Goal: Information Seeking & Learning: Learn about a topic

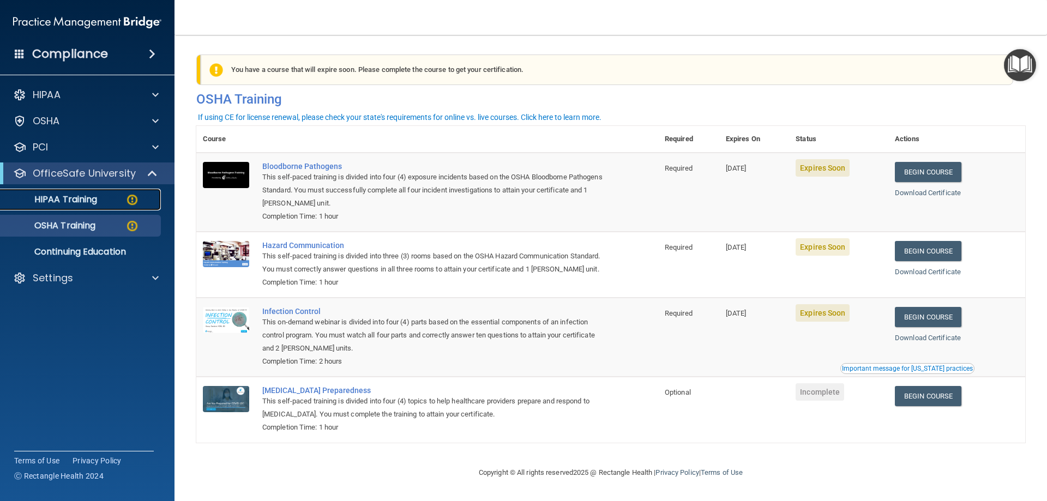
click at [69, 208] on link "HIPAA Training" at bounding box center [75, 200] width 172 height 22
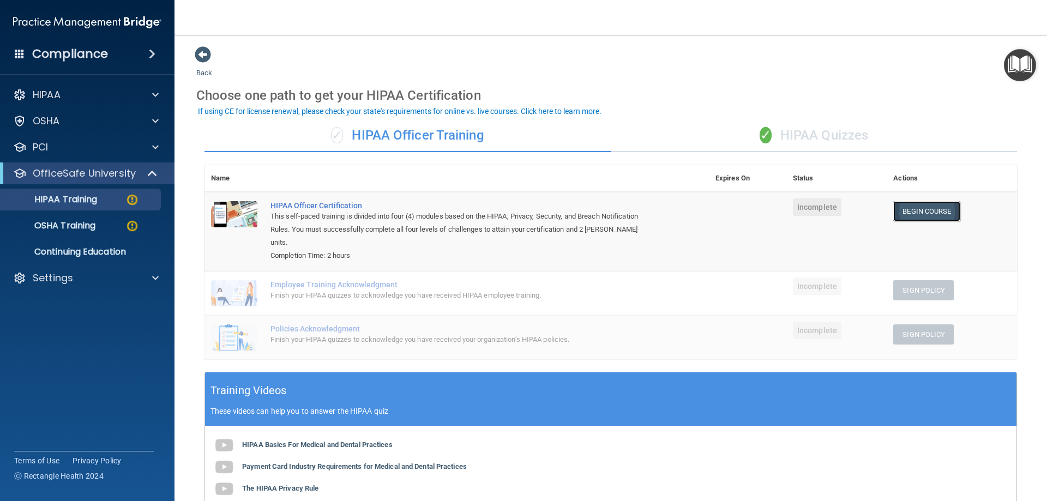
click at [905, 210] on link "Begin Course" at bounding box center [926, 211] width 67 height 20
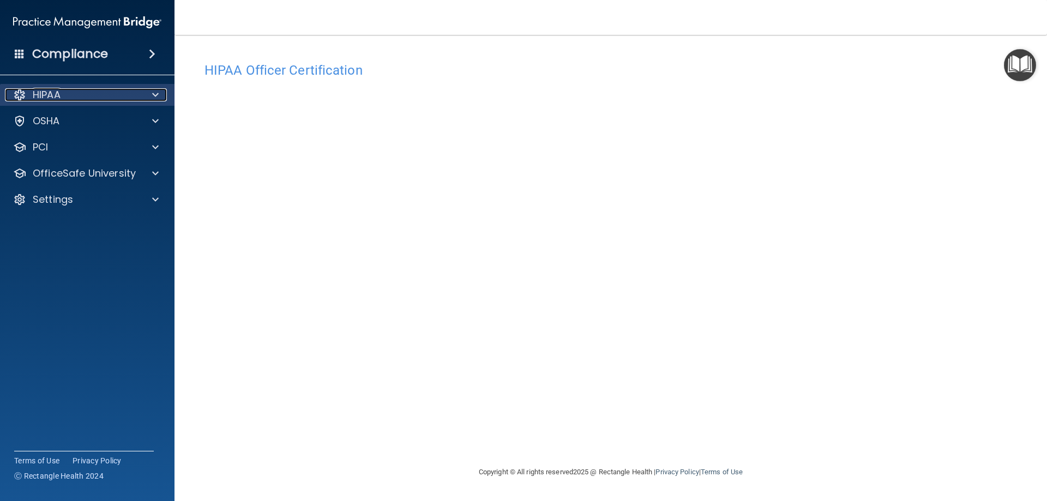
click at [100, 89] on div "HIPAA" at bounding box center [72, 94] width 135 height 13
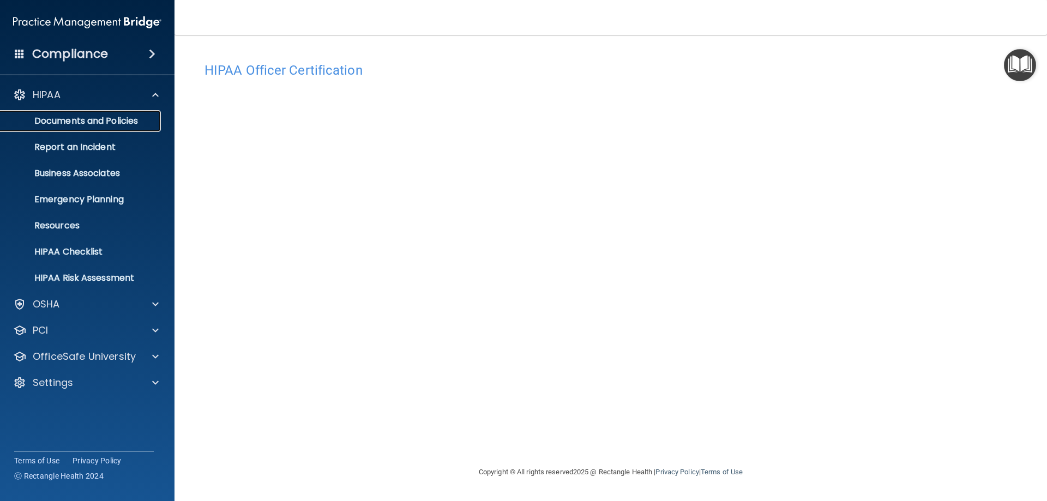
click at [111, 124] on p "Documents and Policies" at bounding box center [81, 121] width 149 height 11
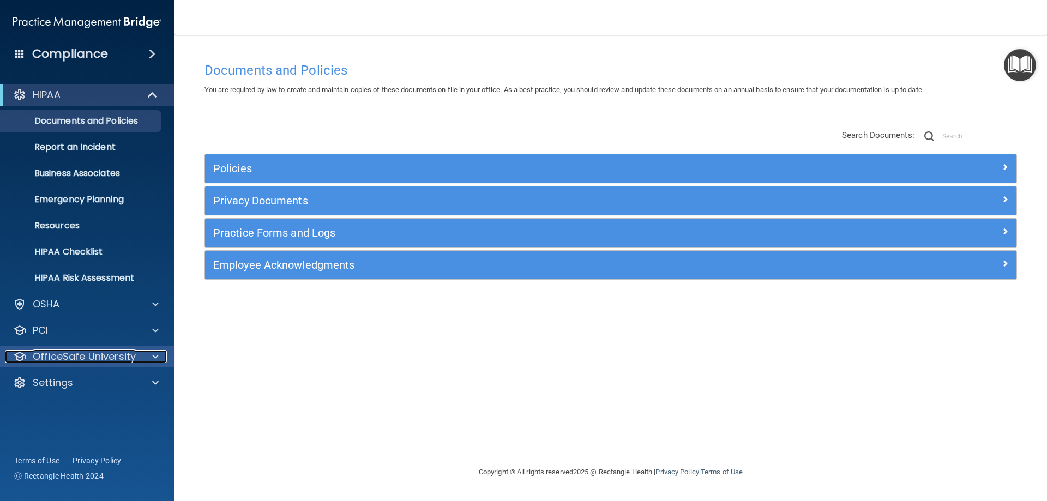
drag, startPoint x: 76, startPoint y: 353, endPoint x: 80, endPoint y: 346, distance: 7.6
click at [76, 353] on p "OfficeSafe University" at bounding box center [84, 356] width 103 height 13
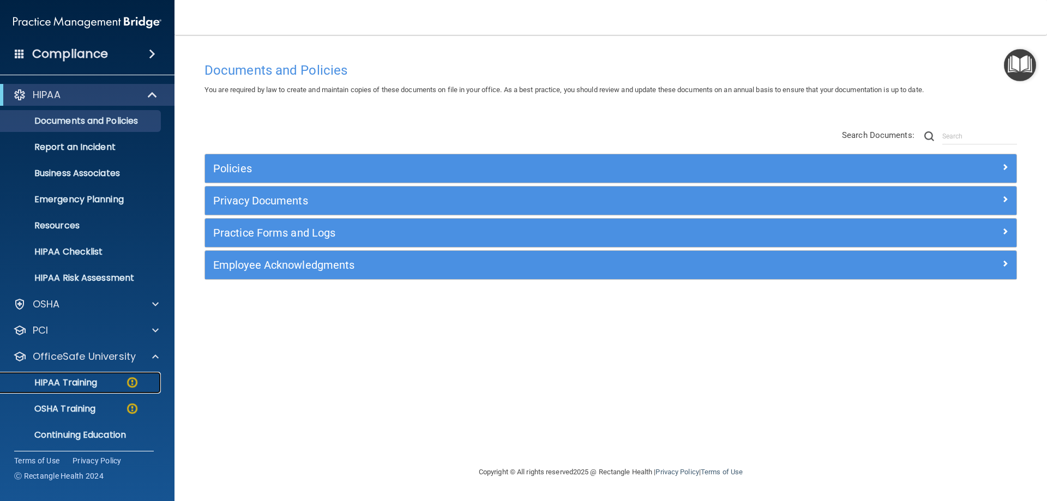
click at [100, 378] on div "HIPAA Training" at bounding box center [81, 382] width 149 height 11
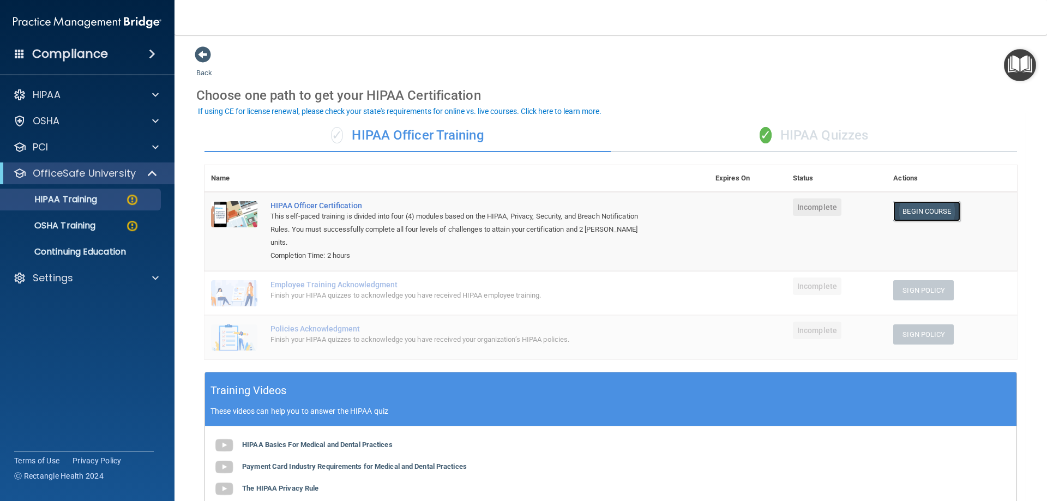
click at [916, 213] on link "Begin Course" at bounding box center [926, 211] width 67 height 20
click at [100, 193] on link "HIPAA Training" at bounding box center [75, 200] width 172 height 22
click at [905, 210] on link "Begin Course" at bounding box center [926, 211] width 67 height 20
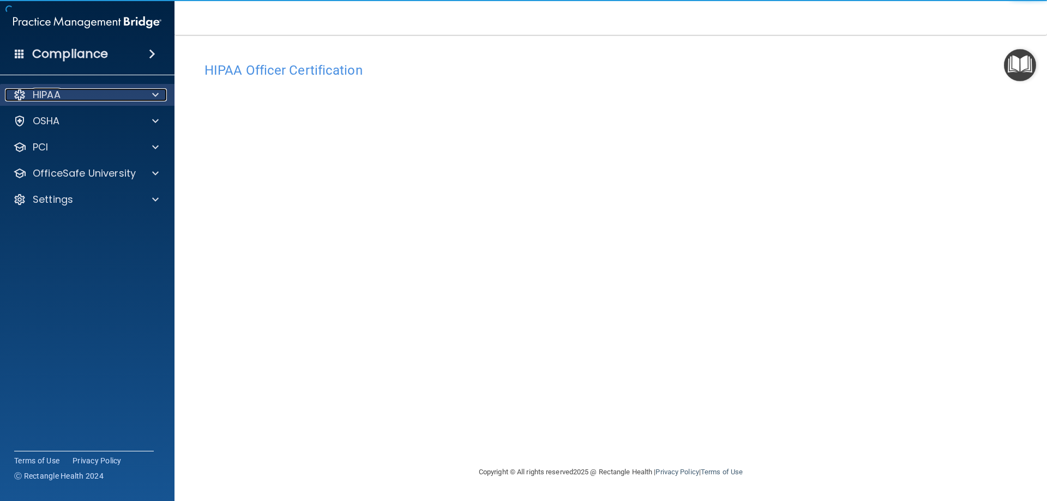
click at [63, 97] on div "HIPAA" at bounding box center [72, 94] width 135 height 13
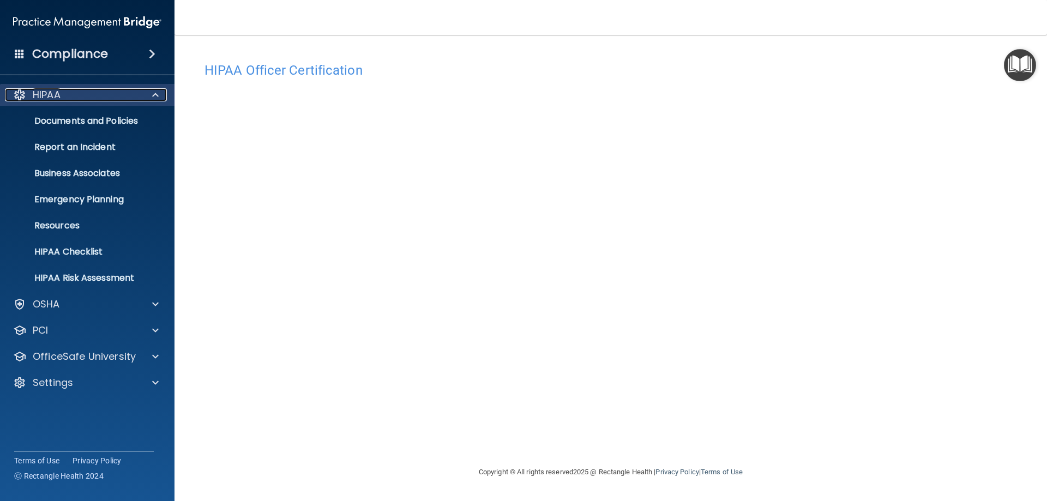
click at [144, 99] on div at bounding box center [153, 94] width 27 height 13
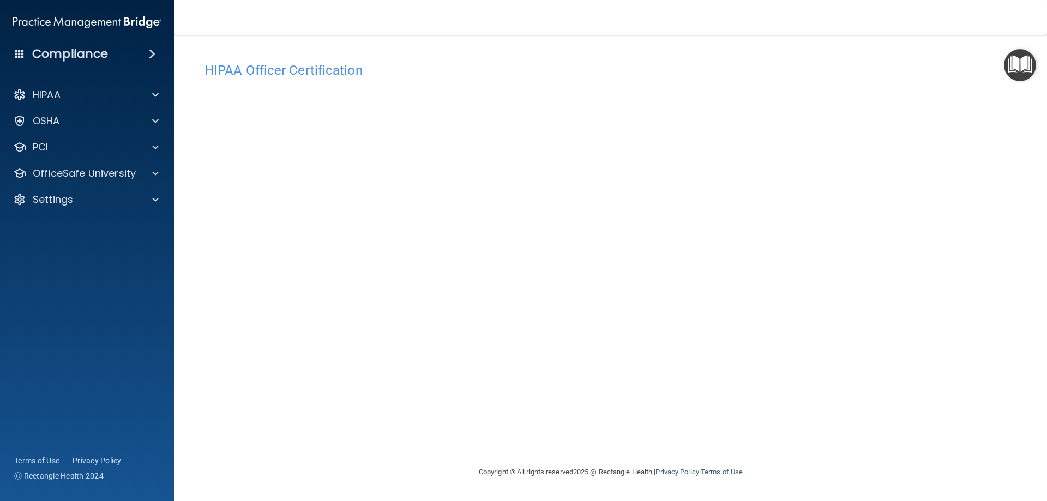
click at [81, 55] on h4 "Compliance" at bounding box center [70, 53] width 76 height 15
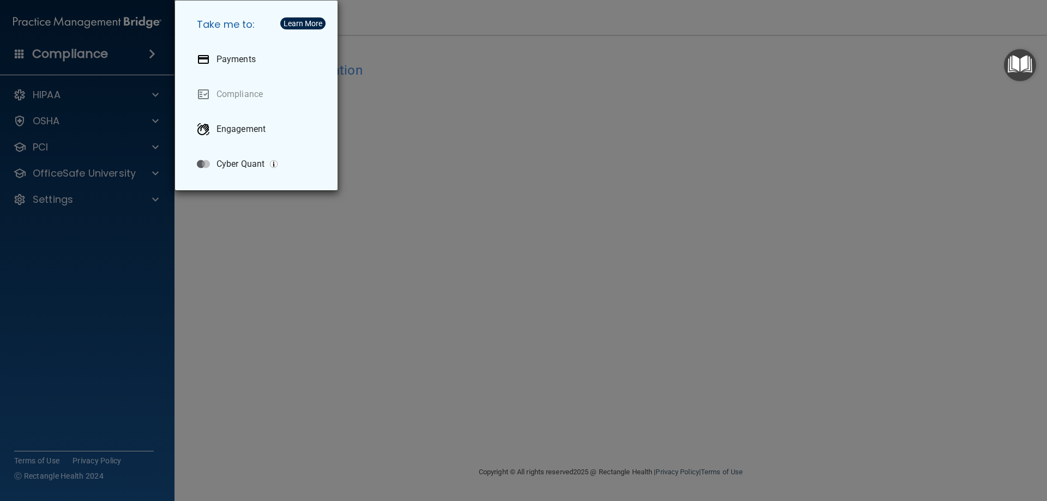
click at [115, 56] on div "Take me to: Payments Compliance Engagement Cyber Quant" at bounding box center [523, 250] width 1047 height 501
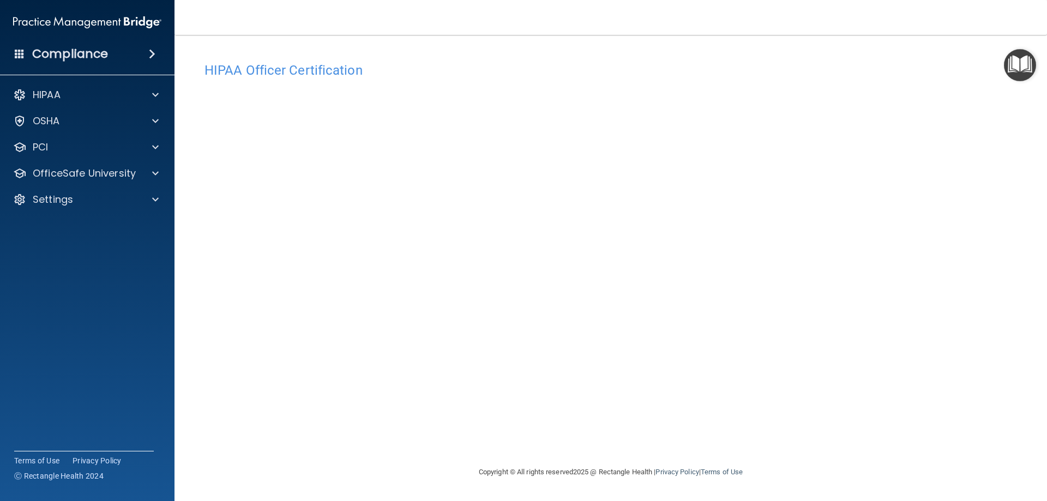
click at [1019, 179] on div "HIPAA Officer Certification This course doesn’t expire until . Are you sure you…" at bounding box center [610, 261] width 829 height 409
drag, startPoint x: 286, startPoint y: 69, endPoint x: 489, endPoint y: 82, distance: 202.8
click at [368, 67] on h4 "HIPAA Officer Certification" at bounding box center [611, 70] width 813 height 14
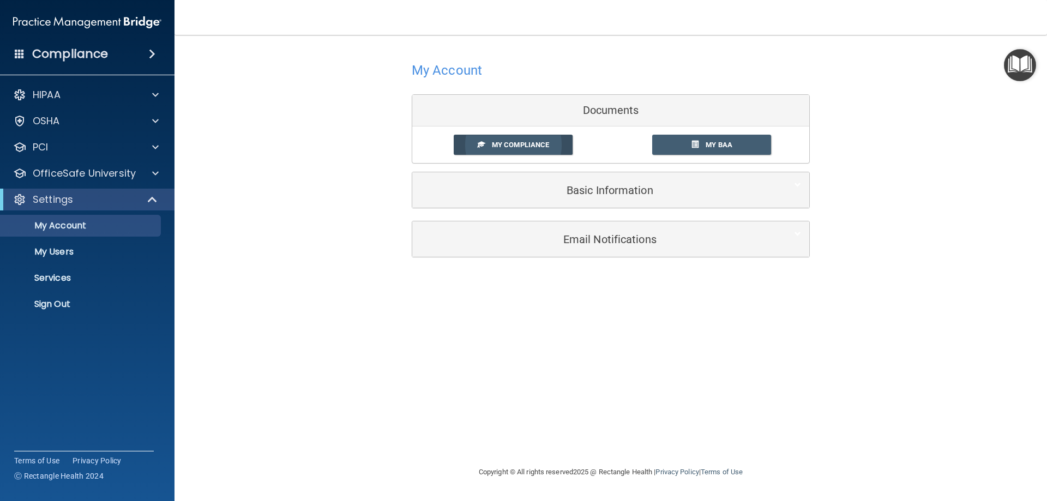
click at [551, 149] on link "My Compliance" at bounding box center [513, 145] width 119 height 20
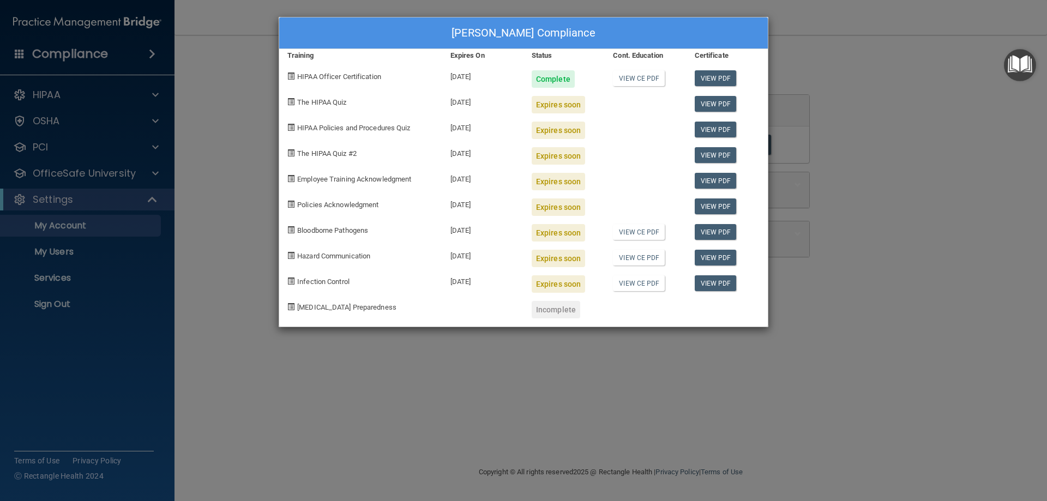
click at [331, 101] on span "The HIPAA Quiz" at bounding box center [321, 102] width 49 height 8
click at [229, 199] on div "Evan Pluym's Compliance Training Expires On Status Cont. Education Certificate …" at bounding box center [523, 250] width 1047 height 501
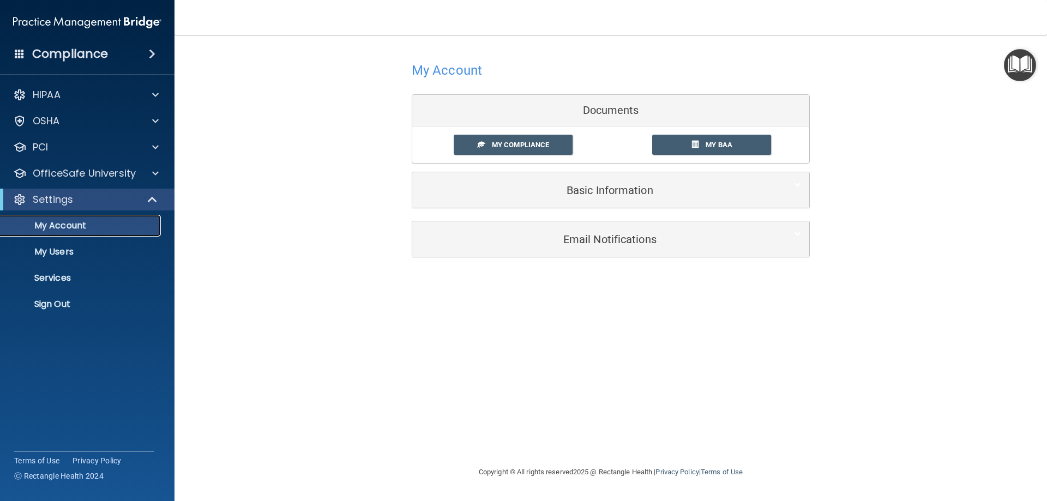
click at [60, 229] on p "My Account" at bounding box center [81, 225] width 149 height 11
click at [69, 104] on div "HIPAA" at bounding box center [87, 95] width 175 height 22
click at [153, 95] on span at bounding box center [155, 94] width 7 height 13
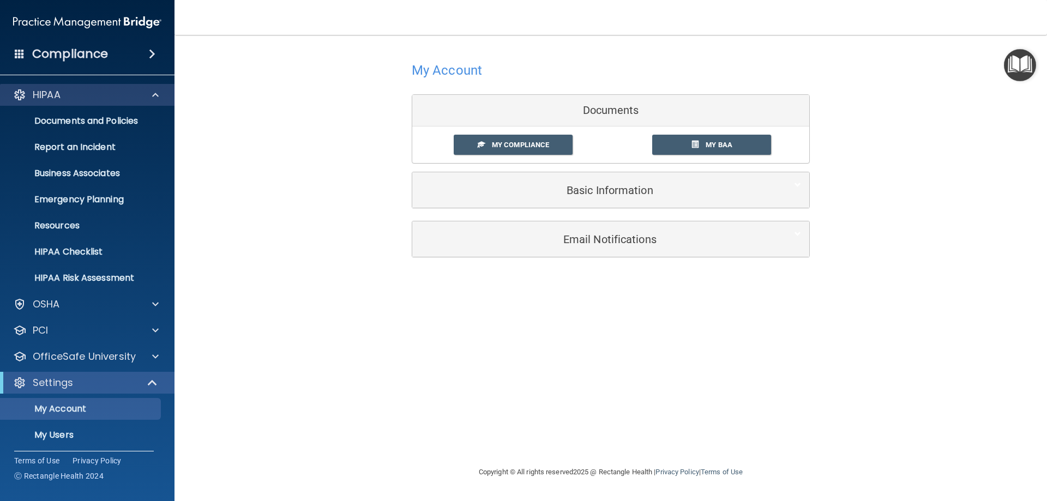
click at [65, 103] on div "HIPAA" at bounding box center [87, 95] width 175 height 22
click at [160, 92] on div at bounding box center [153, 94] width 27 height 13
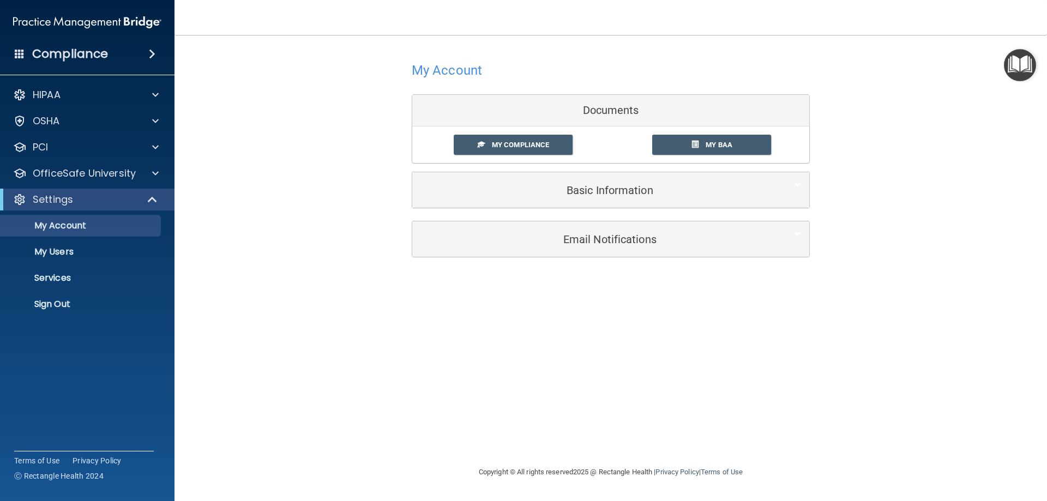
click at [110, 64] on div "Compliance" at bounding box center [87, 54] width 175 height 24
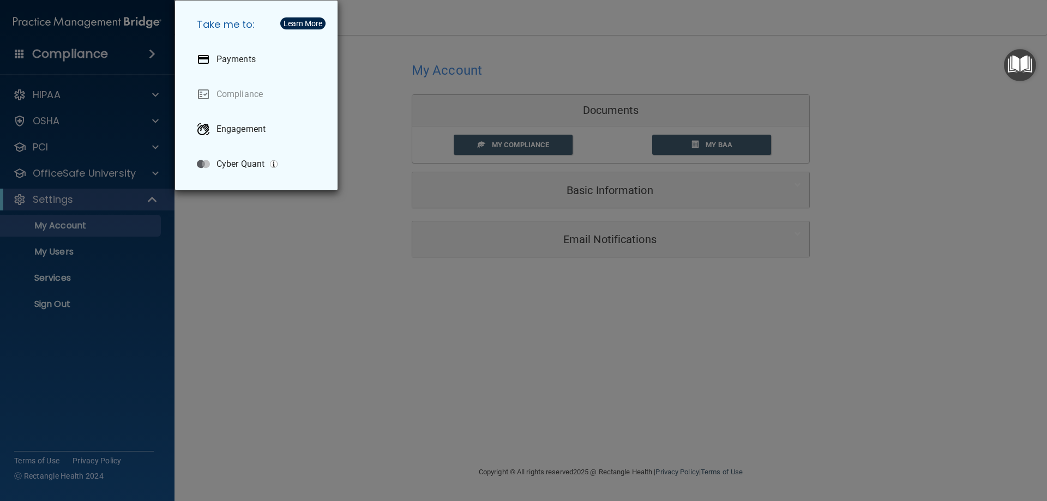
click at [86, 71] on div "Take me to: Payments Compliance Engagement Cyber Quant" at bounding box center [523, 250] width 1047 height 501
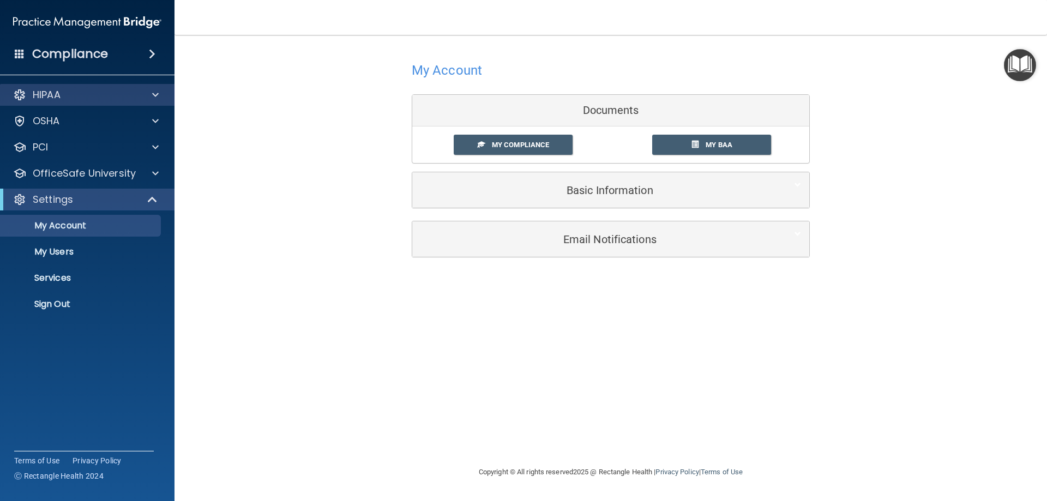
click at [52, 102] on div "HIPAA" at bounding box center [87, 95] width 175 height 22
click at [152, 101] on div "HIPAA" at bounding box center [87, 95] width 175 height 22
click at [154, 97] on span at bounding box center [155, 94] width 7 height 13
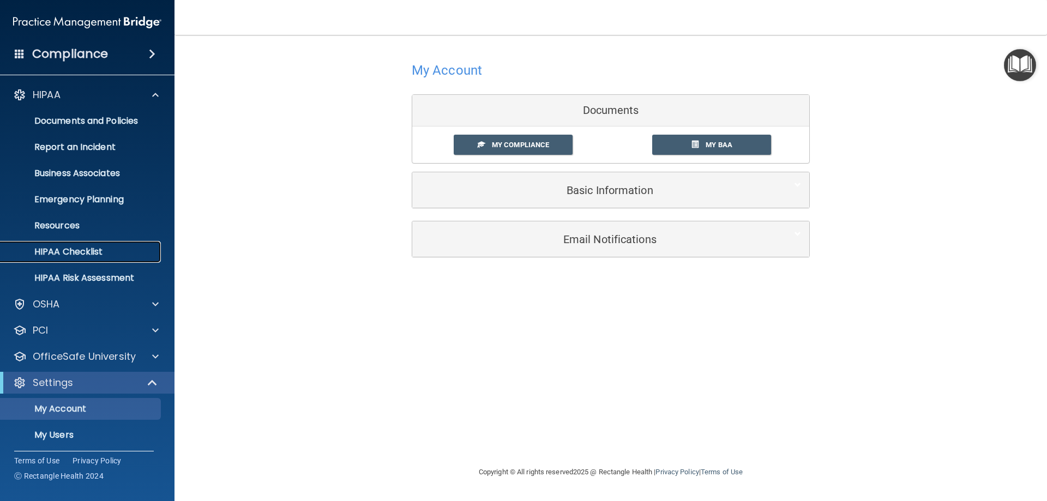
click at [80, 251] on p "HIPAA Checklist" at bounding box center [81, 252] width 149 height 11
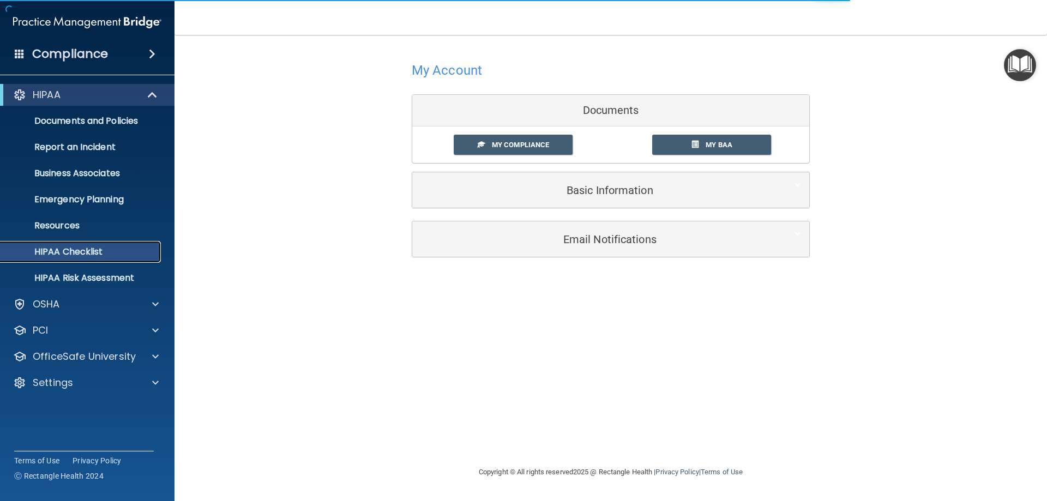
click at [53, 261] on link "HIPAA Checklist" at bounding box center [75, 252] width 172 height 22
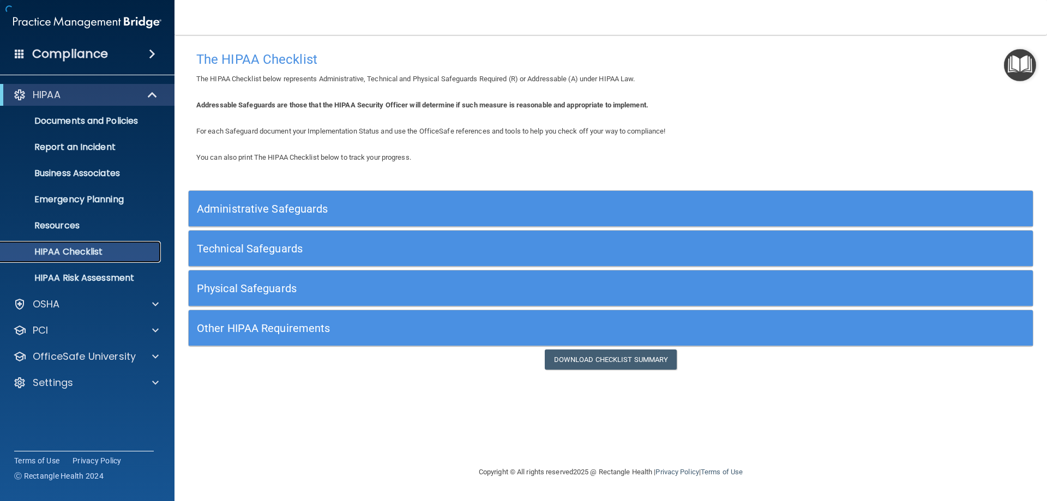
click at [55, 254] on p "HIPAA Checklist" at bounding box center [81, 252] width 149 height 11
click at [70, 223] on p "Resources" at bounding box center [81, 225] width 149 height 11
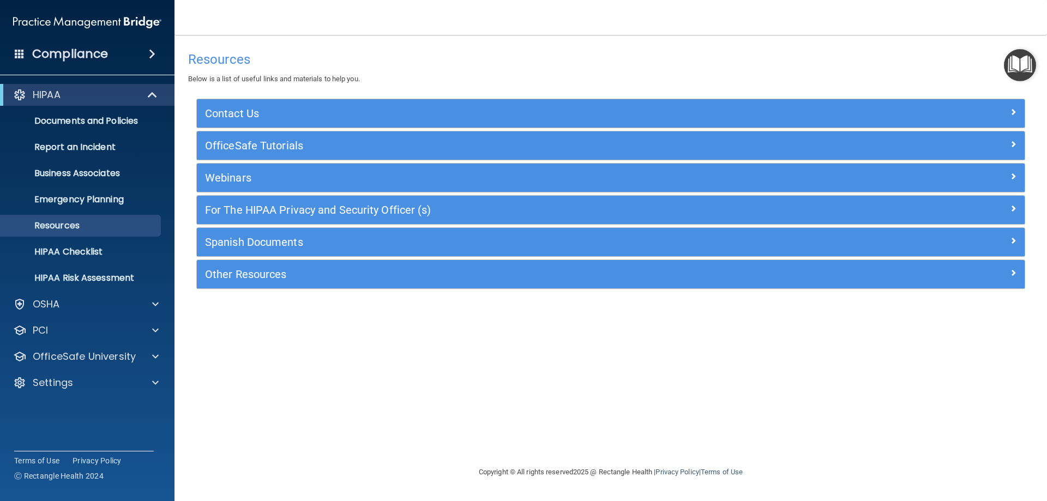
click at [74, 212] on ul "Documents and Policies Report an Incident Business Associates Emergency Plannin…" at bounding box center [87, 197] width 197 height 183
click at [75, 202] on p "Emergency Planning" at bounding box center [81, 199] width 149 height 11
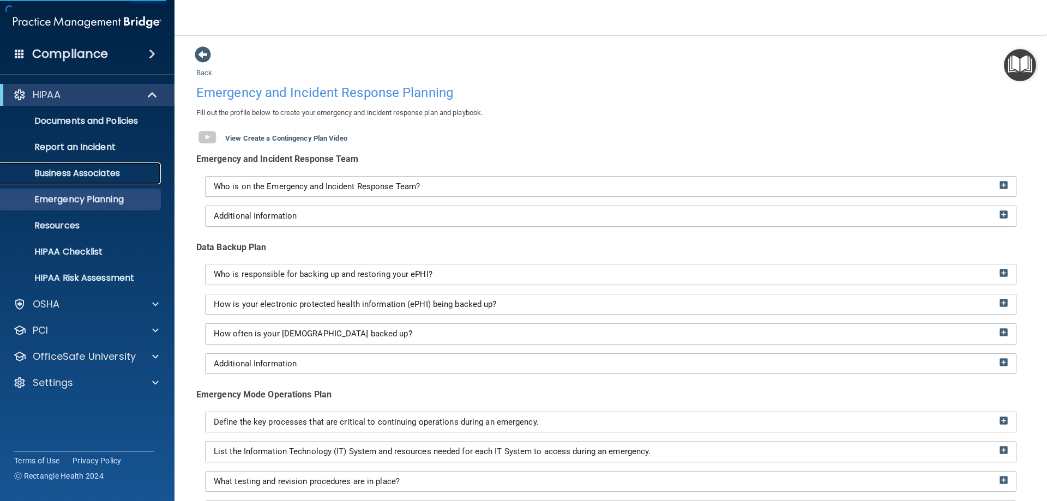
click at [82, 178] on p "Business Associates" at bounding box center [81, 173] width 149 height 11
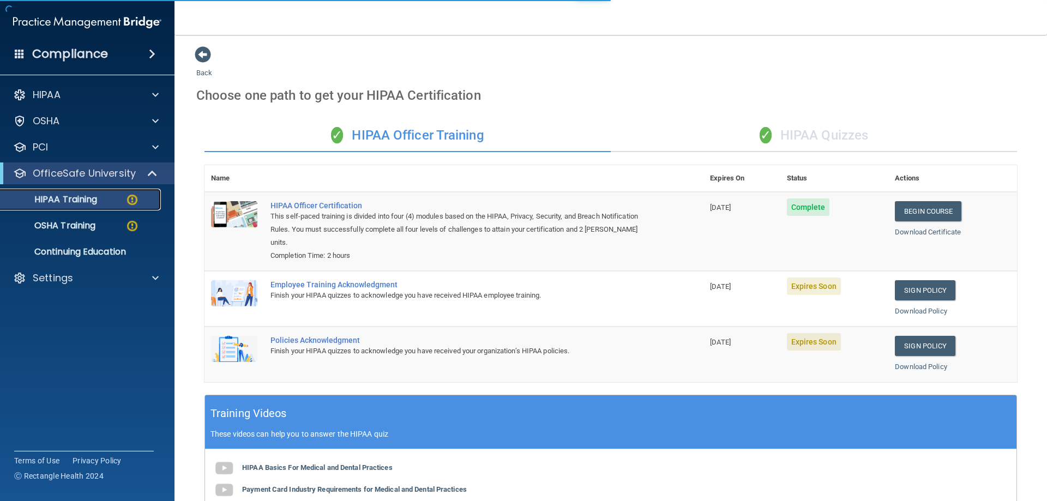
click at [134, 201] on img at bounding box center [132, 200] width 14 height 14
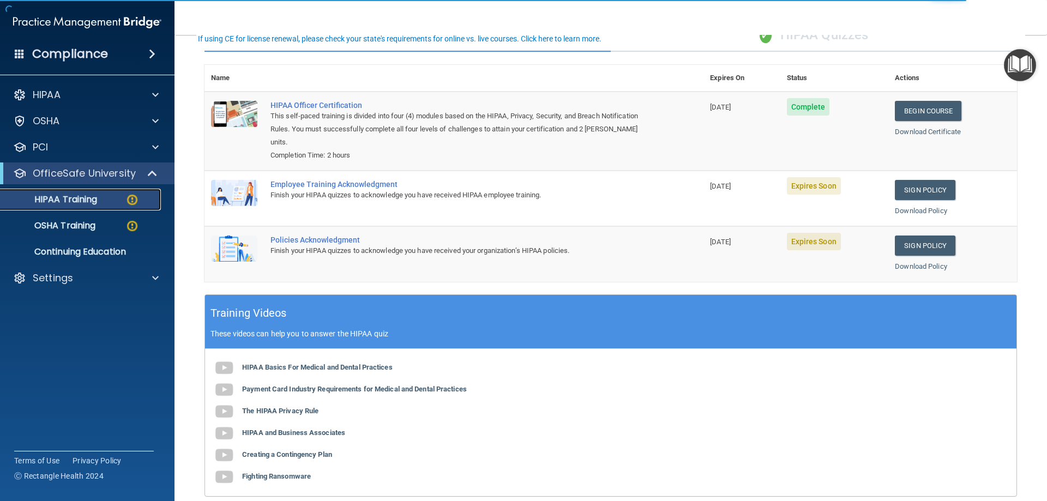
scroll to position [109, 0]
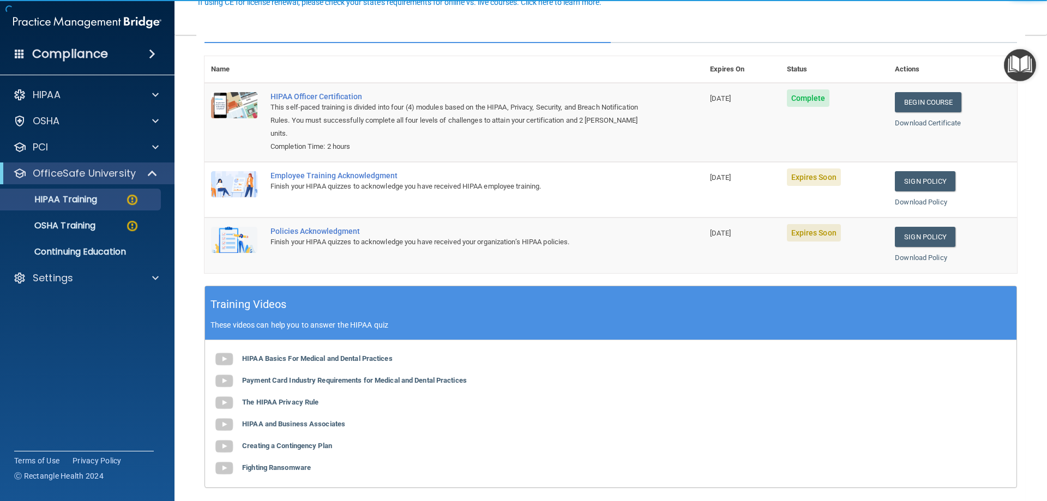
click at [382, 176] on div "Employee Training Acknowledgment" at bounding box center [460, 175] width 379 height 9
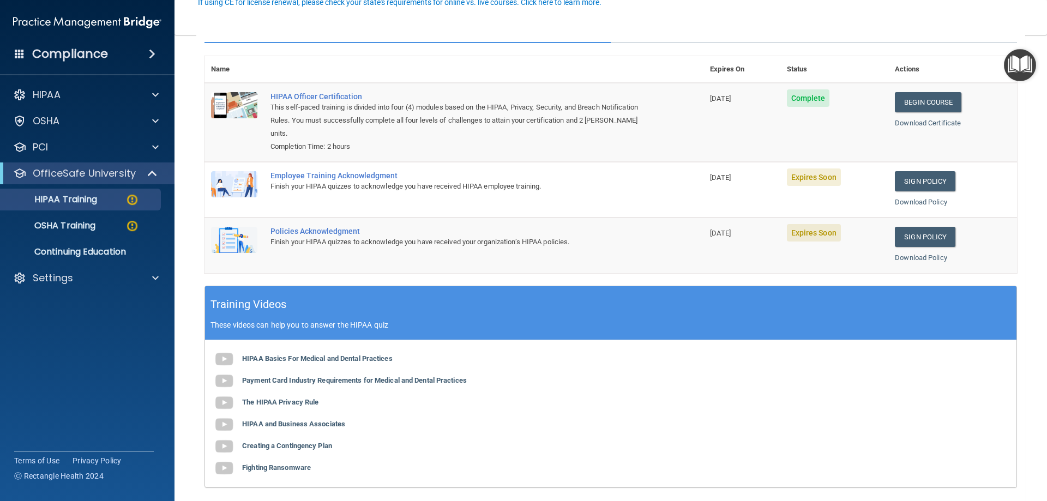
click at [803, 185] on span "Expires Soon" at bounding box center [814, 177] width 54 height 17
click at [908, 178] on link "Sign Policy" at bounding box center [925, 181] width 61 height 20
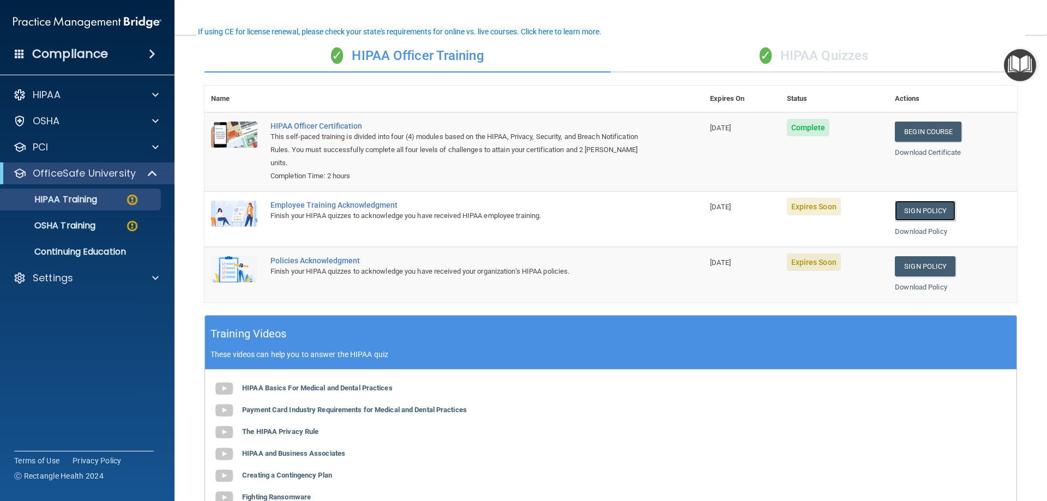
scroll to position [0, 0]
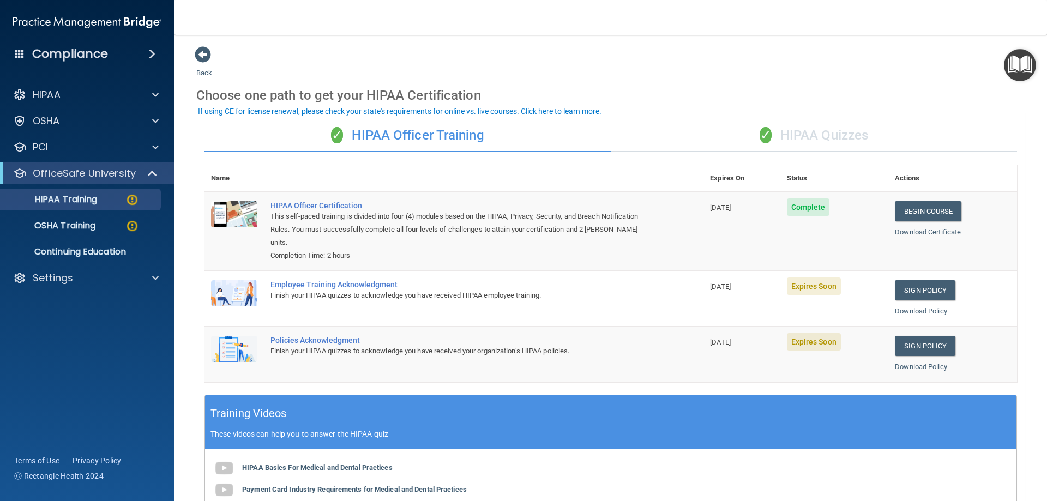
click at [809, 137] on div "✓ HIPAA Quizzes" at bounding box center [814, 135] width 406 height 33
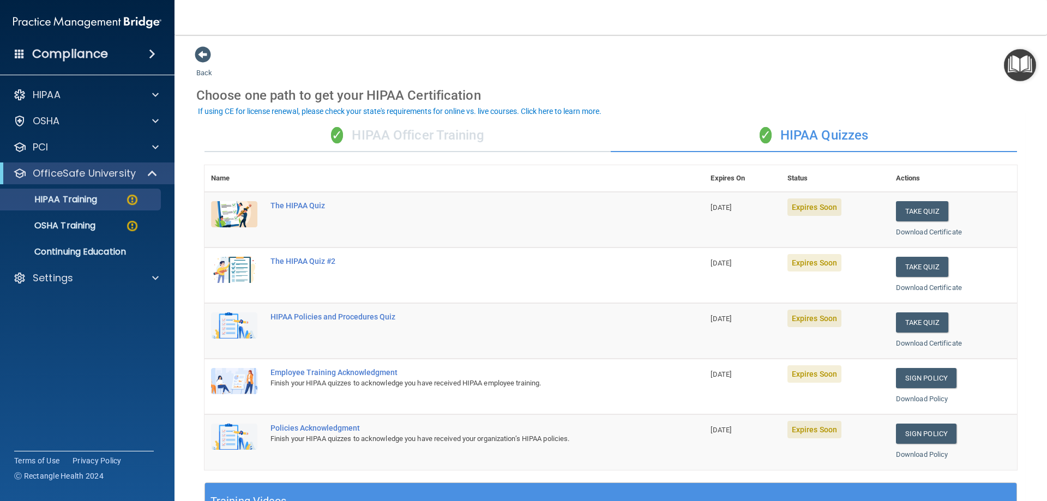
click at [824, 135] on div "✓ HIPAA Quizzes" at bounding box center [814, 135] width 406 height 33
drag, startPoint x: 422, startPoint y: 124, endPoint x: 468, endPoint y: 131, distance: 46.4
click at [425, 127] on div "✓ HIPAA Officer Training" at bounding box center [408, 135] width 406 height 33
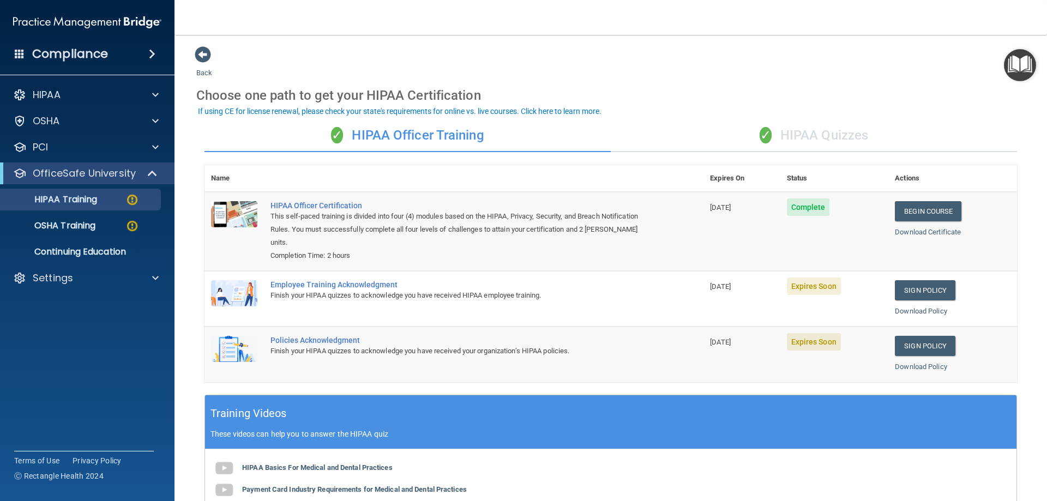
drag, startPoint x: 686, startPoint y: 130, endPoint x: 687, endPoint y: 123, distance: 6.7
click at [690, 128] on div "✓ HIPAA Quizzes" at bounding box center [814, 135] width 406 height 33
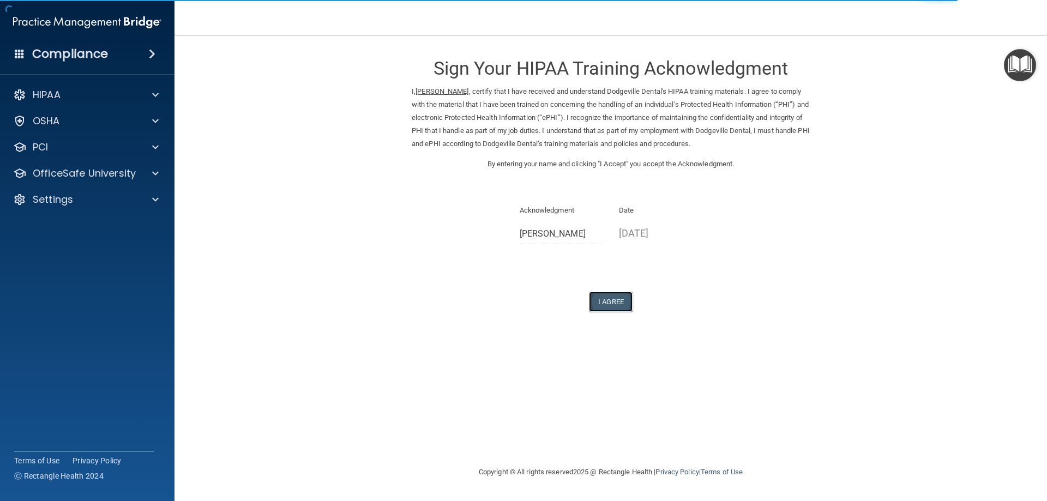
click at [619, 304] on button "I Agree" at bounding box center [611, 302] width 44 height 20
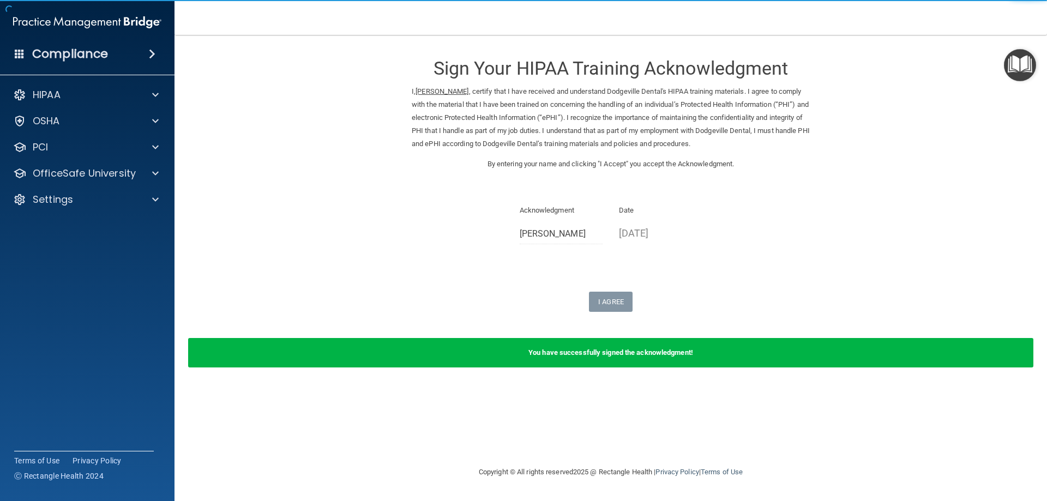
click at [650, 229] on p "08/19/2025" at bounding box center [660, 233] width 83 height 18
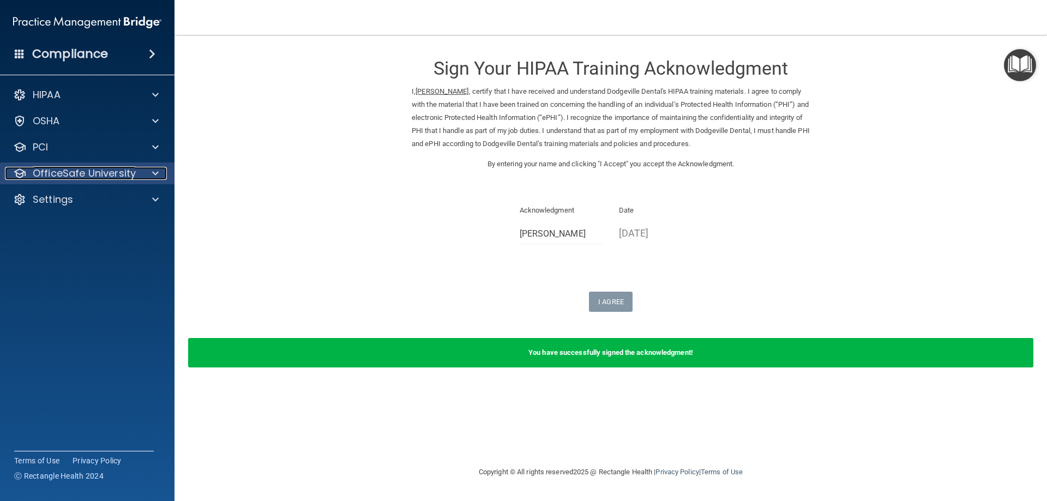
click at [143, 168] on div at bounding box center [153, 173] width 27 height 13
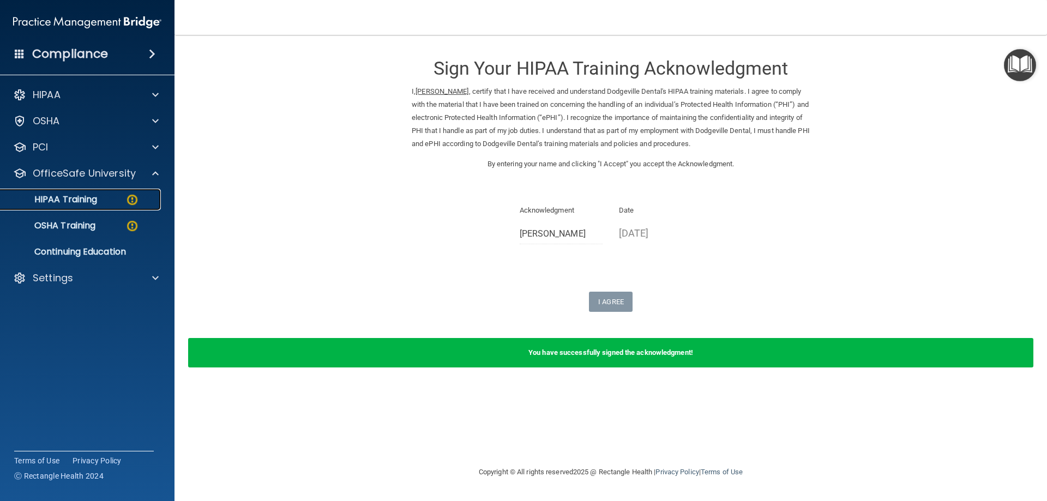
click at [101, 203] on div "HIPAA Training" at bounding box center [81, 199] width 149 height 11
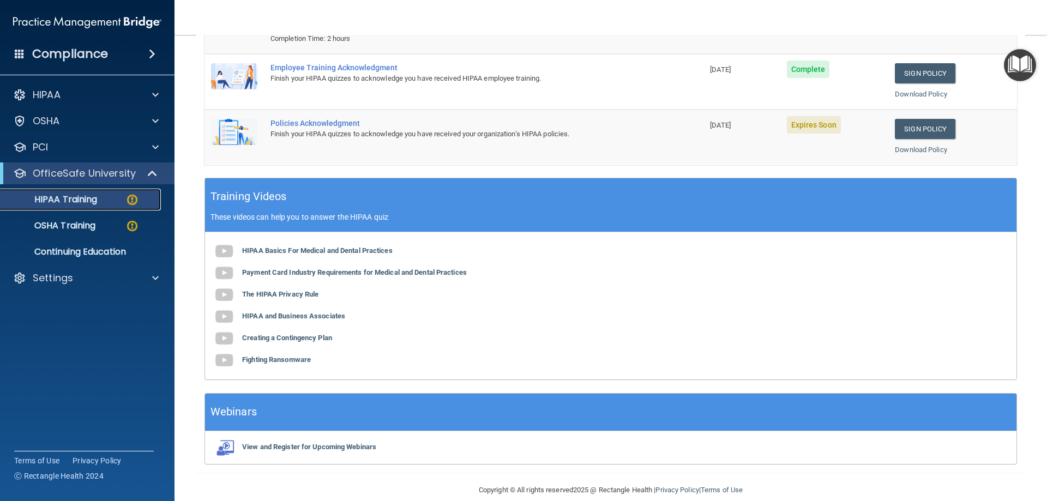
scroll to position [218, 0]
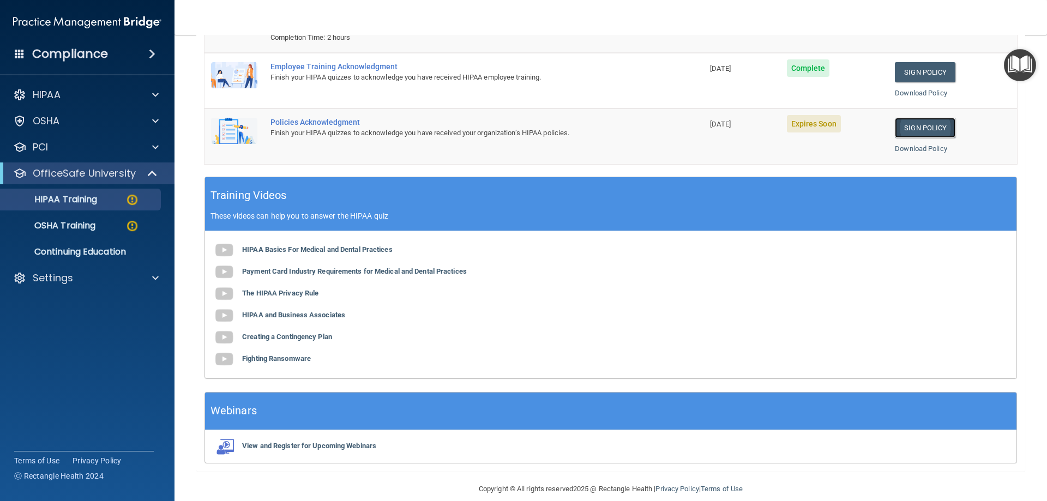
click at [927, 135] on link "Sign Policy" at bounding box center [925, 128] width 61 height 20
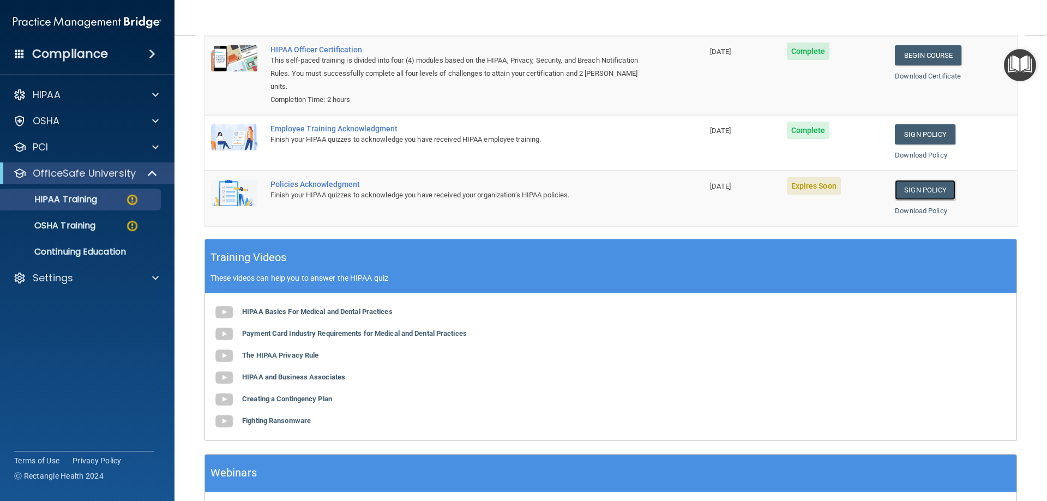
scroll to position [0, 0]
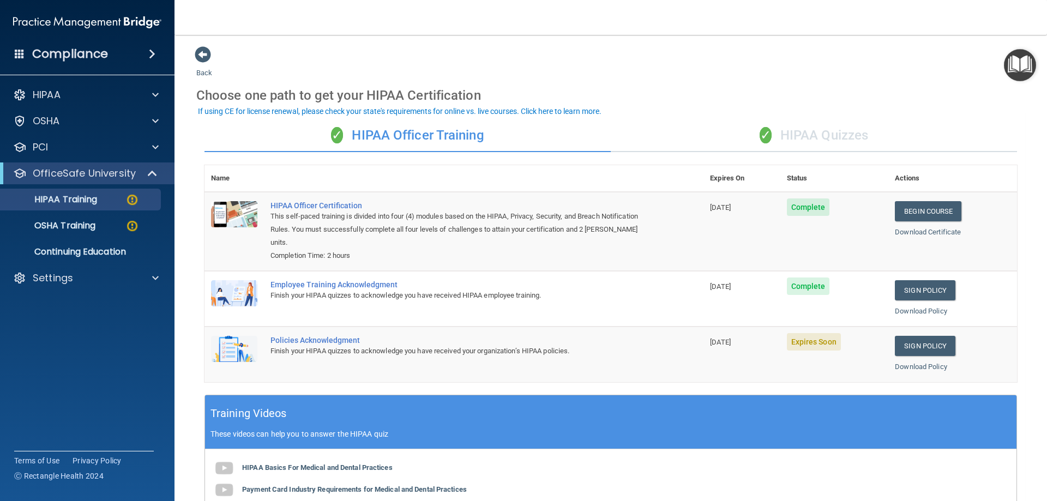
click at [767, 129] on div "✓ HIPAA Quizzes" at bounding box center [814, 135] width 406 height 33
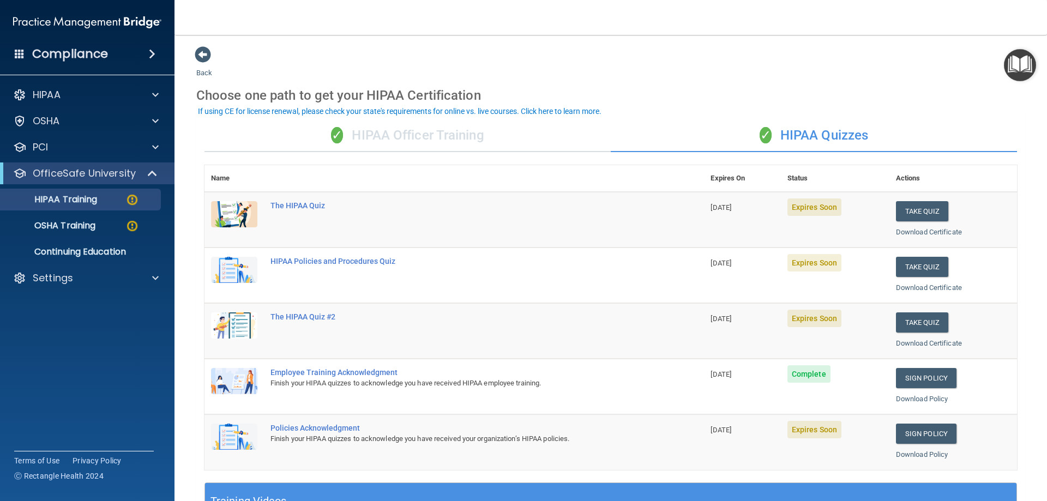
click at [497, 142] on div "✓ HIPAA Officer Training" at bounding box center [408, 135] width 406 height 33
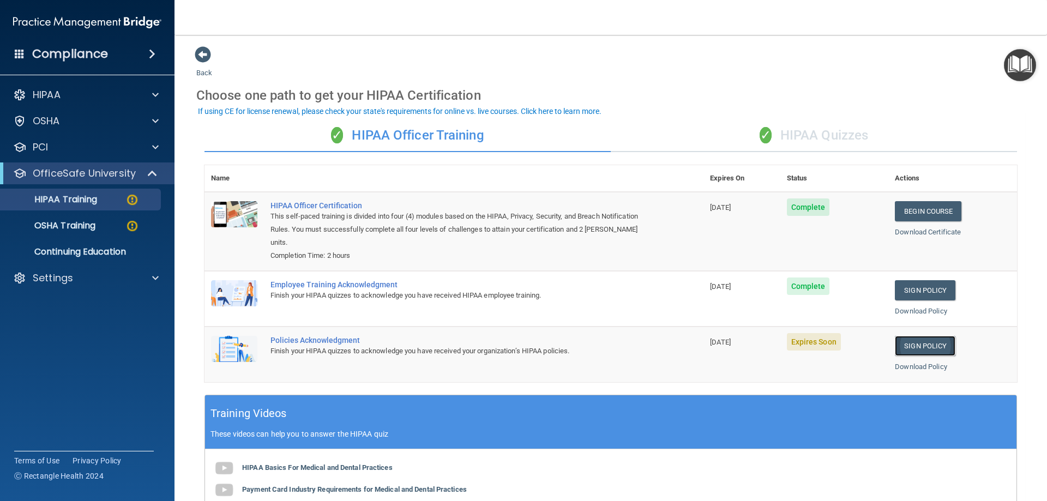
click at [901, 346] on link "Sign Policy" at bounding box center [925, 346] width 61 height 20
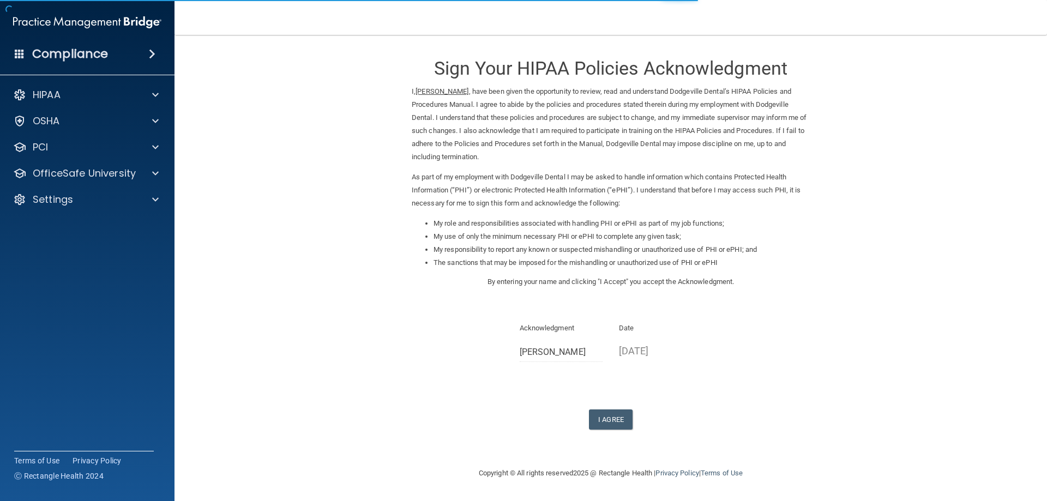
drag, startPoint x: 631, startPoint y: 403, endPoint x: 620, endPoint y: 416, distance: 16.7
click at [629, 406] on div "Sign Your HIPAA Policies Acknowledgment I, [PERSON_NAME] , have been given the …" at bounding box center [611, 238] width 398 height 384
click at [616, 418] on button "I Agree" at bounding box center [611, 420] width 44 height 20
click at [605, 408] on div "Sign Your HIPAA Policies Acknowledgment I, [PERSON_NAME] , have been given the …" at bounding box center [611, 238] width 398 height 384
click at [608, 418] on button "I Agree" at bounding box center [611, 420] width 44 height 20
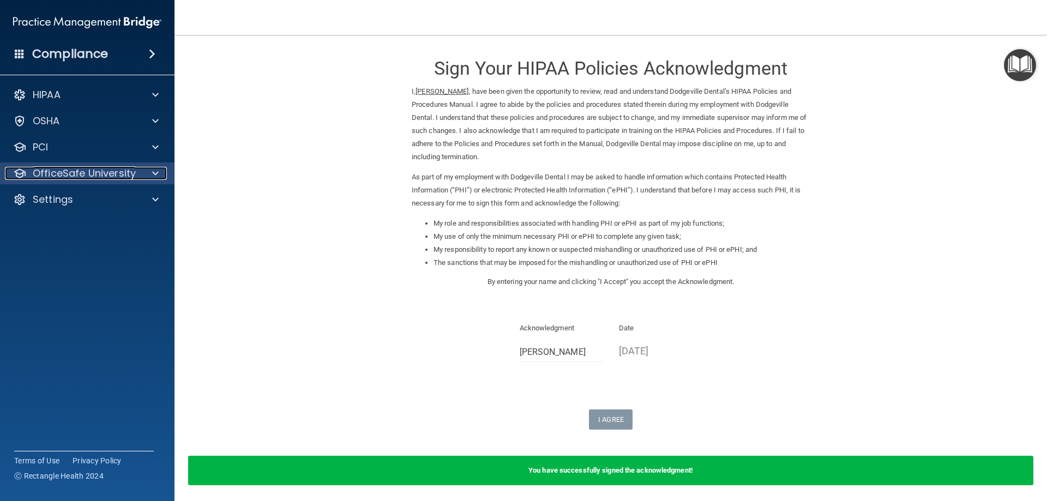
click at [123, 178] on p "OfficeSafe University" at bounding box center [84, 173] width 103 height 13
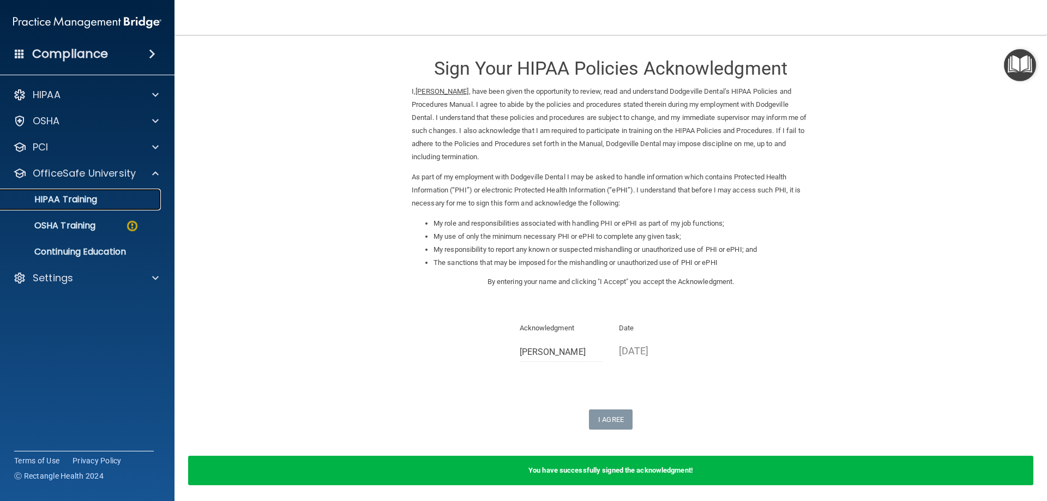
click at [115, 203] on div "HIPAA Training" at bounding box center [81, 199] width 149 height 11
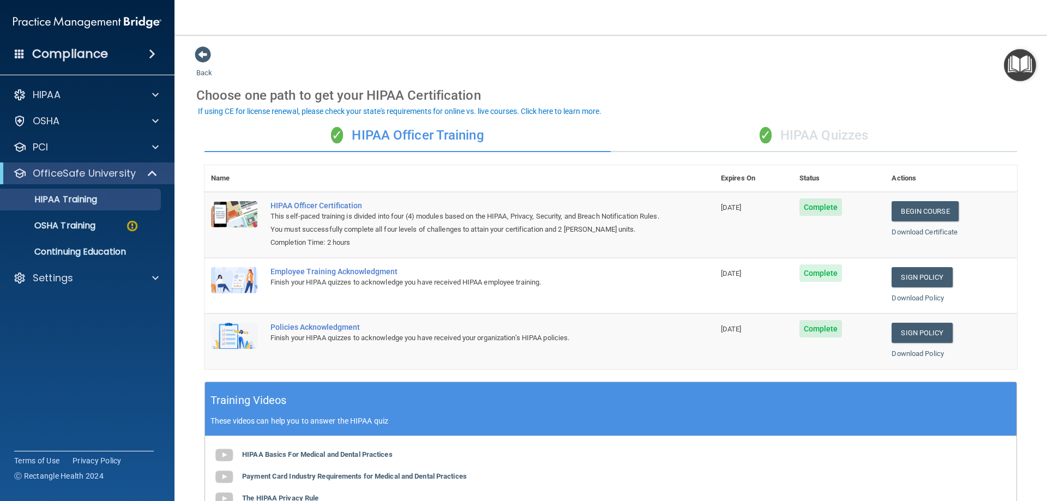
click at [747, 123] on div "✓ HIPAA Quizzes" at bounding box center [814, 135] width 406 height 33
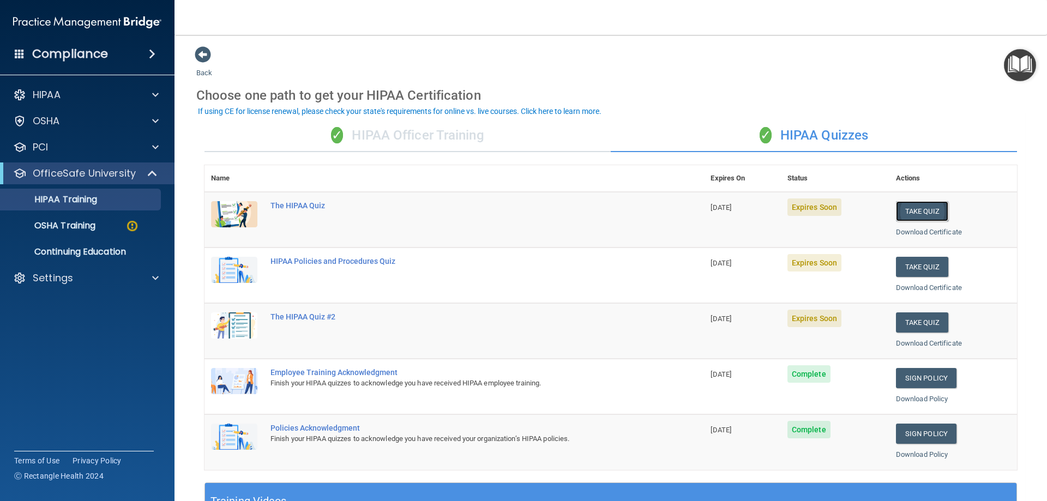
click at [916, 208] on button "Take Quiz" at bounding box center [922, 211] width 52 height 20
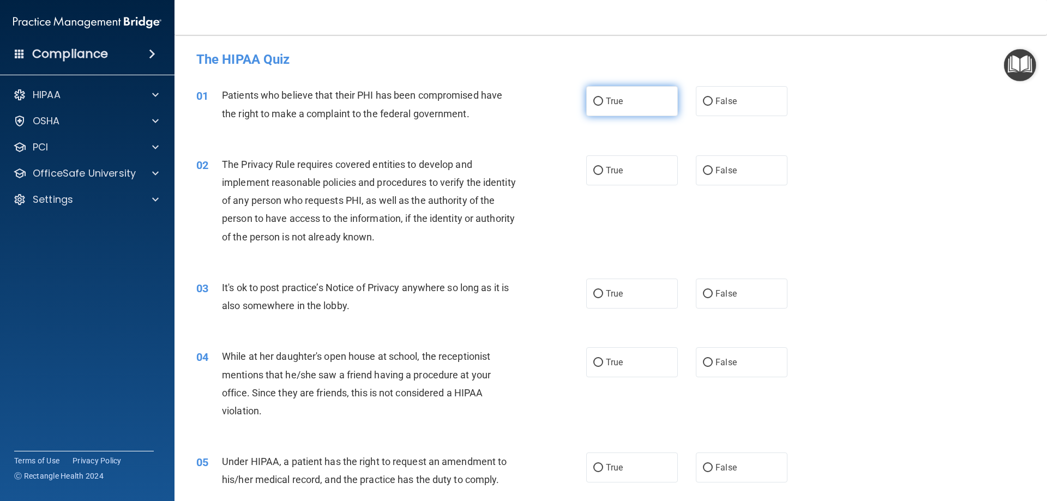
click at [629, 101] on label "True" at bounding box center [632, 101] width 92 height 30
click at [603, 101] on input "True" at bounding box center [598, 102] width 10 height 8
radio input "true"
click at [594, 181] on label "True" at bounding box center [632, 170] width 92 height 30
click at [594, 175] on input "True" at bounding box center [598, 171] width 10 height 8
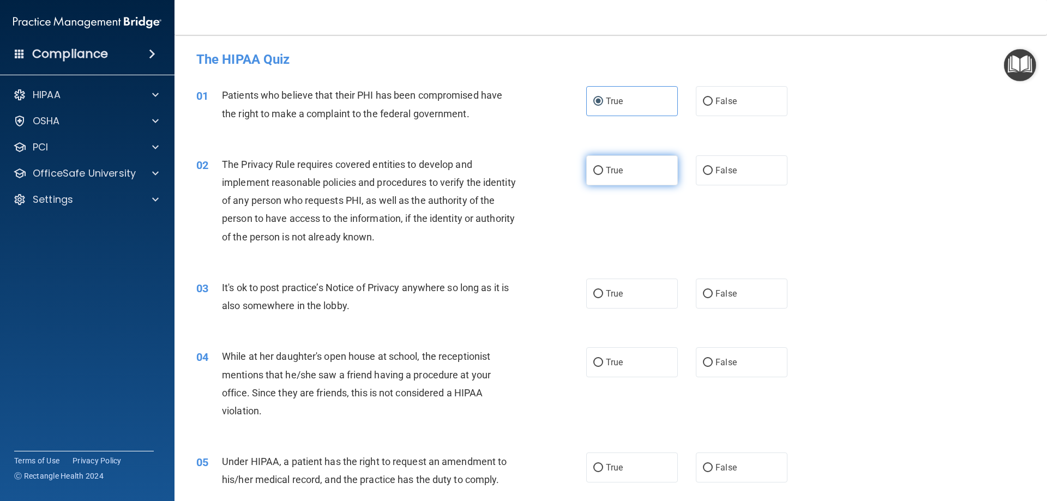
radio input "true"
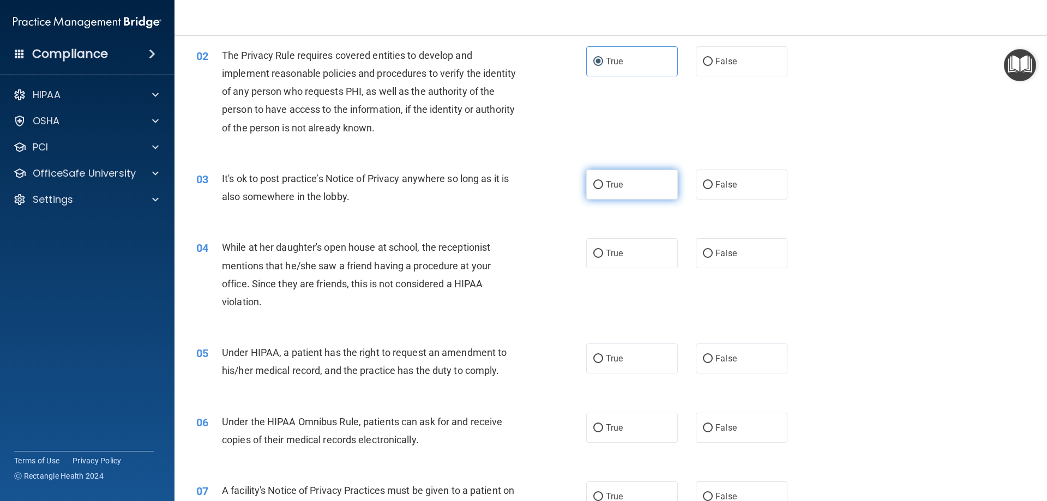
scroll to position [164, 0]
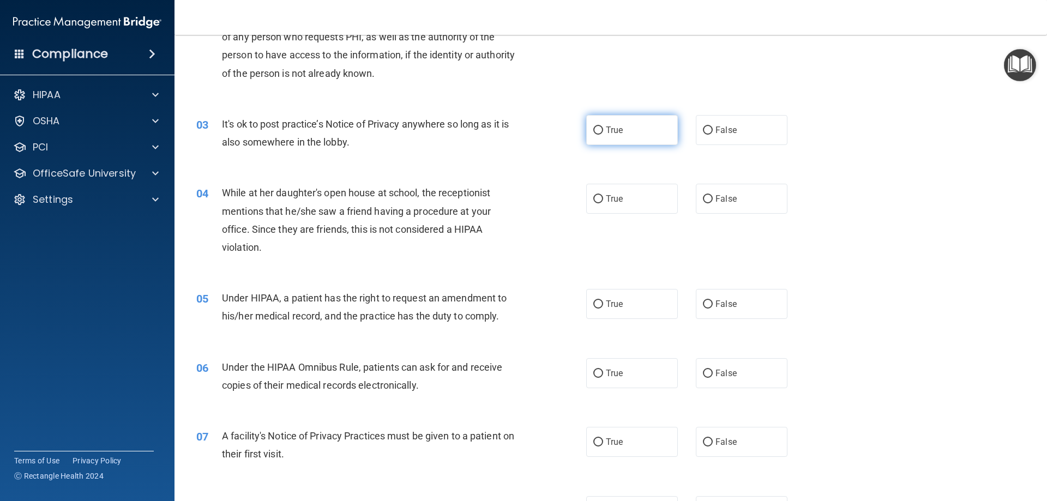
click at [619, 143] on label "True" at bounding box center [632, 130] width 92 height 30
click at [603, 135] on input "True" at bounding box center [598, 131] width 10 height 8
radio input "true"
click at [704, 205] on label "False" at bounding box center [742, 199] width 92 height 30
click at [704, 203] on input "False" at bounding box center [708, 199] width 10 height 8
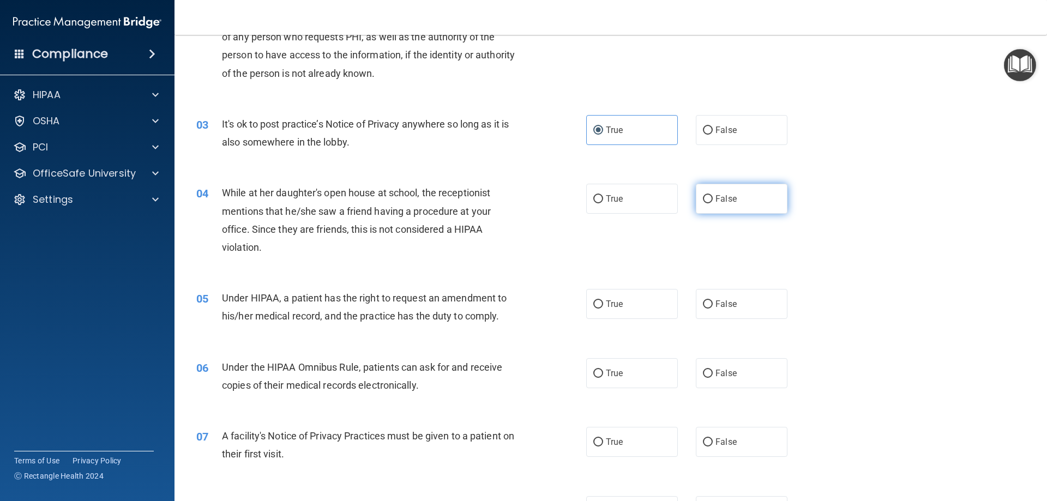
radio input "true"
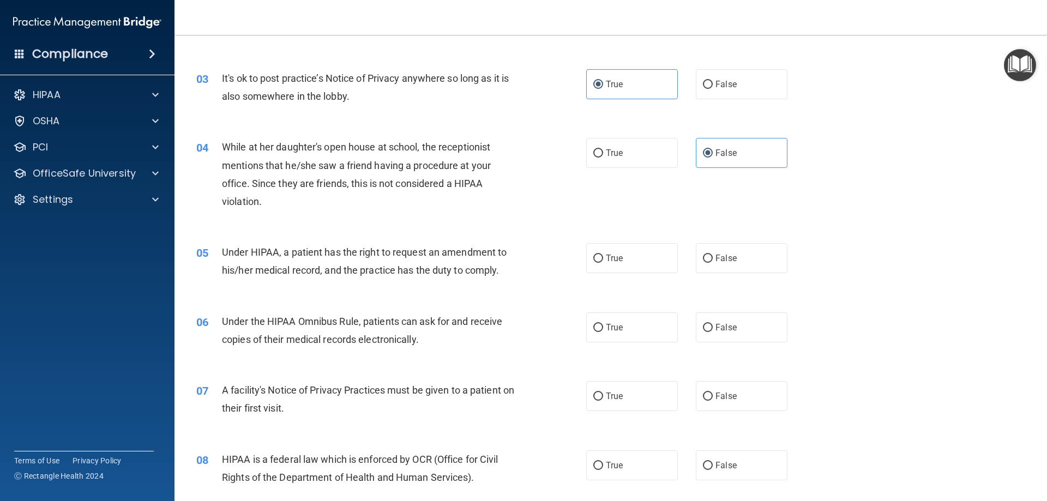
scroll to position [327, 0]
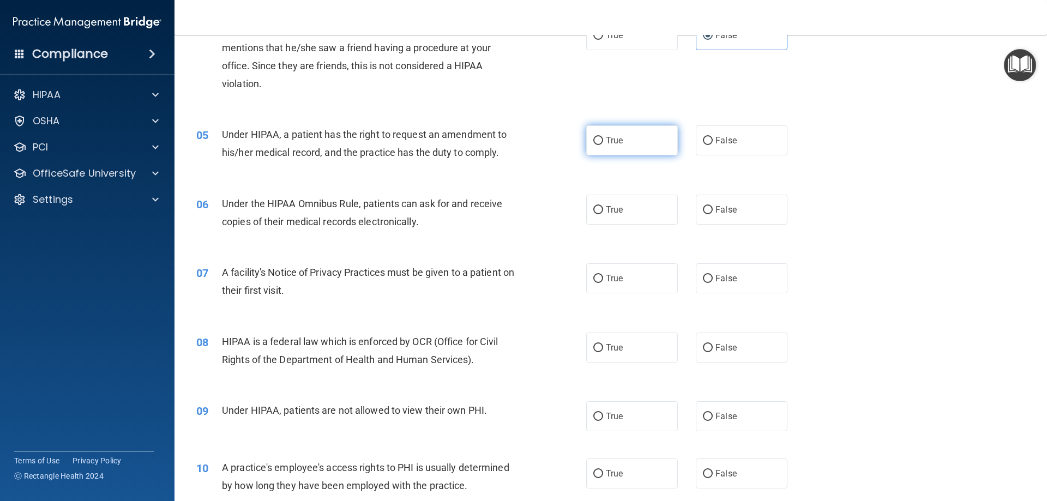
click at [613, 140] on span "True" at bounding box center [614, 140] width 17 height 10
click at [603, 140] on input "True" at bounding box center [598, 141] width 10 height 8
radio input "true"
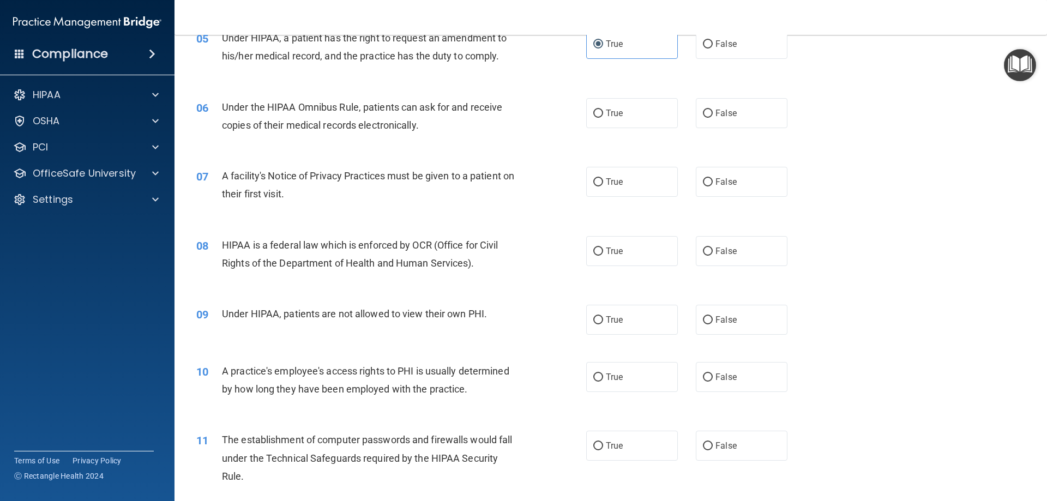
scroll to position [436, 0]
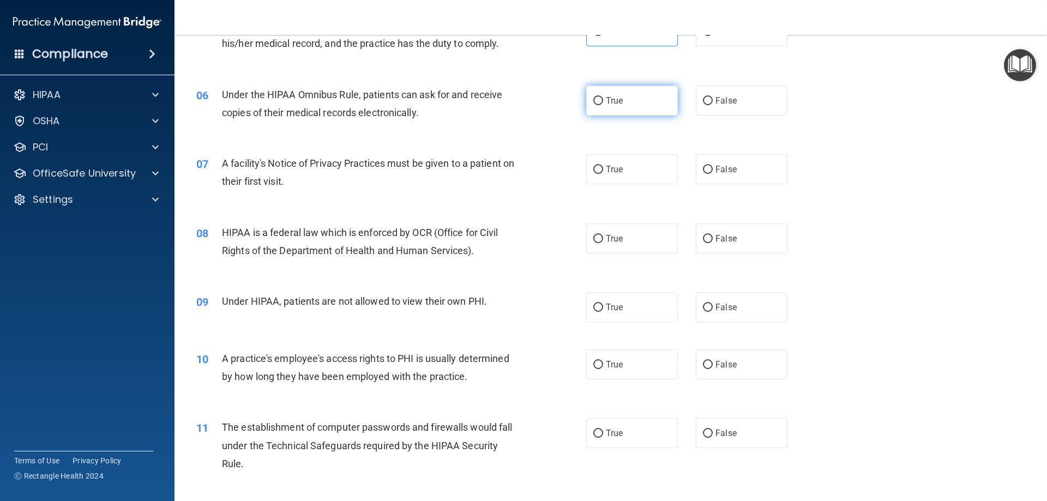
click at [662, 97] on label "True" at bounding box center [632, 101] width 92 height 30
click at [603, 97] on input "True" at bounding box center [598, 101] width 10 height 8
radio input "true"
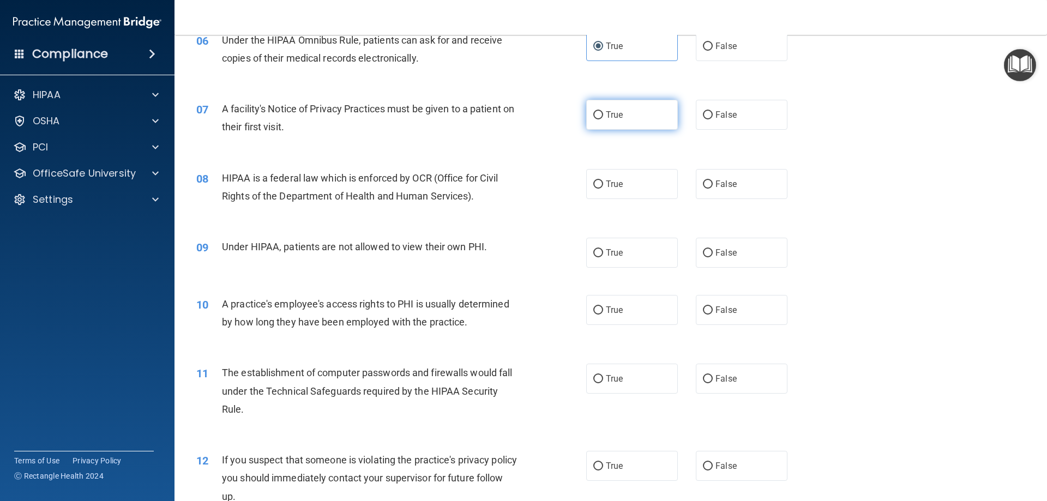
click at [621, 115] on label "True" at bounding box center [632, 115] width 92 height 30
click at [603, 115] on input "True" at bounding box center [598, 115] width 10 height 8
radio input "true"
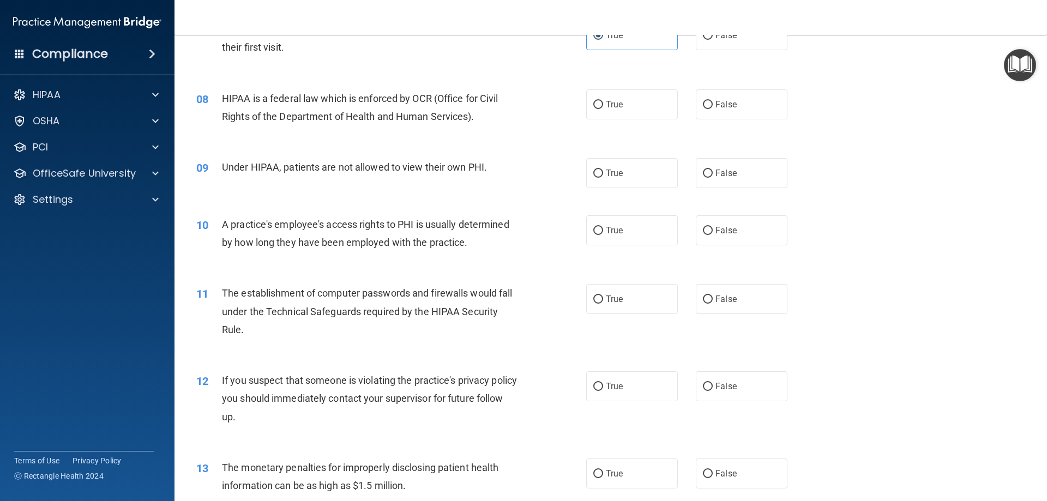
scroll to position [545, 0]
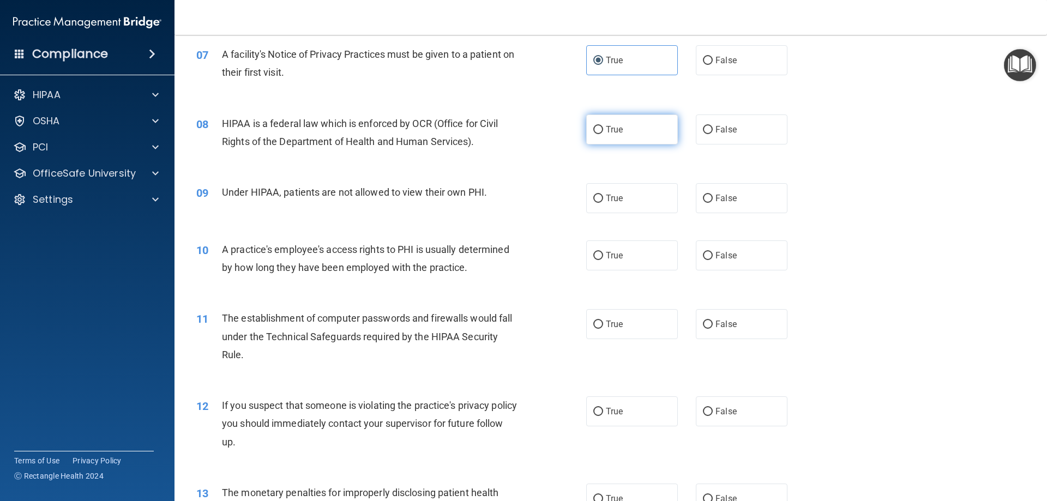
click at [629, 132] on label "True" at bounding box center [632, 130] width 92 height 30
click at [603, 132] on input "True" at bounding box center [598, 130] width 10 height 8
radio input "true"
click at [718, 194] on span "False" at bounding box center [726, 198] width 21 height 10
click at [713, 195] on input "False" at bounding box center [708, 199] width 10 height 8
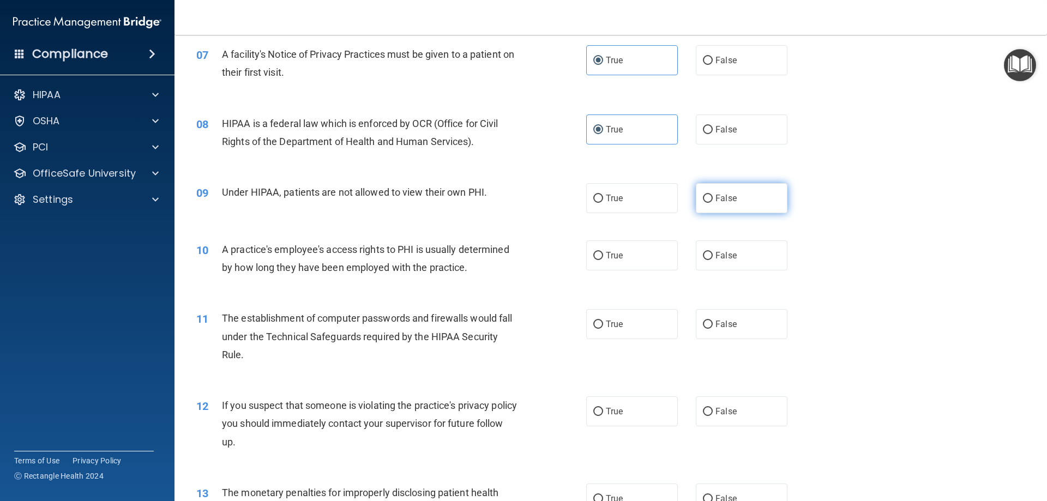
radio input "true"
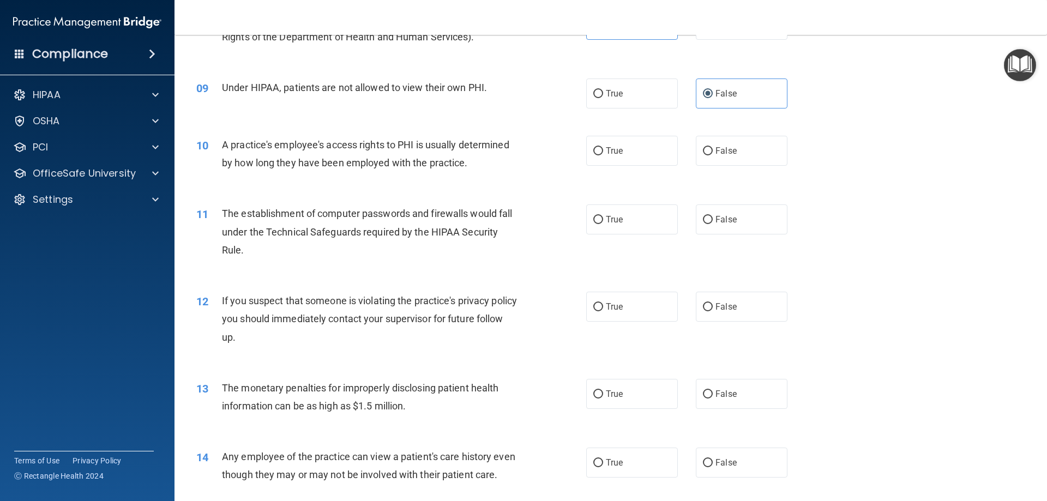
scroll to position [655, 0]
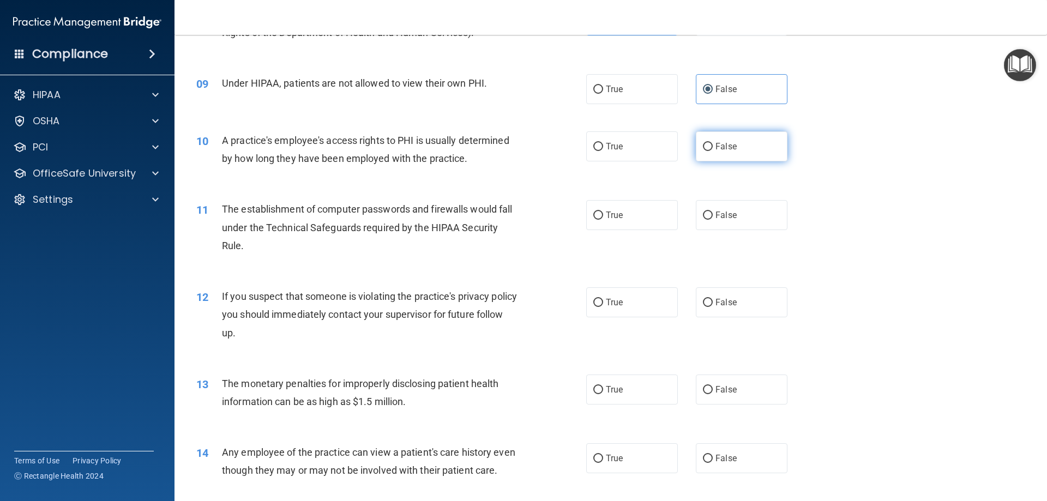
click at [716, 150] on span "False" at bounding box center [726, 146] width 21 height 10
drag, startPoint x: 728, startPoint y: 130, endPoint x: 709, endPoint y: 149, distance: 27.0
click at [719, 142] on div "10 A practice's employee's access rights to PHI is usually determined by how lo…" at bounding box center [610, 152] width 845 height 69
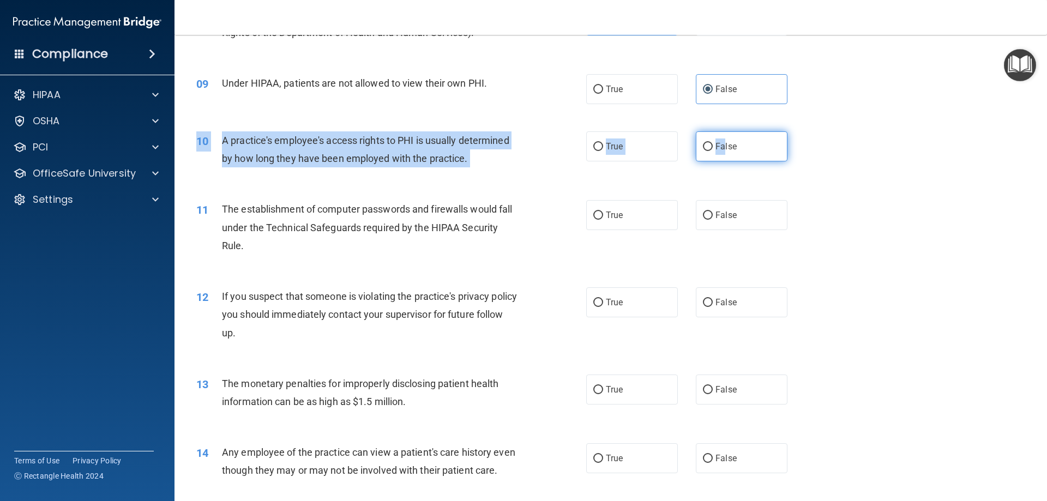
click at [707, 140] on label "False" at bounding box center [742, 146] width 92 height 30
click at [707, 143] on input "False" at bounding box center [708, 147] width 10 height 8
radio input "true"
click at [706, 142] on label "False" at bounding box center [742, 146] width 92 height 30
click at [706, 143] on input "False" at bounding box center [708, 147] width 10 height 8
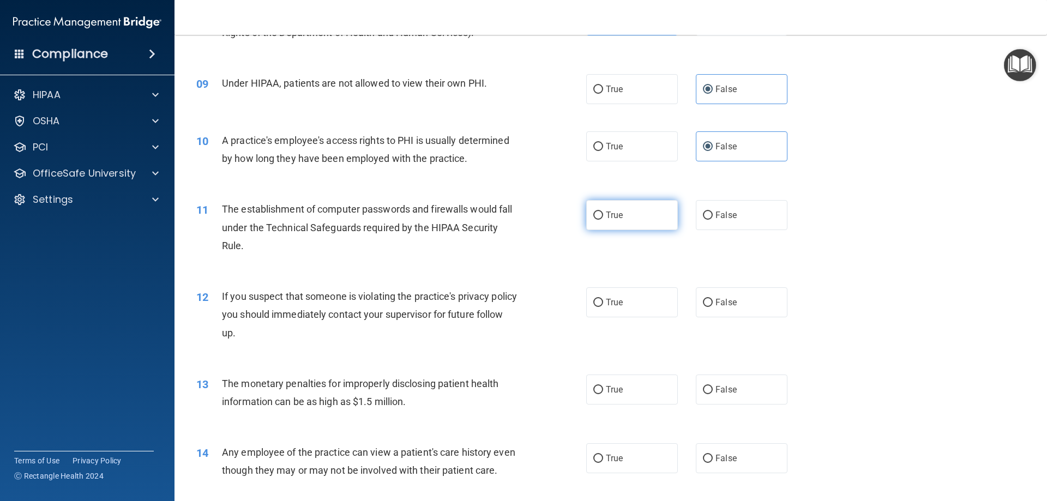
click at [598, 212] on input "True" at bounding box center [598, 216] width 10 height 8
radio input "true"
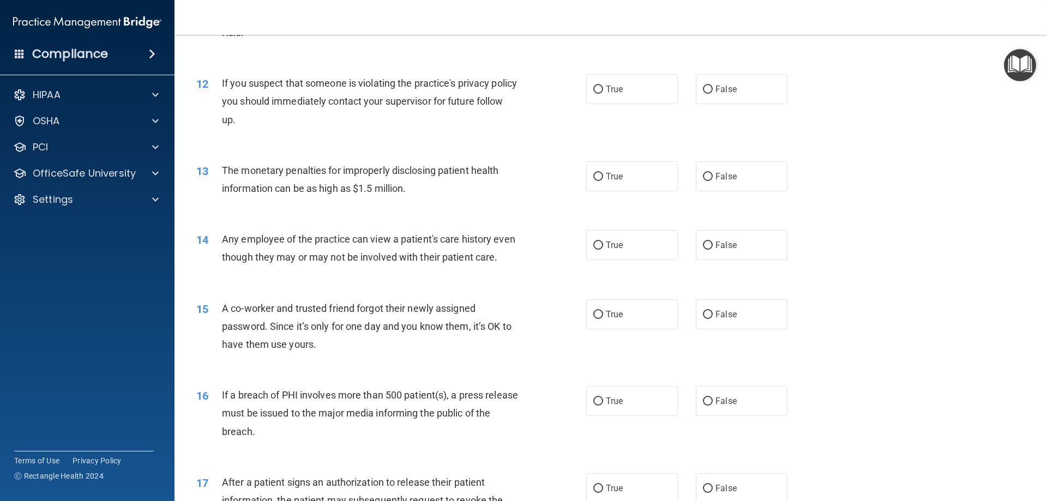
scroll to position [873, 0]
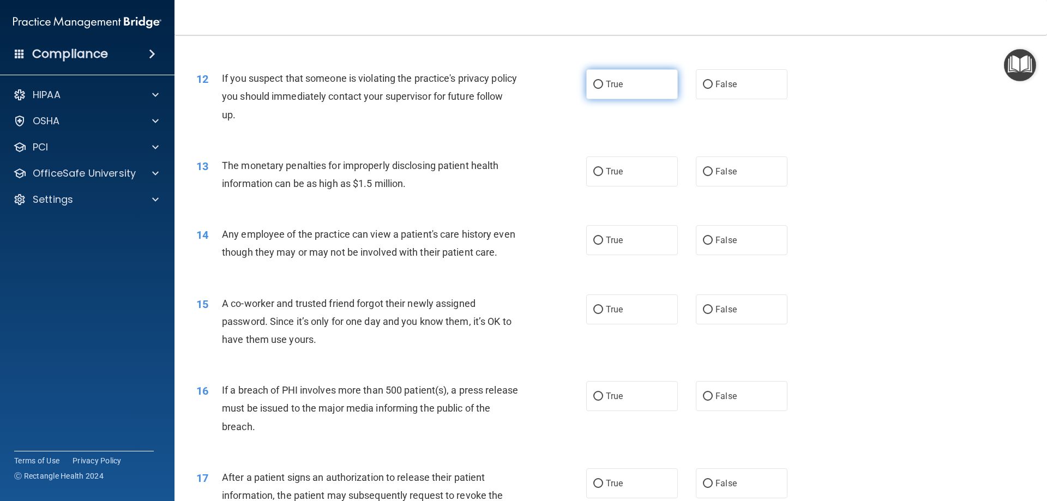
click at [593, 83] on input "True" at bounding box center [598, 85] width 10 height 8
radio input "true"
click at [593, 171] on input "True" at bounding box center [598, 172] width 10 height 8
radio input "true"
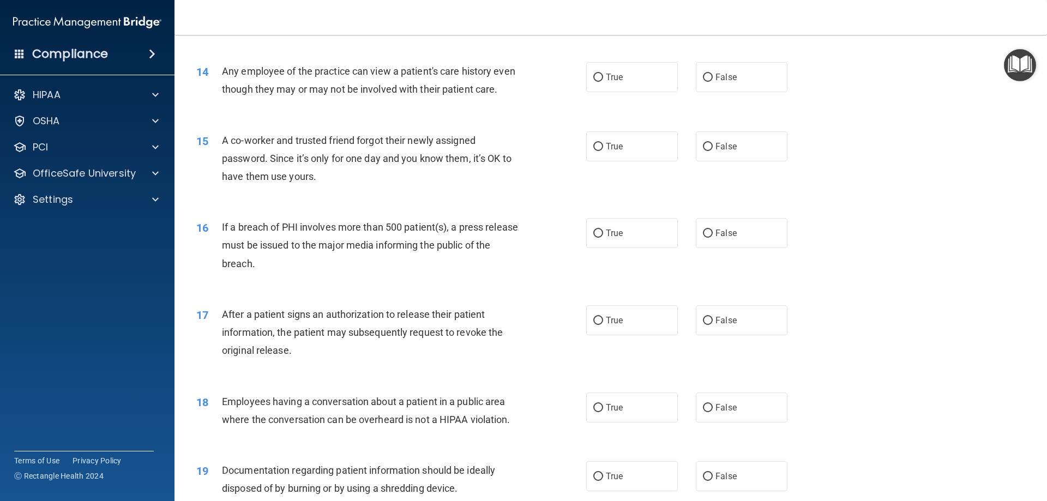
scroll to position [1036, 0]
click at [703, 80] on input "False" at bounding box center [708, 77] width 10 height 8
radio input "true"
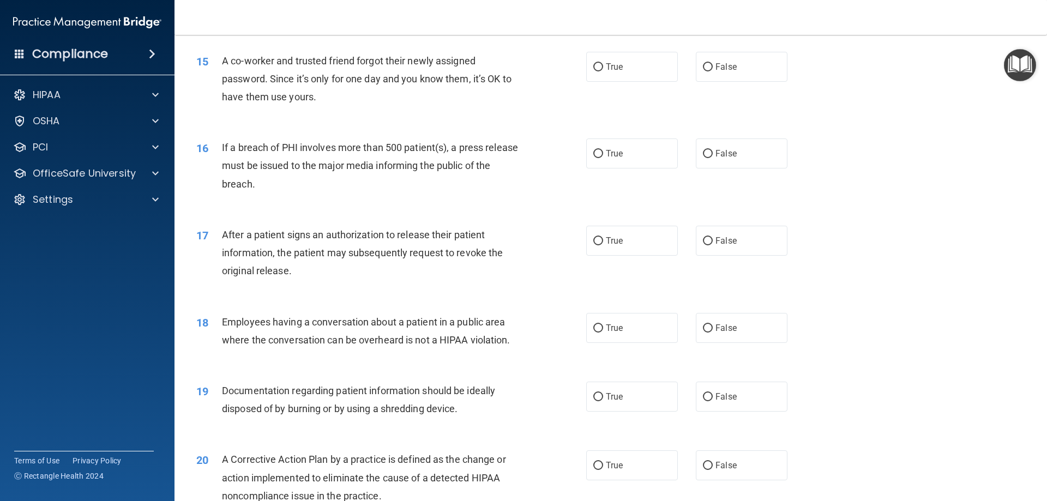
scroll to position [1091, 0]
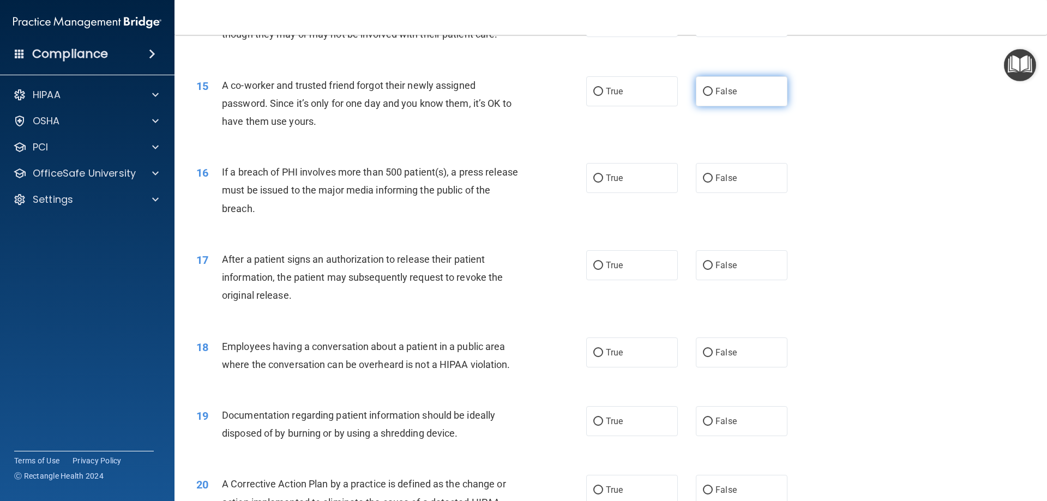
click at [703, 96] on input "False" at bounding box center [708, 92] width 10 height 8
radio input "true"
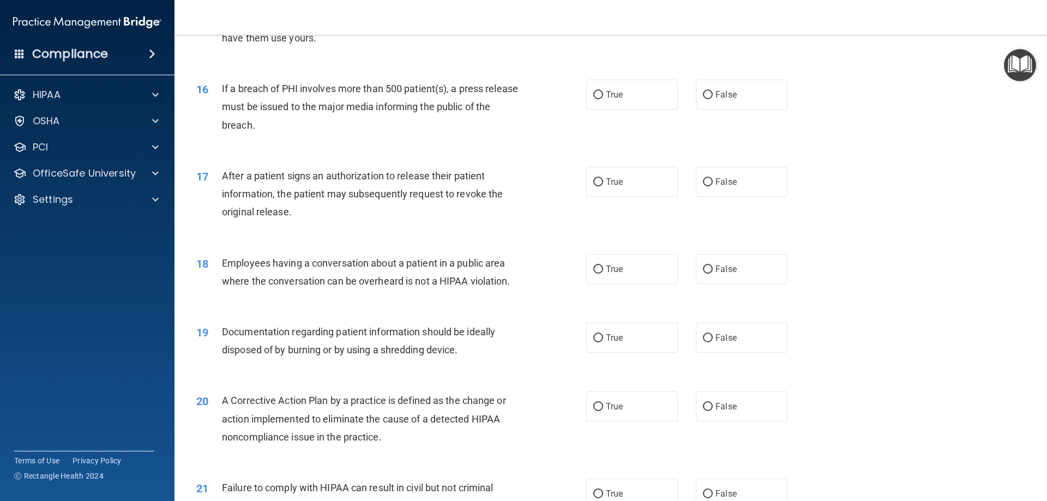
scroll to position [1200, 0]
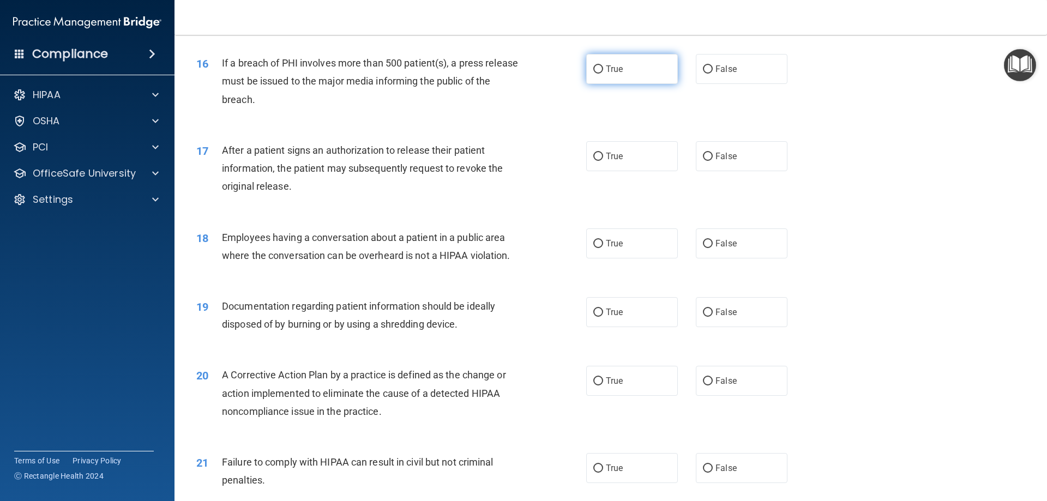
click at [596, 74] on input "True" at bounding box center [598, 69] width 10 height 8
radio input "true"
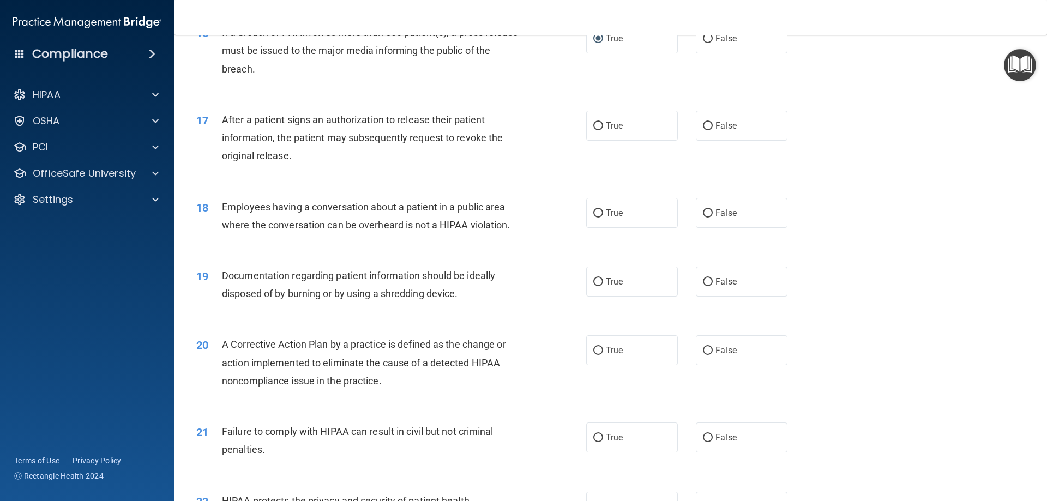
scroll to position [1255, 0]
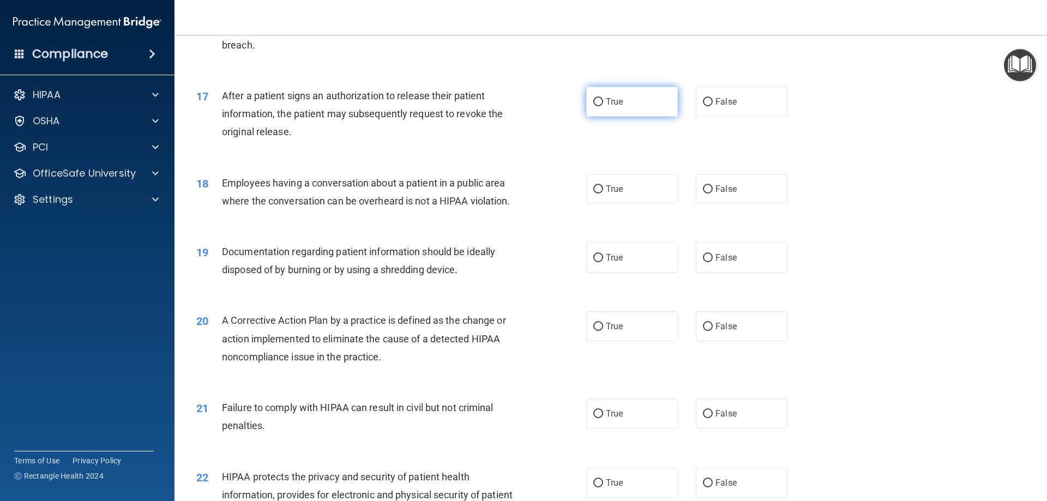
click at [598, 106] on input "True" at bounding box center [598, 102] width 10 height 8
radio input "true"
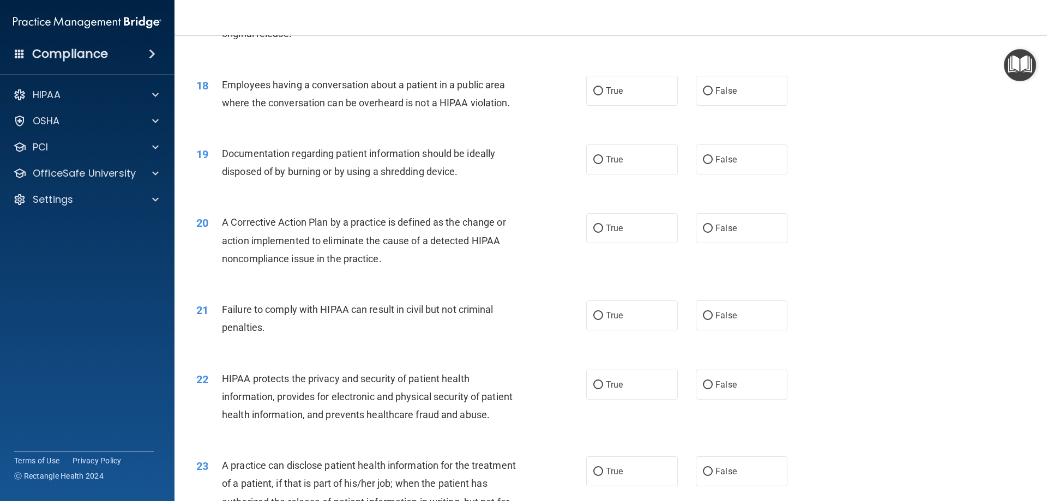
scroll to position [1364, 0]
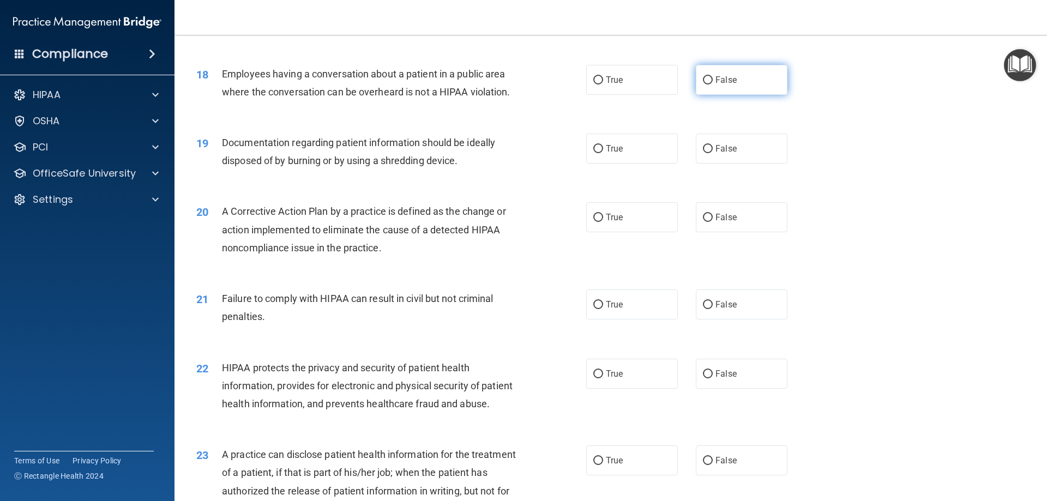
click at [705, 85] on input "False" at bounding box center [708, 80] width 10 height 8
radio input "true"
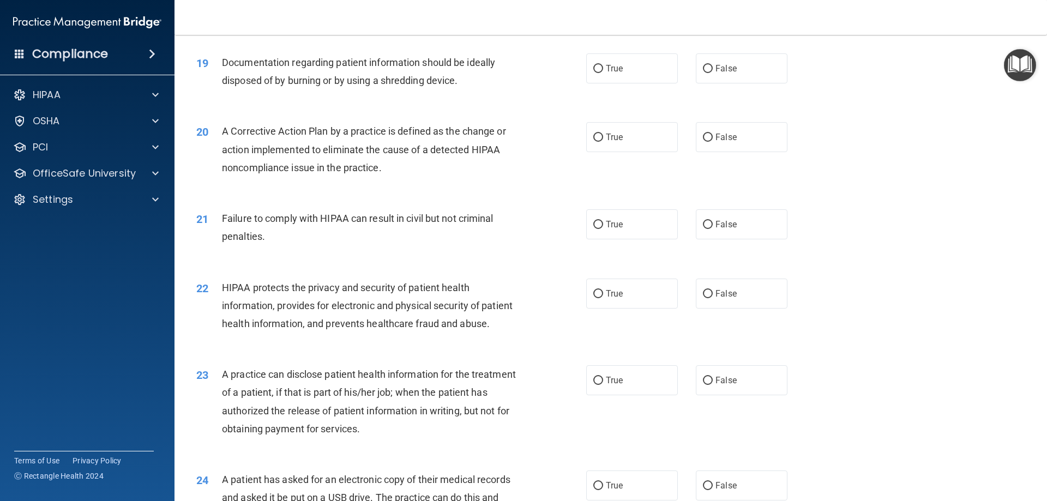
scroll to position [1418, 0]
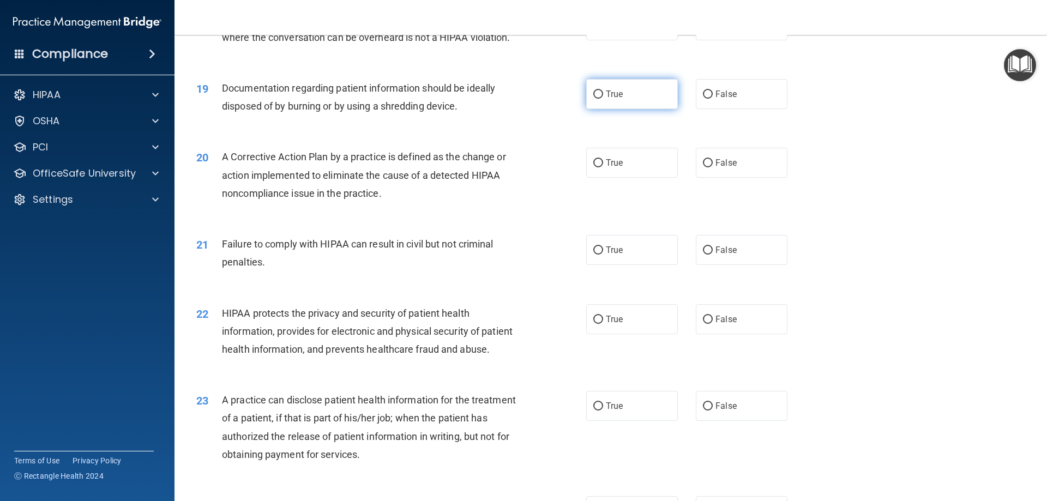
click at [593, 99] on input "True" at bounding box center [598, 95] width 10 height 8
radio input "true"
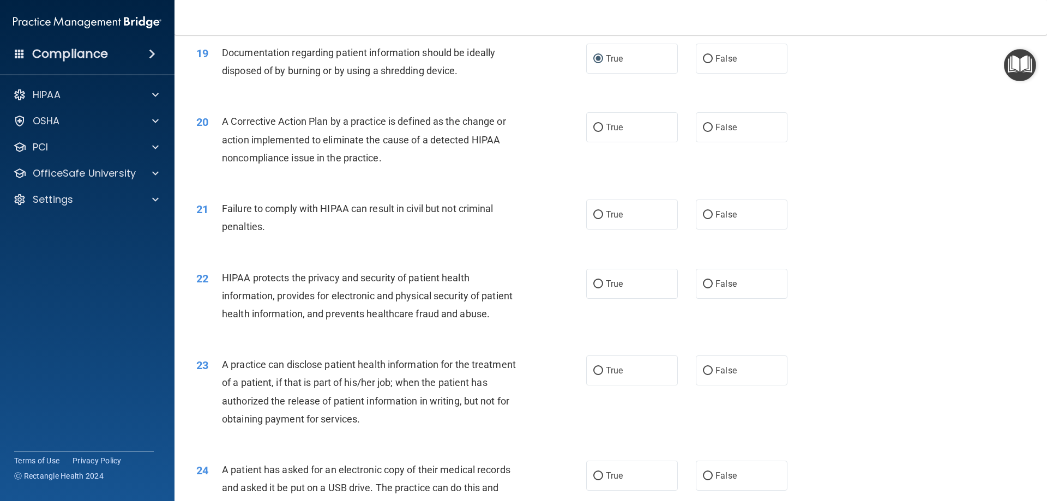
scroll to position [1473, 0]
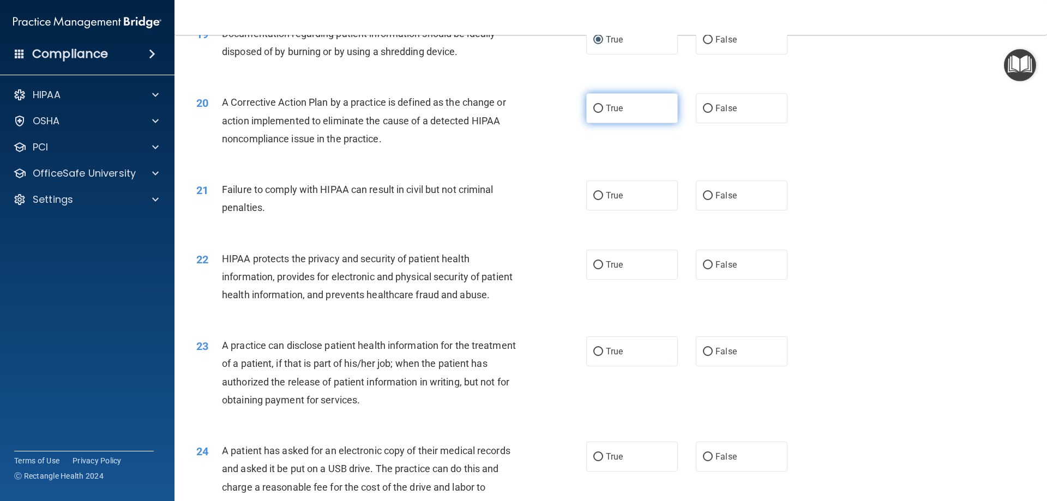
click at [593, 113] on input "True" at bounding box center [598, 109] width 10 height 8
radio input "true"
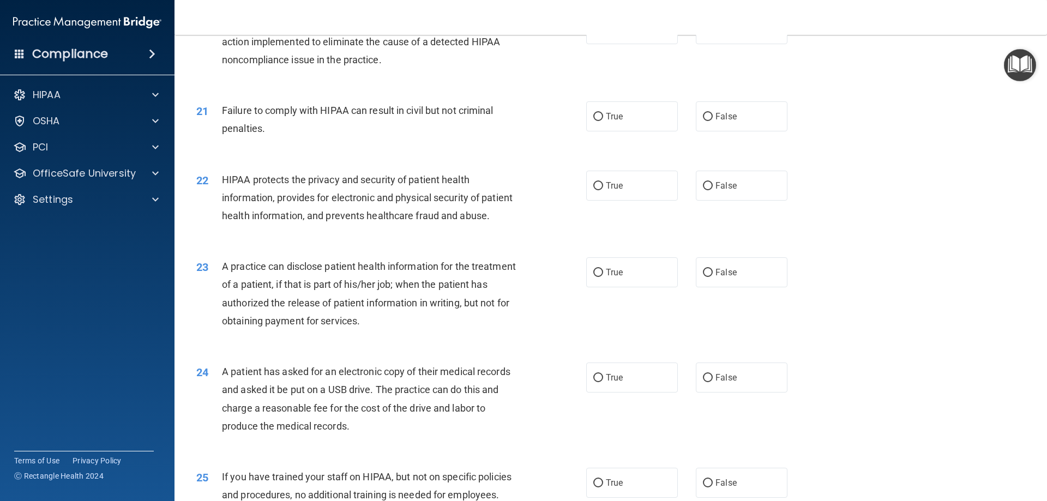
scroll to position [1527, 0]
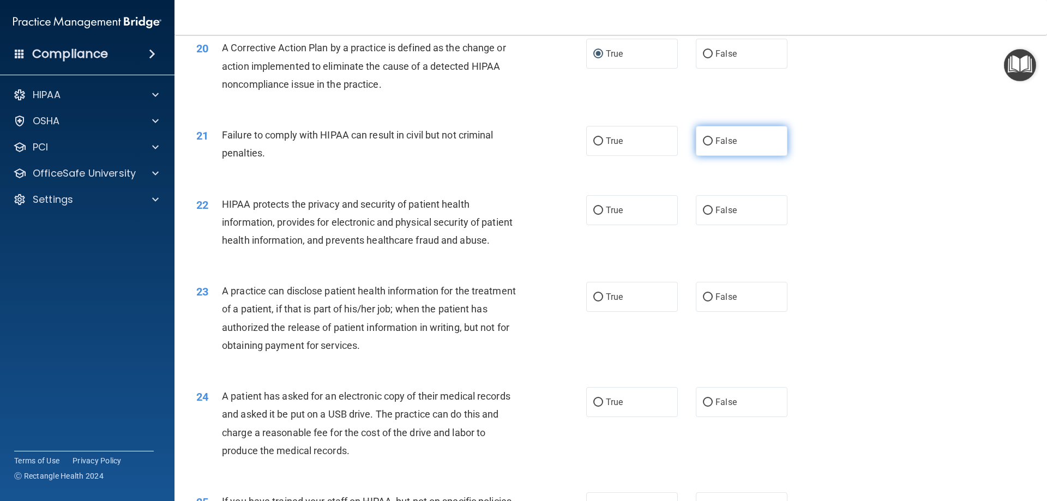
click at [703, 146] on input "False" at bounding box center [708, 141] width 10 height 8
radio input "true"
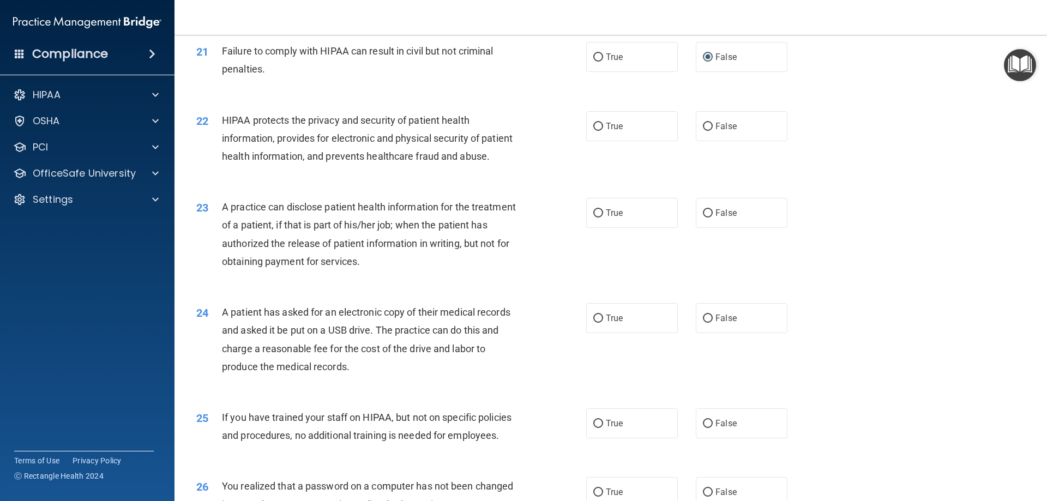
scroll to position [1636, 0]
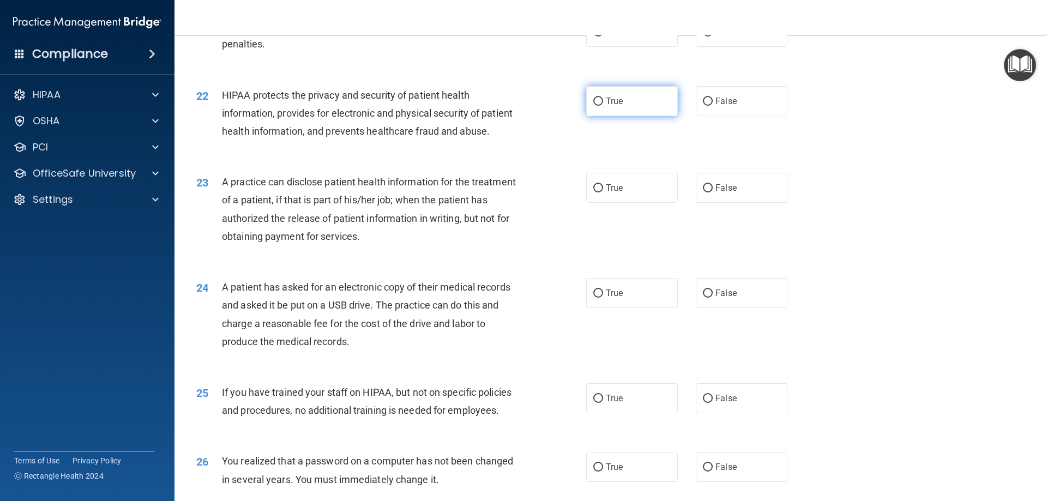
click at [595, 106] on input "True" at bounding box center [598, 102] width 10 height 8
radio input "true"
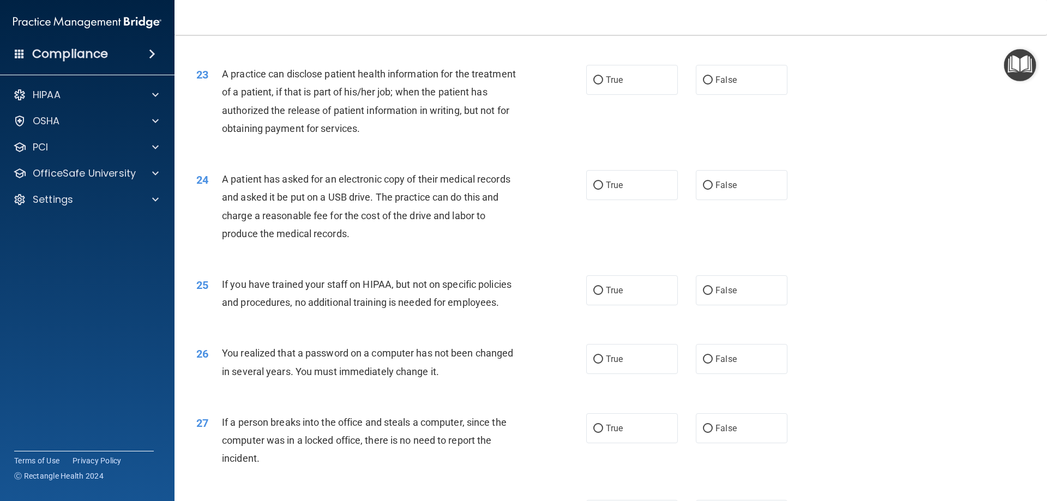
scroll to position [1745, 0]
click at [703, 83] on input "False" at bounding box center [708, 79] width 10 height 8
radio input "true"
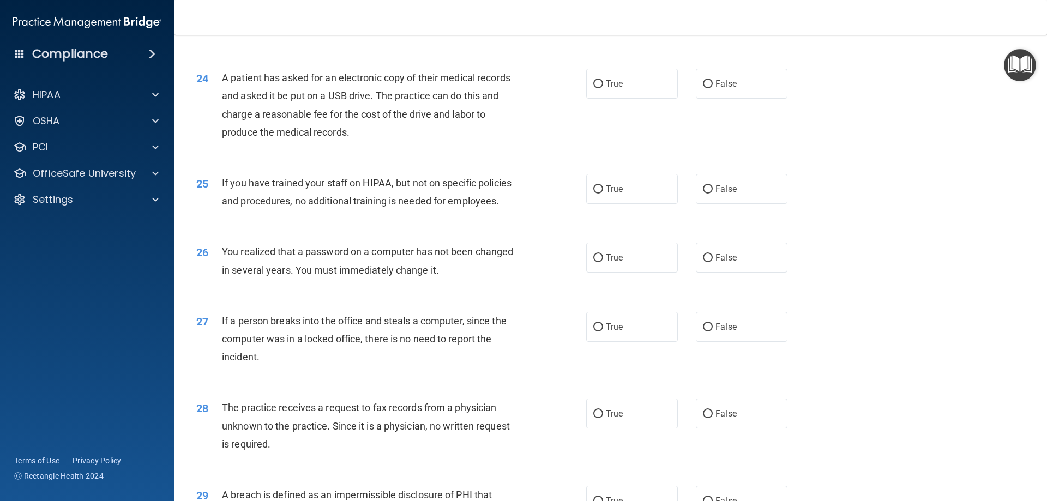
scroll to position [1854, 0]
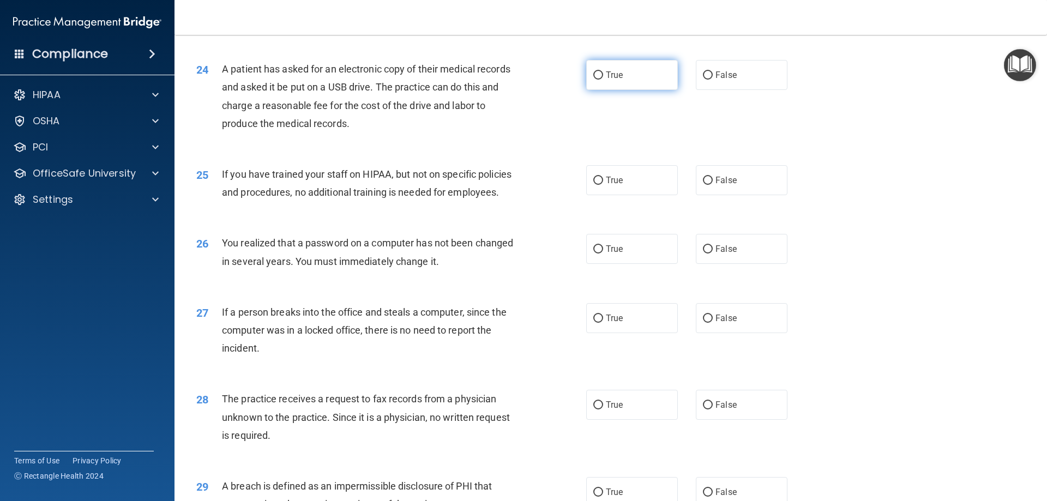
click at [594, 80] on input "True" at bounding box center [598, 75] width 10 height 8
radio input "true"
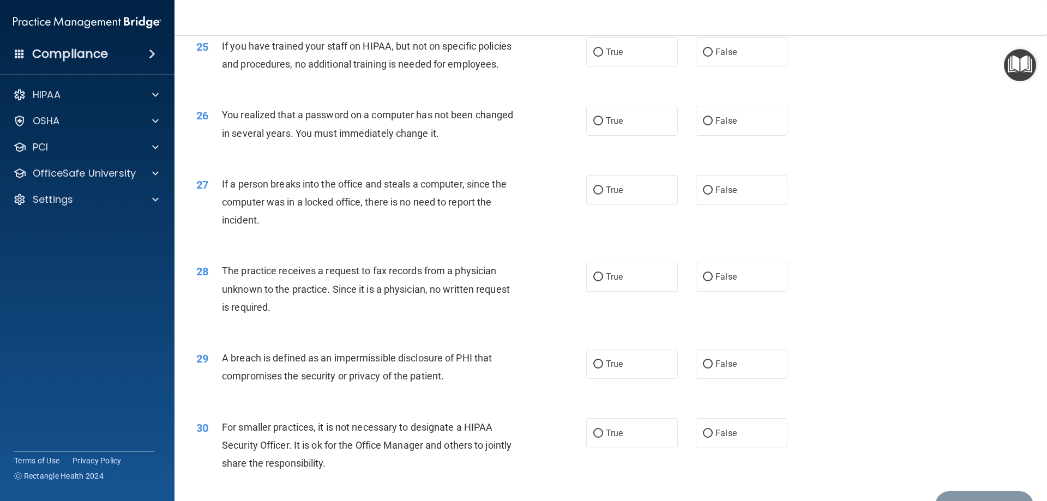
scroll to position [1964, 0]
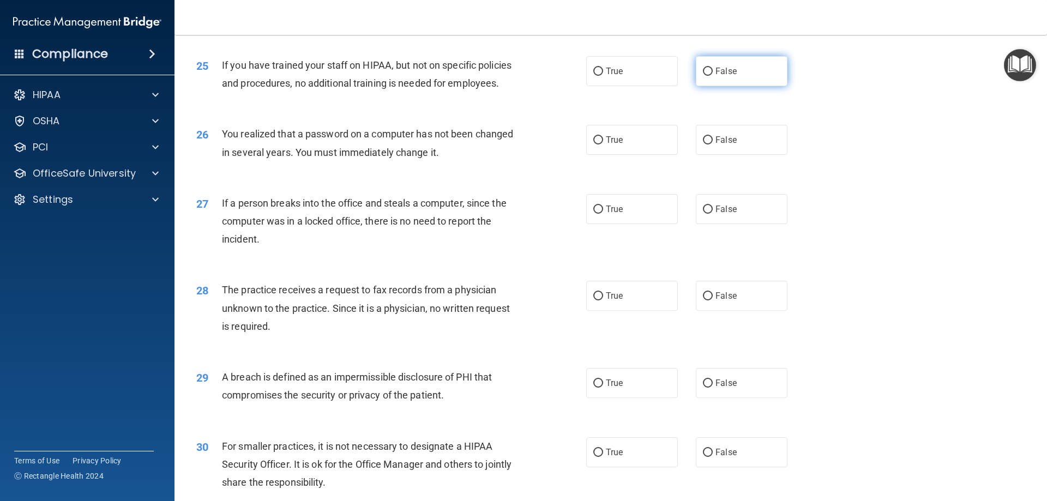
click at [703, 76] on input "False" at bounding box center [708, 72] width 10 height 8
radio input "true"
click at [599, 155] on label "True" at bounding box center [632, 140] width 92 height 30
click at [599, 145] on input "True" at bounding box center [598, 140] width 10 height 8
radio input "true"
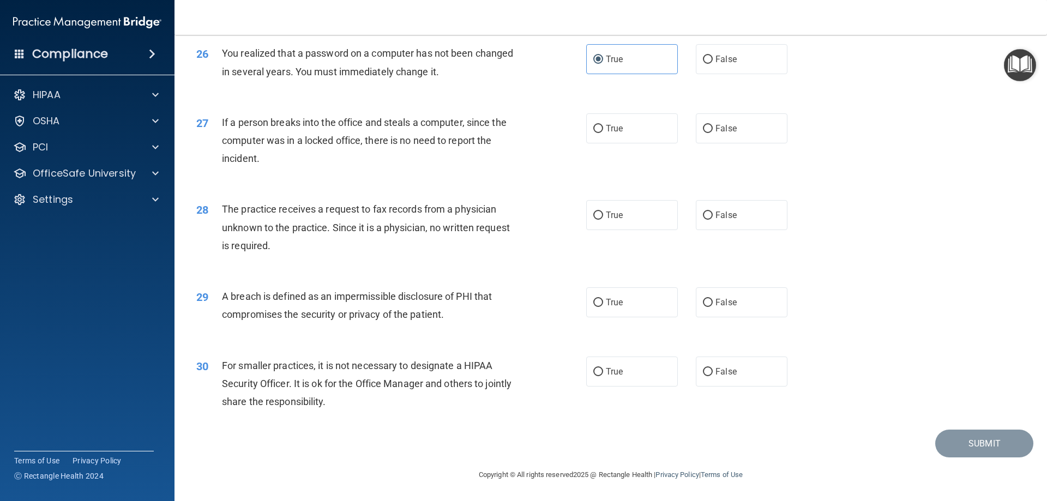
scroll to position [2080, 0]
click at [703, 128] on input "False" at bounding box center [708, 129] width 10 height 8
radio input "true"
click at [703, 216] on input "False" at bounding box center [708, 216] width 10 height 8
radio input "true"
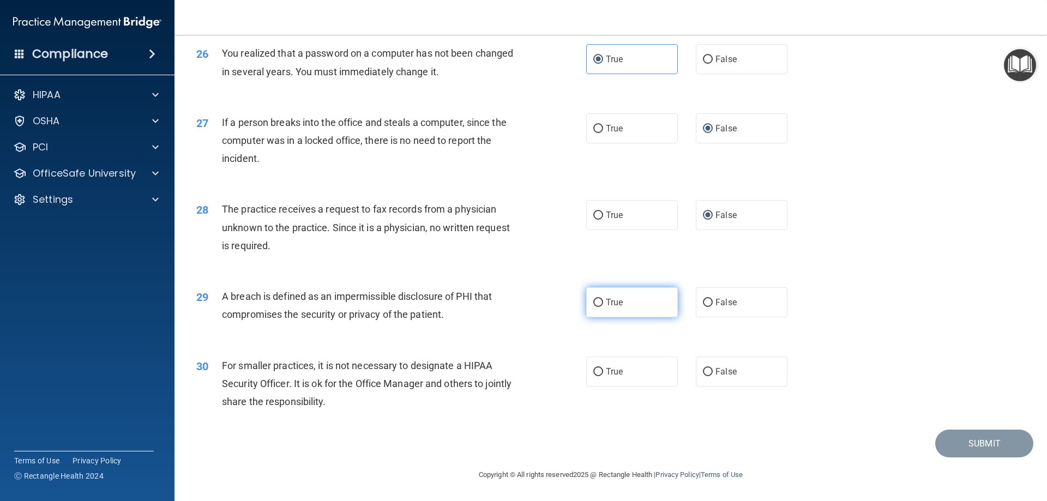
click at [593, 304] on input "True" at bounding box center [598, 303] width 10 height 8
radio input "true"
click at [704, 369] on input "False" at bounding box center [708, 372] width 10 height 8
radio input "true"
click at [959, 446] on button "Submit" at bounding box center [984, 444] width 98 height 28
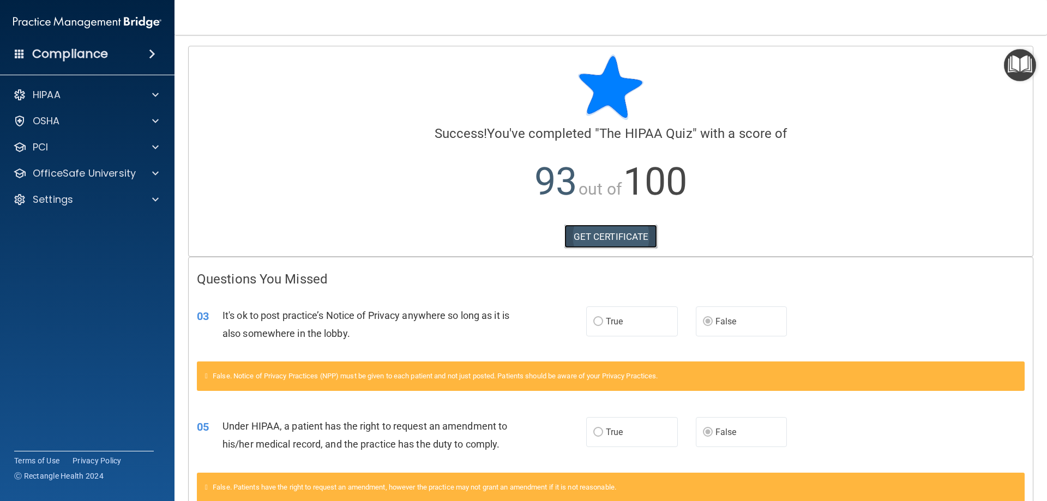
click at [628, 241] on link "GET CERTIFICATE" at bounding box center [611, 237] width 93 height 24
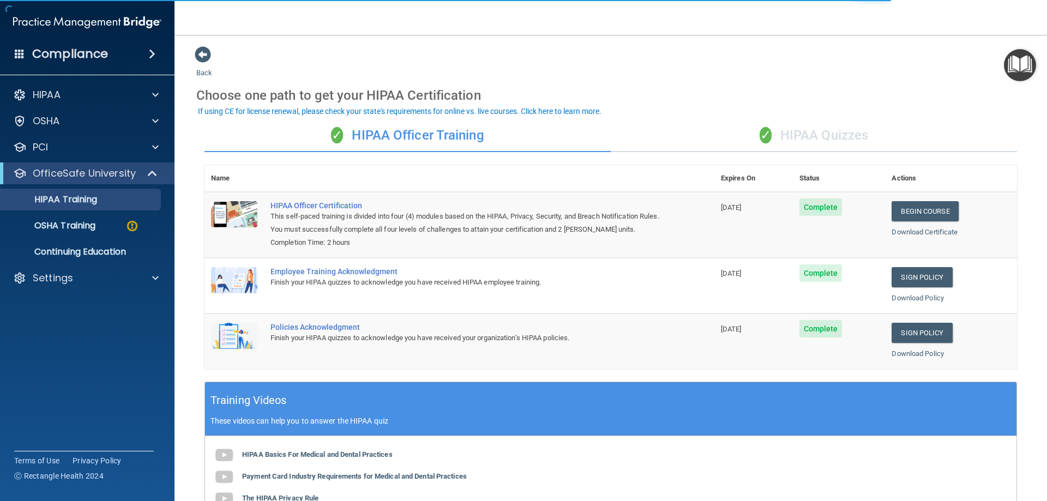
click at [815, 143] on div "✓ HIPAA Quizzes" at bounding box center [814, 135] width 406 height 33
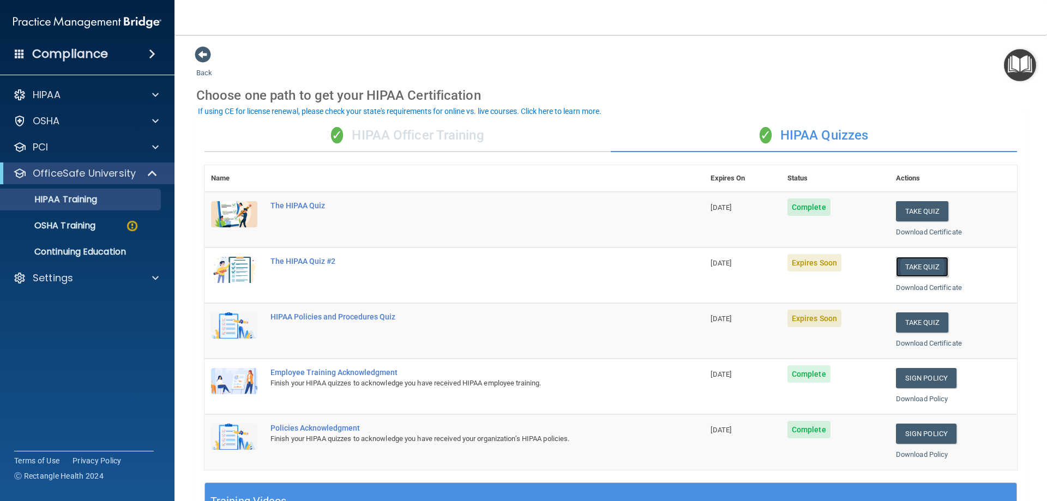
click at [901, 273] on button "Take Quiz" at bounding box center [922, 267] width 52 height 20
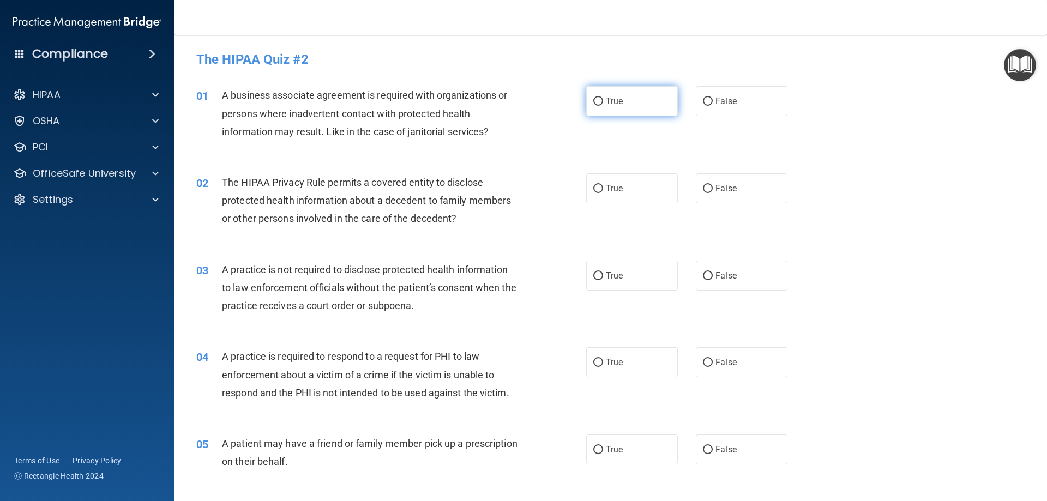
click at [593, 104] on input "True" at bounding box center [598, 102] width 10 height 8
radio input "true"
click at [696, 104] on label "False" at bounding box center [742, 101] width 92 height 30
click at [703, 104] on input "False" at bounding box center [708, 102] width 10 height 8
radio input "true"
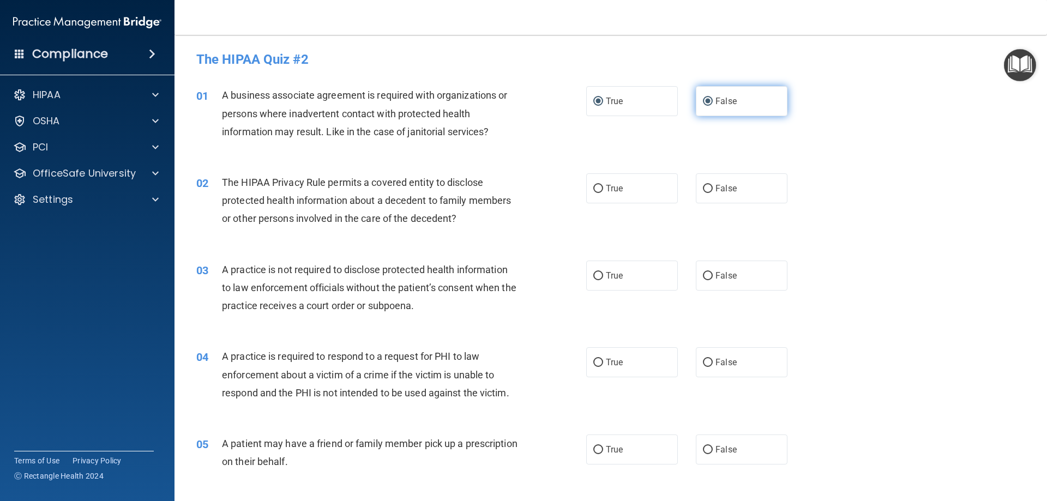
radio input "false"
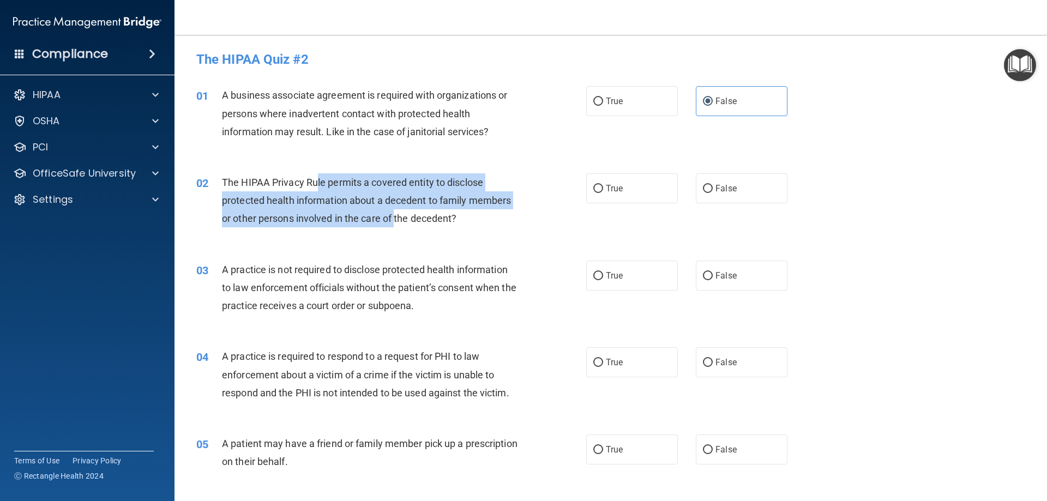
drag, startPoint x: 316, startPoint y: 179, endPoint x: 398, endPoint y: 213, distance: 88.5
click at [398, 213] on span "The HIPAA Privacy Rule permits a covered entity to disclose protected health in…" at bounding box center [366, 200] width 289 height 47
click at [400, 214] on span "The HIPAA Privacy Rule permits a covered entity to disclose protected health in…" at bounding box center [366, 200] width 289 height 47
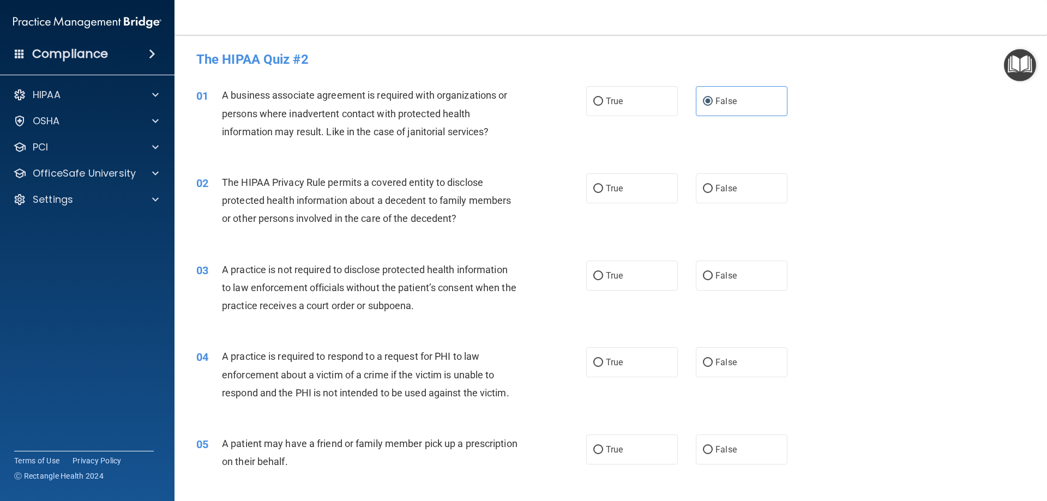
click at [416, 214] on span "The HIPAA Privacy Rule permits a covered entity to disclose protected health in…" at bounding box center [366, 200] width 289 height 47
click at [596, 189] on input "True" at bounding box center [598, 189] width 10 height 8
radio input "true"
click at [703, 190] on input "False" at bounding box center [708, 189] width 10 height 8
radio input "true"
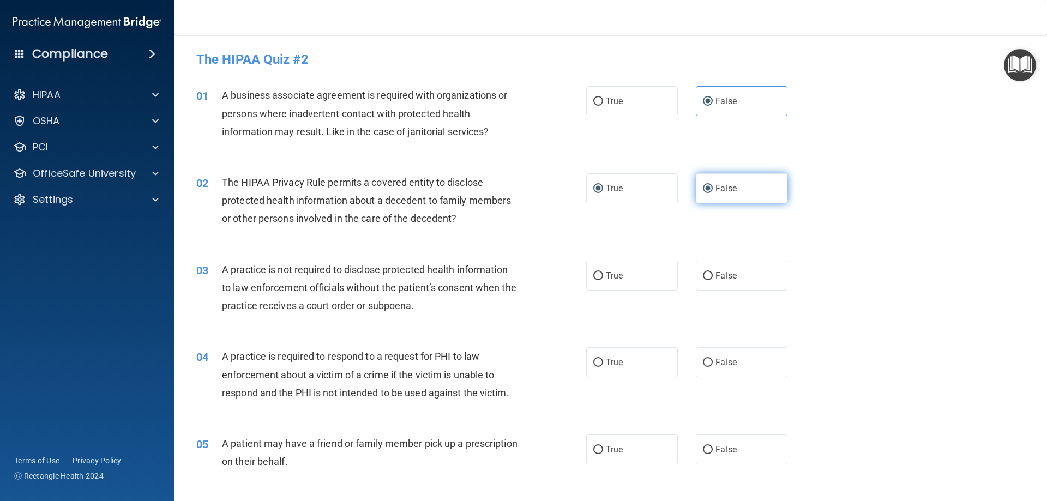
radio input "false"
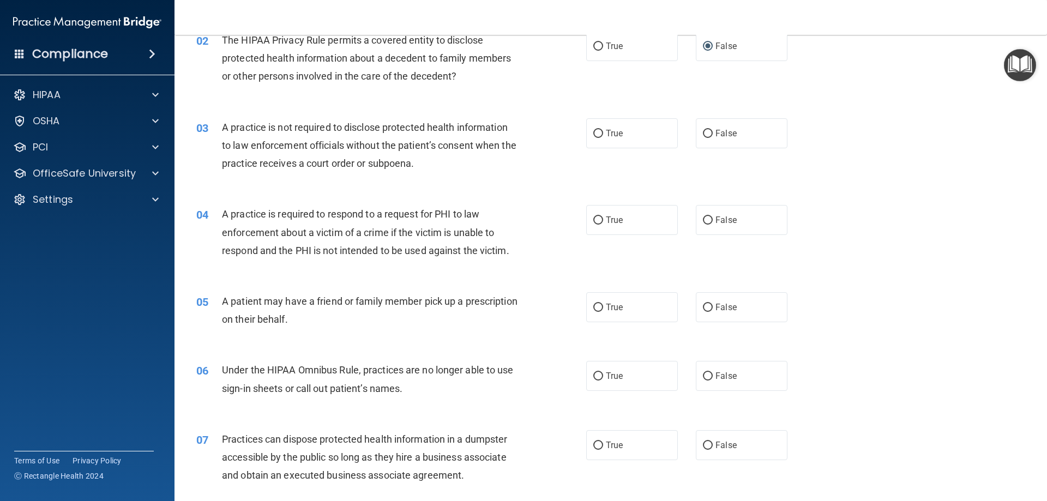
scroll to position [164, 0]
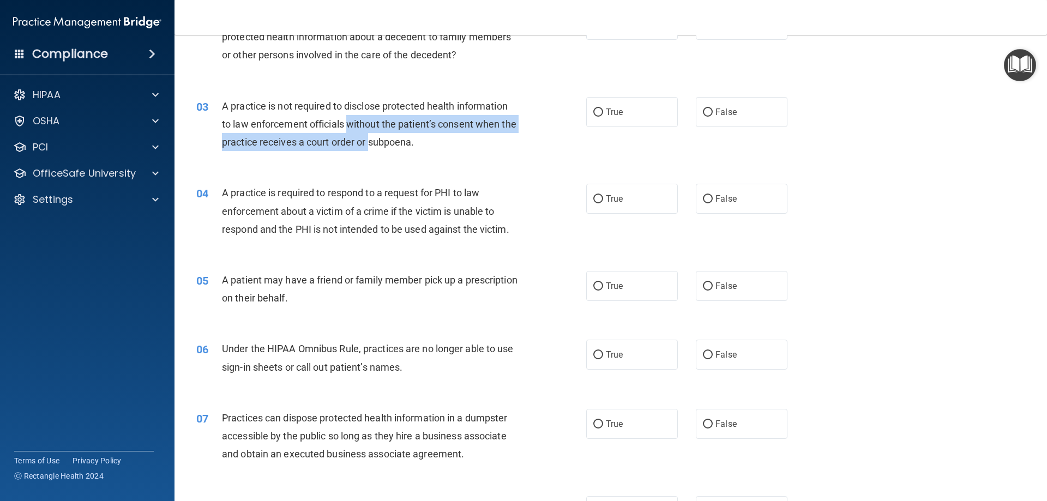
drag, startPoint x: 350, startPoint y: 128, endPoint x: 387, endPoint y: 140, distance: 39.0
click at [387, 140] on span "A practice is not required to disclose protected health information to law enfo…" at bounding box center [369, 123] width 295 height 47
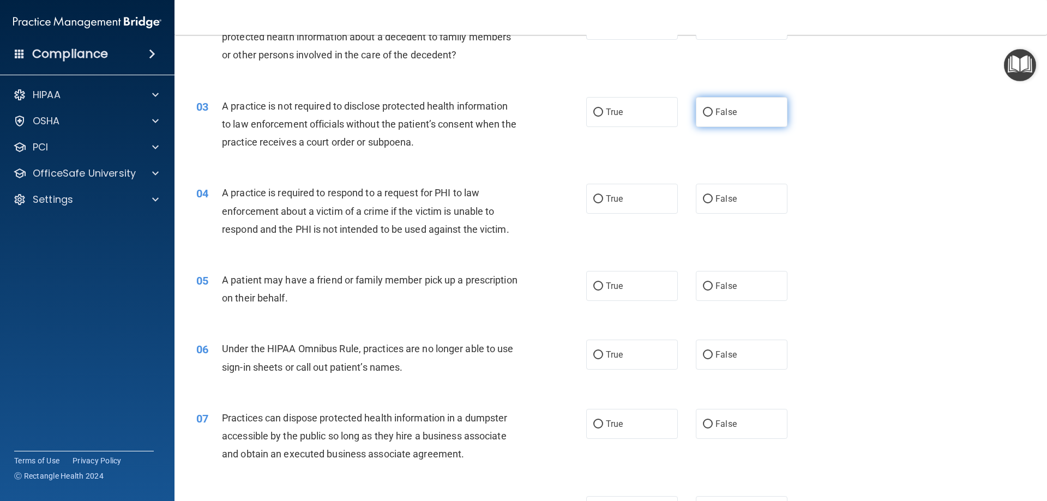
click at [703, 110] on input "False" at bounding box center [708, 113] width 10 height 8
radio input "true"
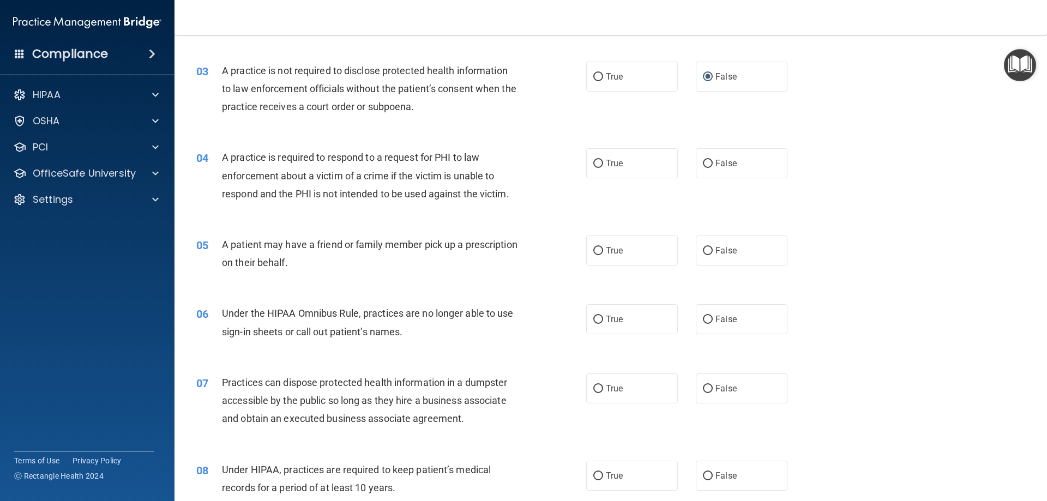
scroll to position [218, 0]
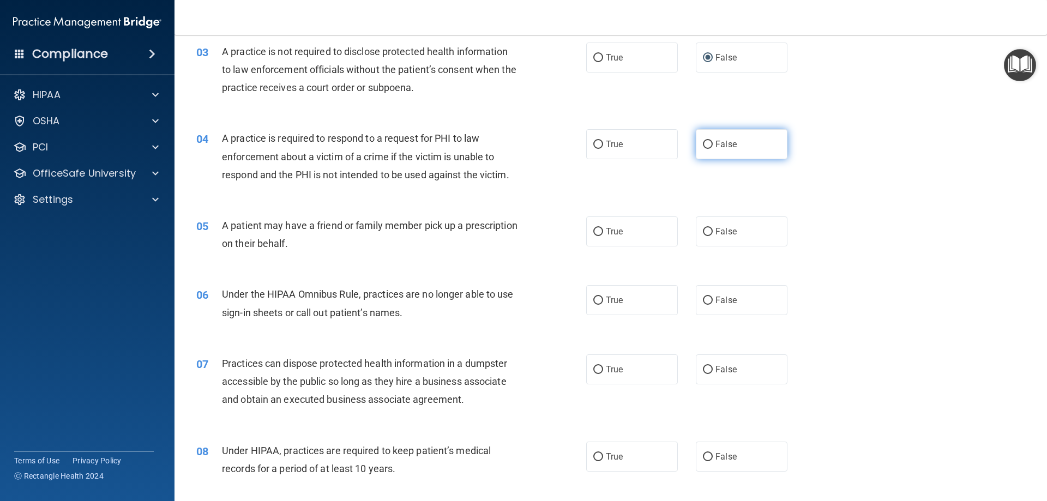
click at [703, 142] on input "False" at bounding box center [708, 145] width 10 height 8
radio input "true"
click at [593, 228] on input "True" at bounding box center [598, 232] width 10 height 8
radio input "true"
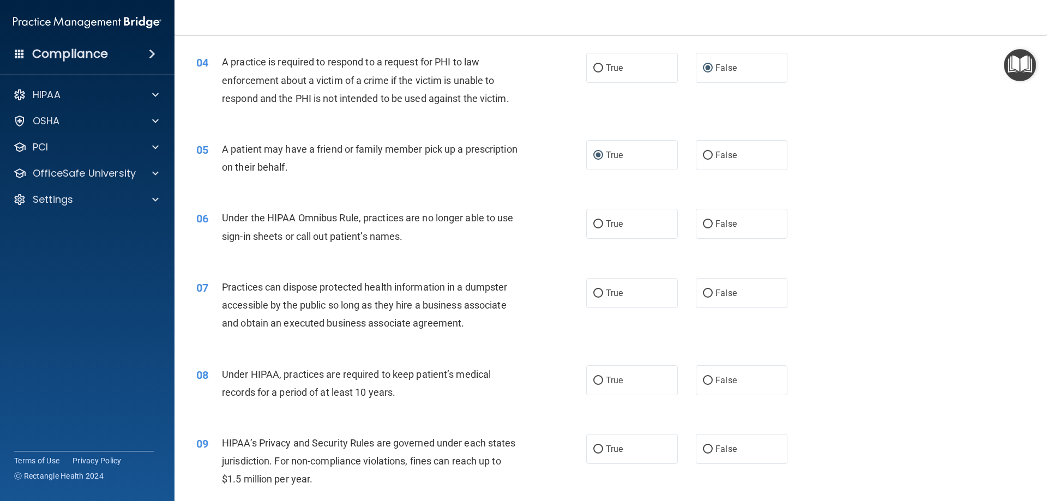
scroll to position [327, 0]
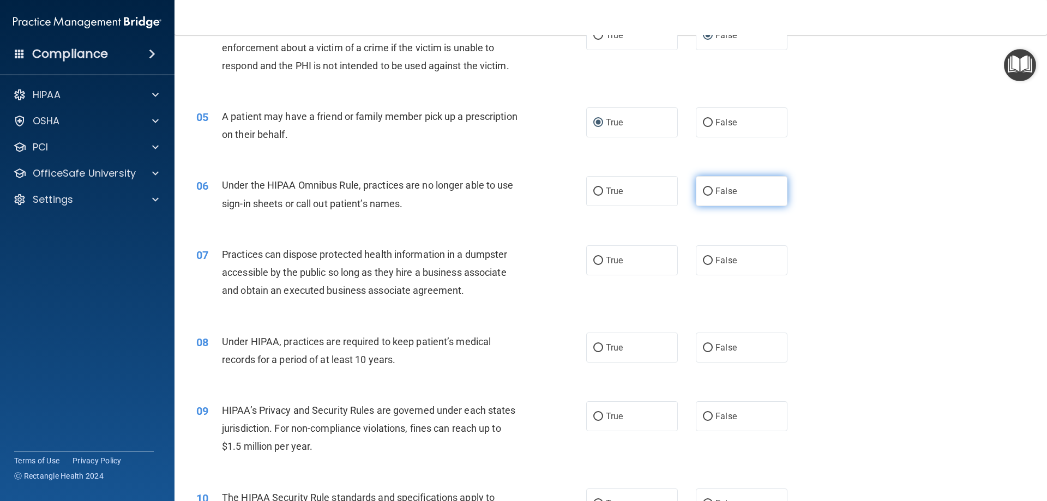
click at [703, 190] on input "False" at bounding box center [708, 192] width 10 height 8
radio input "true"
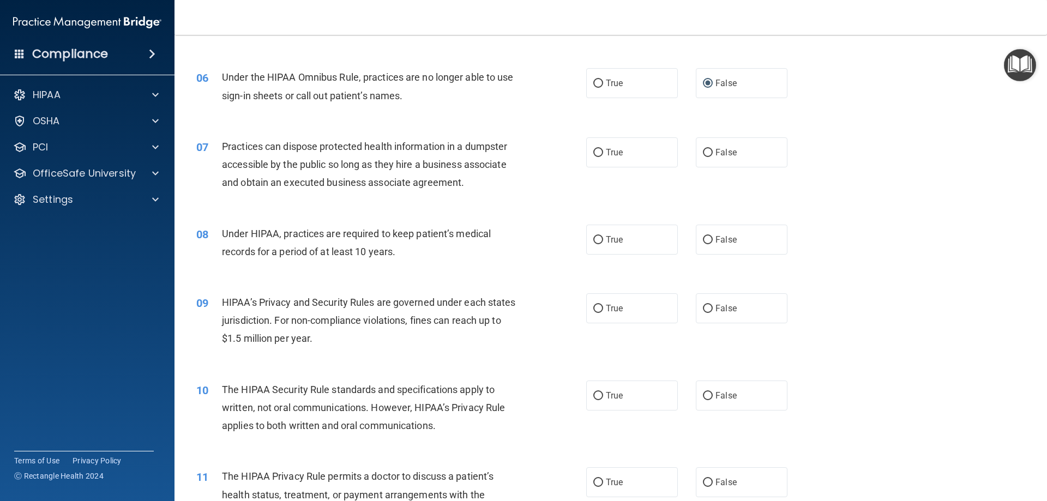
scroll to position [436, 0]
click at [703, 149] on input "False" at bounding box center [708, 152] width 10 height 8
radio input "true"
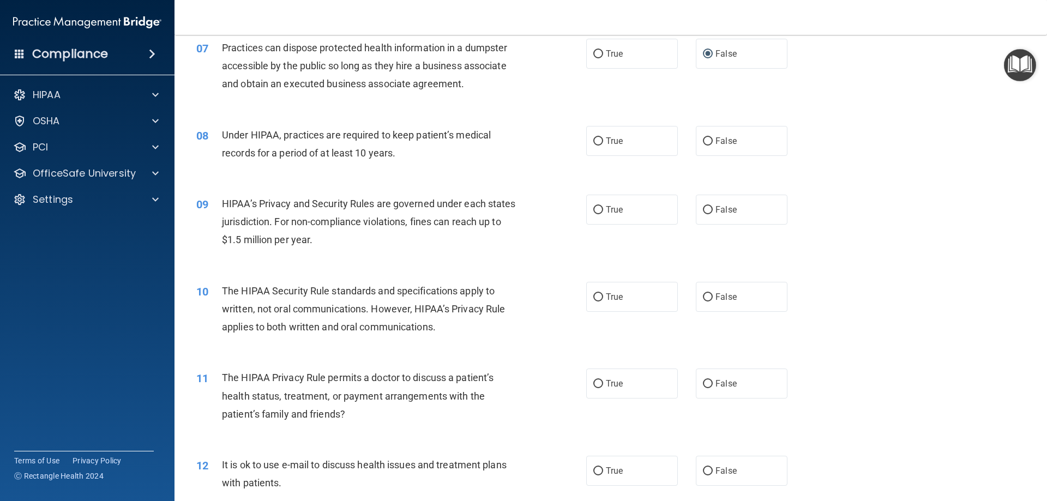
scroll to position [545, 0]
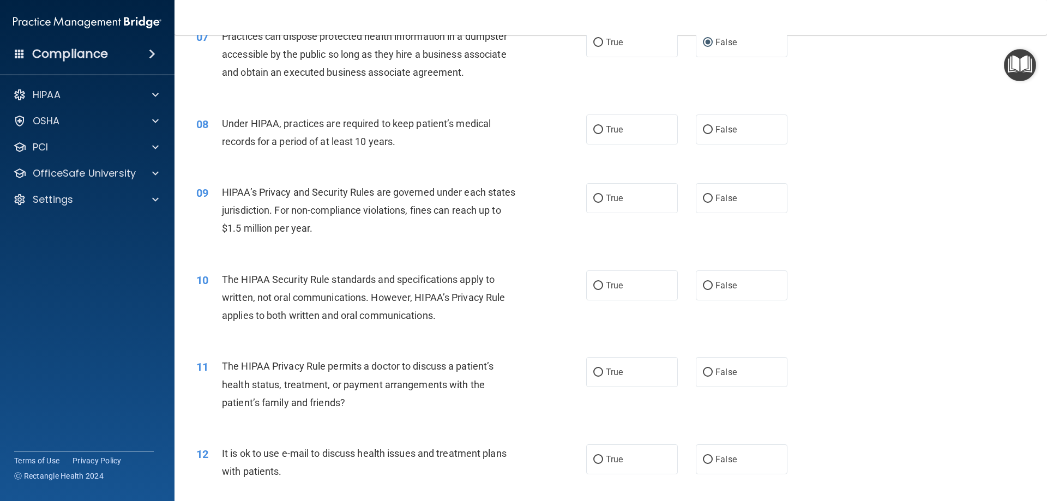
drag, startPoint x: 681, startPoint y: 134, endPoint x: 688, endPoint y: 135, distance: 7.2
click at [688, 135] on div "True False" at bounding box center [696, 130] width 220 height 30
click at [696, 131] on label "False" at bounding box center [742, 130] width 92 height 30
click at [703, 131] on input "False" at bounding box center [708, 130] width 10 height 8
radio input "true"
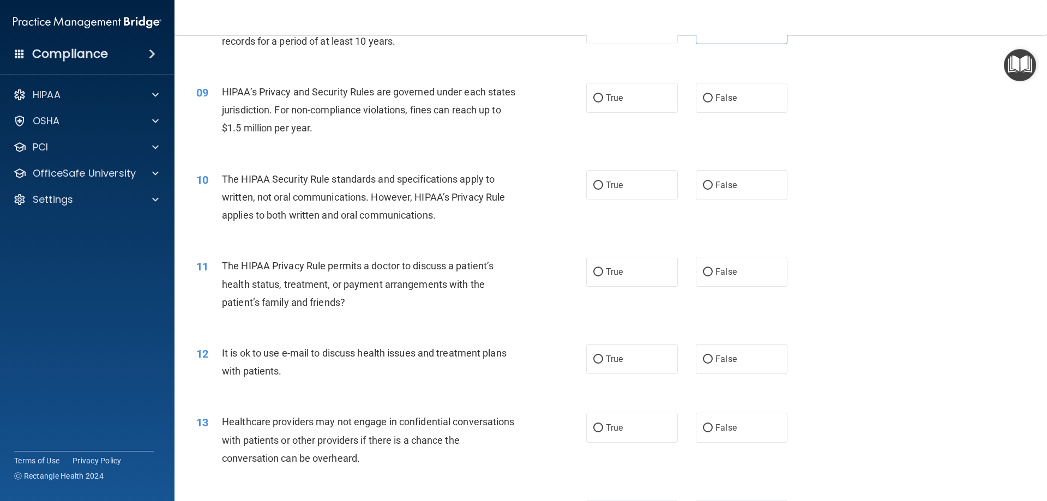
scroll to position [655, 0]
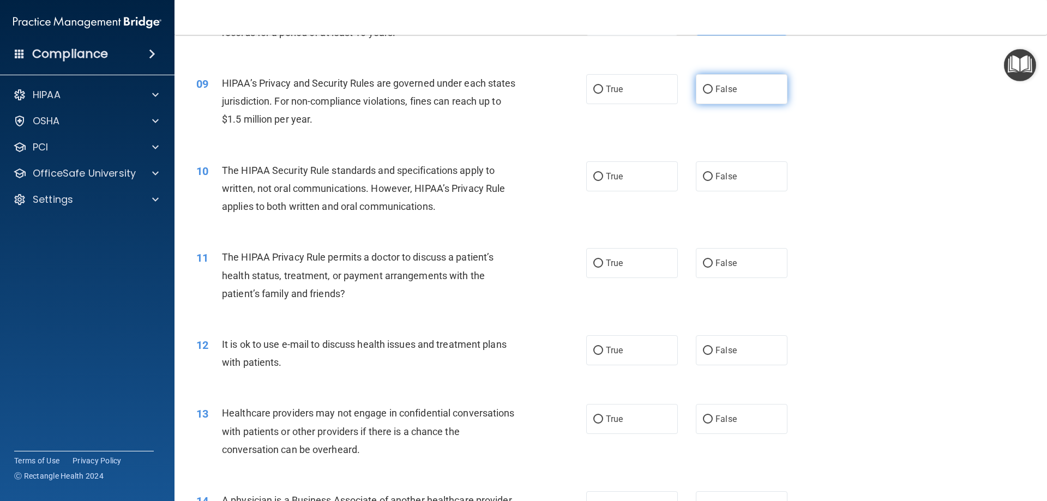
click at [707, 88] on input "False" at bounding box center [708, 90] width 10 height 8
radio input "true"
click at [593, 179] on input "True" at bounding box center [598, 177] width 10 height 8
radio input "true"
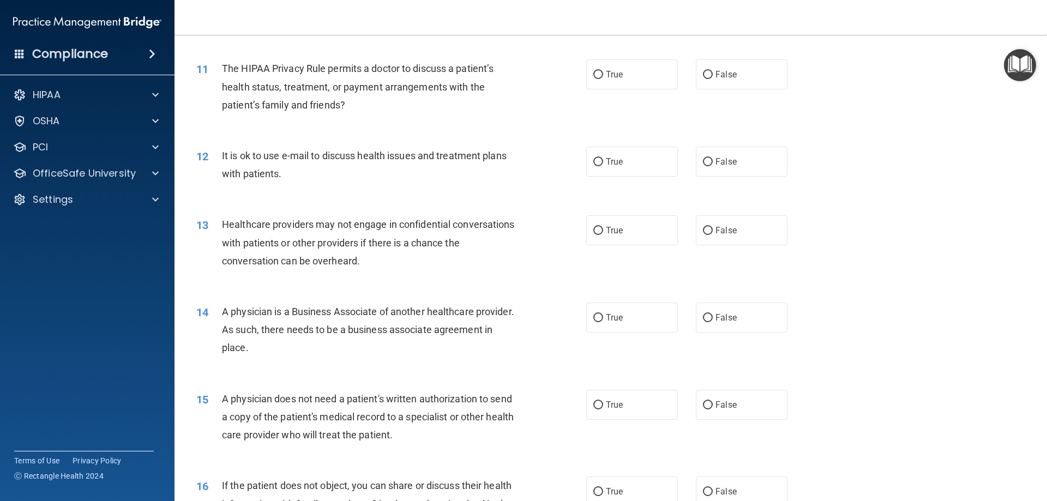
scroll to position [818, 0]
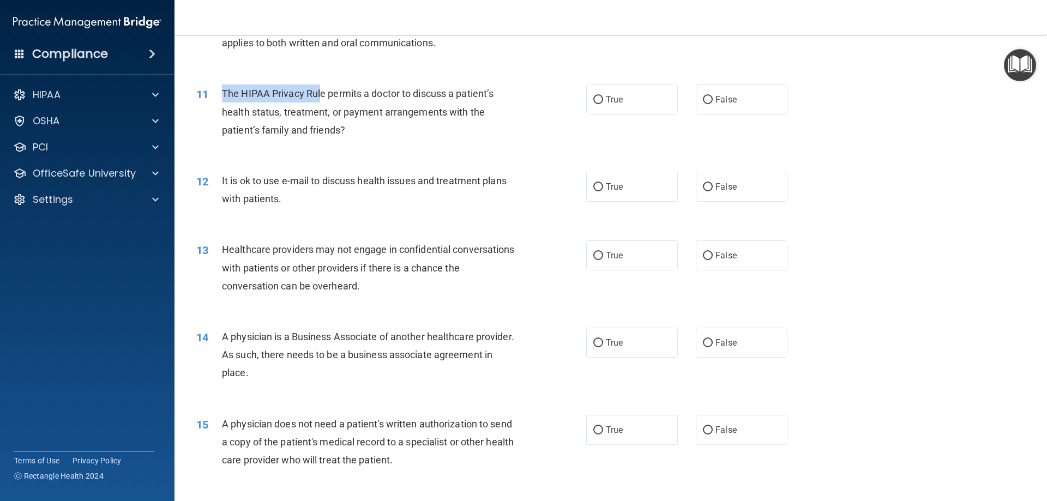
drag, startPoint x: 224, startPoint y: 91, endPoint x: 322, endPoint y: 96, distance: 97.8
click at [322, 96] on span "The HIPAA Privacy Rule permits a doctor to discuss a patient’s health status, t…" at bounding box center [358, 111] width 272 height 47
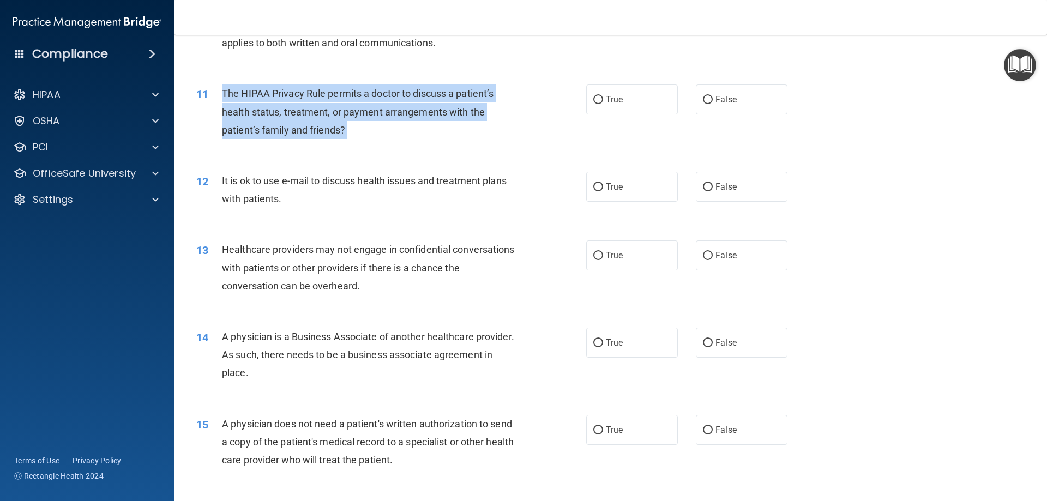
click at [322, 96] on span "The HIPAA Privacy Rule permits a doctor to discuss a patient’s health status, t…" at bounding box center [358, 111] width 272 height 47
click at [362, 91] on span "The HIPAA Privacy Rule permits a doctor to discuss a patient’s health status, t…" at bounding box center [358, 111] width 272 height 47
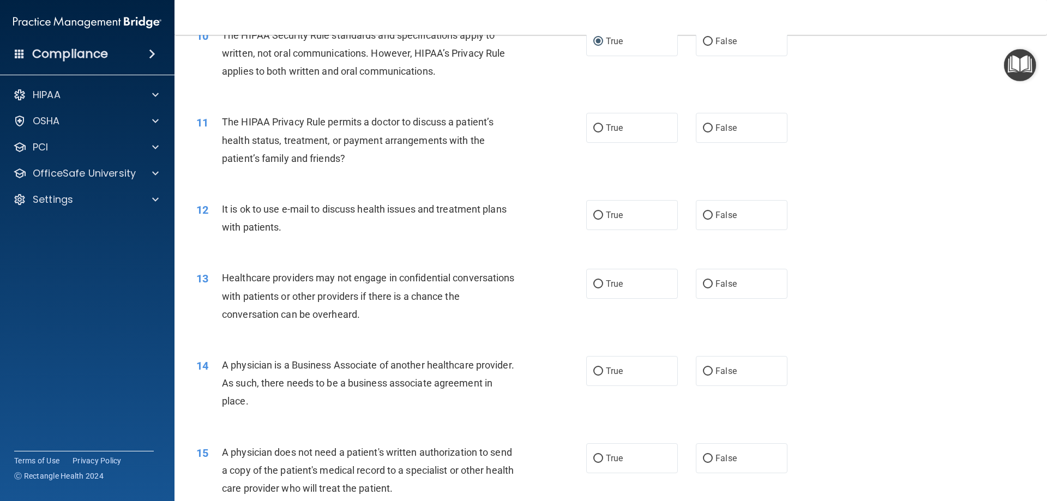
scroll to position [764, 0]
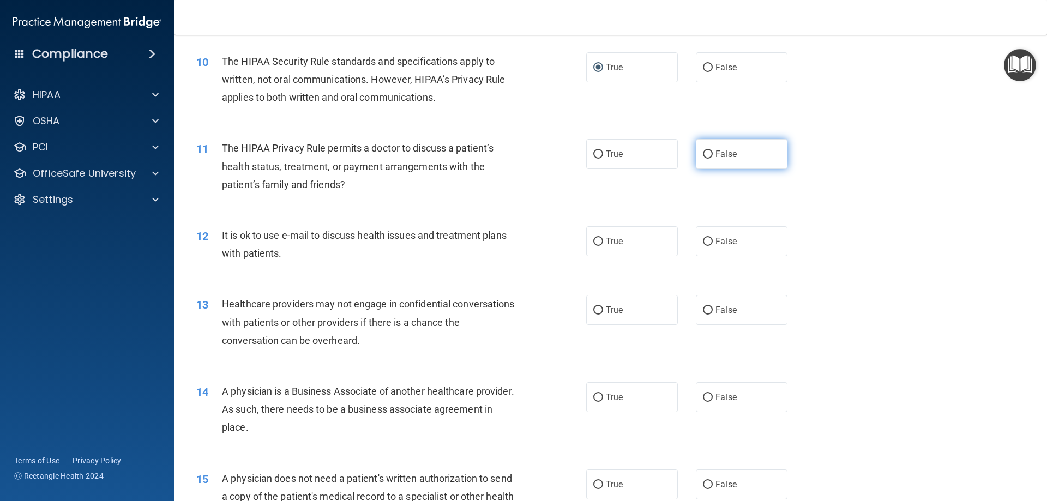
click at [696, 149] on label "False" at bounding box center [742, 154] width 92 height 30
click at [703, 151] on input "False" at bounding box center [708, 155] width 10 height 8
radio input "true"
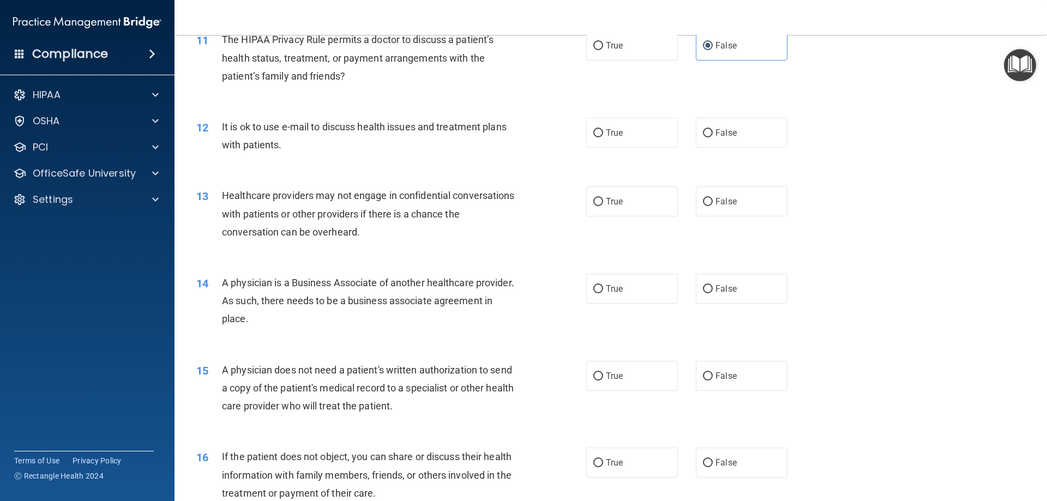
scroll to position [873, 0]
click at [596, 130] on input "True" at bounding box center [598, 133] width 10 height 8
radio input "true"
click at [594, 200] on input "True" at bounding box center [598, 201] width 10 height 8
radio input "true"
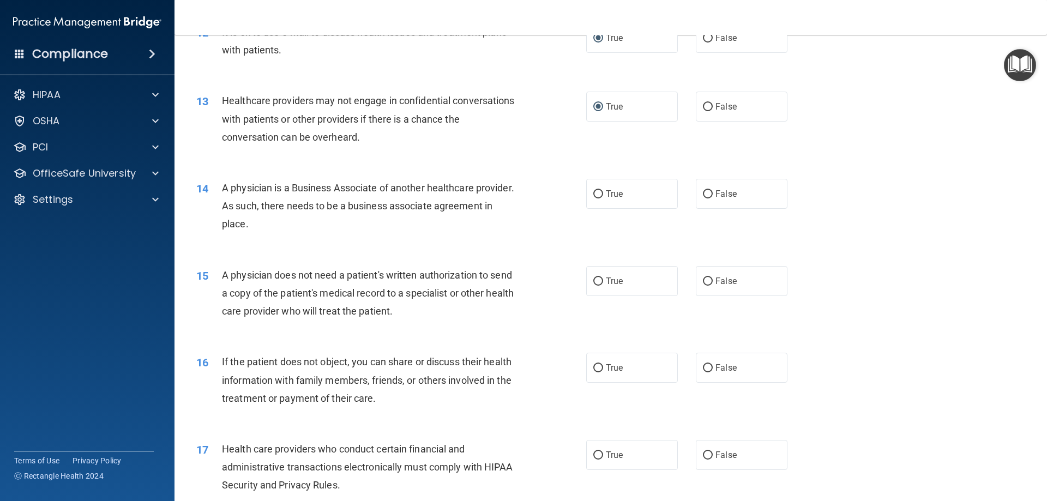
scroll to position [982, 0]
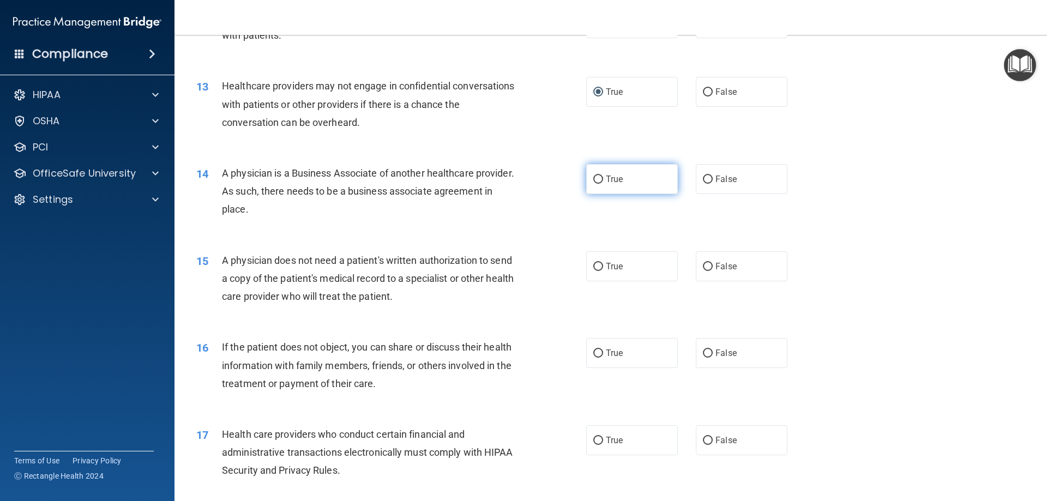
click at [593, 184] on input "True" at bounding box center [598, 180] width 10 height 8
radio input "true"
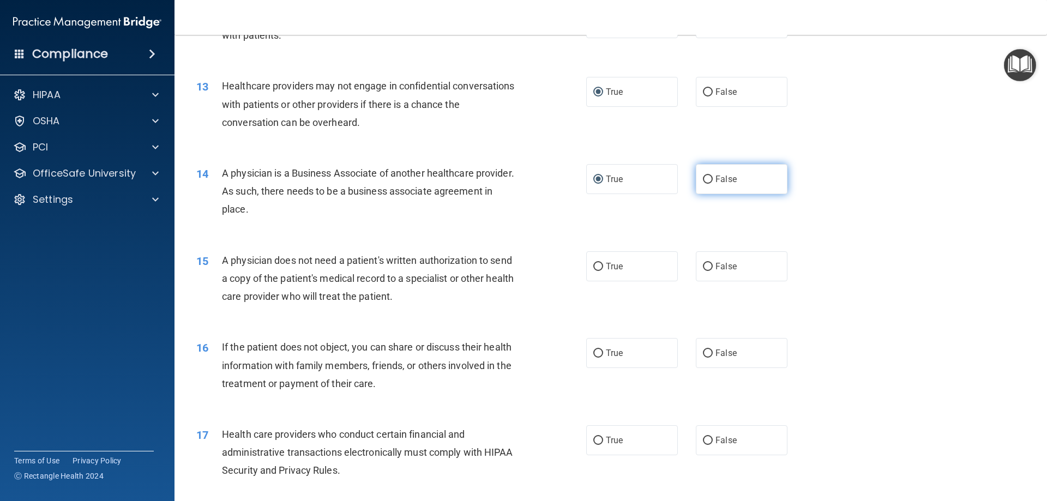
click at [705, 177] on input "False" at bounding box center [708, 180] width 10 height 8
radio input "true"
radio input "false"
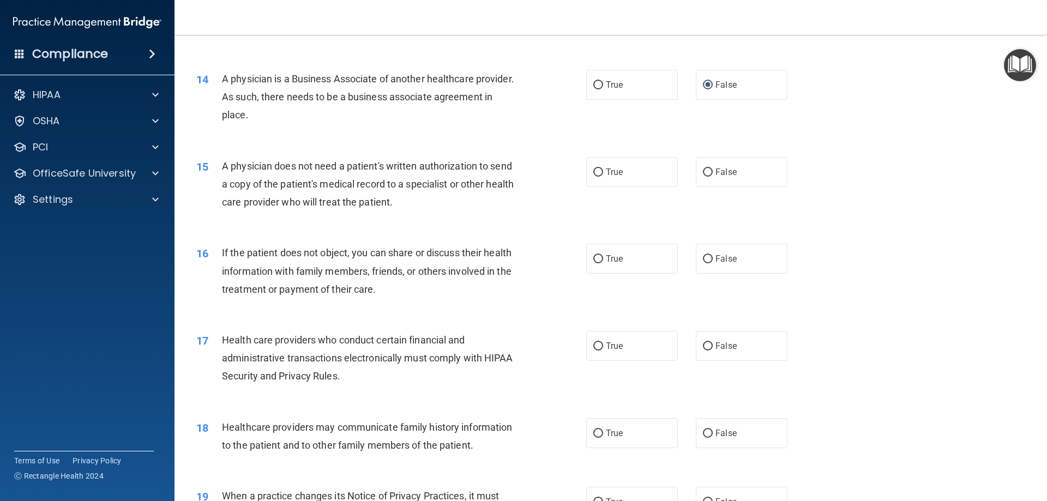
scroll to position [1091, 0]
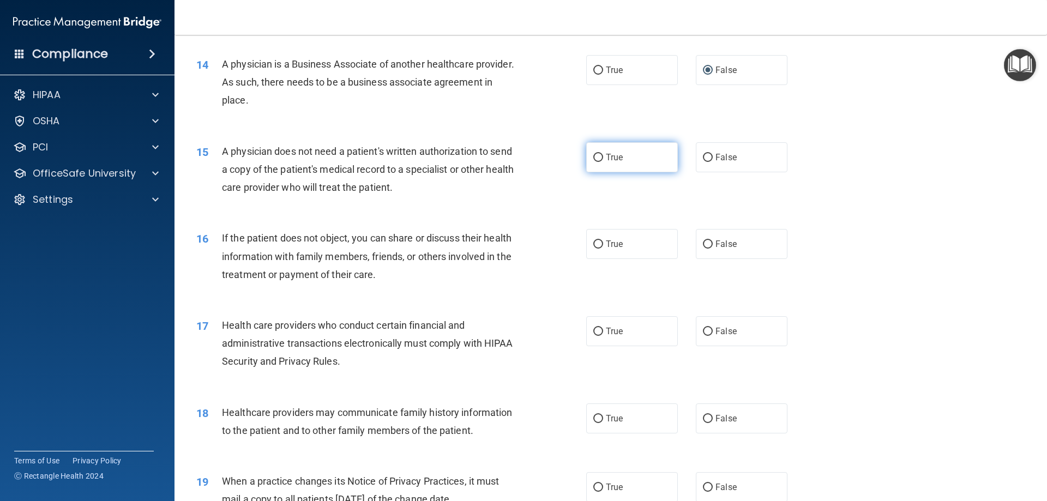
click at [594, 159] on input "True" at bounding box center [598, 158] width 10 height 8
radio input "true"
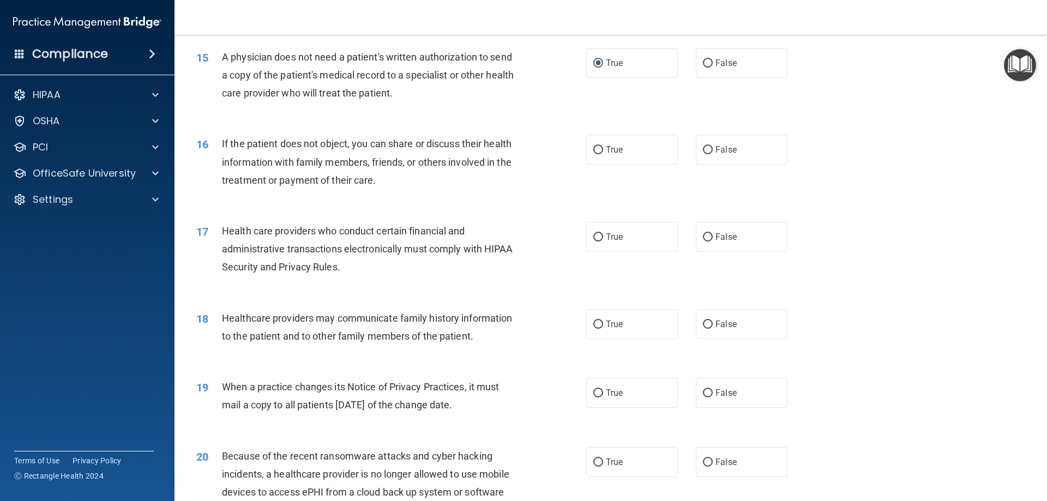
scroll to position [1200, 0]
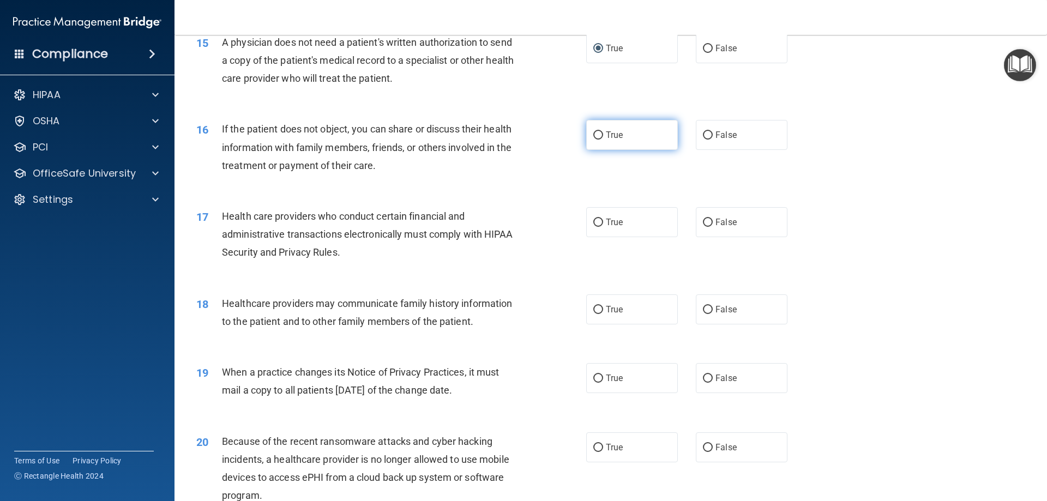
click at [595, 135] on input "True" at bounding box center [598, 135] width 10 height 8
radio input "true"
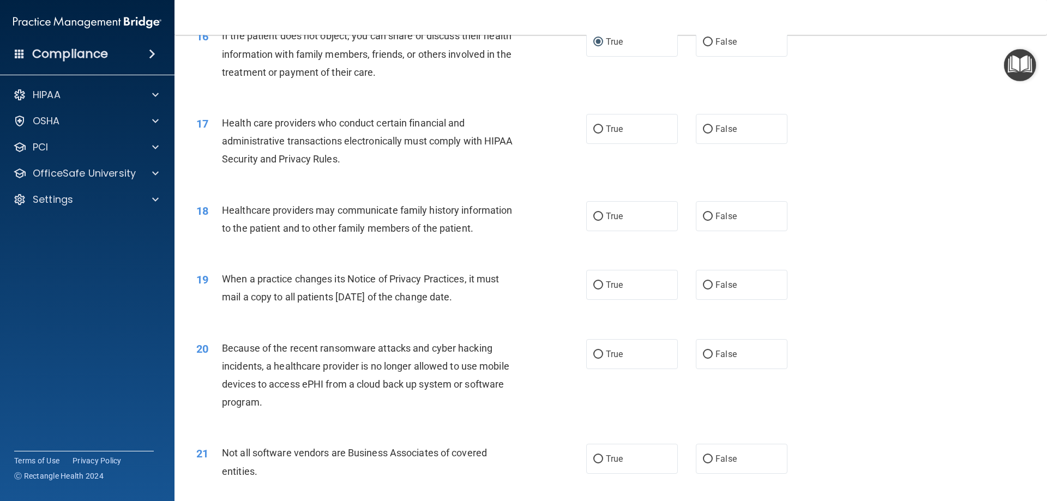
scroll to position [1309, 0]
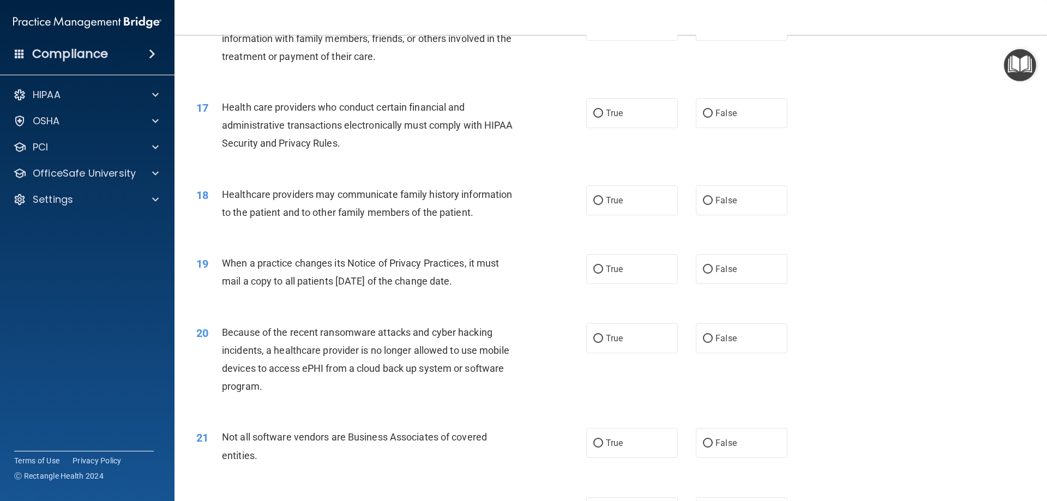
drag, startPoint x: 595, startPoint y: 115, endPoint x: 581, endPoint y: 130, distance: 20.9
click at [596, 115] on input "True" at bounding box center [598, 114] width 10 height 8
radio input "true"
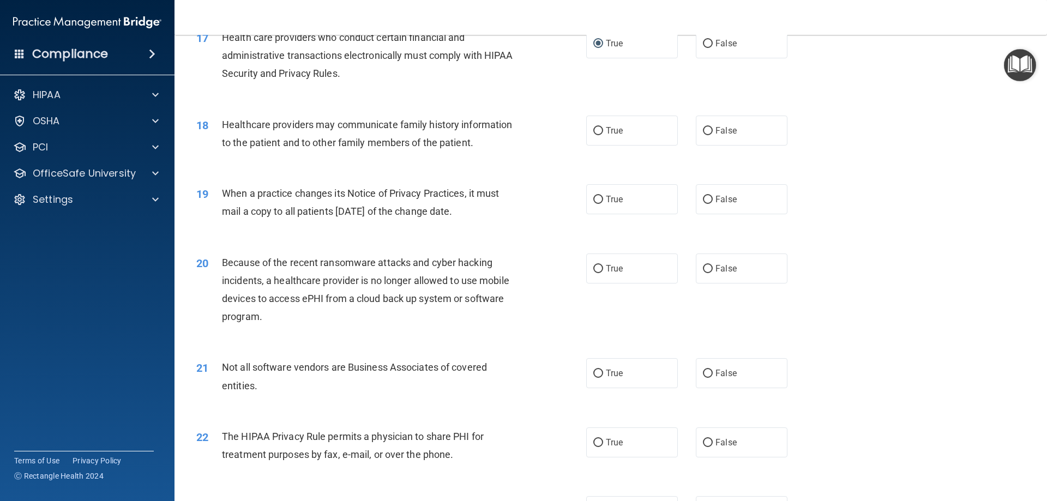
scroll to position [1364, 0]
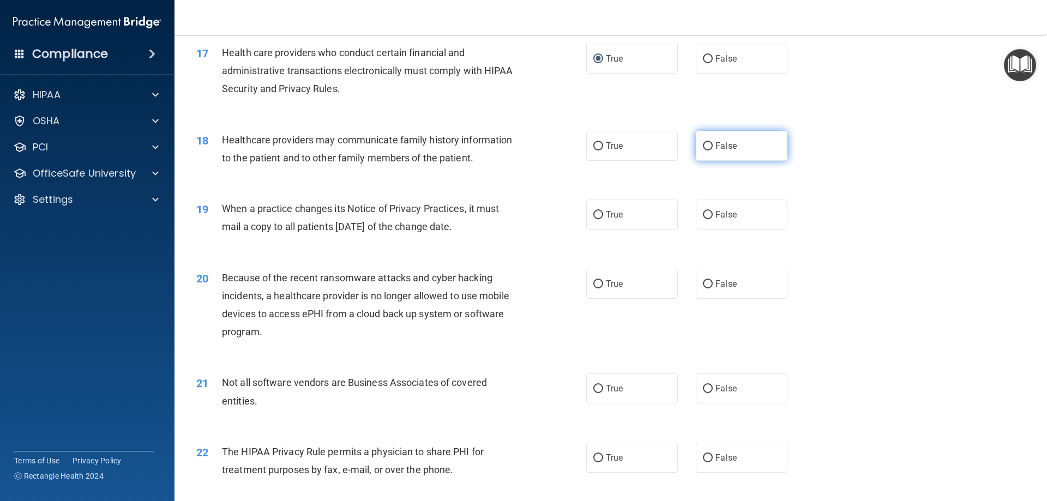
click at [703, 146] on input "False" at bounding box center [708, 146] width 10 height 8
radio input "true"
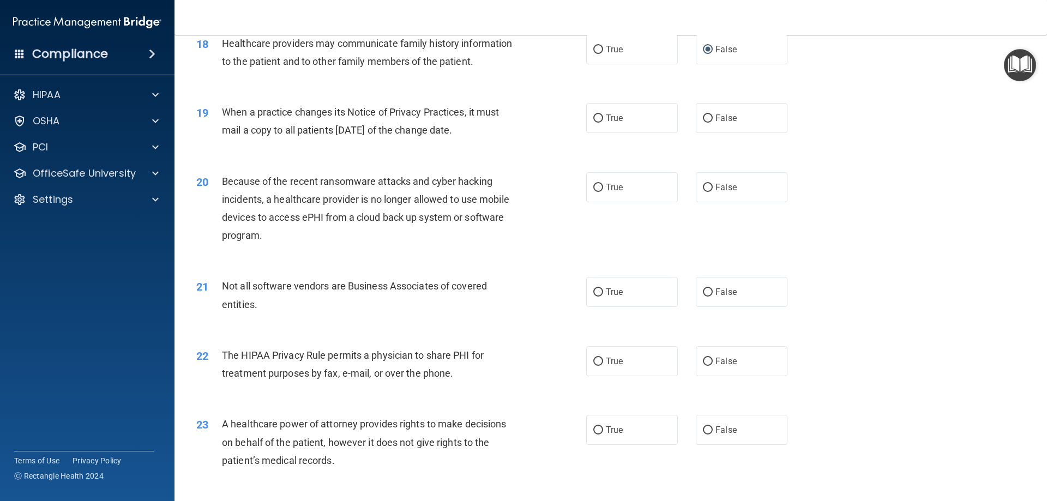
scroll to position [1473, 0]
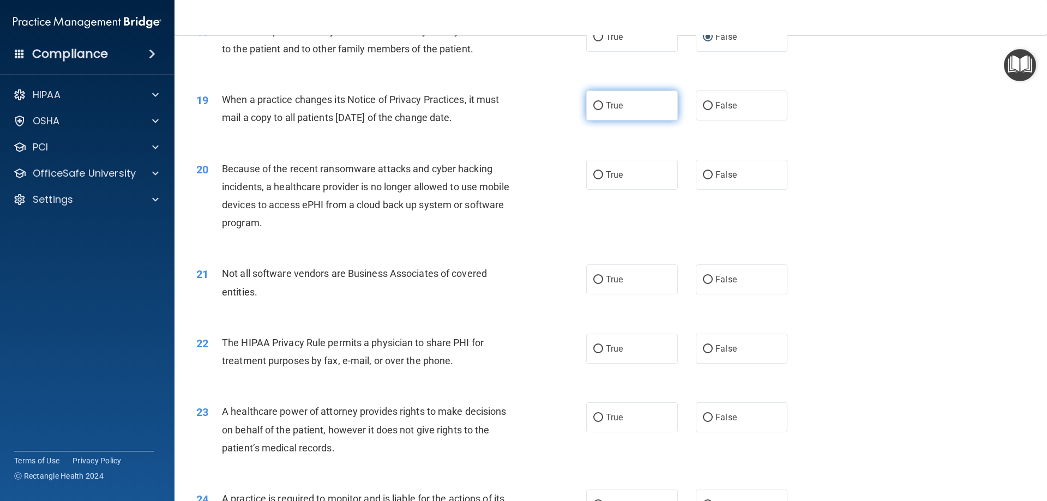
click at [598, 108] on input "True" at bounding box center [598, 106] width 10 height 8
radio input "true"
click at [705, 173] on input "False" at bounding box center [708, 175] width 10 height 8
radio input "true"
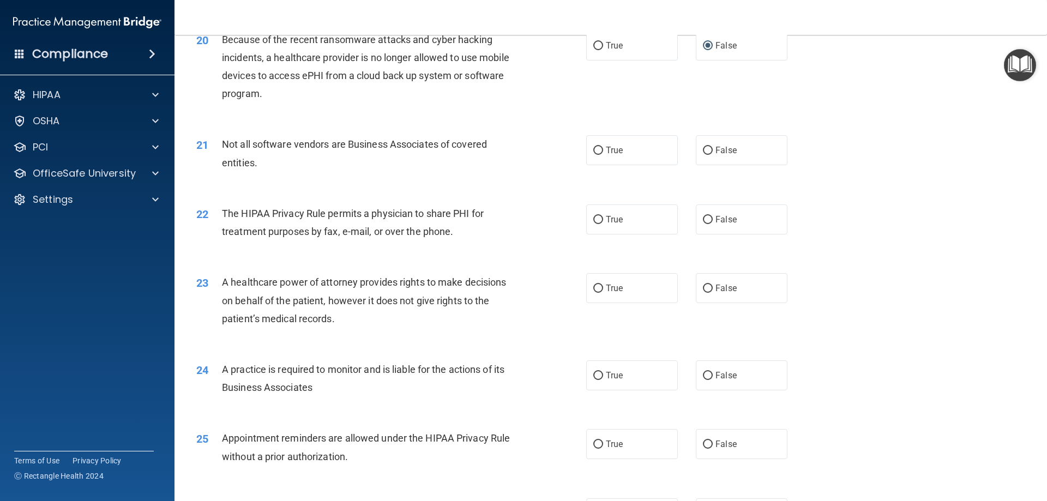
scroll to position [1636, 0]
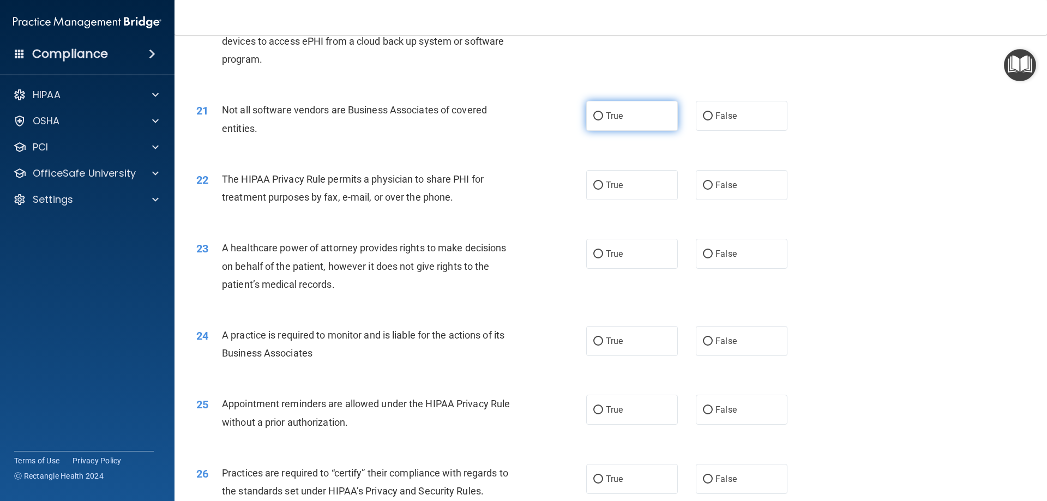
click at [597, 116] on input "True" at bounding box center [598, 116] width 10 height 8
radio input "true"
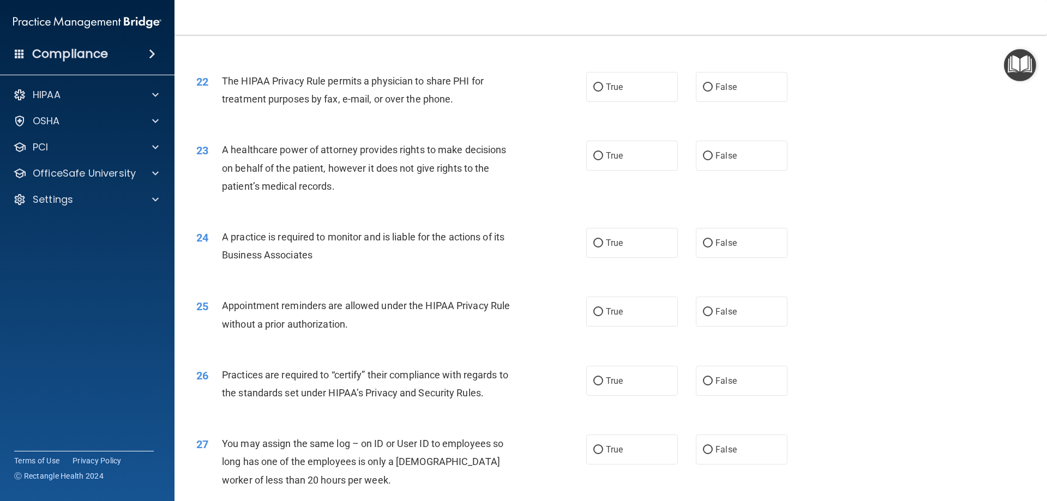
scroll to position [1745, 0]
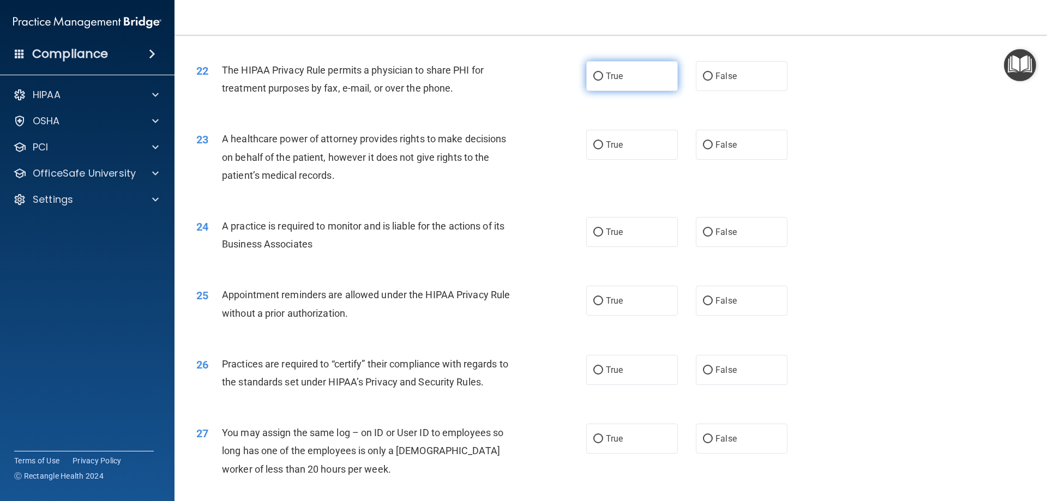
click at [594, 74] on input "True" at bounding box center [598, 77] width 10 height 8
radio input "true"
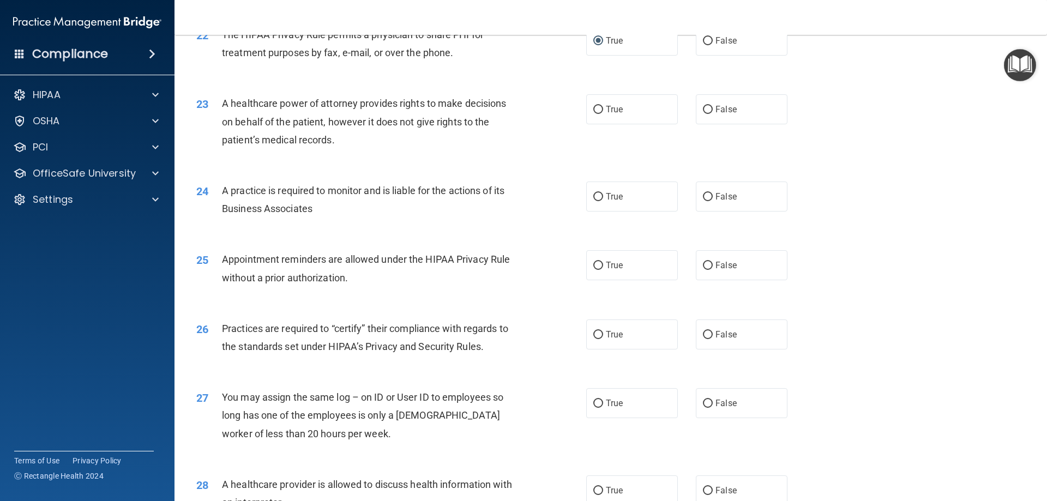
scroll to position [1800, 0]
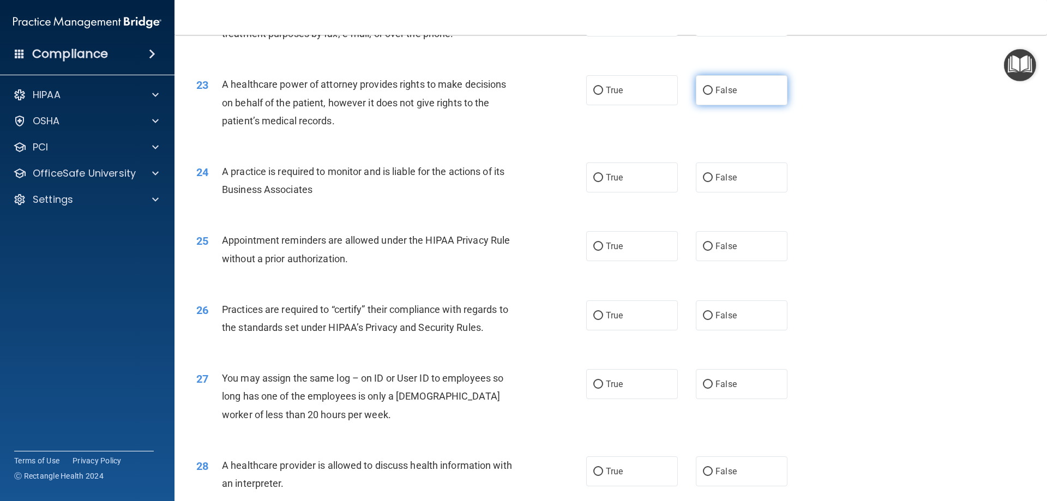
drag, startPoint x: 705, startPoint y: 86, endPoint x: 700, endPoint y: 88, distance: 5.9
click at [705, 87] on input "False" at bounding box center [708, 91] width 10 height 8
radio input "true"
click at [594, 93] on input "True" at bounding box center [598, 91] width 10 height 8
radio input "true"
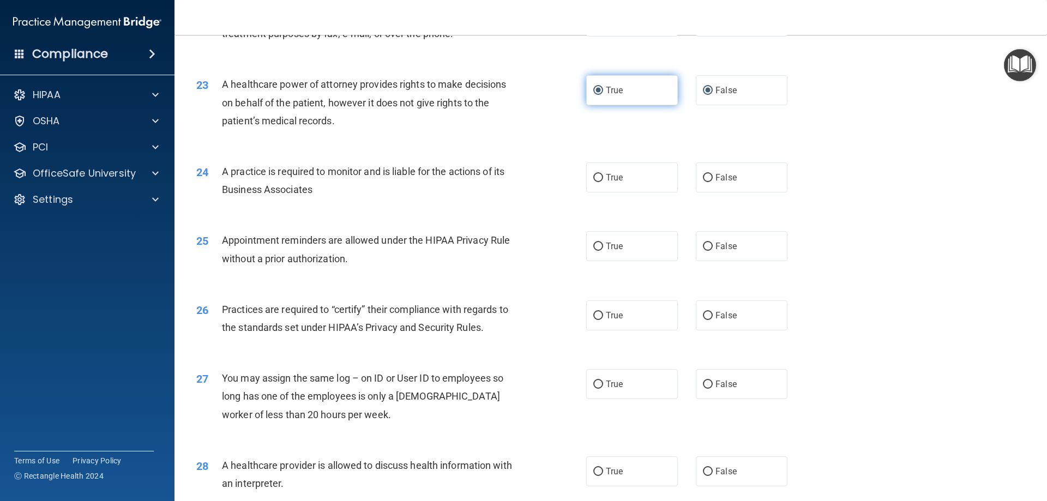
radio input "false"
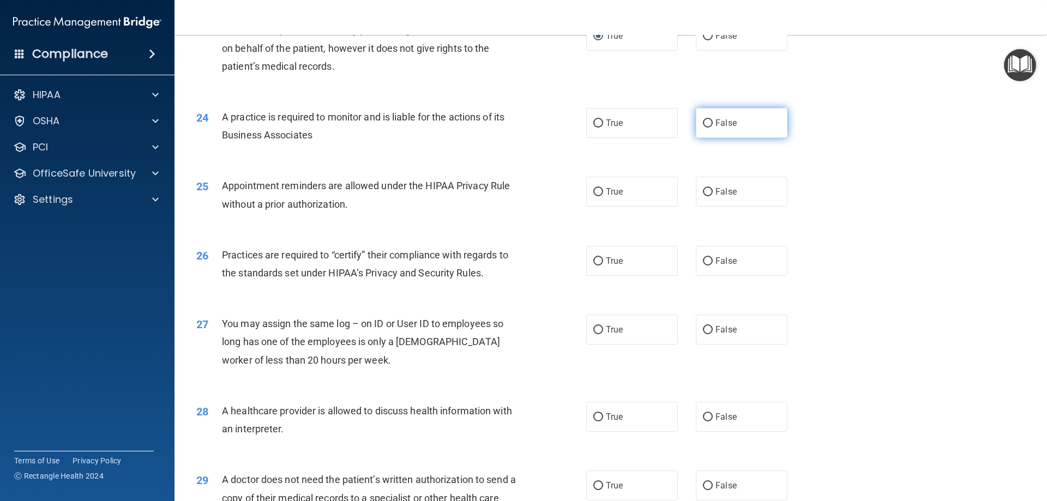
click at [705, 123] on input "False" at bounding box center [708, 123] width 10 height 8
radio input "true"
click at [594, 130] on label "True" at bounding box center [632, 123] width 92 height 30
click at [594, 128] on input "True" at bounding box center [598, 123] width 10 height 8
radio input "true"
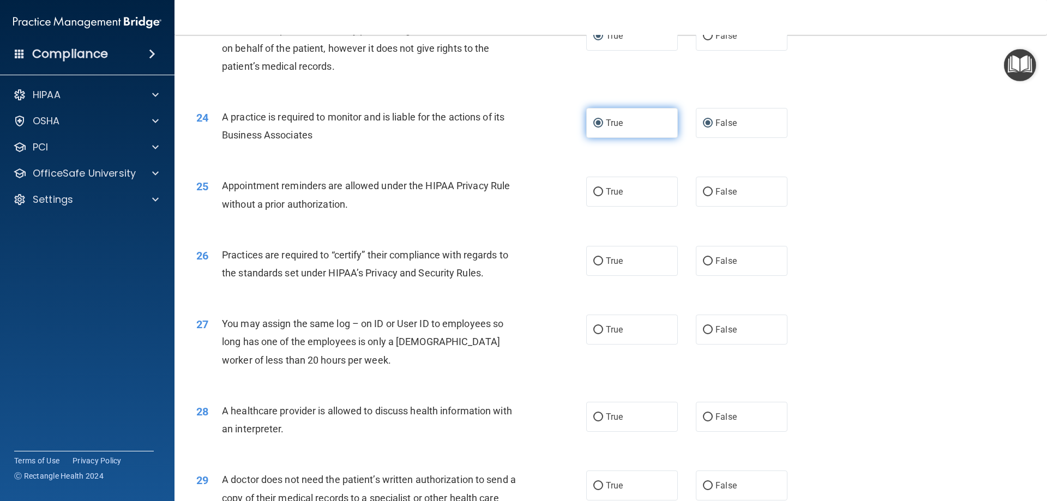
radio input "false"
click at [593, 195] on input "True" at bounding box center [598, 192] width 10 height 8
radio input "true"
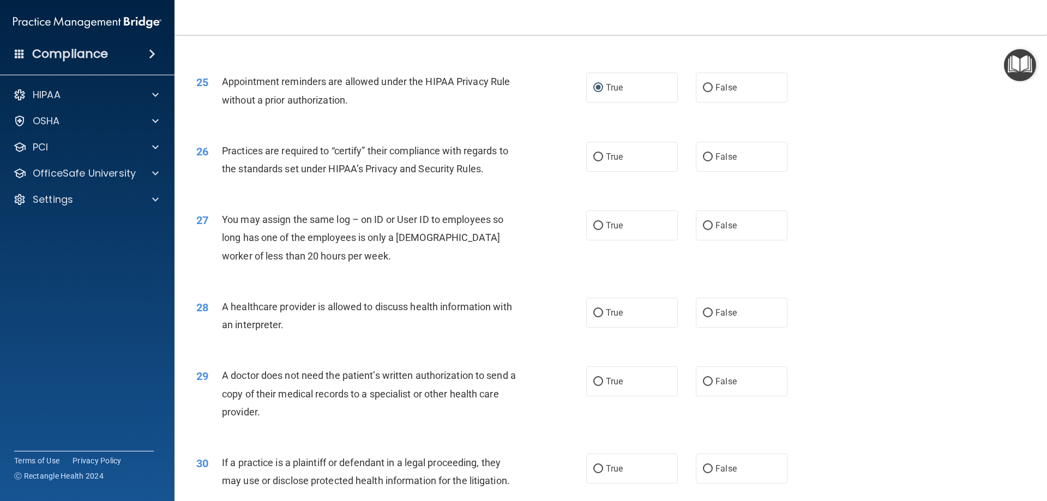
scroll to position [1983, 0]
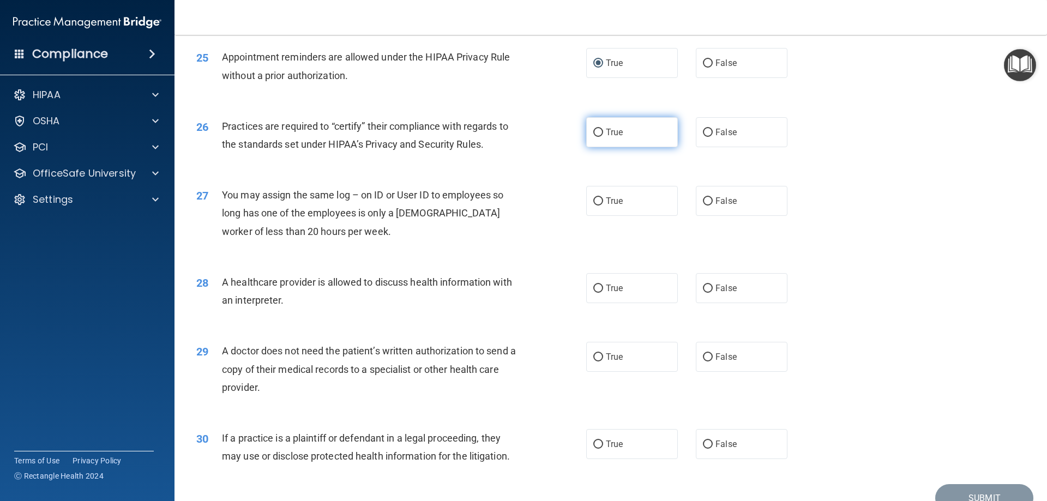
click at [597, 133] on input "True" at bounding box center [598, 133] width 10 height 8
radio input "true"
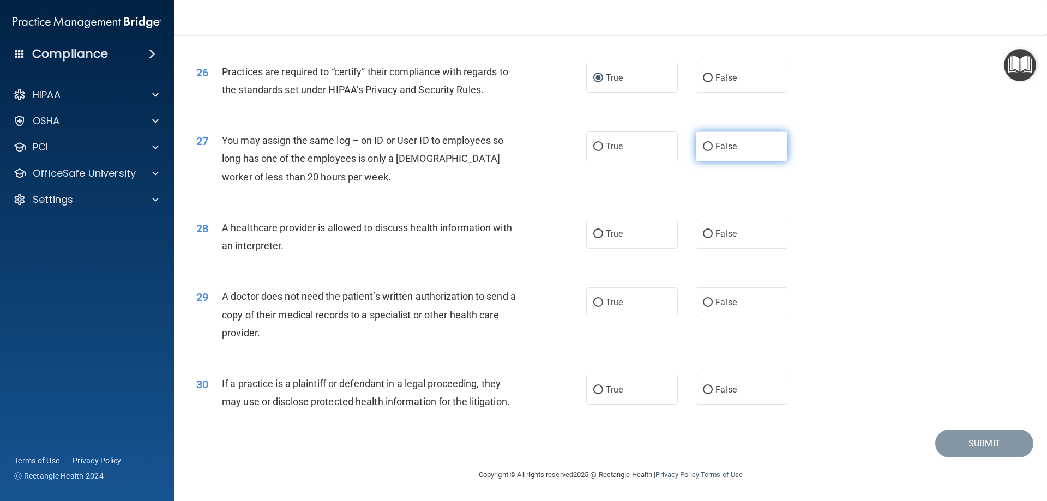
click at [703, 145] on input "False" at bounding box center [708, 147] width 10 height 8
radio input "true"
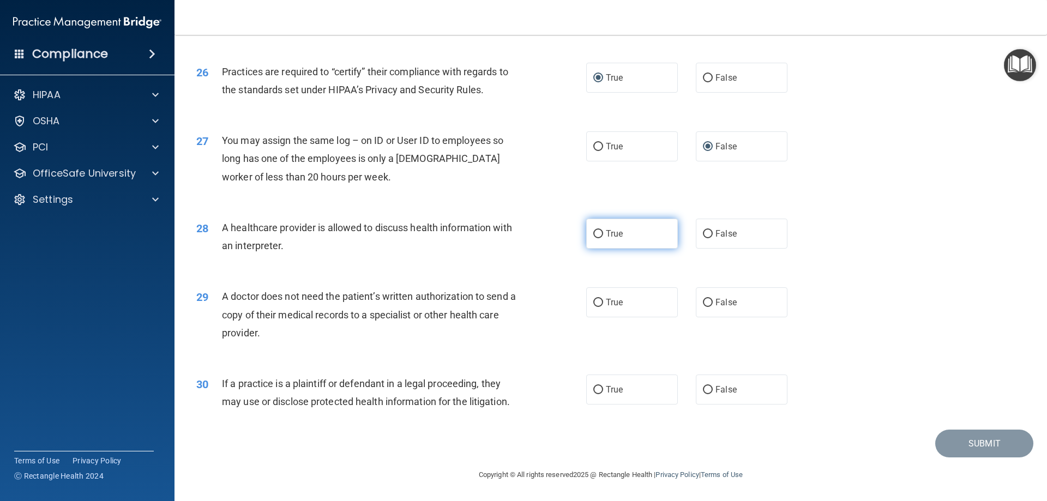
click at [593, 233] on input "True" at bounding box center [598, 234] width 10 height 8
radio input "true"
click at [594, 304] on input "True" at bounding box center [598, 303] width 10 height 8
radio input "true"
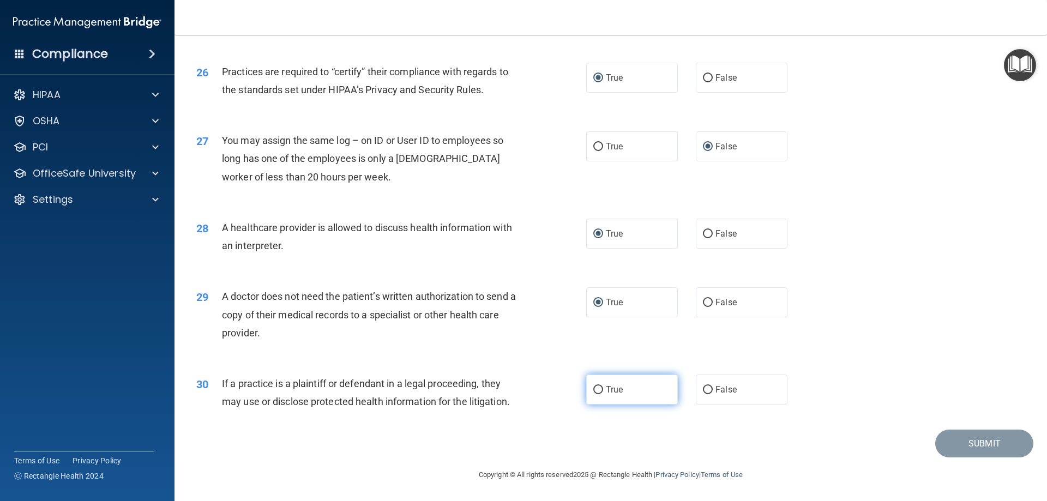
click at [597, 394] on input "True" at bounding box center [598, 390] width 10 height 8
radio input "true"
click at [956, 453] on button "Submit" at bounding box center [984, 444] width 98 height 28
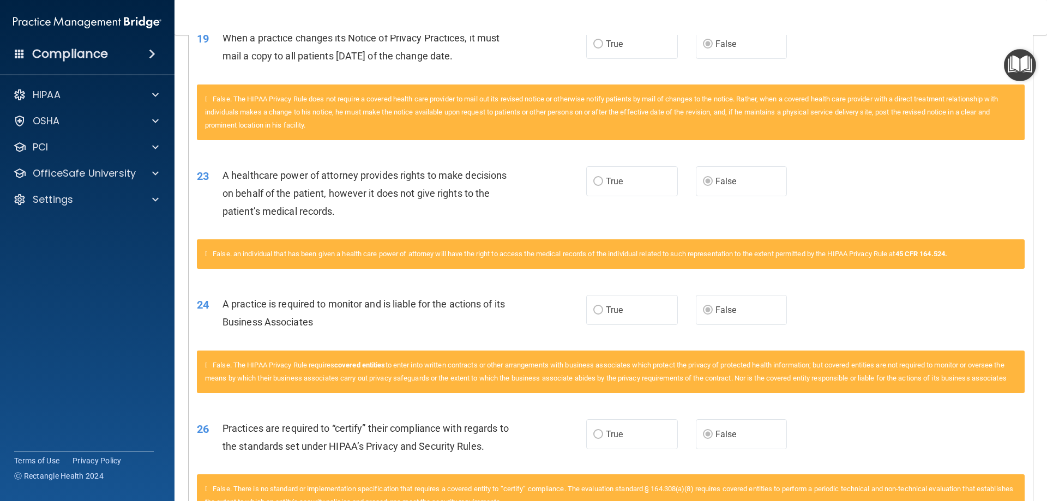
scroll to position [873, 0]
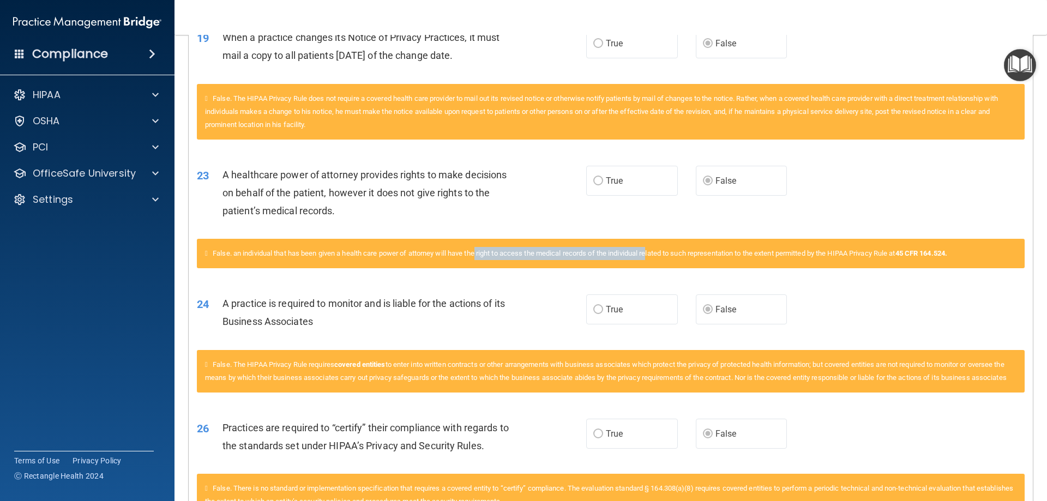
drag, startPoint x: 484, startPoint y: 251, endPoint x: 664, endPoint y: 261, distance: 180.3
click at [663, 262] on div "False. an individual that has been given a health care power of attorney will h…" at bounding box center [611, 253] width 828 height 29
click at [664, 261] on div "False. an individual that has been given a health care power of attorney will h…" at bounding box center [611, 253] width 828 height 29
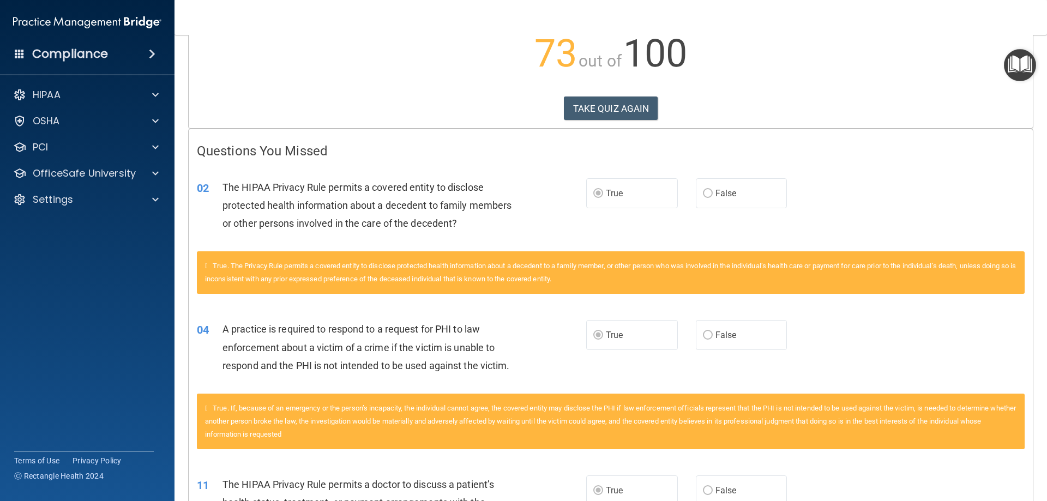
scroll to position [0, 0]
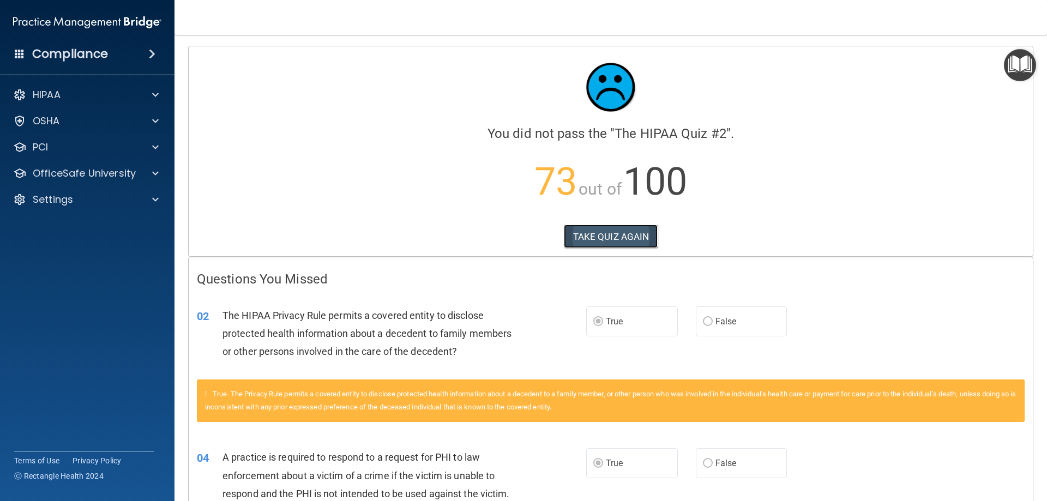
click at [587, 240] on button "TAKE QUIZ AGAIN" at bounding box center [611, 237] width 94 height 24
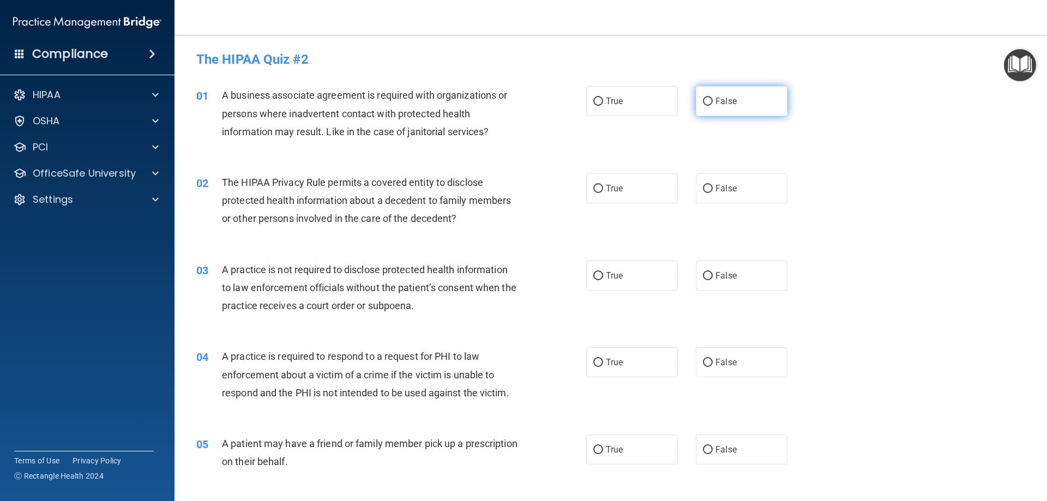
click at [716, 101] on span "False" at bounding box center [726, 101] width 21 height 10
click at [711, 101] on input "False" at bounding box center [708, 102] width 10 height 8
radio input "true"
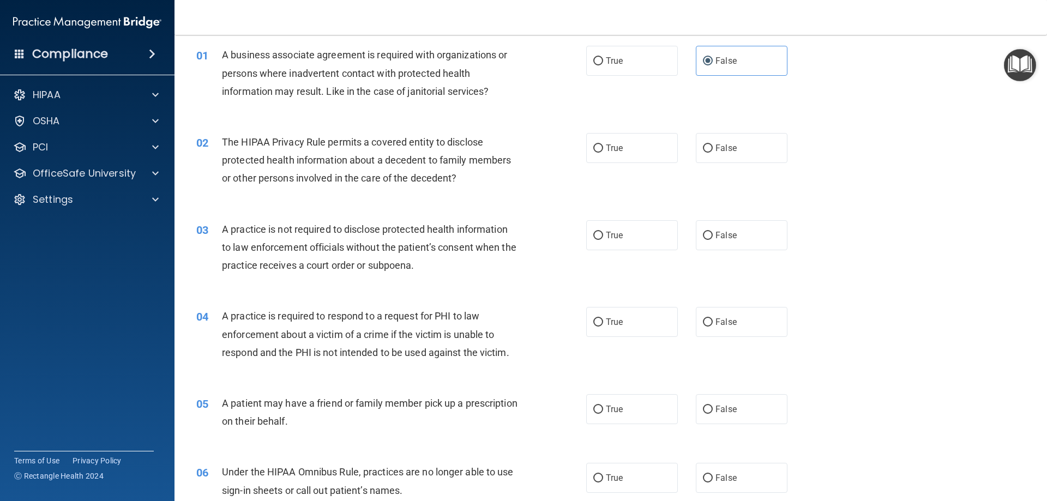
scroll to position [109, 0]
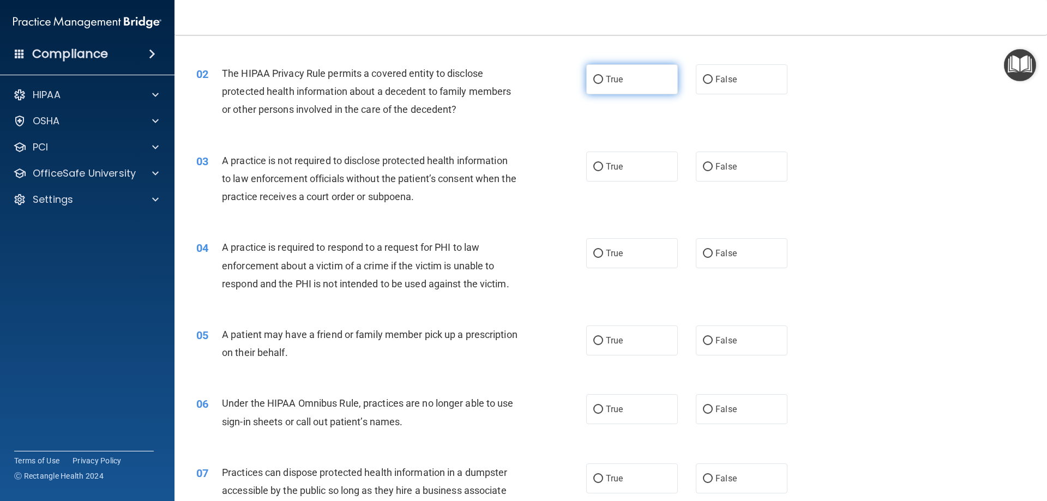
click at [593, 80] on input "True" at bounding box center [598, 80] width 10 height 8
radio input "true"
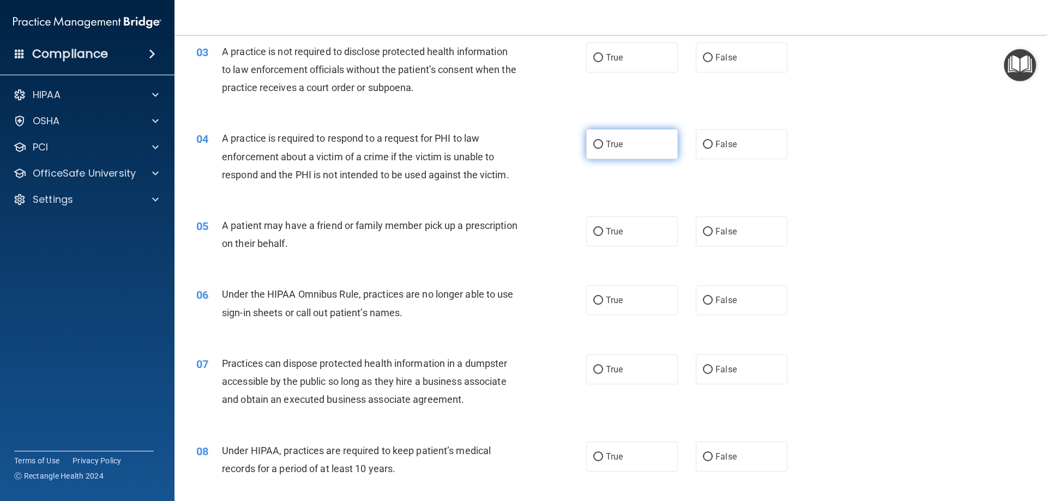
scroll to position [164, 0]
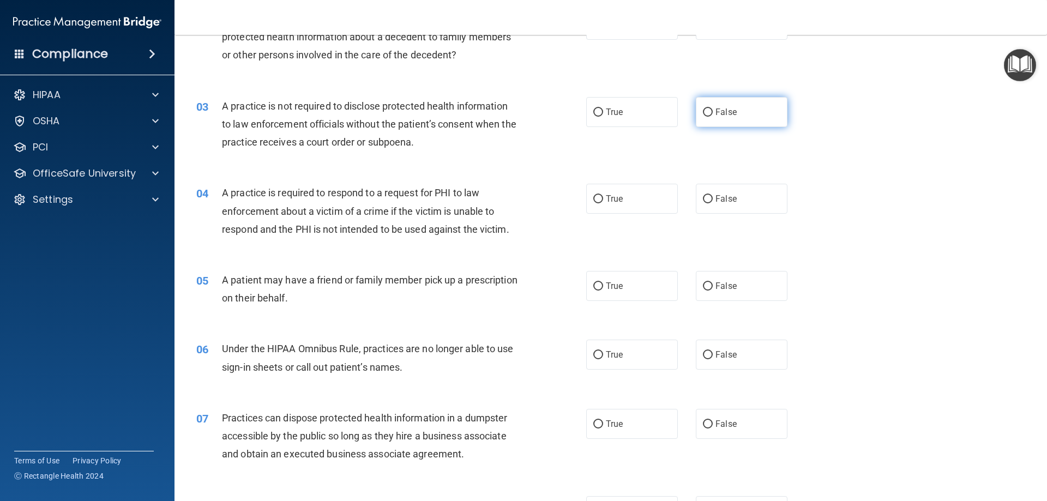
click at [706, 111] on input "False" at bounding box center [708, 113] width 10 height 8
radio input "true"
click at [593, 110] on input "True" at bounding box center [598, 113] width 10 height 8
radio input "true"
click at [703, 113] on input "False" at bounding box center [708, 113] width 10 height 8
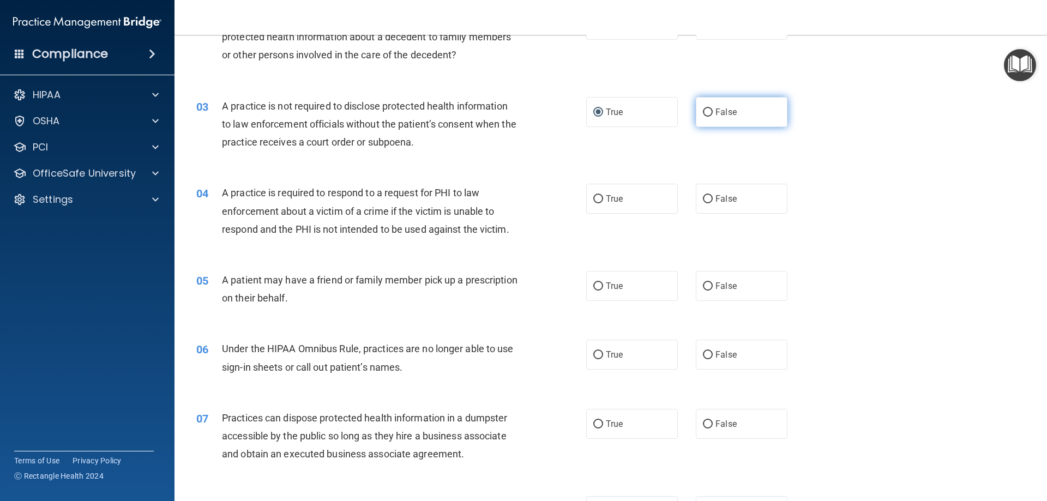
radio input "true"
radio input "false"
click at [706, 201] on input "False" at bounding box center [708, 199] width 10 height 8
radio input "true"
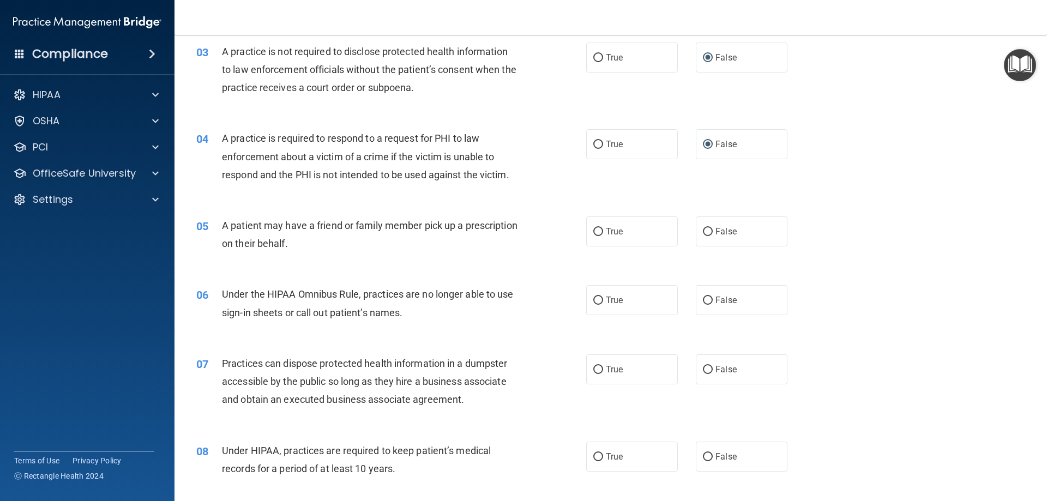
click at [320, 239] on span "A patient may have a friend or family member pick up a prescription on their be…" at bounding box center [370, 234] width 296 height 29
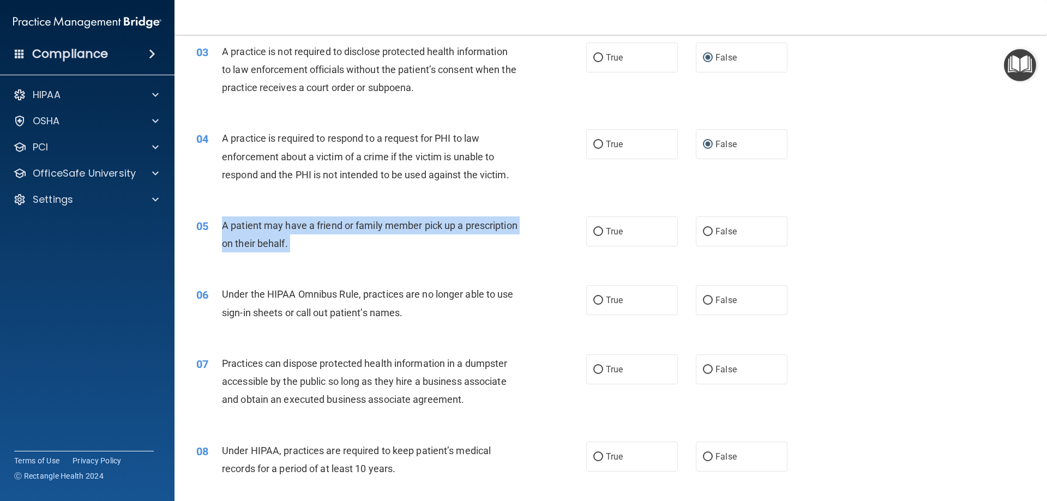
click at [320, 239] on span "A patient may have a friend or family member pick up a prescription on their be…" at bounding box center [370, 234] width 296 height 29
click at [371, 234] on div "A patient may have a friend or family member pick up a prescription on their be…" at bounding box center [374, 235] width 305 height 36
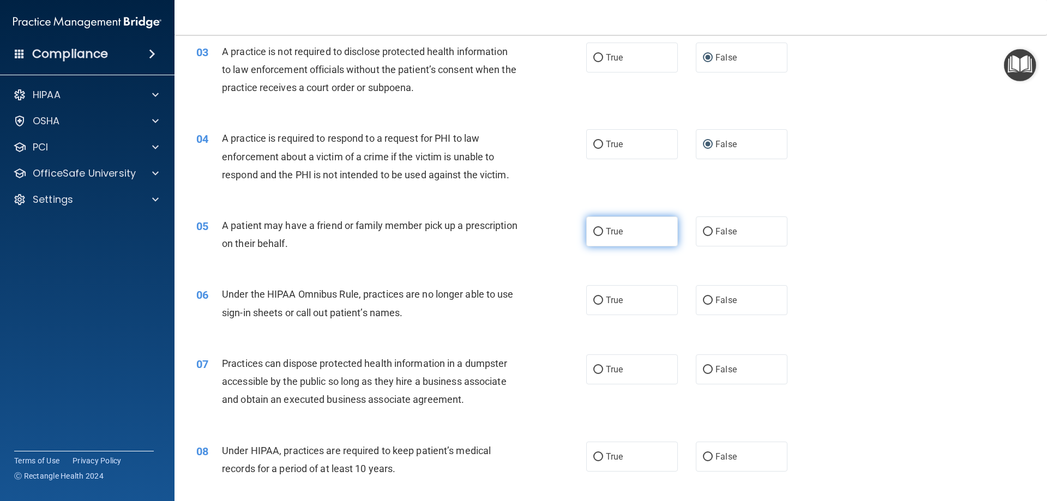
click at [593, 230] on input "True" at bounding box center [598, 232] width 10 height 8
radio input "true"
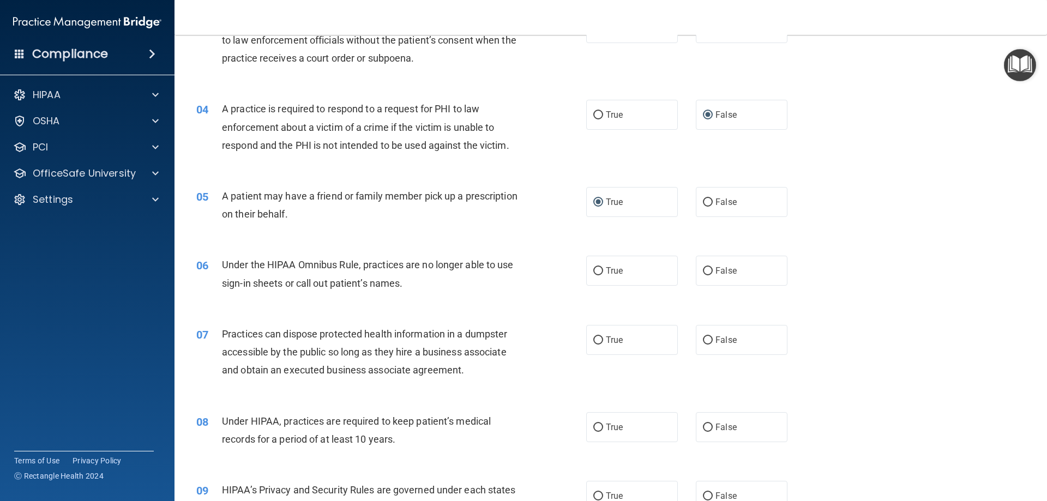
scroll to position [327, 0]
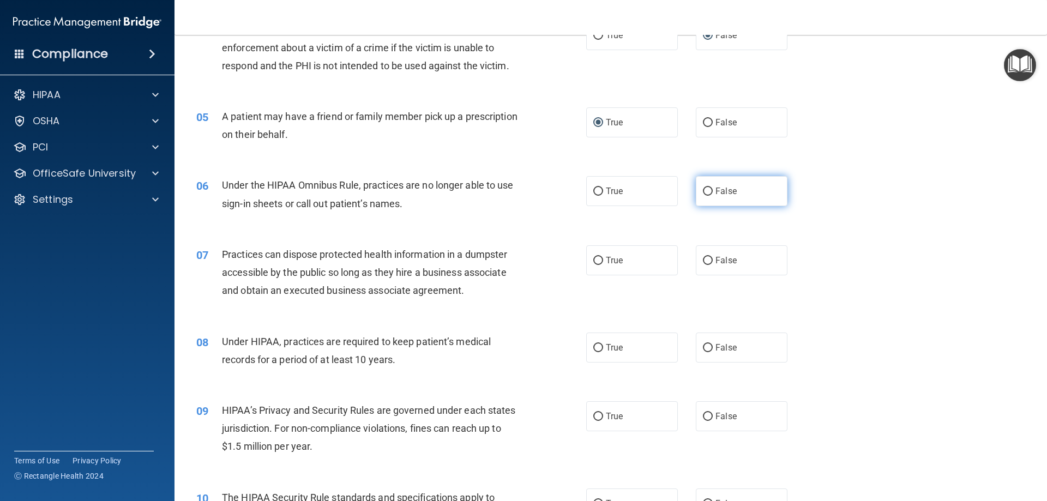
click at [703, 189] on input "False" at bounding box center [708, 192] width 10 height 8
radio input "true"
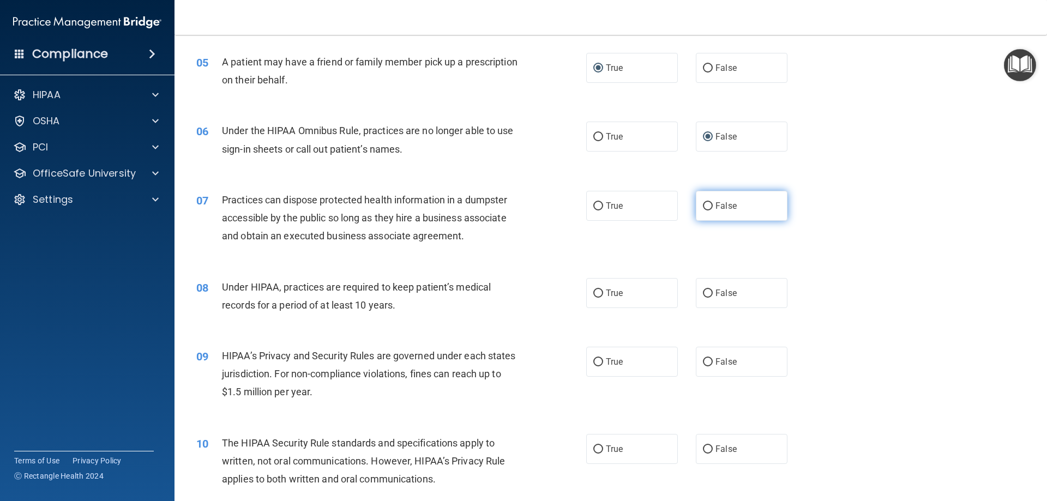
click at [703, 208] on input "False" at bounding box center [708, 206] width 10 height 8
radio input "true"
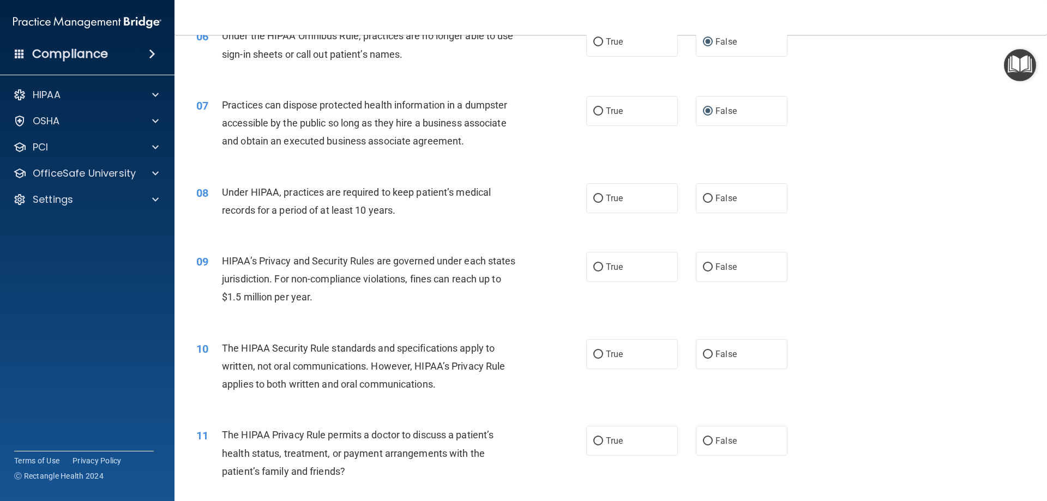
scroll to position [491, 0]
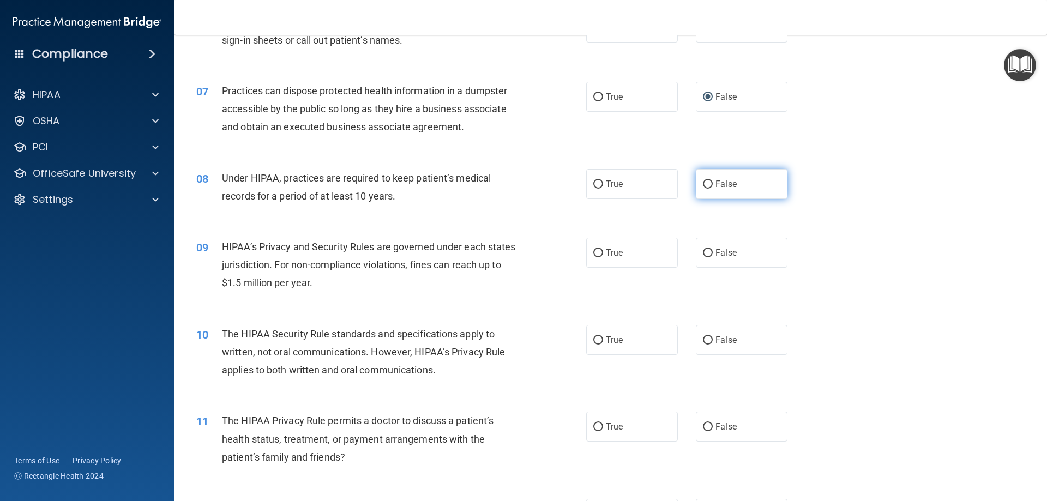
click at [707, 184] on input "False" at bounding box center [708, 185] width 10 height 8
radio input "true"
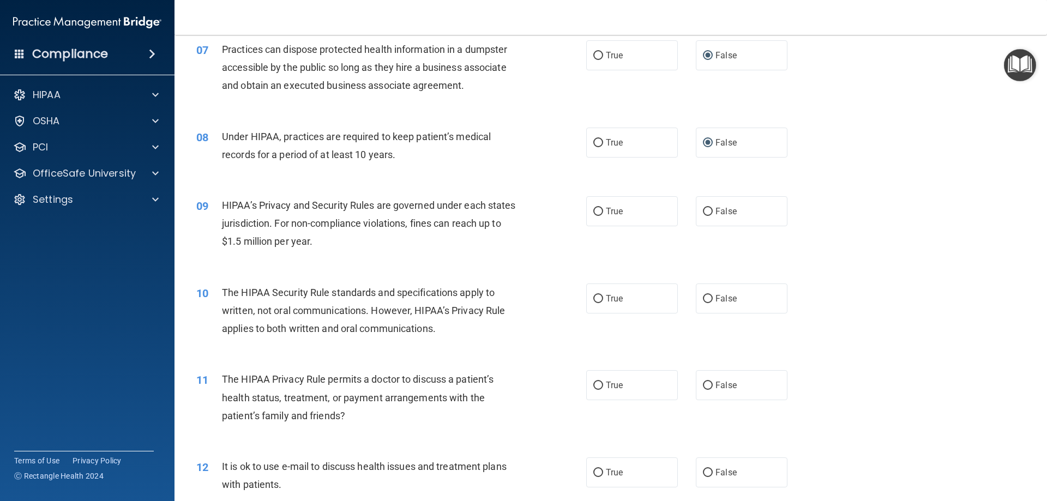
scroll to position [600, 0]
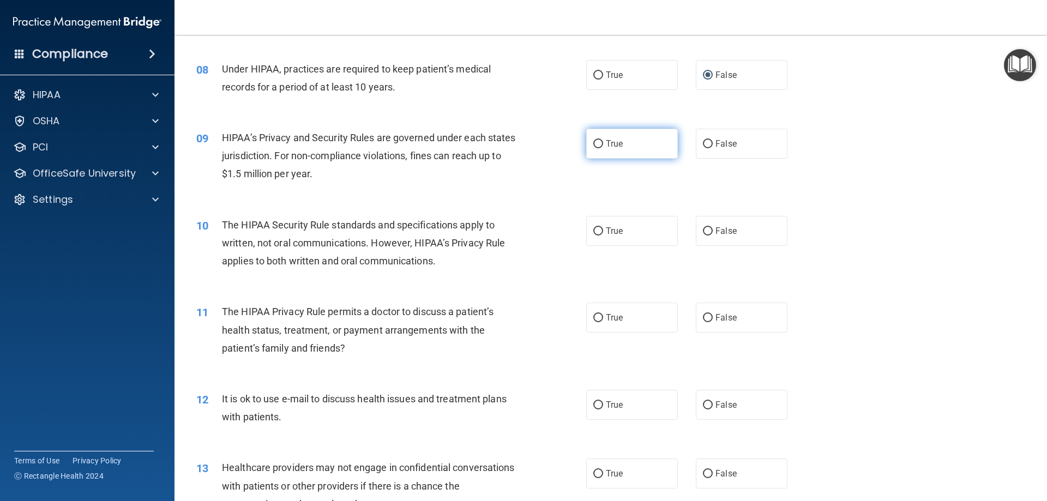
click at [593, 142] on input "True" at bounding box center [598, 144] width 10 height 8
radio input "true"
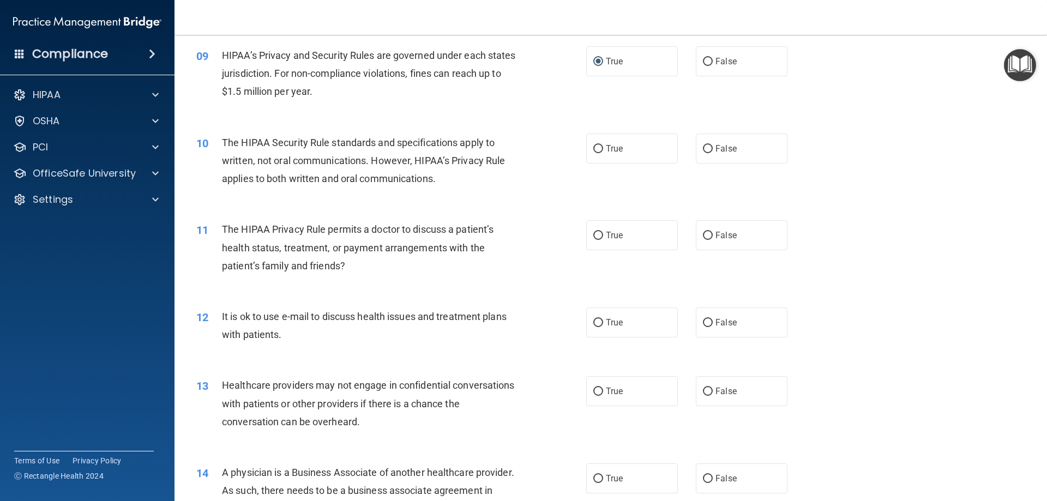
scroll to position [709, 0]
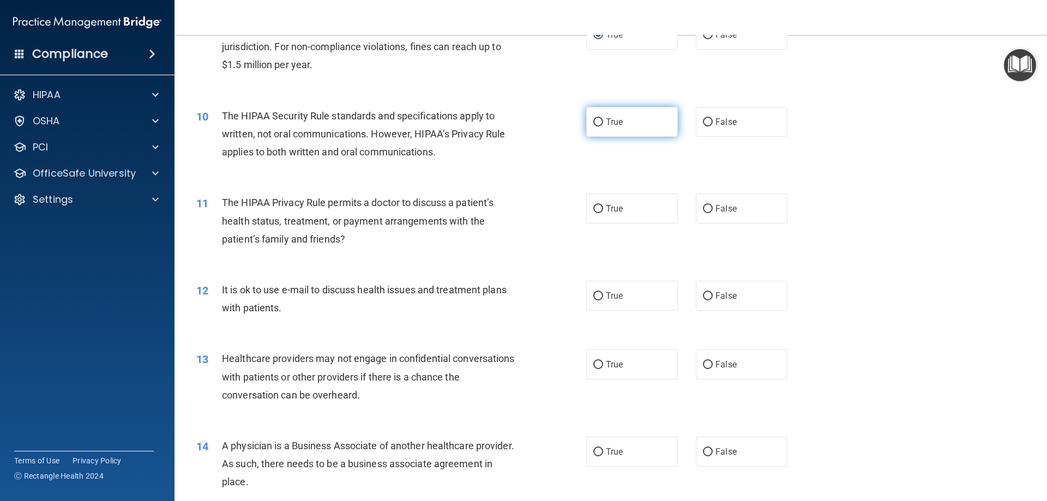
click at [593, 118] on input "True" at bounding box center [598, 122] width 10 height 8
radio input "true"
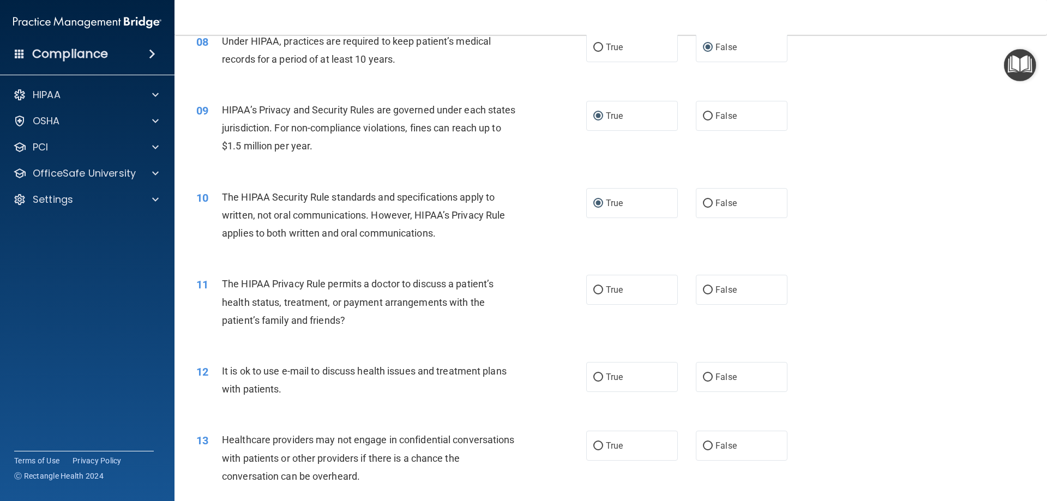
scroll to position [655, 0]
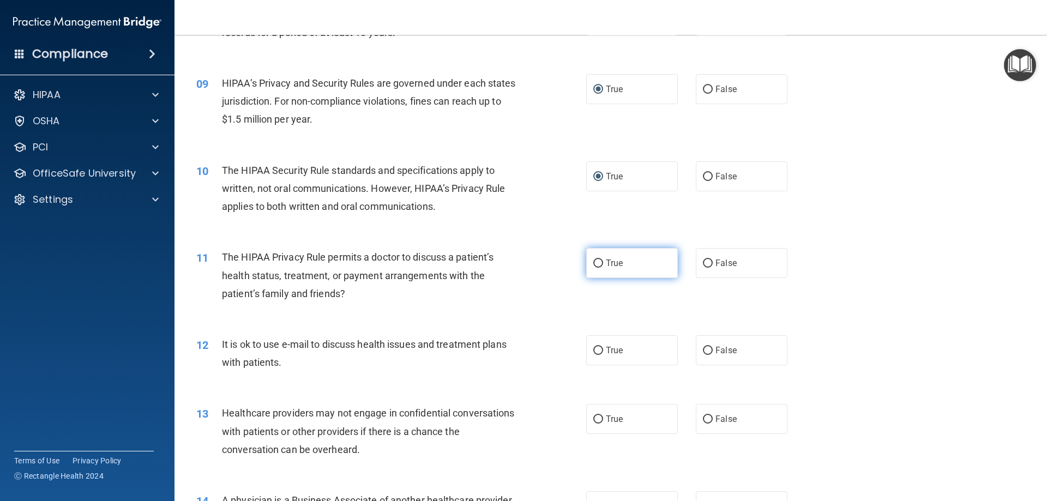
click at [595, 266] on input "True" at bounding box center [598, 264] width 10 height 8
radio input "true"
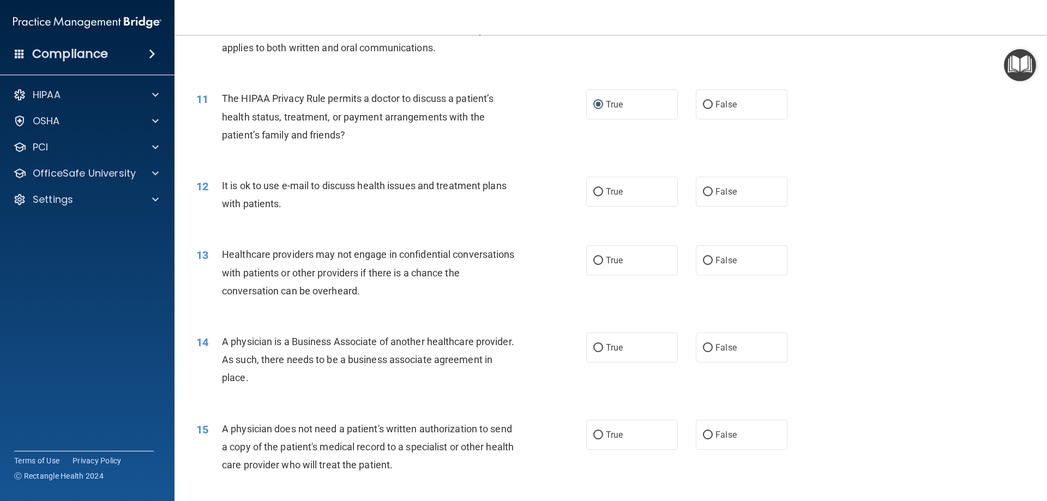
scroll to position [818, 0]
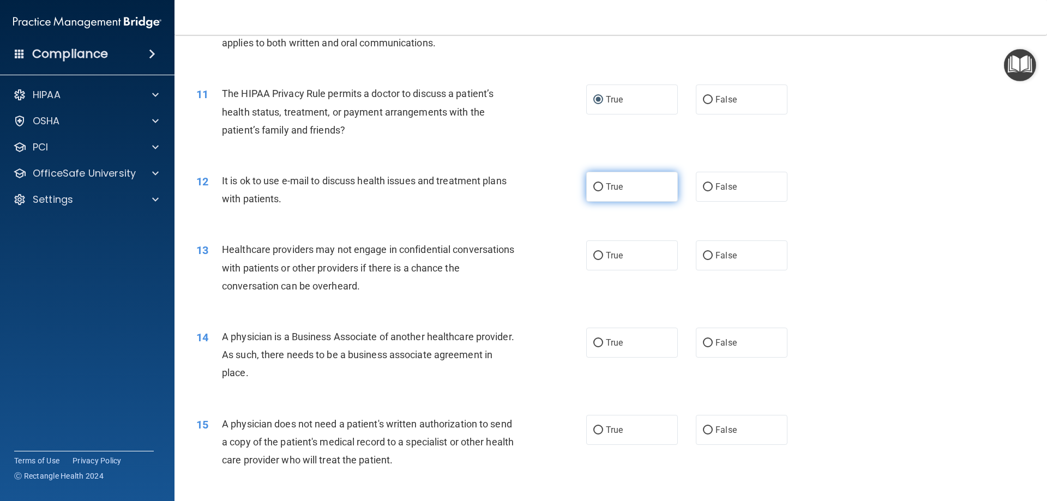
click at [593, 185] on input "True" at bounding box center [598, 187] width 10 height 8
radio input "true"
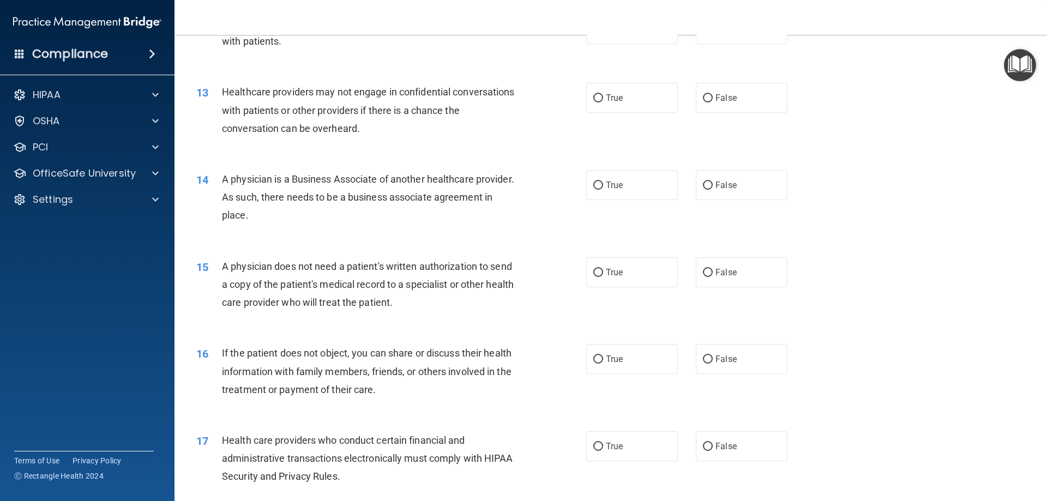
scroll to position [982, 0]
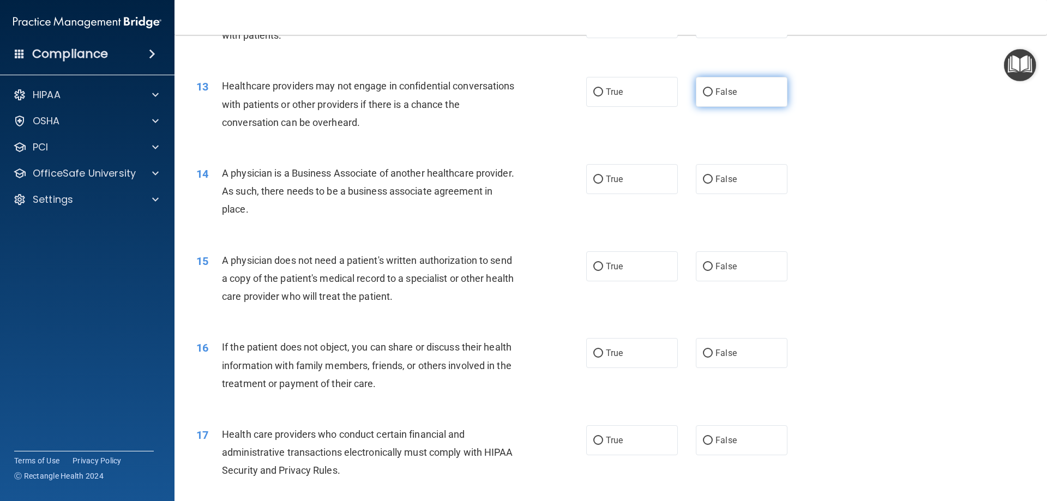
click at [703, 90] on input "False" at bounding box center [708, 92] width 10 height 8
radio input "true"
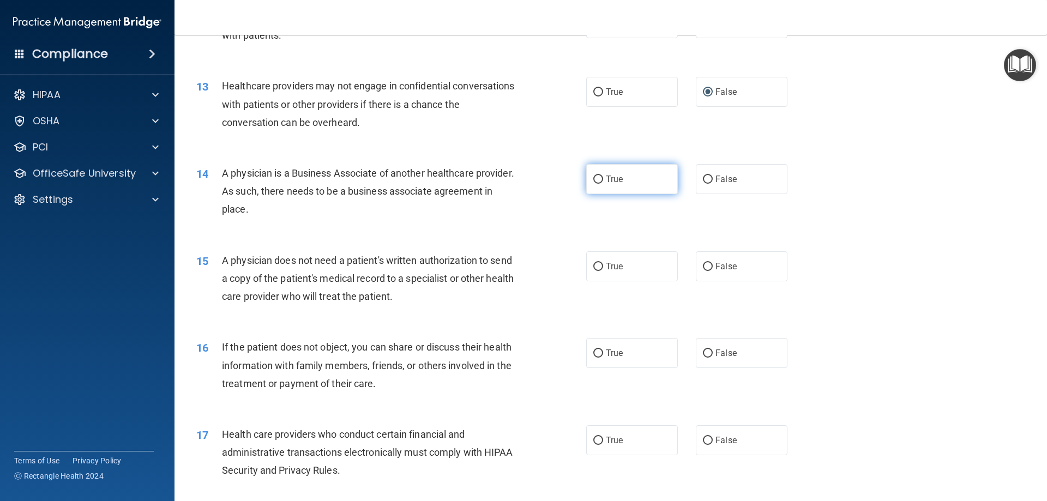
click at [601, 184] on label "True" at bounding box center [632, 179] width 92 height 30
click at [601, 184] on input "True" at bounding box center [598, 180] width 10 height 8
radio input "true"
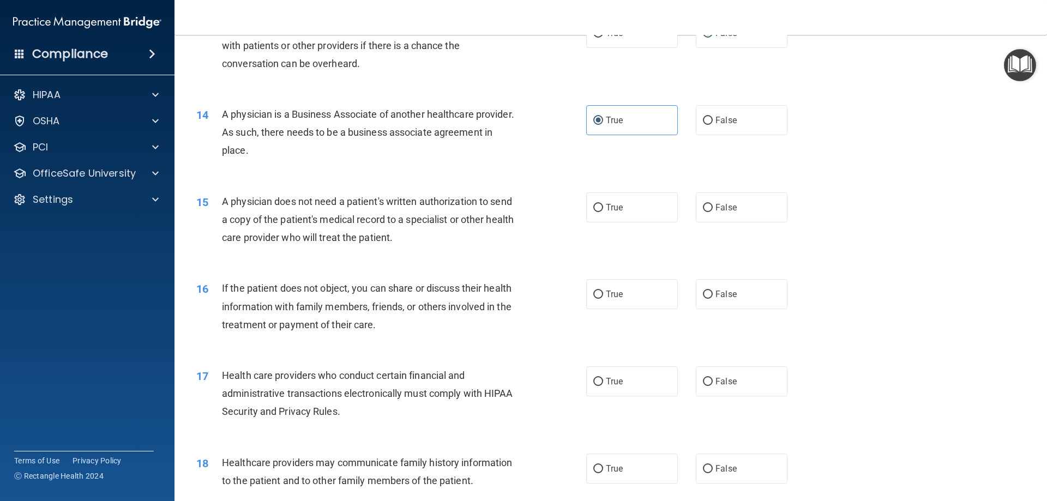
scroll to position [1036, 0]
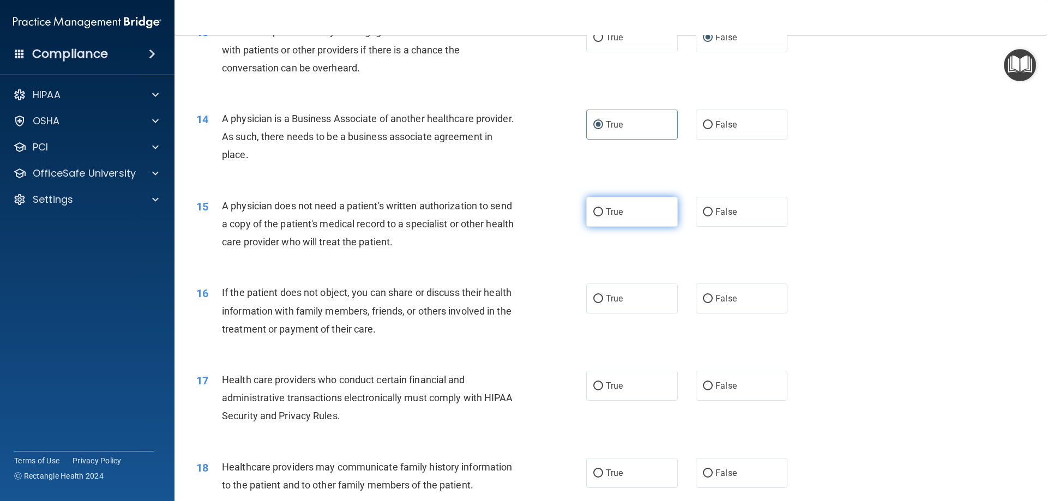
click at [593, 210] on input "True" at bounding box center [598, 212] width 10 height 8
radio input "true"
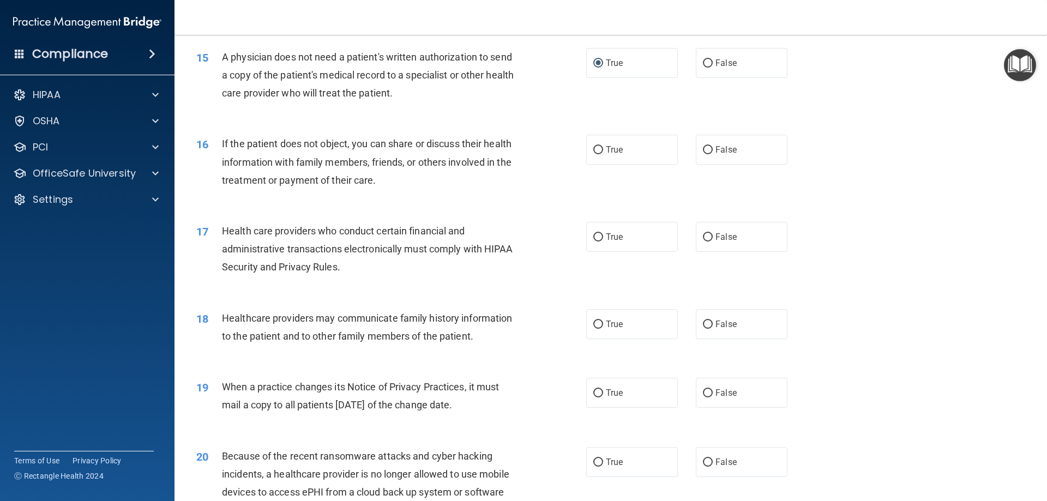
scroll to position [1200, 0]
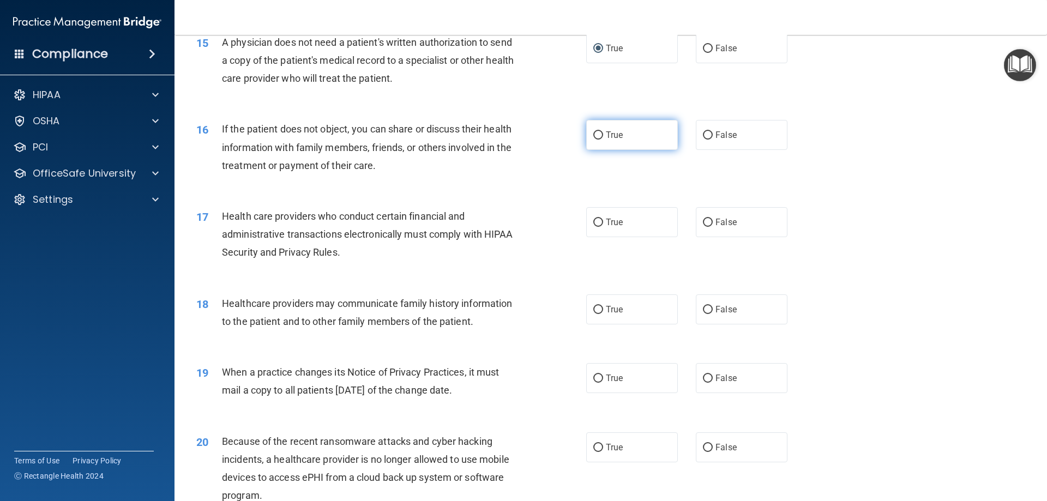
click at [593, 139] on input "True" at bounding box center [598, 135] width 10 height 8
radio input "true"
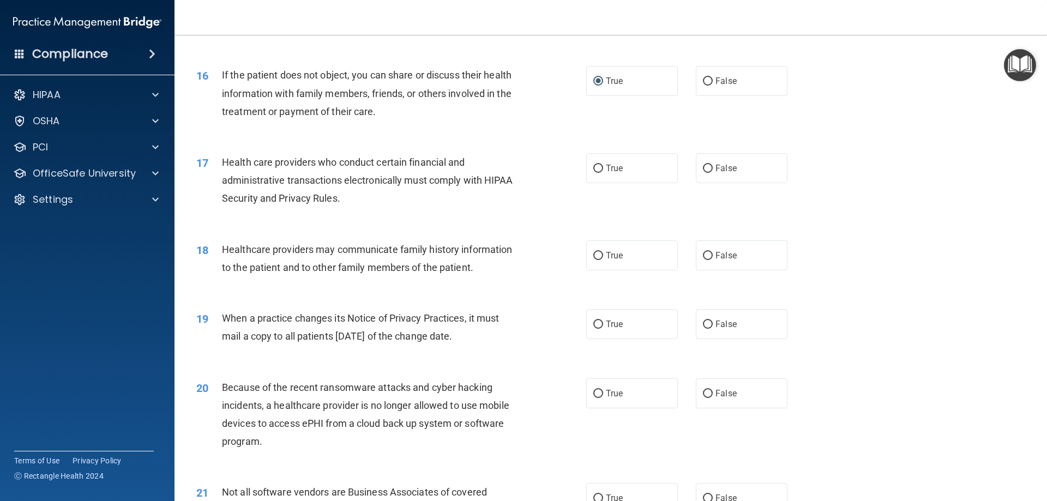
scroll to position [1255, 0]
click at [593, 169] on input "True" at bounding box center [598, 168] width 10 height 8
radio input "true"
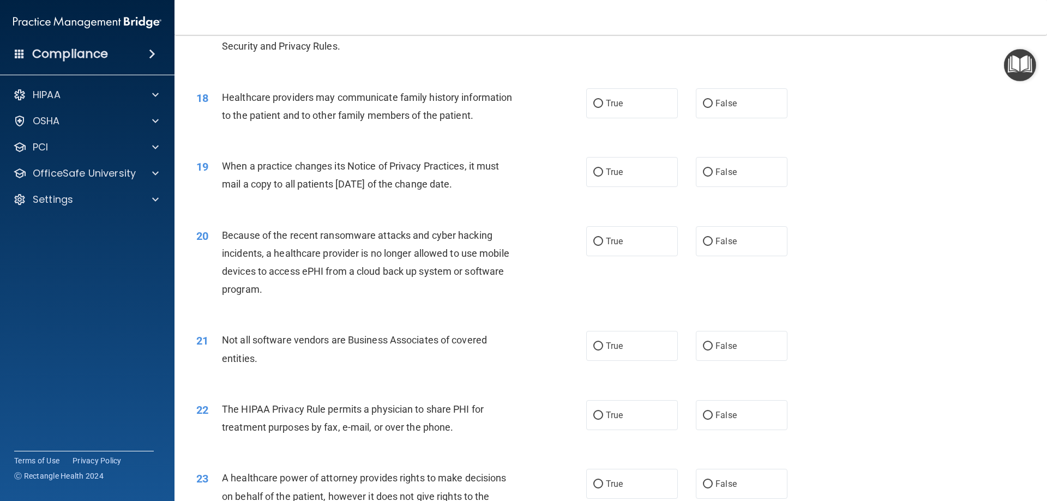
scroll to position [1418, 0]
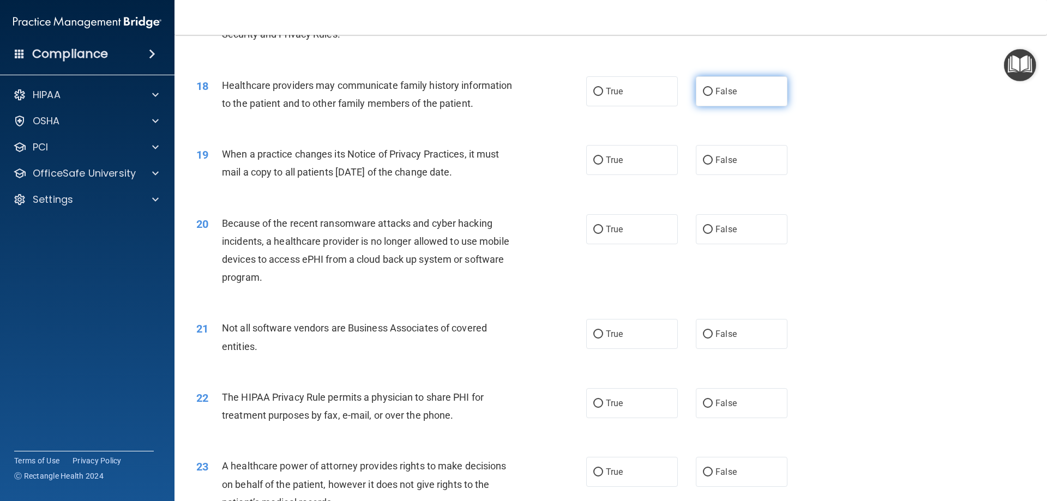
click at [705, 97] on label "False" at bounding box center [742, 91] width 92 height 30
click at [705, 96] on input "False" at bounding box center [708, 92] width 10 height 8
radio input "true"
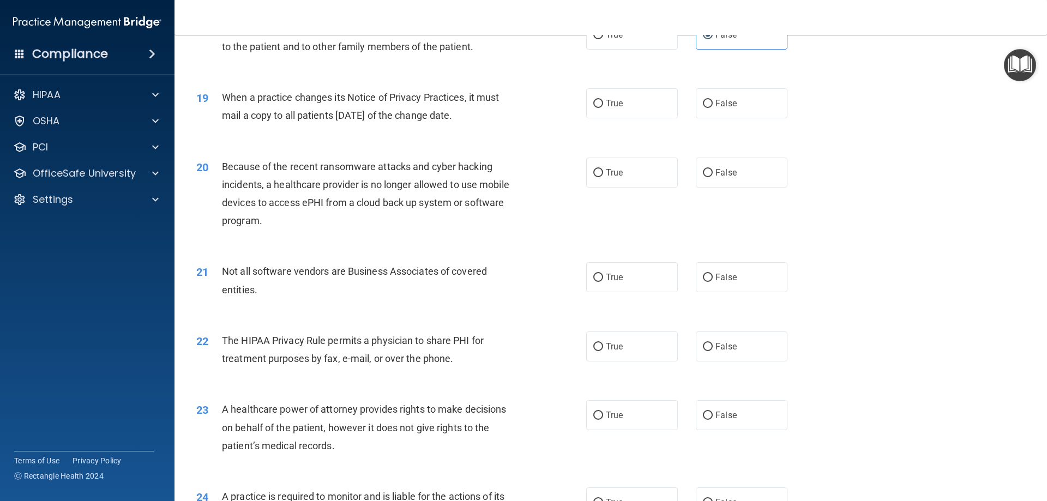
scroll to position [1473, 0]
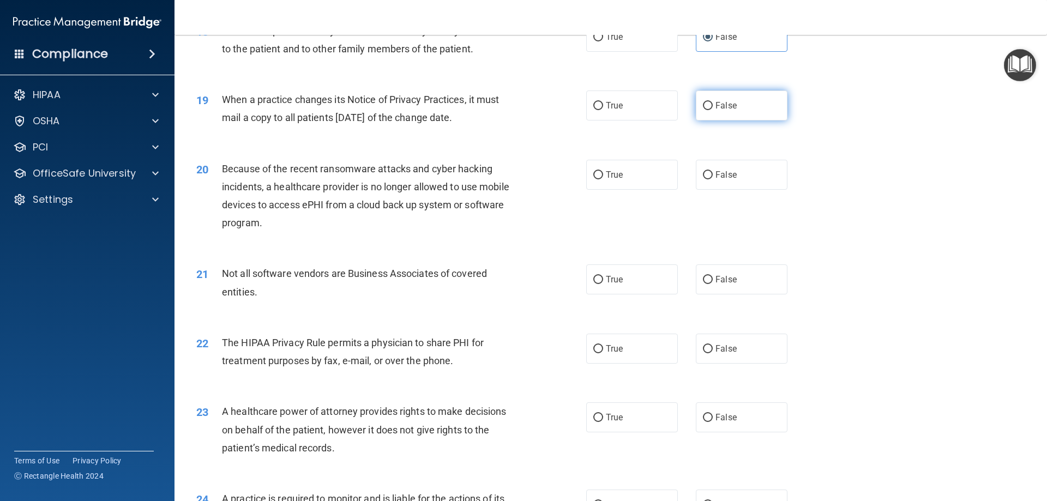
click at [703, 108] on input "False" at bounding box center [708, 106] width 10 height 8
radio input "true"
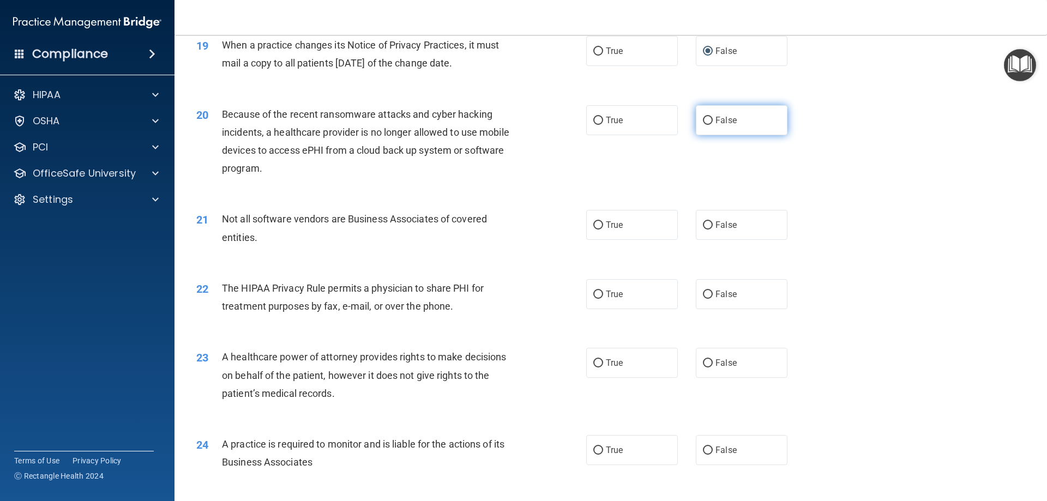
click at [707, 120] on input "False" at bounding box center [708, 121] width 10 height 8
radio input "true"
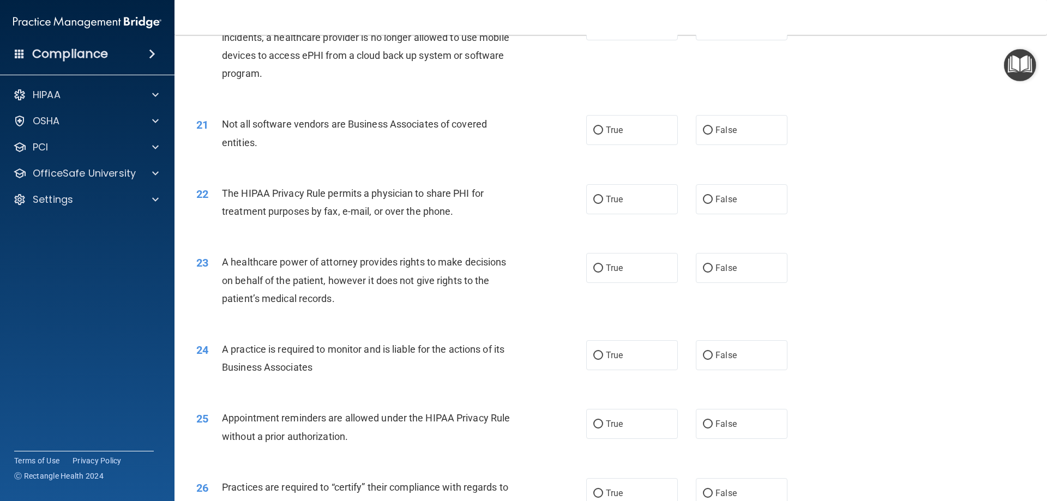
scroll to position [1636, 0]
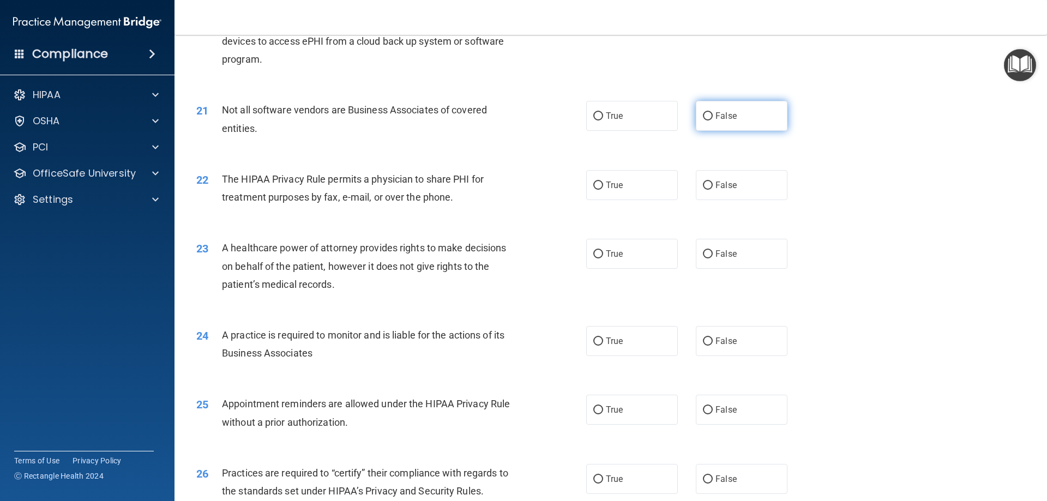
click at [703, 116] on input "False" at bounding box center [708, 116] width 10 height 8
radio input "true"
click at [589, 111] on label "True" at bounding box center [632, 116] width 92 height 30
click at [593, 112] on input "True" at bounding box center [598, 116] width 10 height 8
radio input "true"
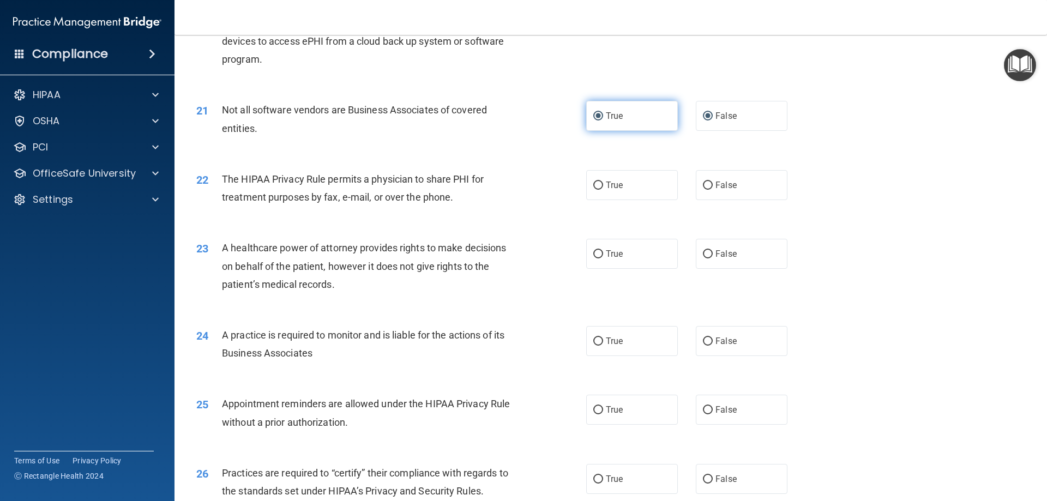
radio input "false"
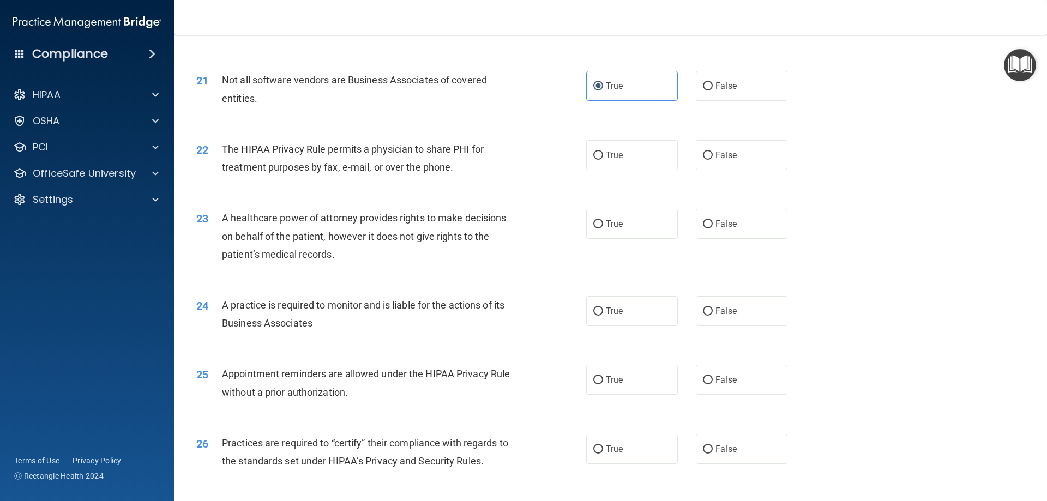
scroll to position [1691, 0]
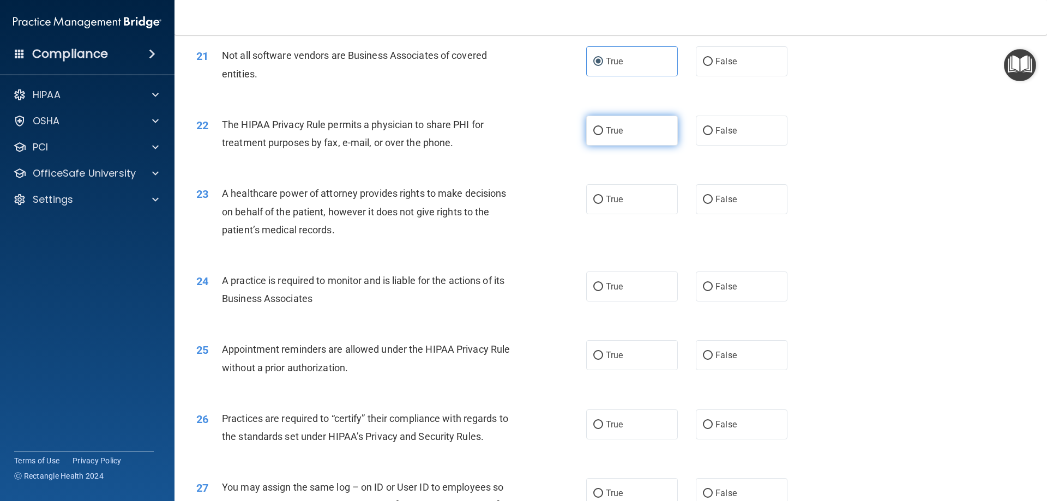
click at [593, 130] on input "True" at bounding box center [598, 131] width 10 height 8
radio input "true"
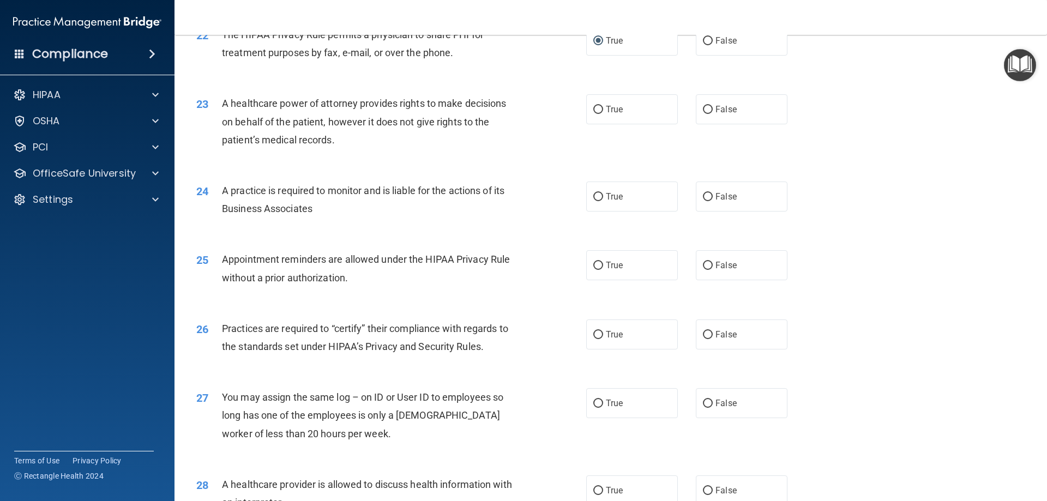
scroll to position [1800, 0]
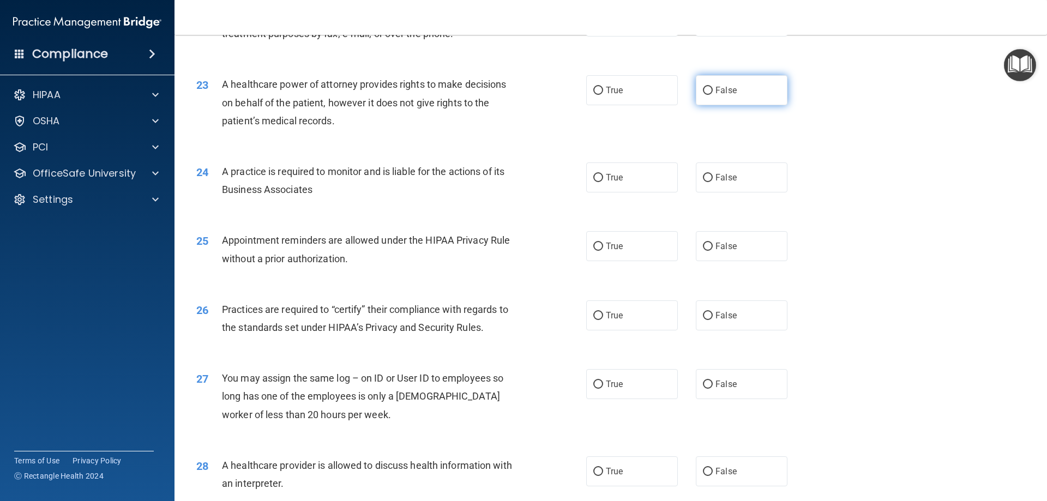
click at [704, 89] on input "False" at bounding box center [708, 91] width 10 height 8
radio input "true"
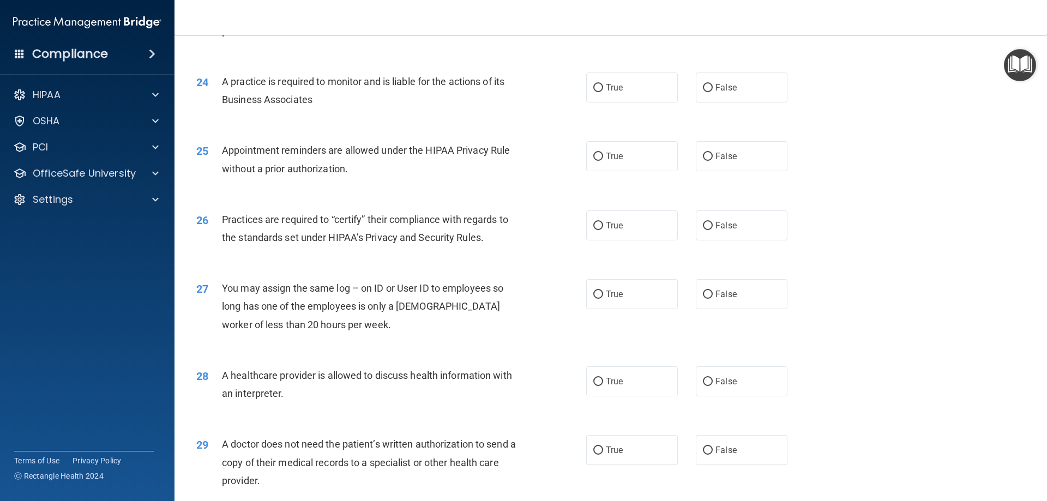
scroll to position [1909, 0]
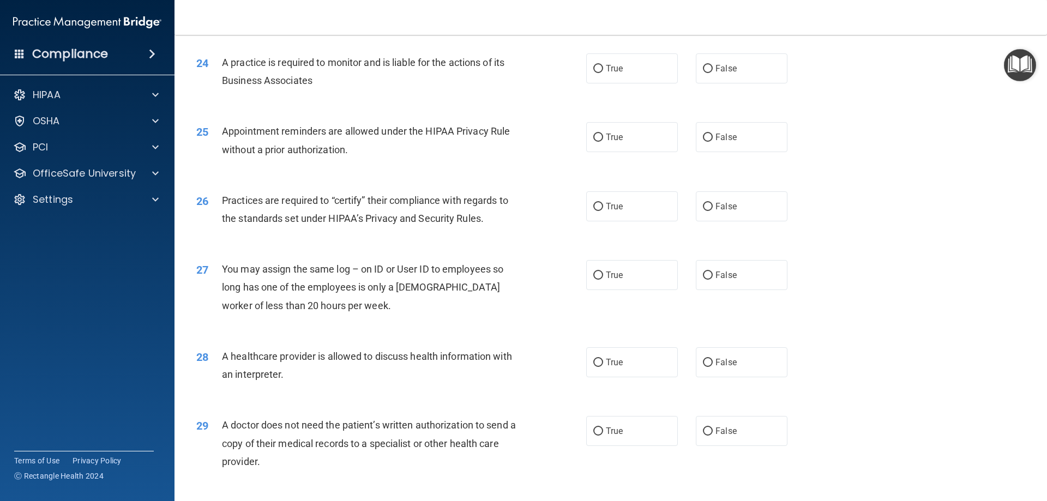
drag, startPoint x: 704, startPoint y: 70, endPoint x: 690, endPoint y: 78, distance: 15.9
click at [703, 72] on input "False" at bounding box center [708, 69] width 10 height 8
radio input "true"
click at [593, 133] on label "True" at bounding box center [632, 137] width 92 height 30
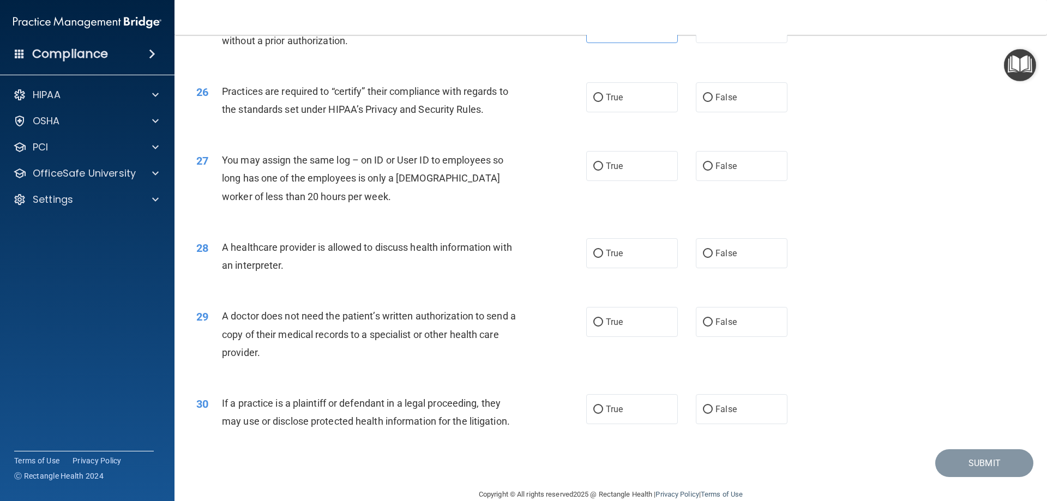
scroll to position [1964, 0]
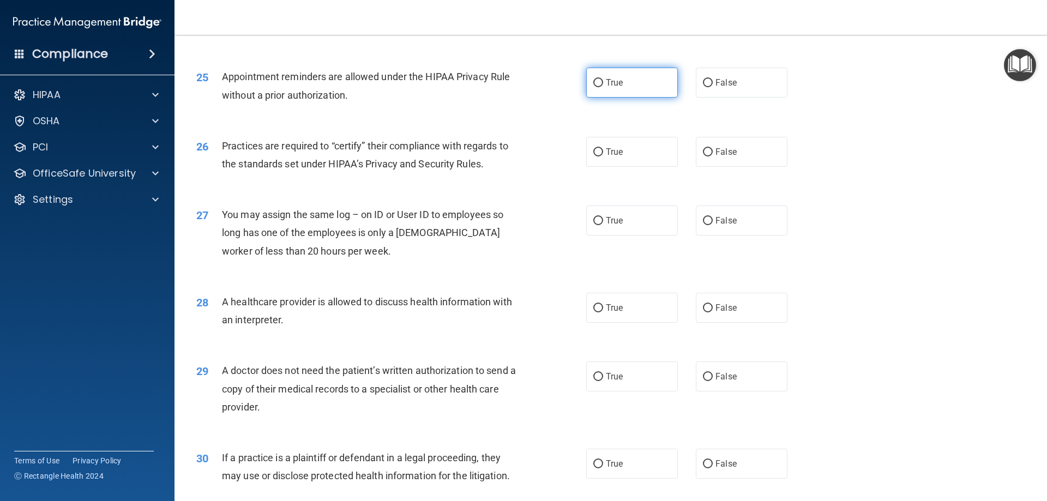
click at [597, 81] on input "True" at bounding box center [598, 83] width 10 height 8
radio input "true"
click at [705, 146] on label "False" at bounding box center [742, 152] width 92 height 30
click at [705, 148] on input "False" at bounding box center [708, 152] width 10 height 8
radio input "true"
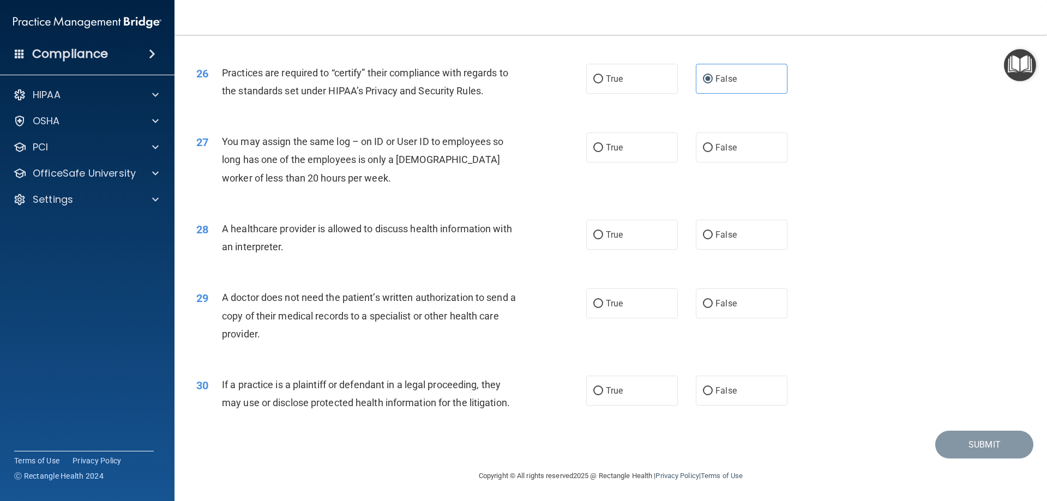
scroll to position [2038, 0]
click at [705, 147] on input "False" at bounding box center [708, 147] width 10 height 8
radio input "true"
click at [595, 234] on input "True" at bounding box center [598, 234] width 10 height 8
radio input "true"
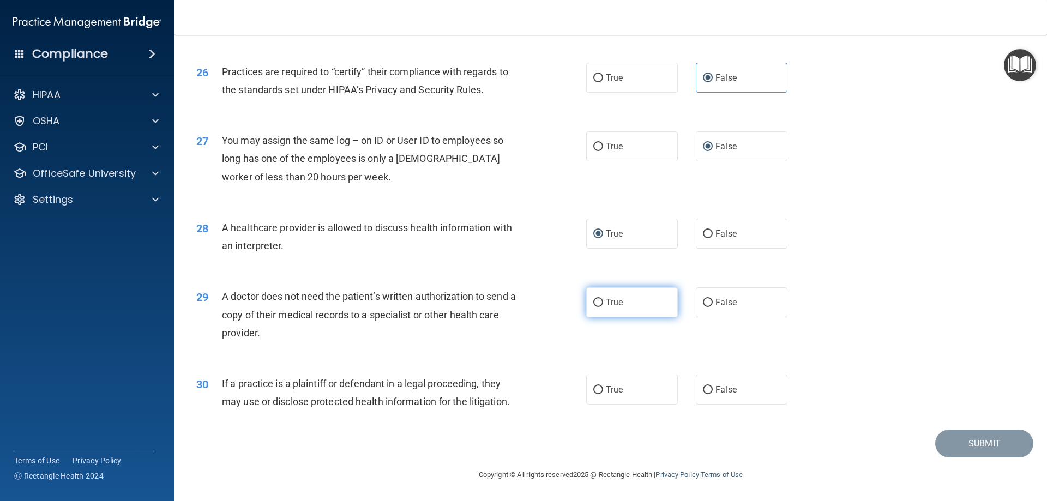
click at [593, 304] on input "True" at bounding box center [598, 303] width 10 height 8
radio input "true"
click at [595, 390] on input "True" at bounding box center [598, 390] width 10 height 8
radio input "true"
click at [983, 448] on button "Submit" at bounding box center [984, 444] width 98 height 28
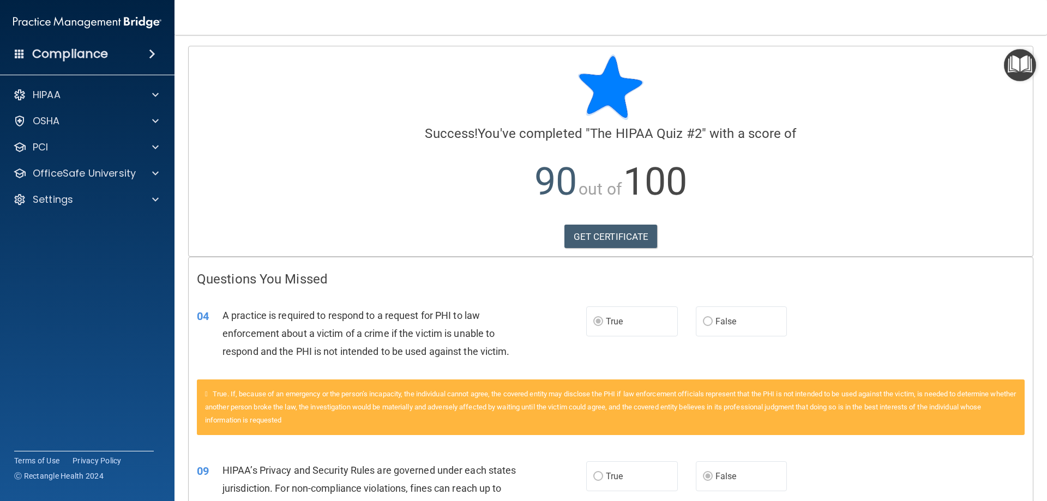
scroll to position [218, 0]
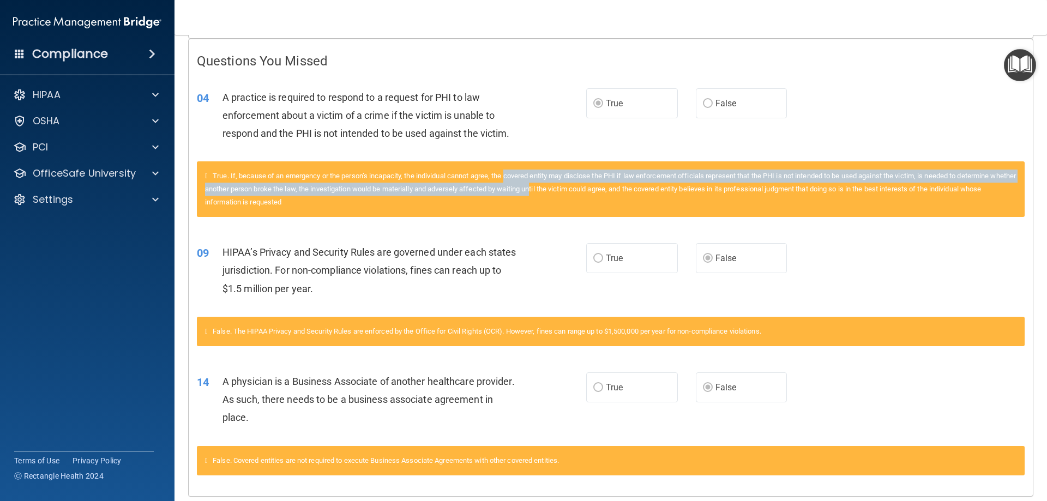
drag, startPoint x: 512, startPoint y: 178, endPoint x: 567, endPoint y: 194, distance: 57.3
click at [567, 194] on div "True. If, because of an emergency or the person’s incapacity, the individual ca…" at bounding box center [611, 189] width 828 height 56
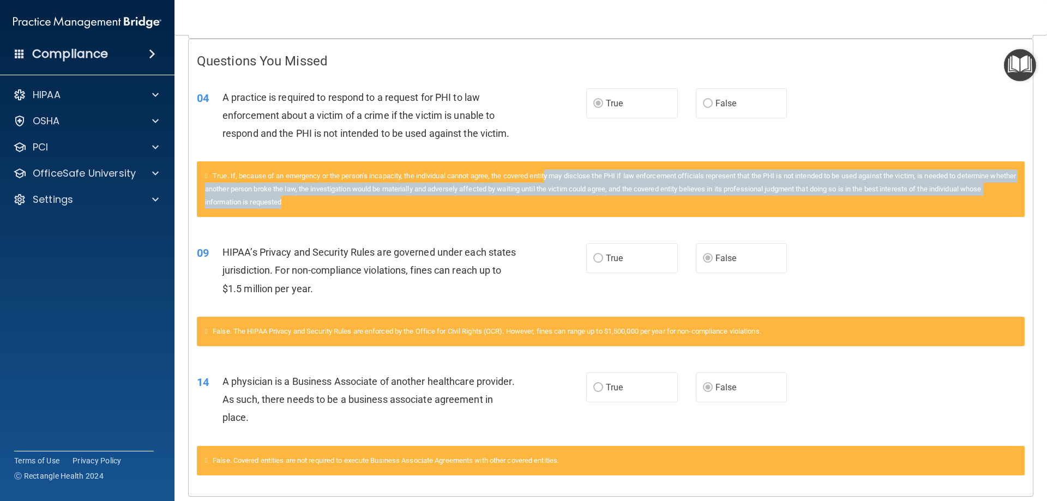
drag, startPoint x: 554, startPoint y: 181, endPoint x: 649, endPoint y: 202, distance: 97.1
click at [649, 202] on div "True. If, because of an emergency or the person’s incapacity, the individual ca…" at bounding box center [611, 189] width 828 height 56
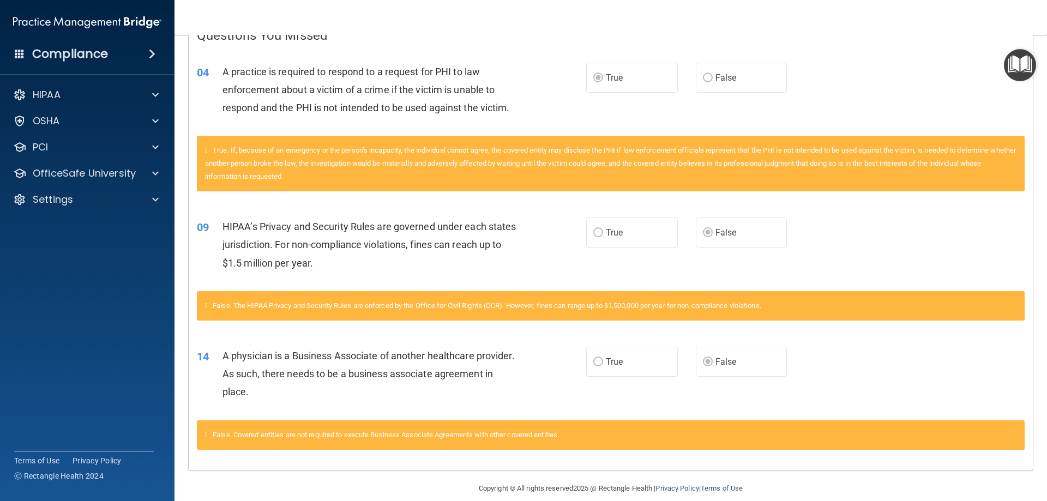
scroll to position [257, 0]
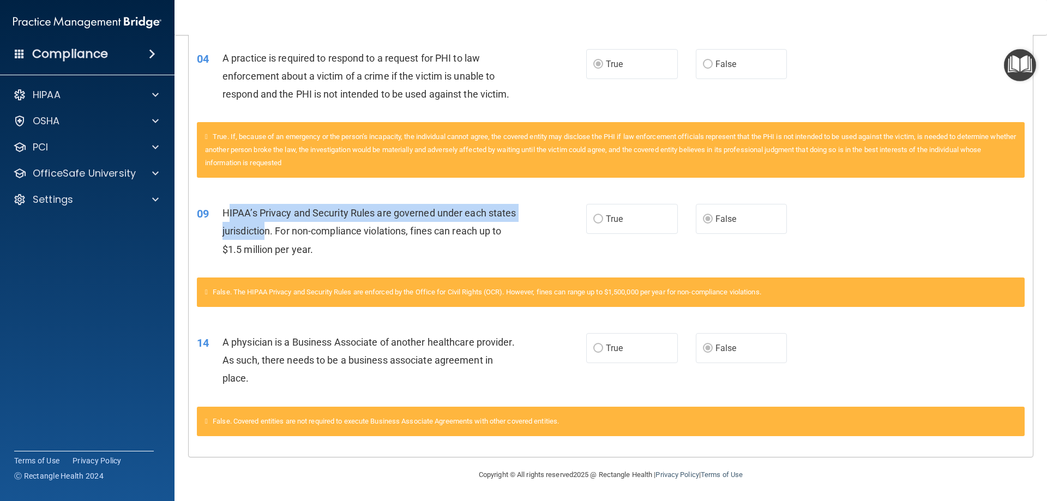
drag, startPoint x: 227, startPoint y: 217, endPoint x: 295, endPoint y: 238, distance: 71.1
click at [295, 238] on div "HIPAA’s Privacy and Security Rules are governed under each states jurisdiction.…" at bounding box center [375, 231] width 304 height 55
click at [296, 238] on div "HIPAA’s Privacy and Security Rules are governed under each states jurisdiction.…" at bounding box center [375, 231] width 304 height 55
click at [298, 238] on div "HIPAA’s Privacy and Security Rules are governed under each states jurisdiction.…" at bounding box center [375, 231] width 304 height 55
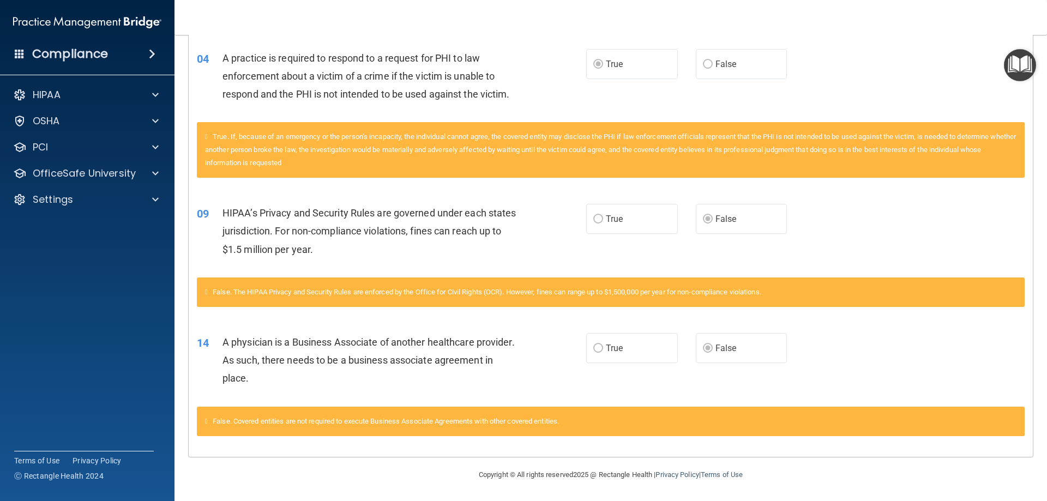
drag, startPoint x: 322, startPoint y: 236, endPoint x: 327, endPoint y: 240, distance: 6.2
click at [322, 236] on span "HIPAA’s Privacy and Security Rules are governed under each states jurisdiction.…" at bounding box center [370, 230] width 294 height 47
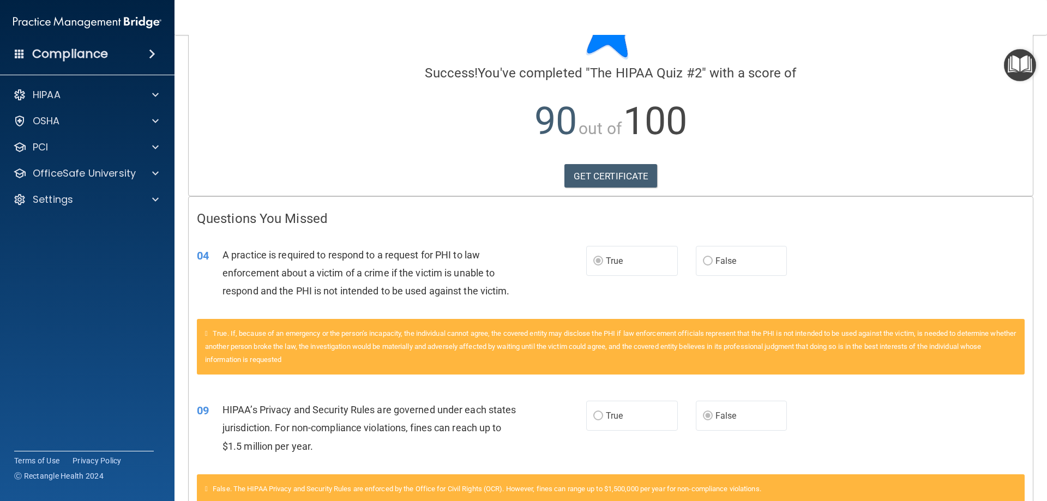
scroll to position [0, 0]
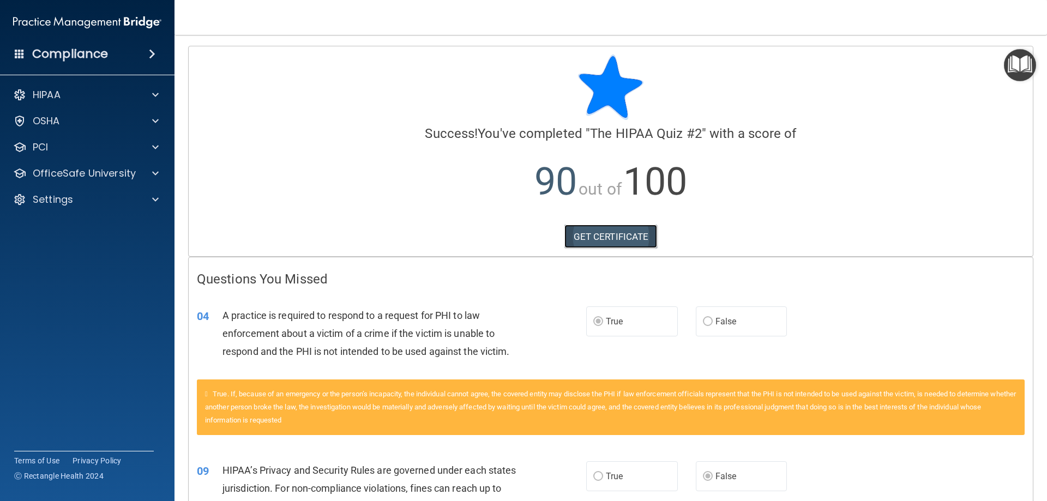
click at [600, 235] on link "GET CERTIFICATE" at bounding box center [611, 237] width 93 height 24
click at [78, 88] on div "HIPAA" at bounding box center [87, 95] width 175 height 22
click at [153, 93] on span at bounding box center [155, 94] width 7 height 13
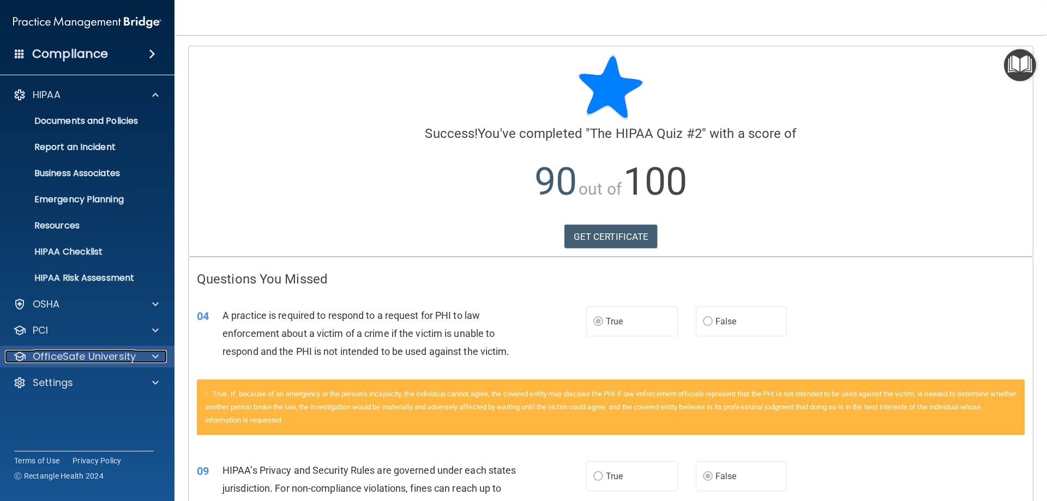
click at [82, 355] on p "OfficeSafe University" at bounding box center [84, 356] width 103 height 13
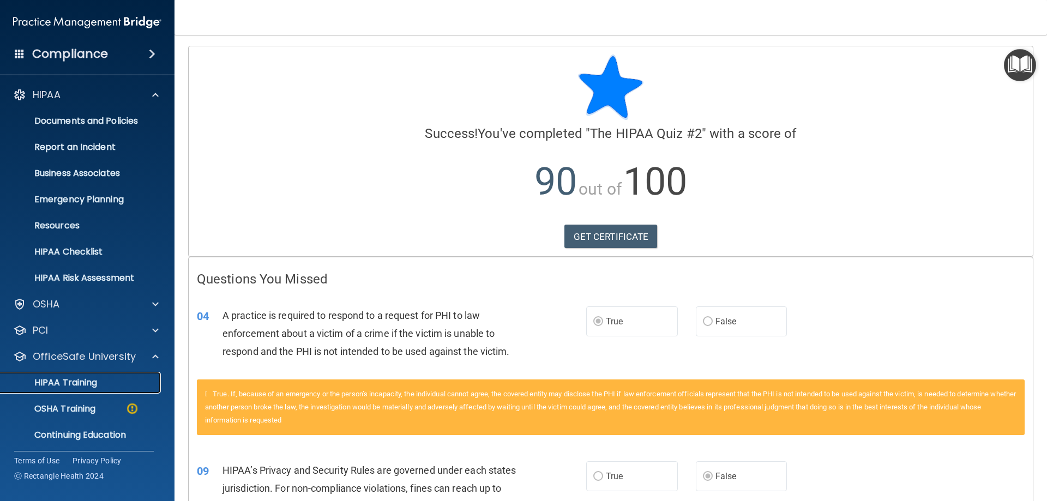
click at [82, 383] on p "HIPAA Training" at bounding box center [52, 382] width 90 height 11
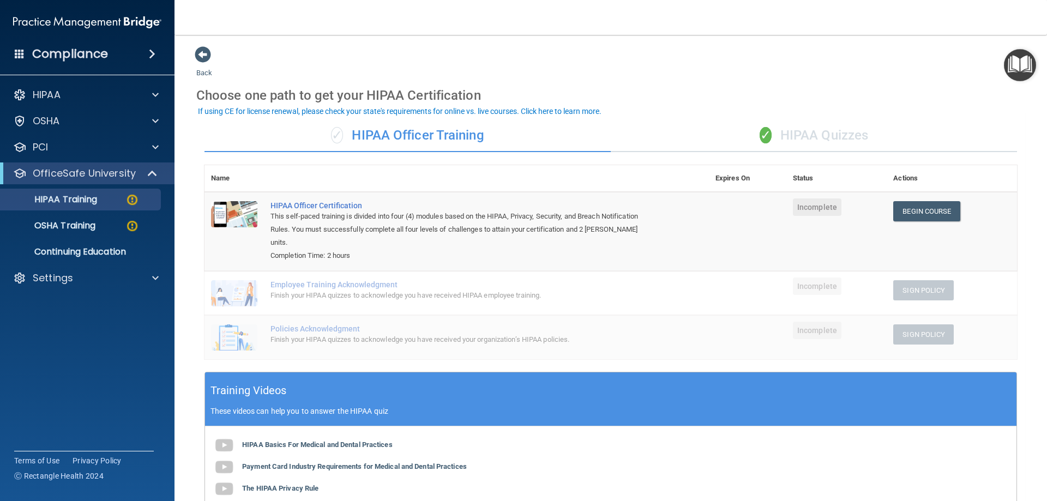
click at [777, 147] on div "✓ HIPAA Quizzes" at bounding box center [814, 135] width 406 height 33
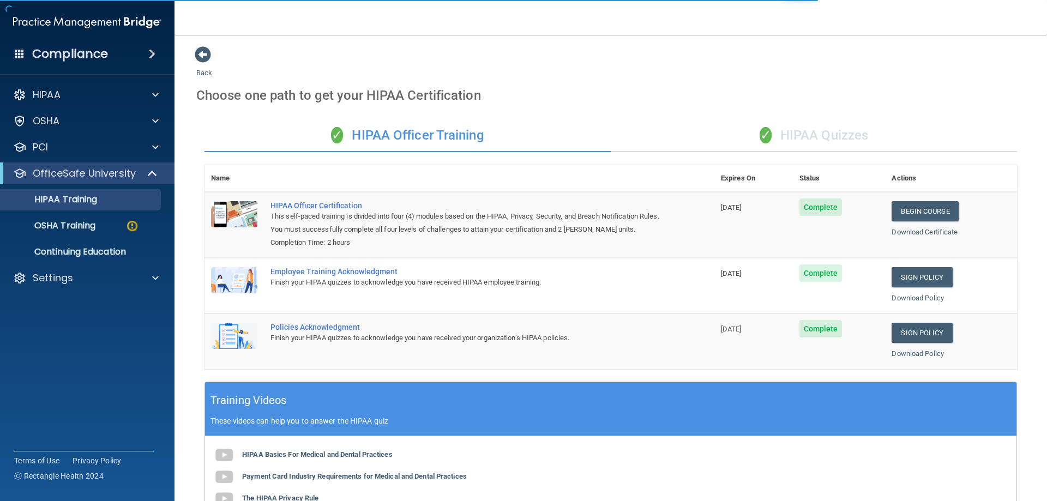
click at [783, 134] on div "✓ HIPAA Quizzes" at bounding box center [814, 135] width 406 height 33
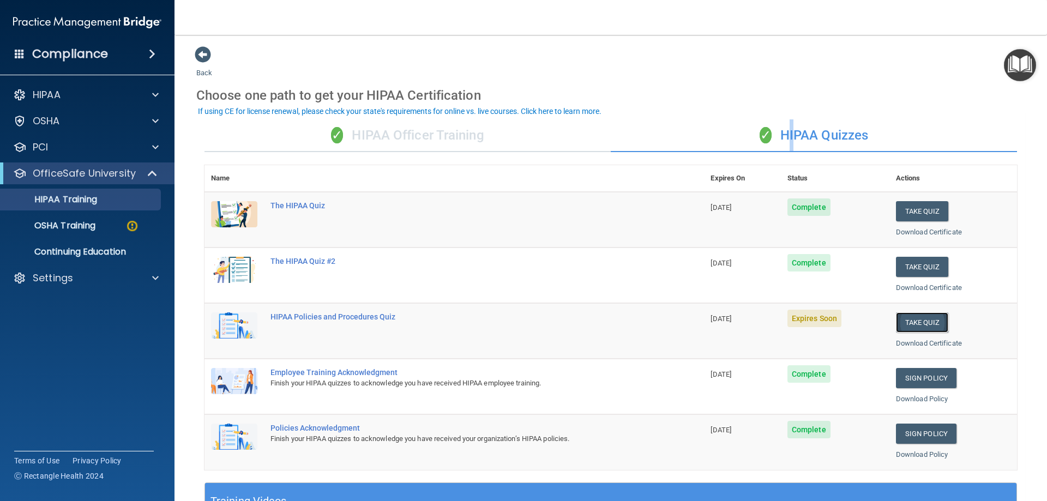
click at [908, 324] on button "Take Quiz" at bounding box center [922, 323] width 52 height 20
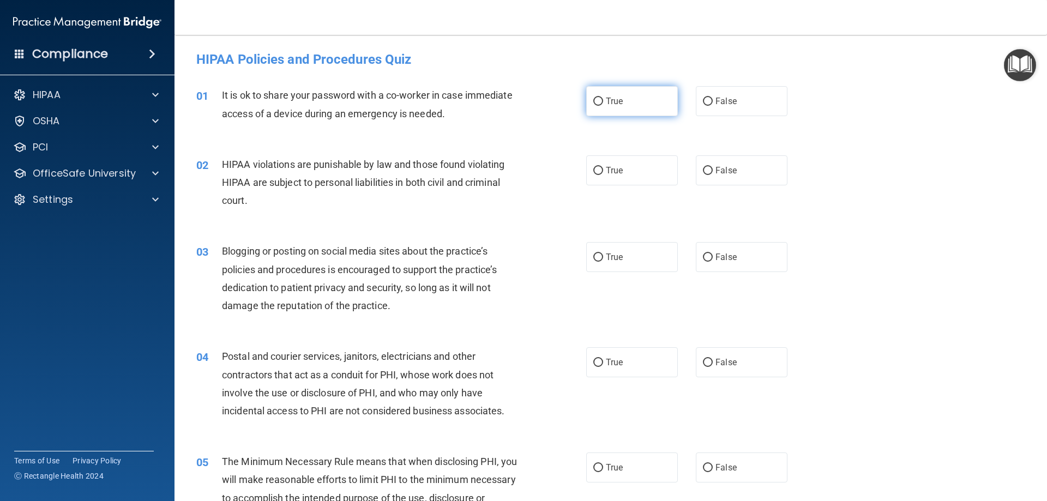
click at [610, 101] on span "True" at bounding box center [614, 101] width 17 height 10
click at [603, 101] on input "True" at bounding box center [598, 102] width 10 height 8
radio input "true"
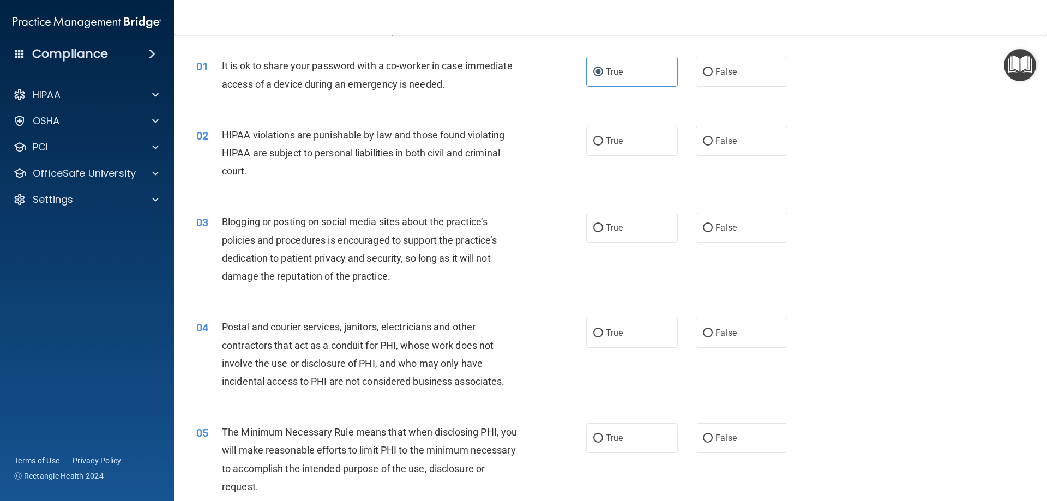
scroll to position [55, 0]
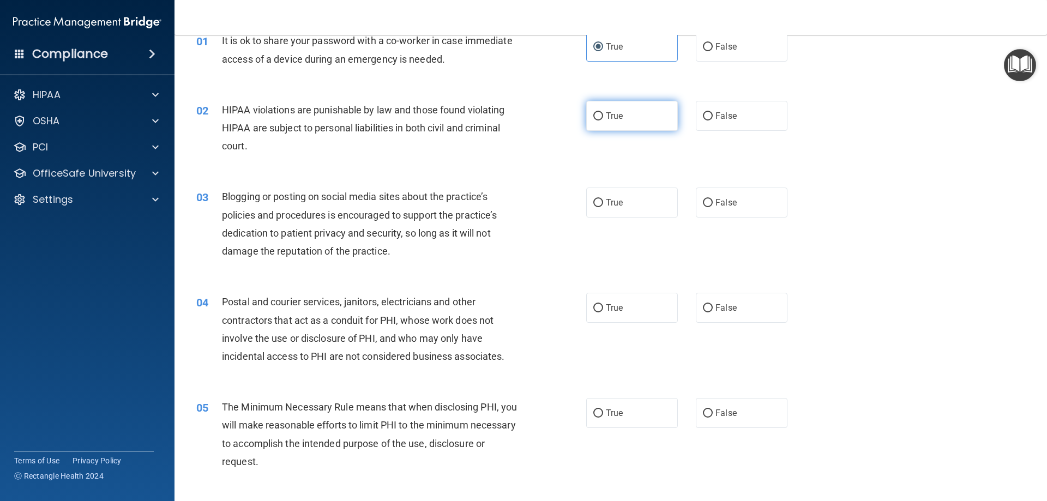
click at [599, 115] on input "True" at bounding box center [598, 116] width 10 height 8
radio input "true"
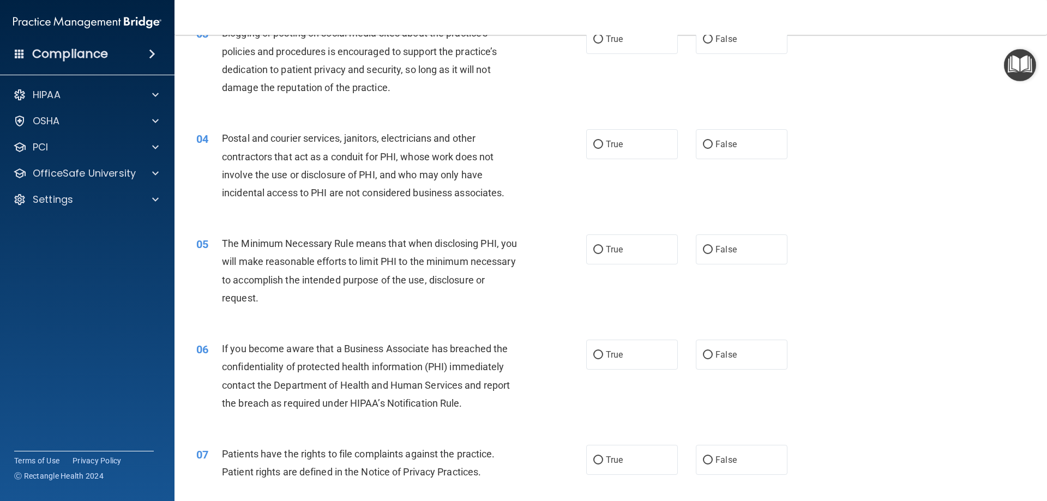
scroll to position [164, 0]
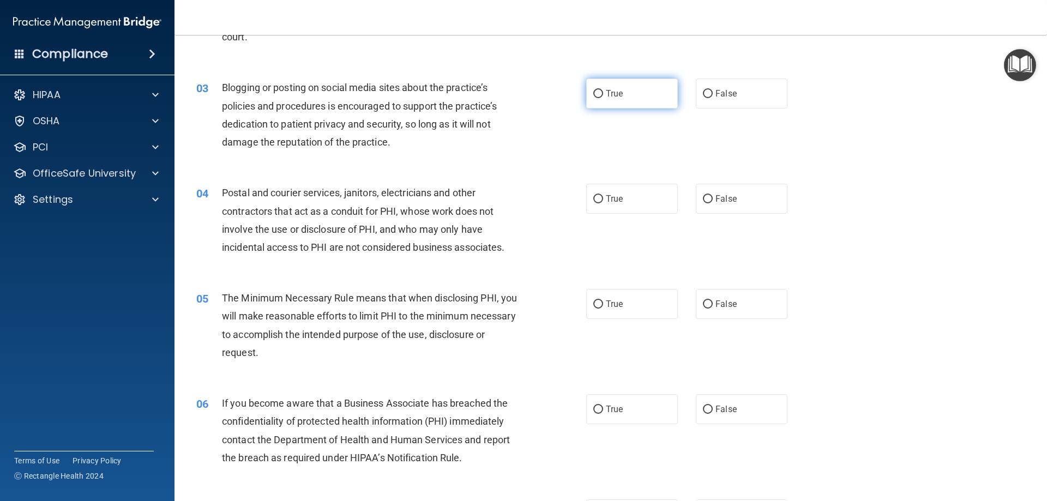
click at [597, 93] on input "True" at bounding box center [598, 94] width 10 height 8
radio input "true"
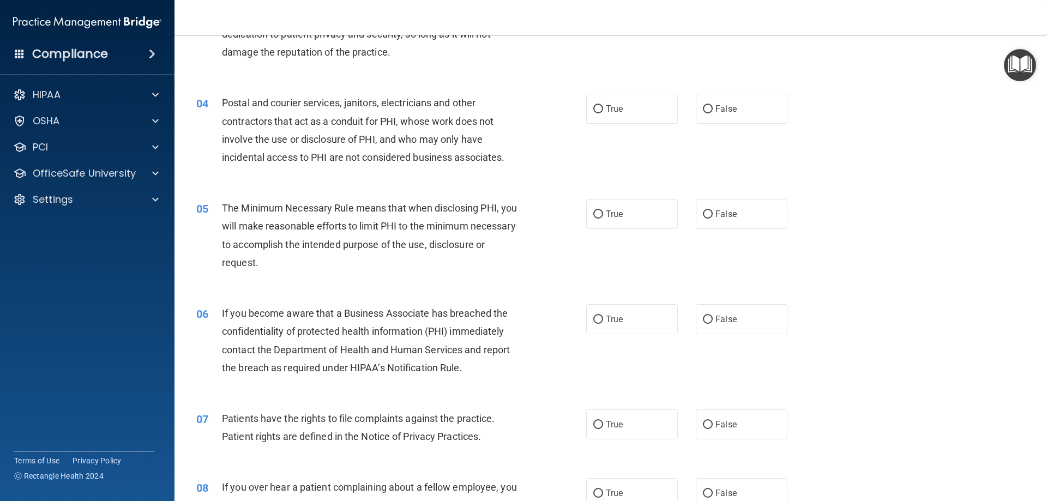
scroll to position [273, 0]
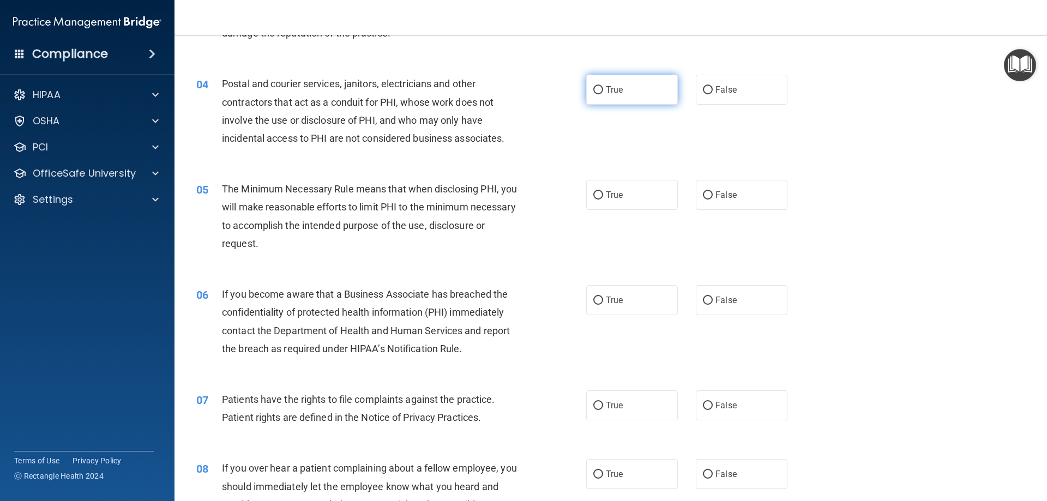
click at [593, 90] on input "True" at bounding box center [598, 90] width 10 height 8
radio input "true"
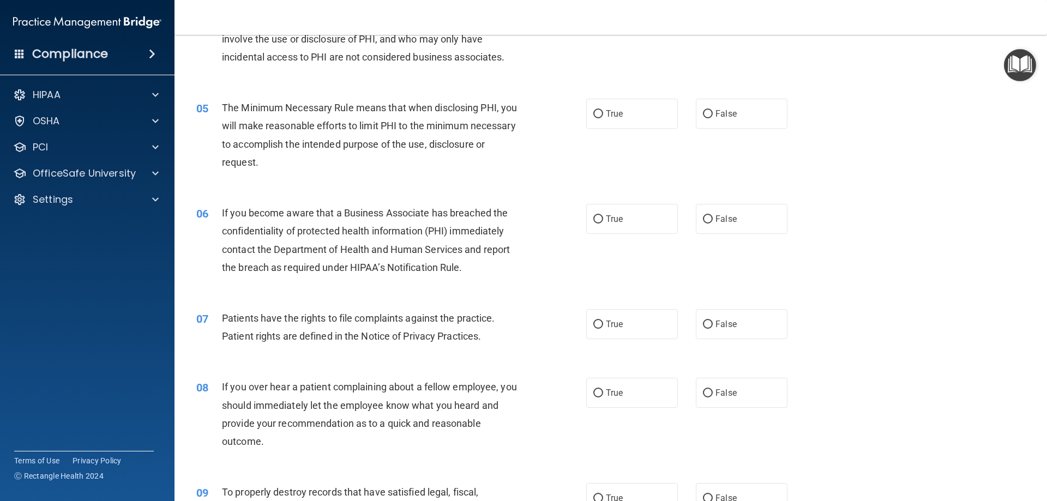
scroll to position [382, 0]
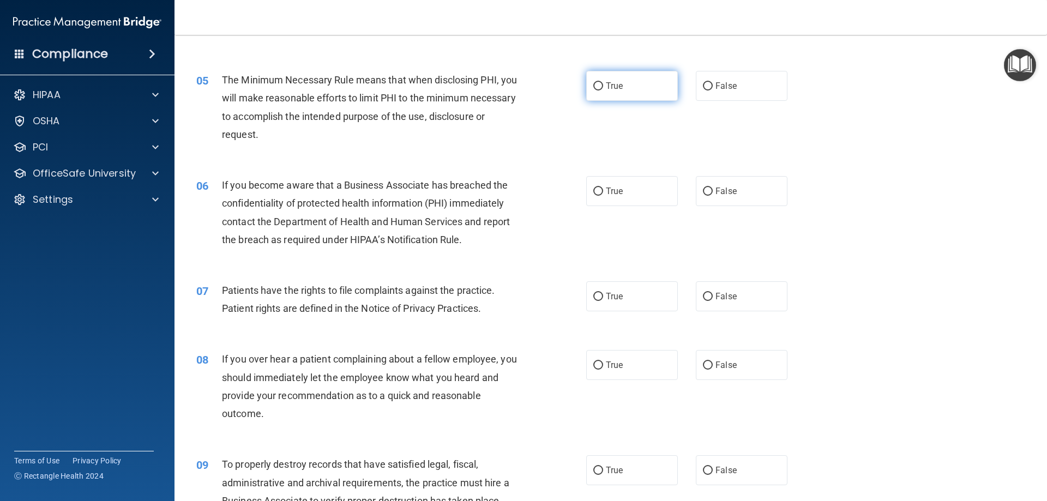
click at [596, 88] on input "True" at bounding box center [598, 86] width 10 height 8
radio input "true"
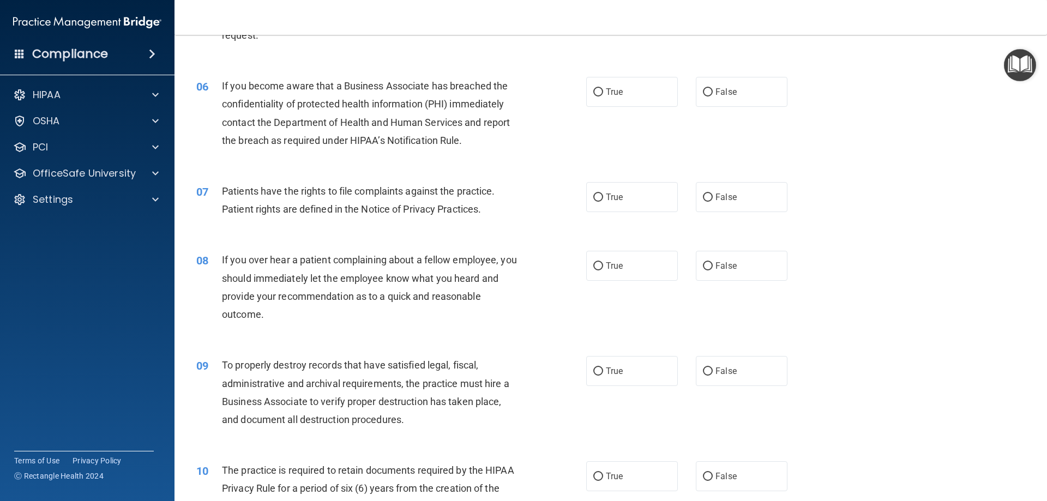
scroll to position [491, 0]
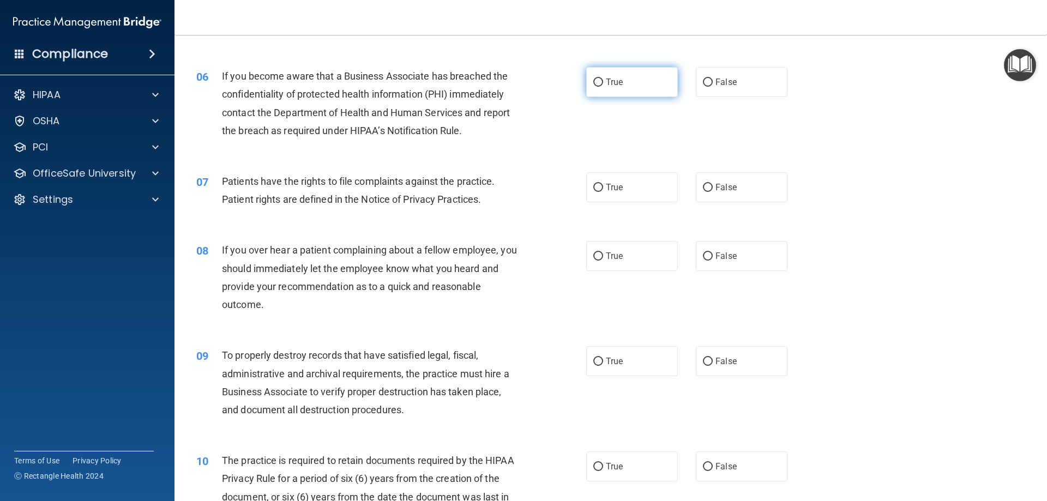
click at [593, 79] on input "True" at bounding box center [598, 83] width 10 height 8
radio input "true"
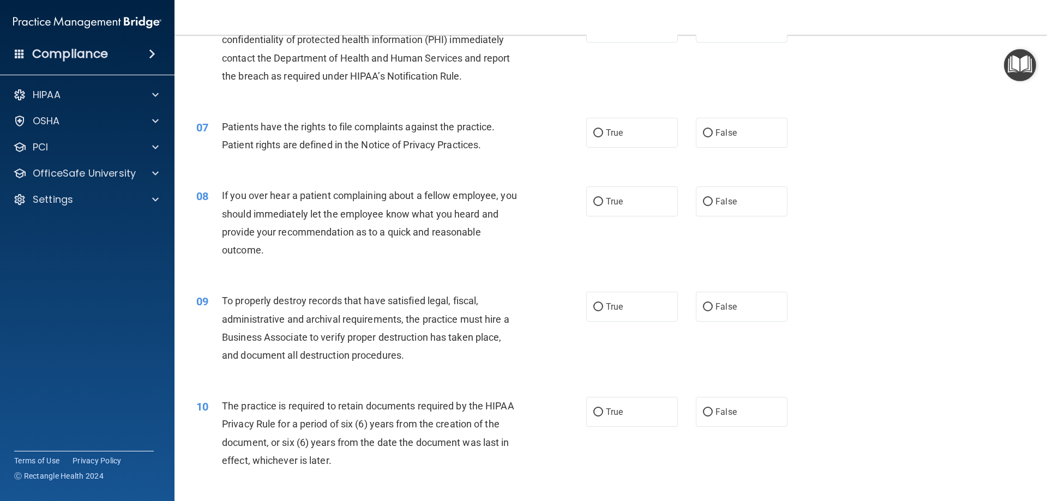
scroll to position [600, 0]
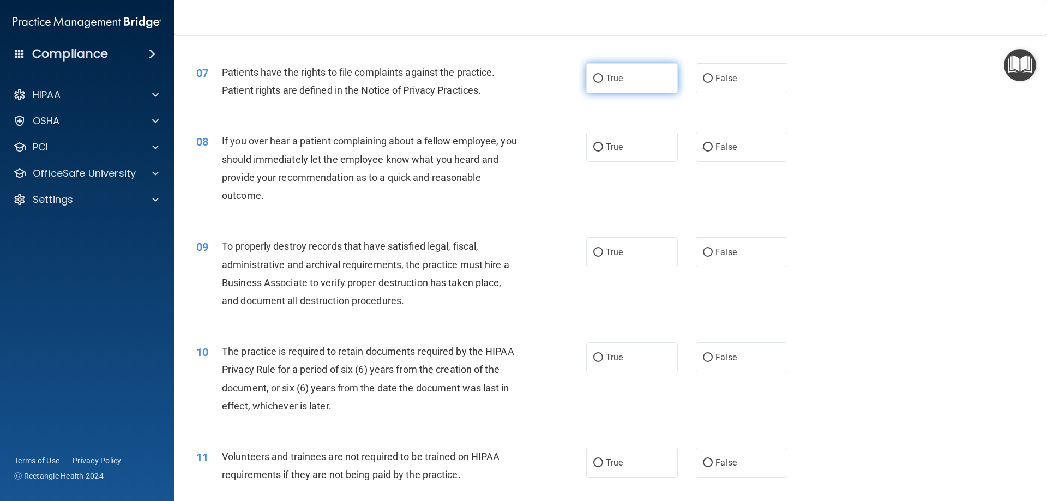
click at [597, 81] on input "True" at bounding box center [598, 79] width 10 height 8
radio input "true"
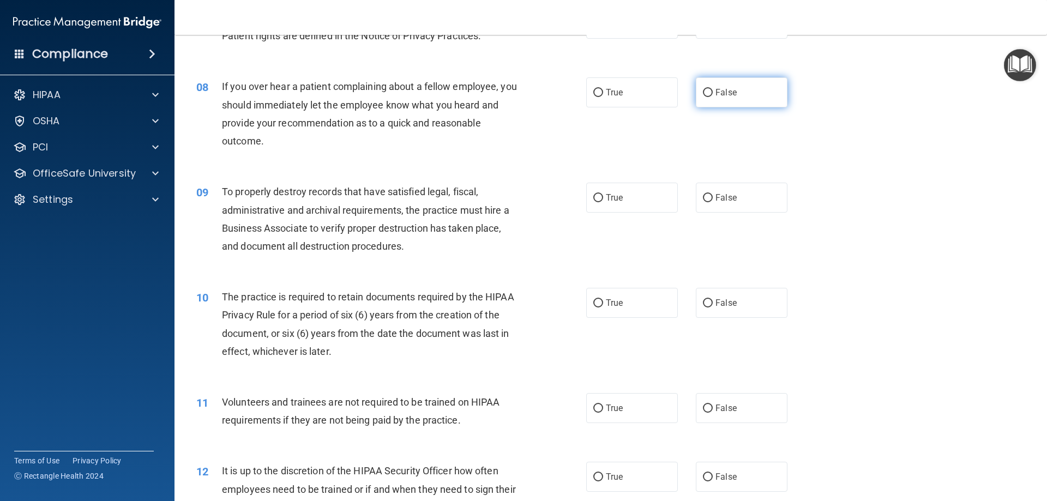
click at [703, 90] on input "False" at bounding box center [708, 93] width 10 height 8
radio input "true"
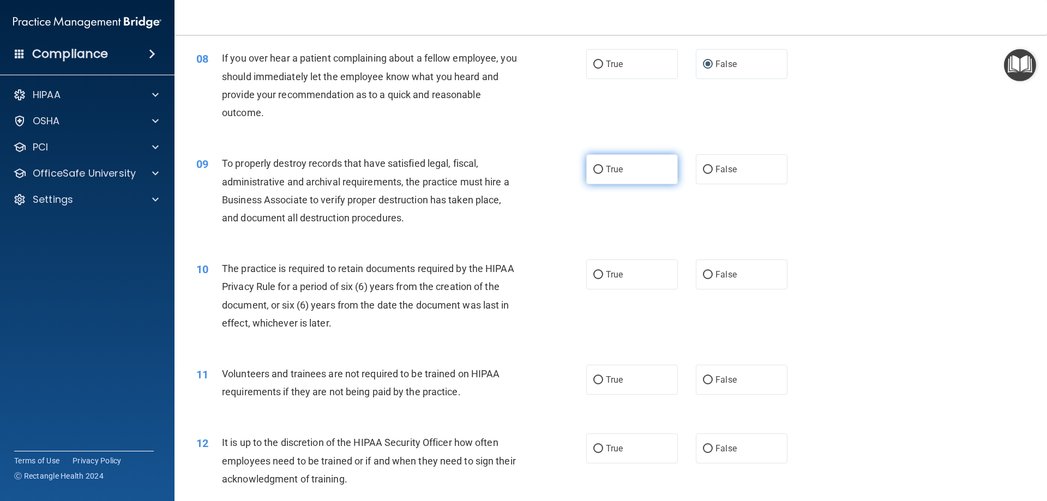
scroll to position [709, 0]
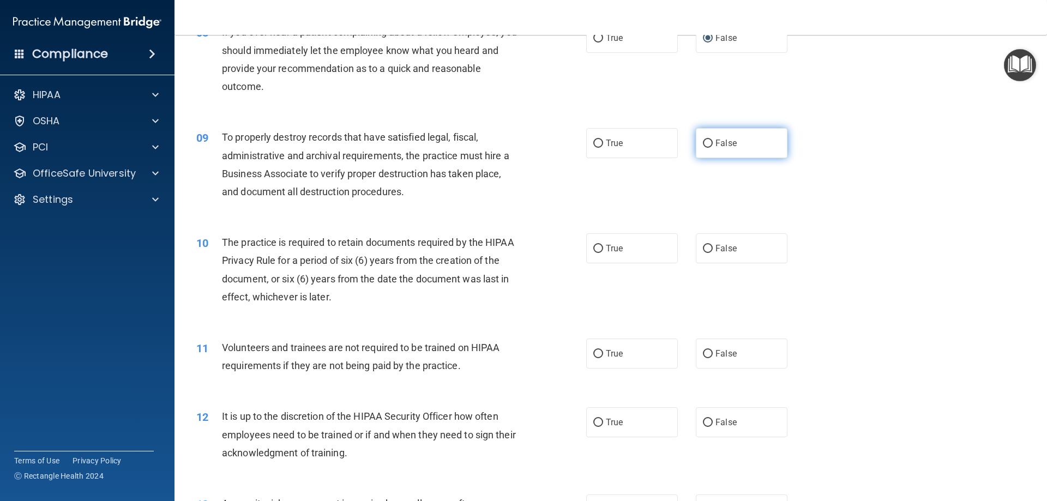
click at [703, 142] on input "False" at bounding box center [708, 144] width 10 height 8
radio input "true"
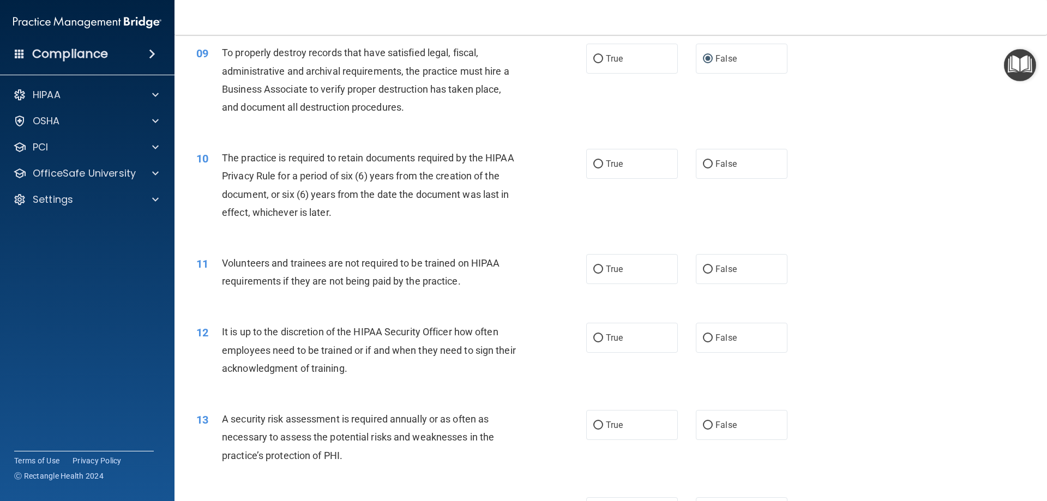
scroll to position [818, 0]
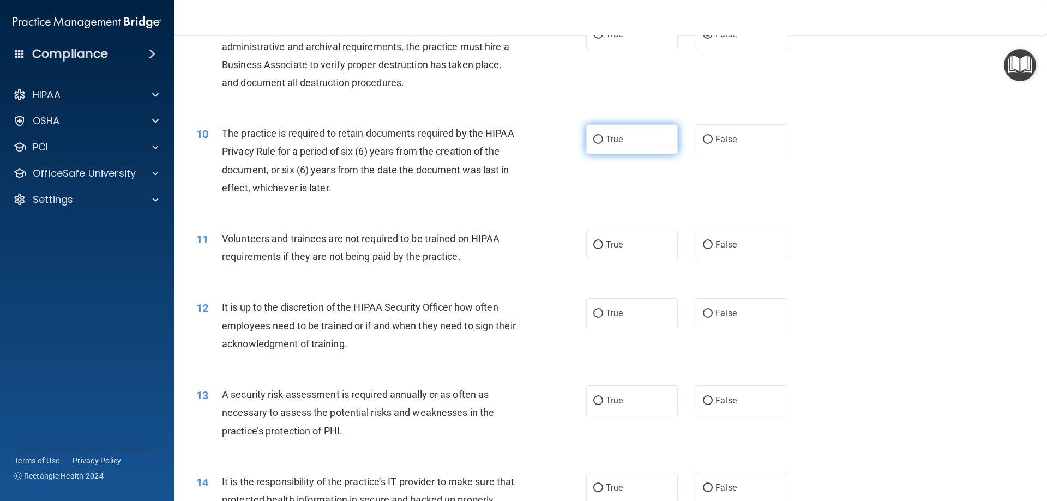
click at [594, 141] on input "True" at bounding box center [598, 140] width 10 height 8
radio input "true"
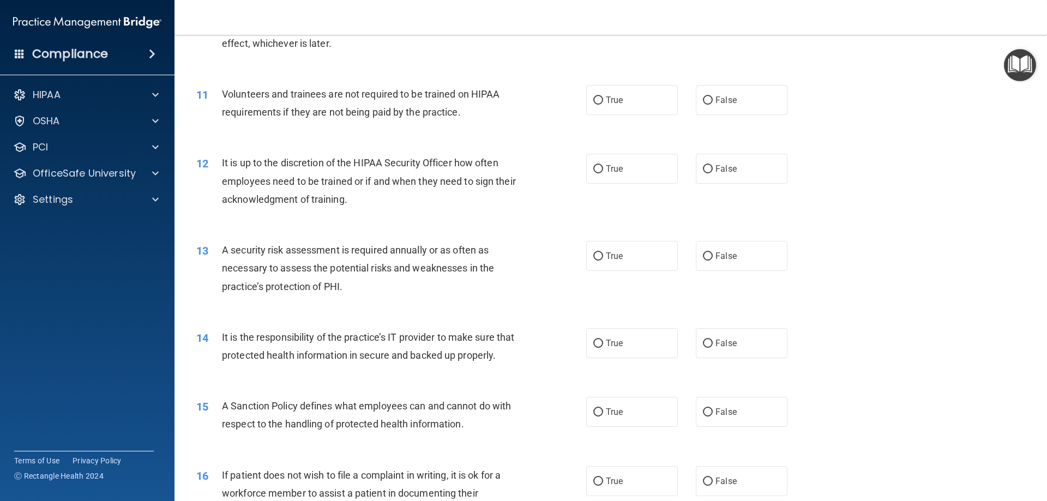
scroll to position [982, 0]
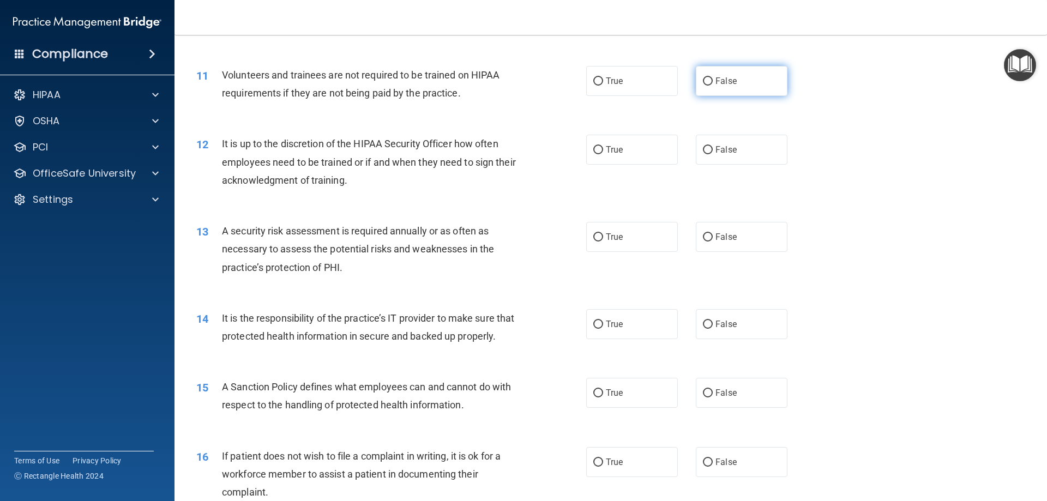
click at [703, 80] on input "False" at bounding box center [708, 81] width 10 height 8
radio input "true"
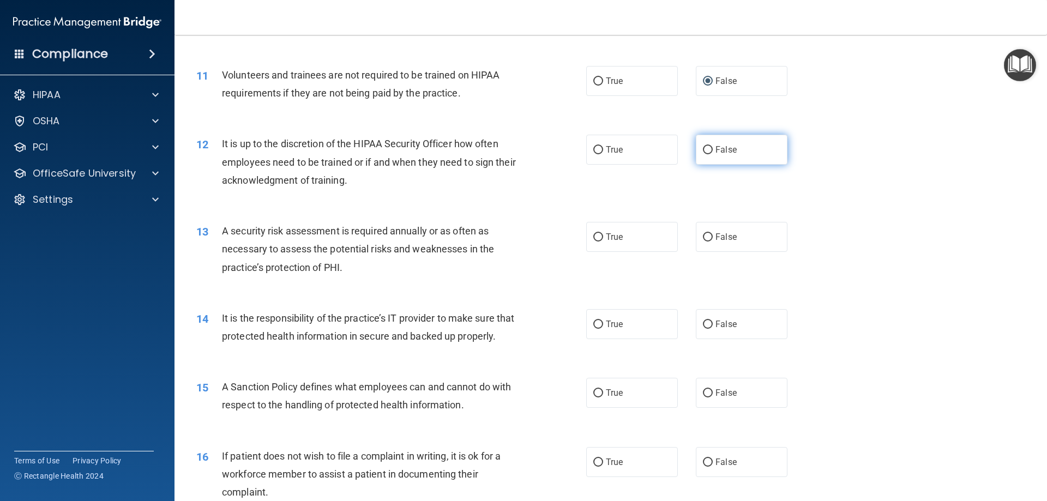
click at [710, 151] on label "False" at bounding box center [742, 150] width 92 height 30
click at [710, 151] on input "False" at bounding box center [708, 150] width 10 height 8
radio input "true"
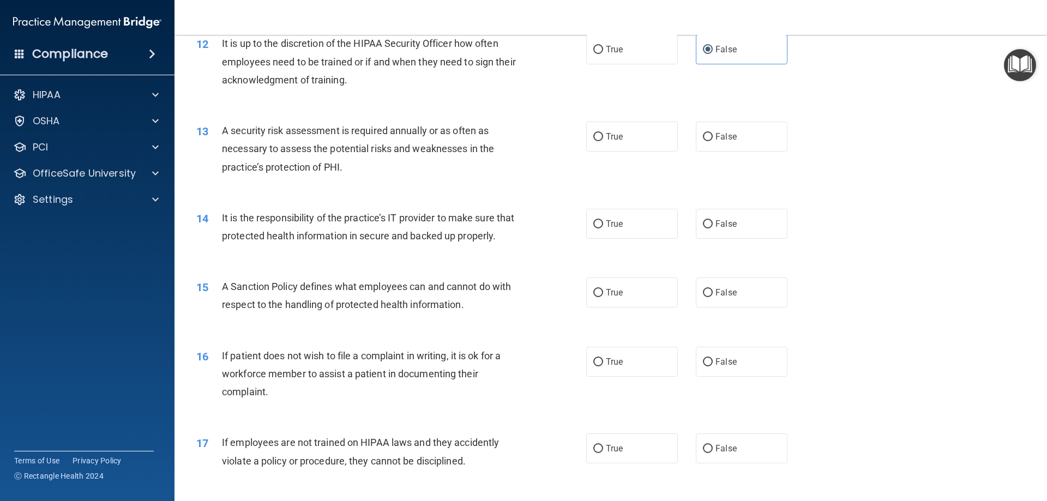
scroll to position [1091, 0]
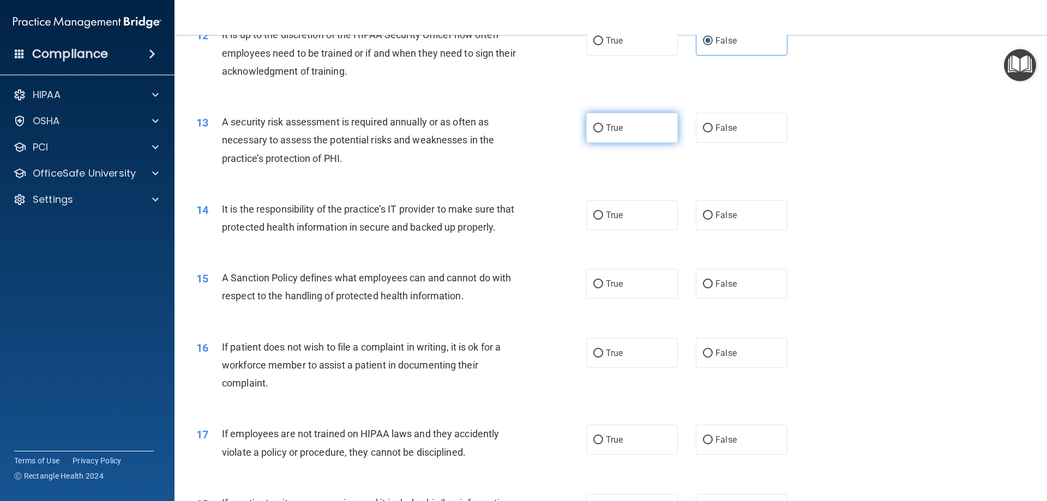
click at [593, 124] on input "True" at bounding box center [598, 128] width 10 height 8
radio input "true"
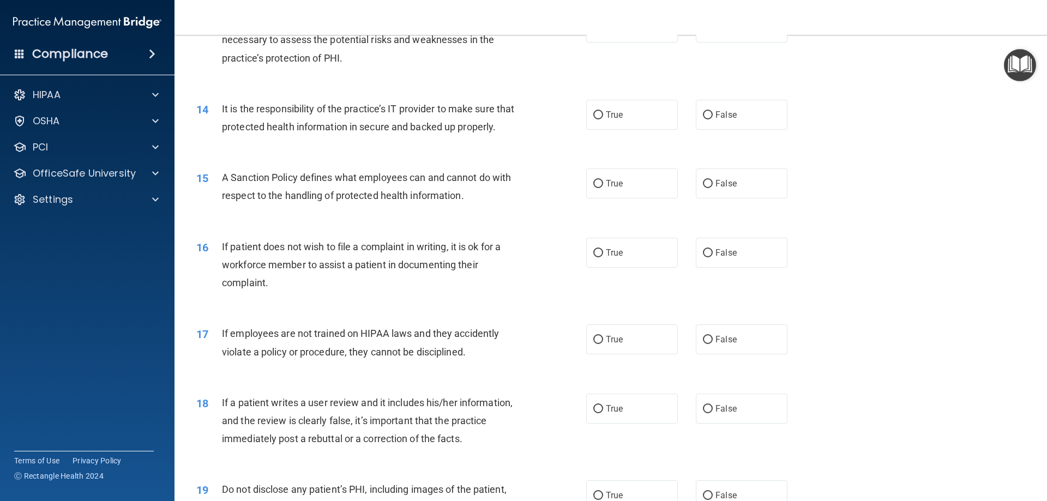
scroll to position [1200, 0]
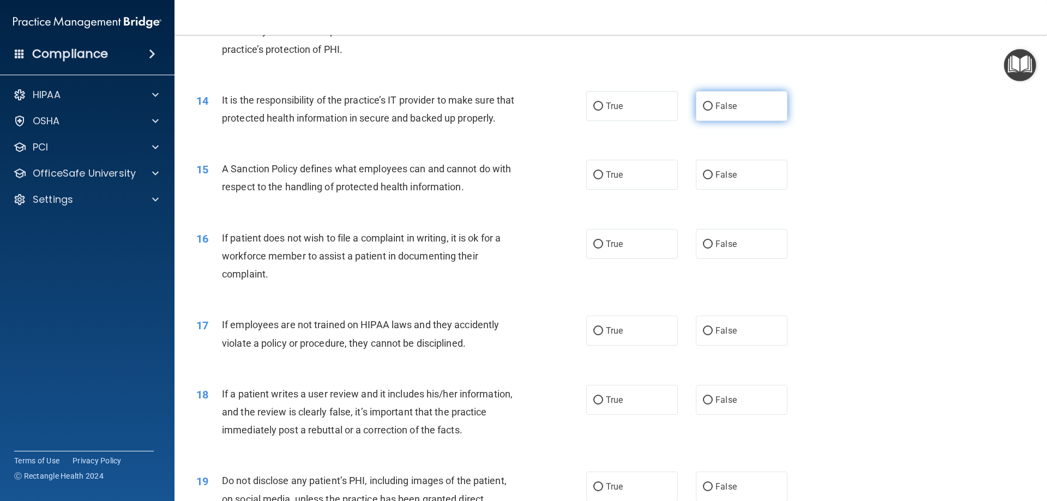
click at [703, 105] on input "False" at bounding box center [708, 107] width 10 height 8
radio input "true"
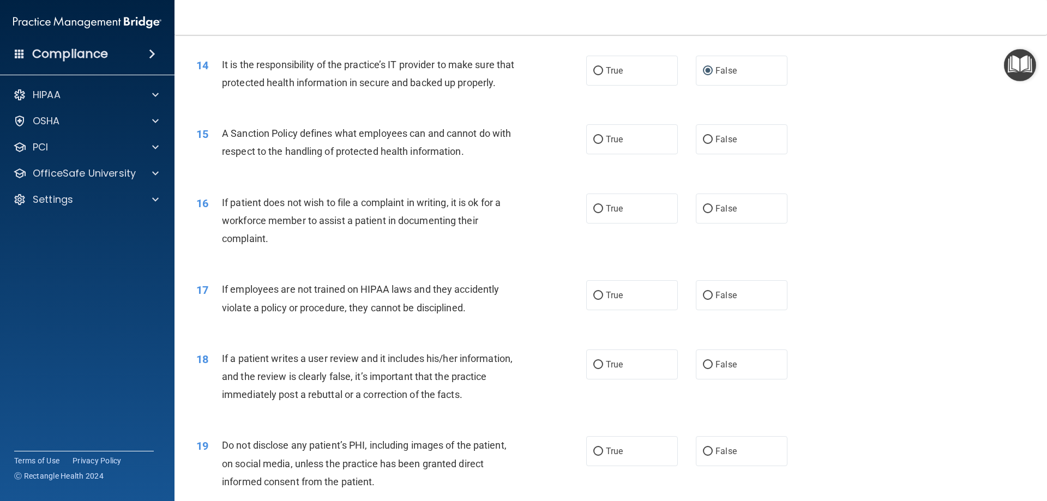
scroll to position [1255, 0]
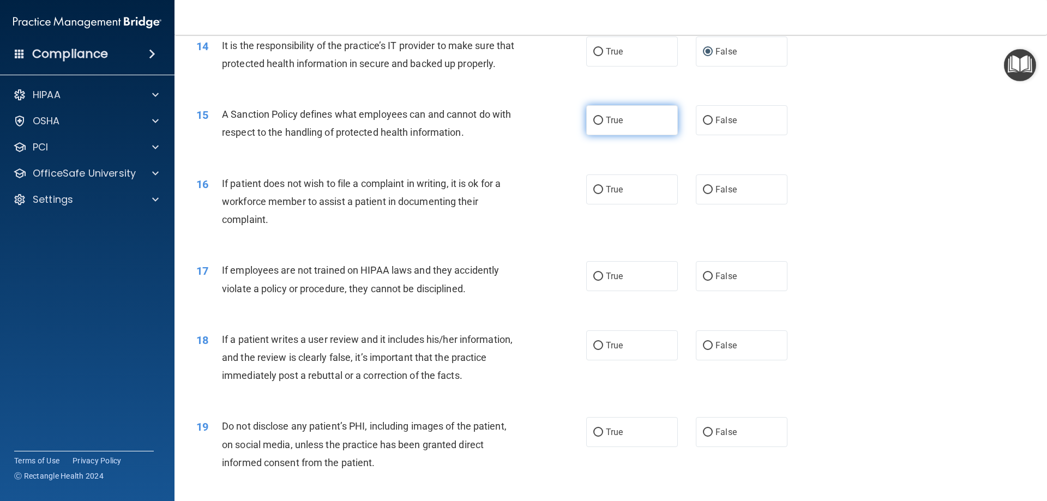
click at [596, 125] on input "True" at bounding box center [598, 121] width 10 height 8
radio input "true"
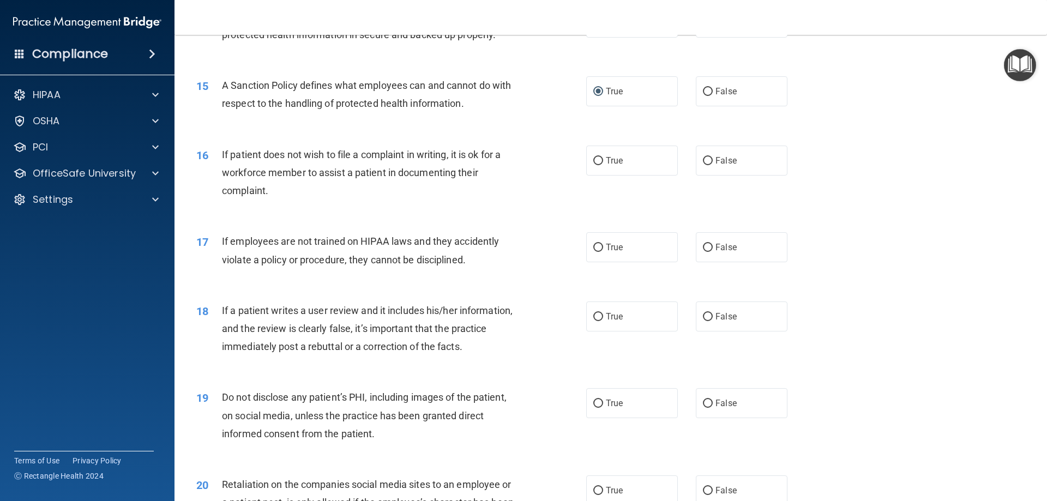
scroll to position [1364, 0]
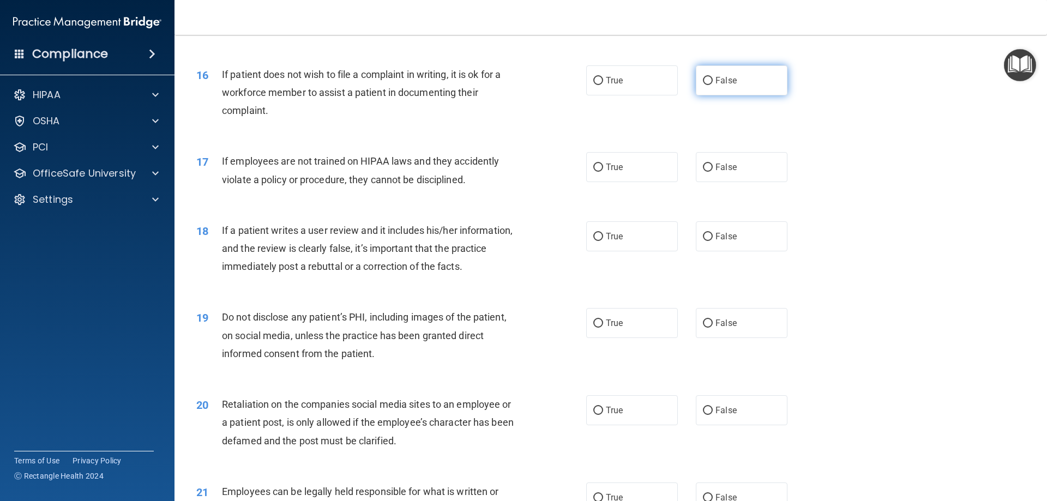
click at [703, 85] on input "False" at bounding box center [708, 81] width 10 height 8
radio input "true"
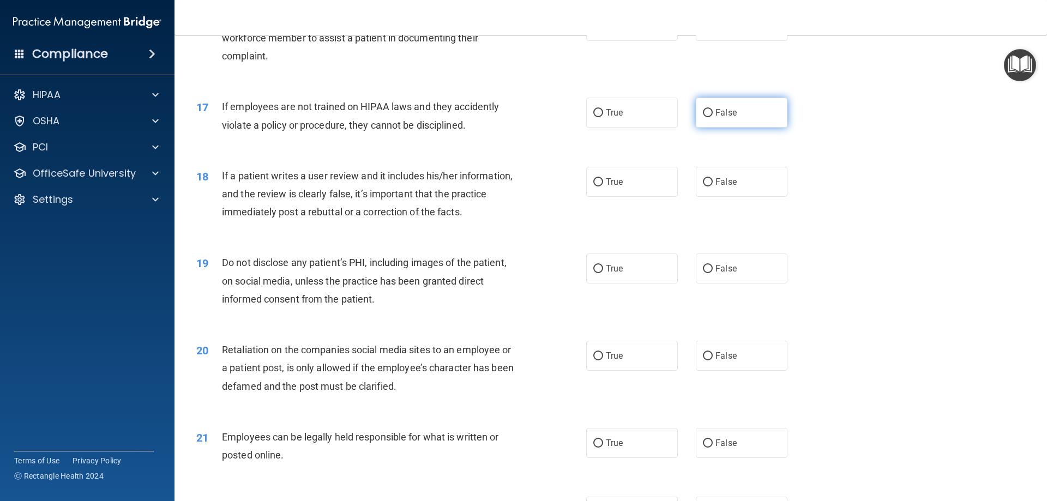
click at [703, 117] on input "False" at bounding box center [708, 113] width 10 height 8
radio input "true"
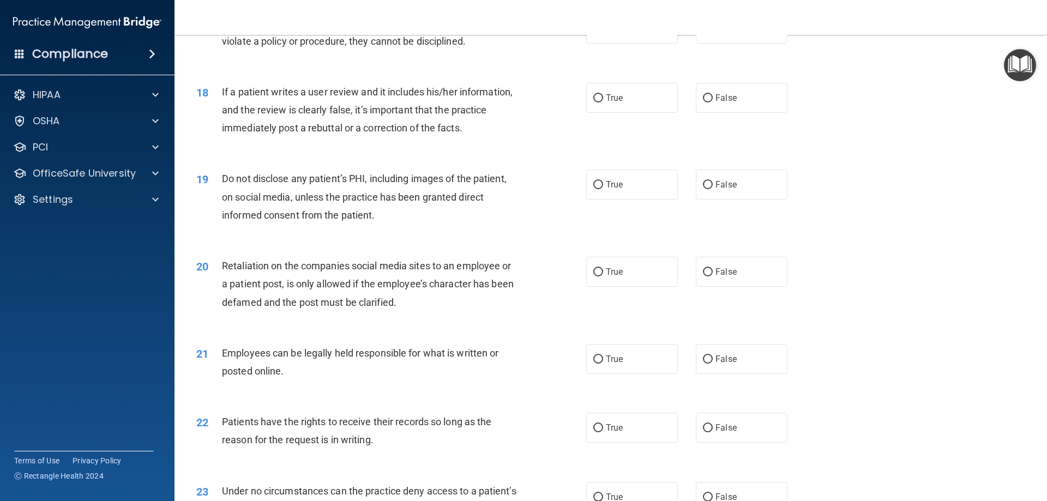
scroll to position [1527, 0]
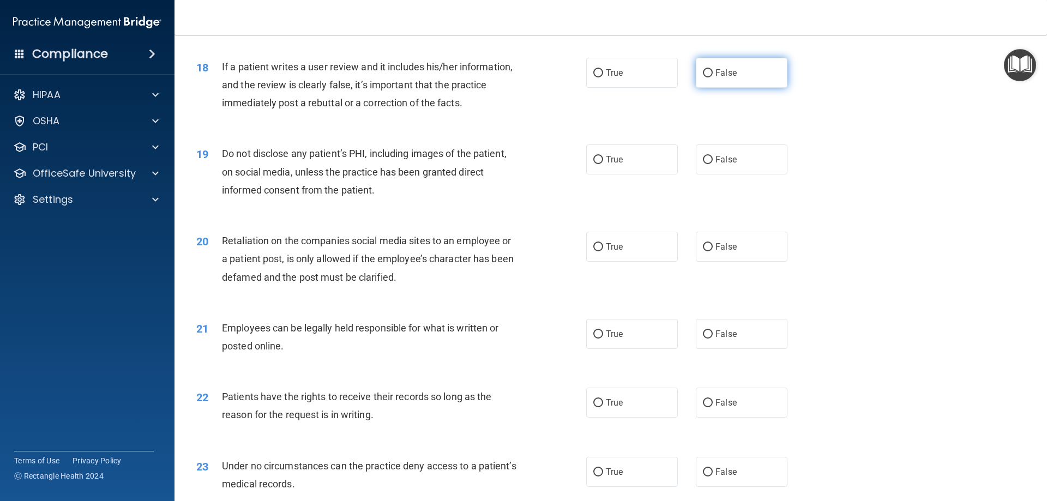
click at [703, 77] on input "False" at bounding box center [708, 73] width 10 height 8
radio input "true"
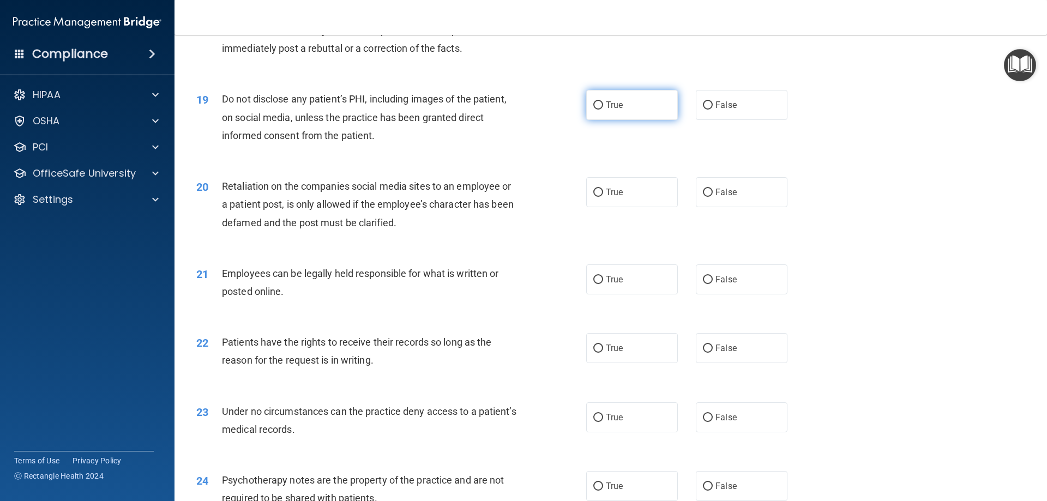
click at [595, 110] on input "True" at bounding box center [598, 105] width 10 height 8
radio input "true"
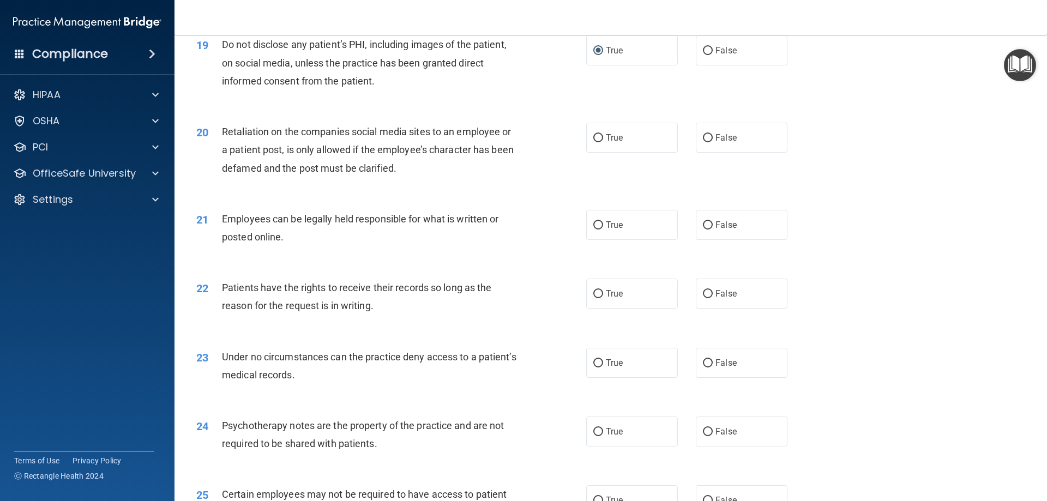
scroll to position [1691, 0]
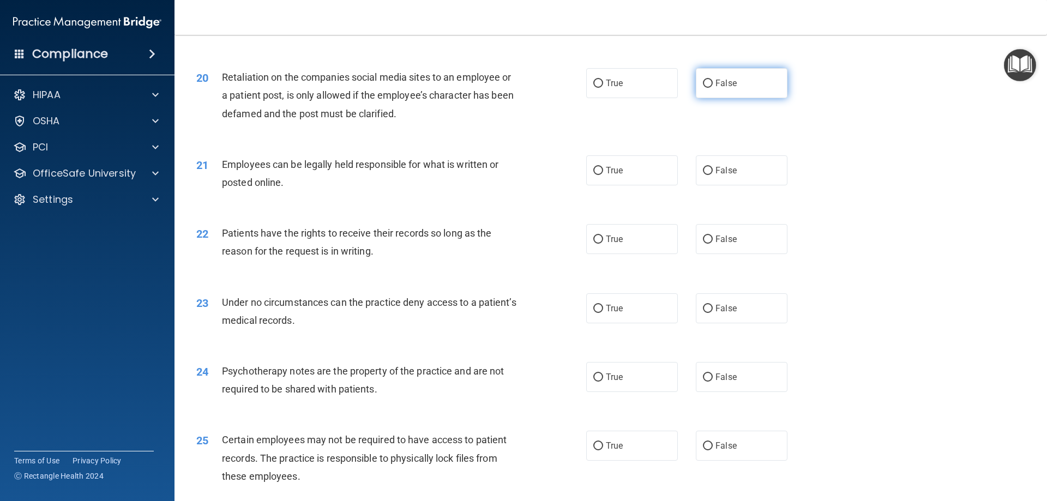
click at [703, 88] on input "False" at bounding box center [708, 84] width 10 height 8
radio input "true"
click at [593, 88] on input "True" at bounding box center [598, 84] width 10 height 8
radio input "true"
click at [709, 98] on label "False" at bounding box center [742, 83] width 92 height 30
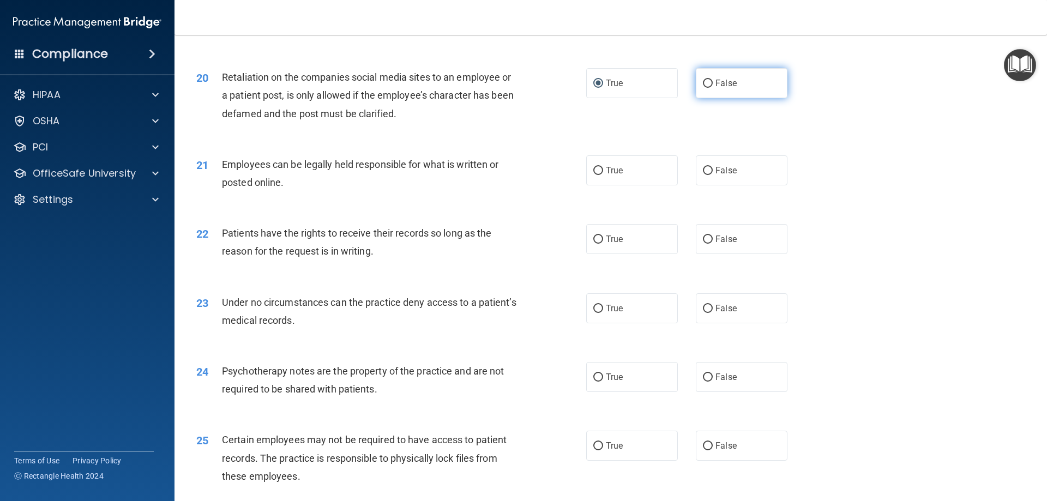
click at [709, 88] on input "False" at bounding box center [708, 84] width 10 height 8
radio input "true"
radio input "false"
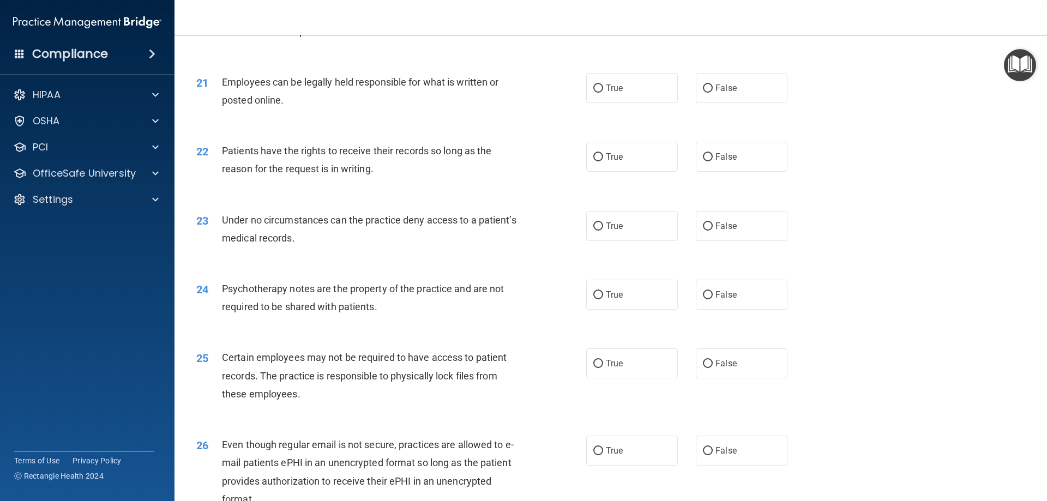
scroll to position [1800, 0]
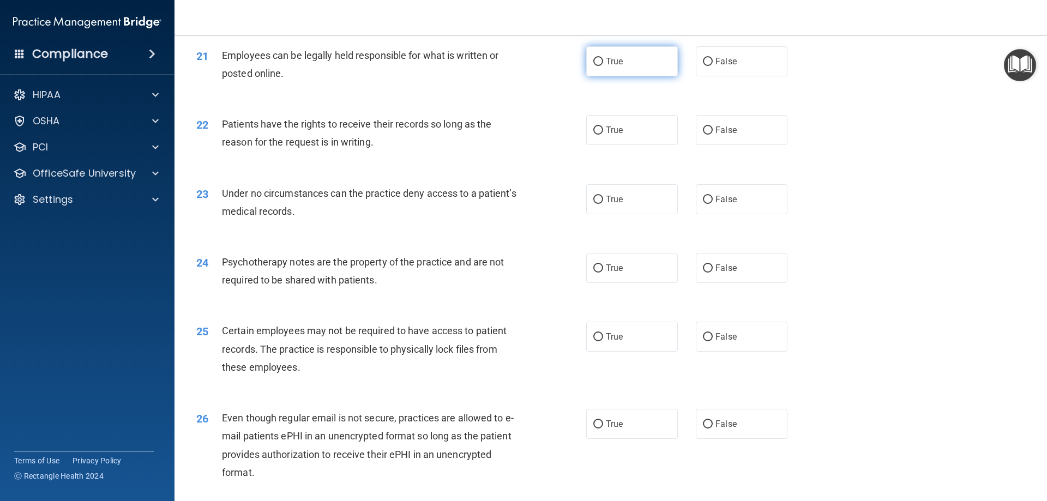
click at [593, 66] on input "True" at bounding box center [598, 62] width 10 height 8
radio input "true"
click at [703, 135] on input "False" at bounding box center [708, 131] width 10 height 8
radio input "true"
click at [594, 204] on input "True" at bounding box center [598, 200] width 10 height 8
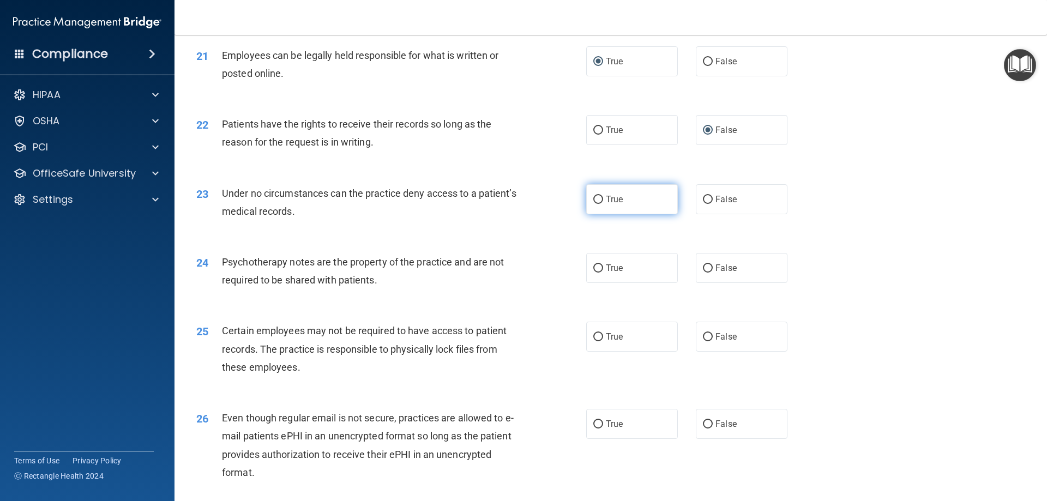
radio input "true"
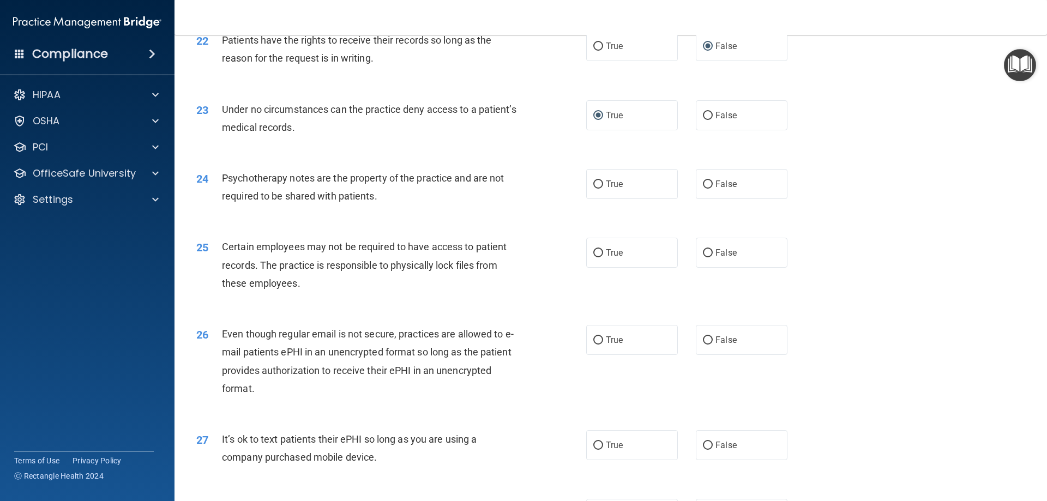
scroll to position [1909, 0]
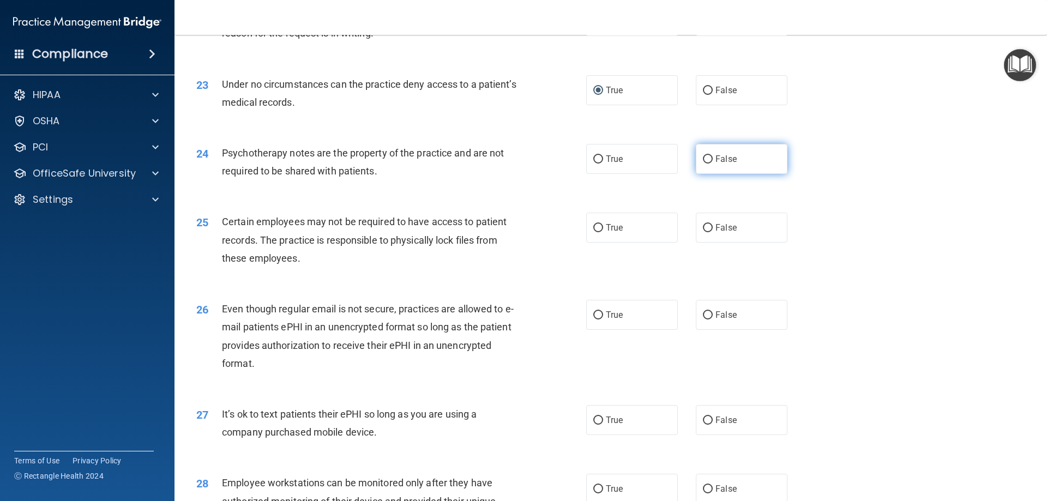
click at [706, 164] on input "False" at bounding box center [708, 159] width 10 height 8
radio input "true"
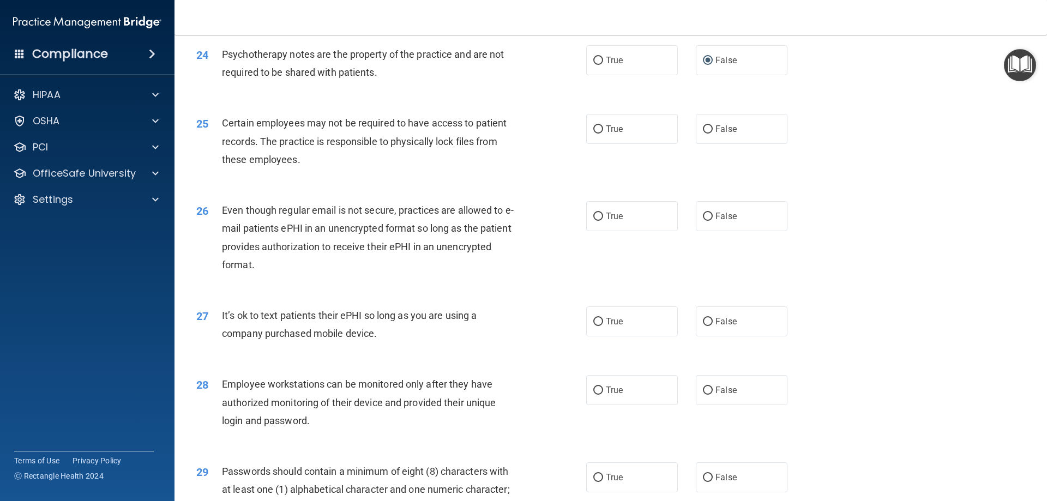
scroll to position [2018, 0]
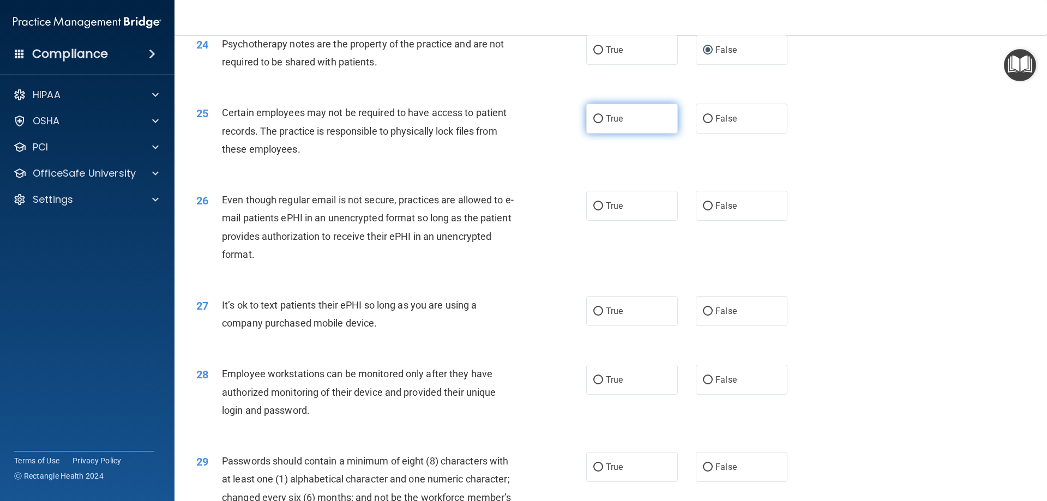
click at [601, 134] on label "True" at bounding box center [632, 119] width 92 height 30
click at [601, 123] on input "True" at bounding box center [598, 119] width 10 height 8
radio input "true"
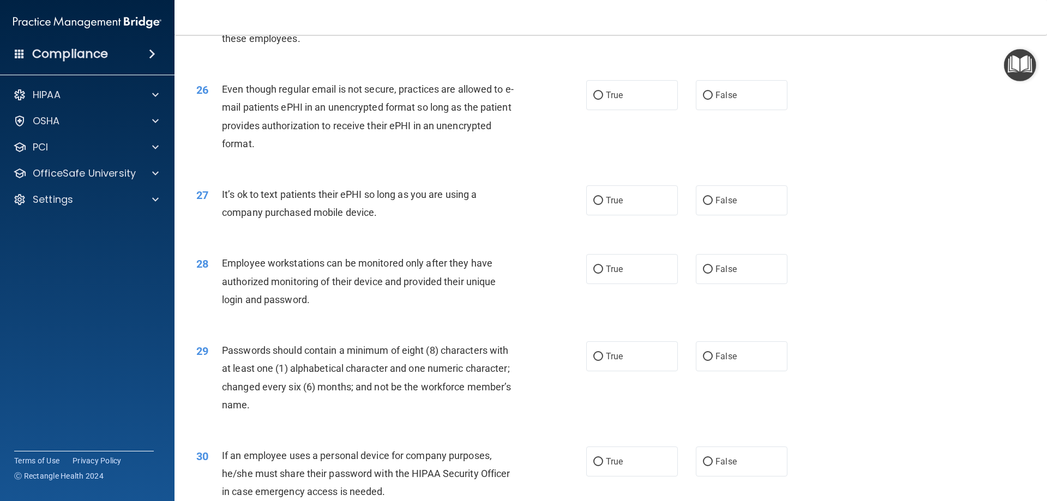
scroll to position [2128, 0]
click at [601, 111] on label "True" at bounding box center [632, 96] width 92 height 30
click at [601, 101] on input "True" at bounding box center [598, 97] width 10 height 8
radio input "true"
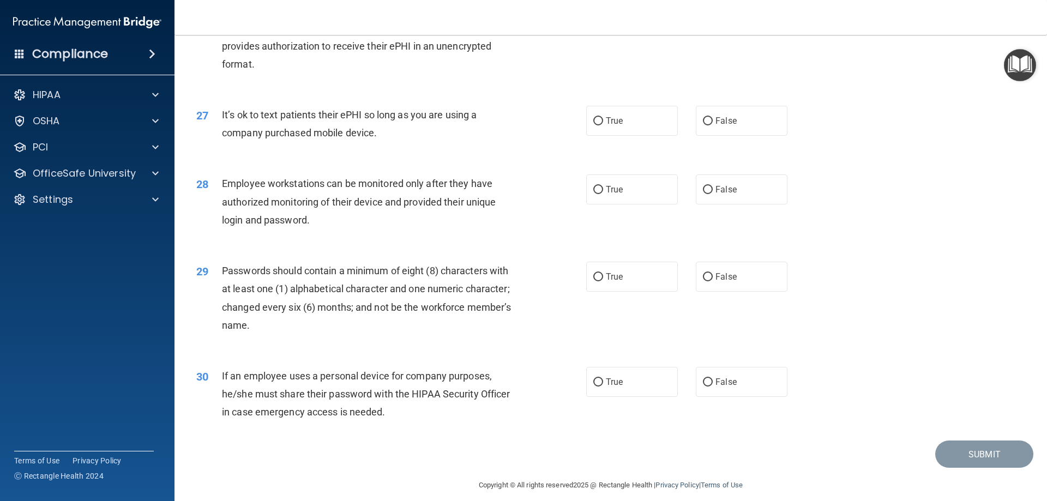
scroll to position [2237, 0]
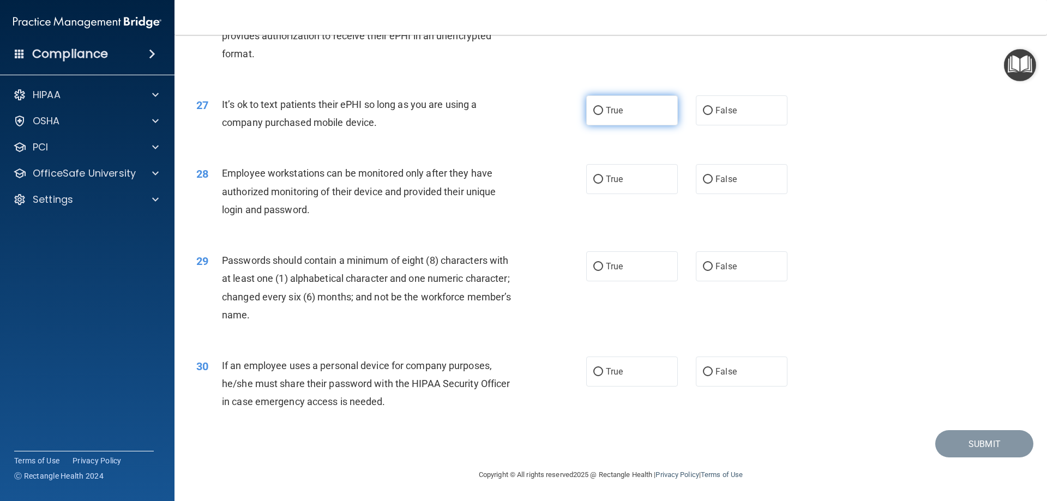
click at [601, 106] on label "True" at bounding box center [632, 110] width 92 height 30
click at [601, 107] on input "True" at bounding box center [598, 111] width 10 height 8
radio input "true"
click at [704, 179] on input "False" at bounding box center [708, 180] width 10 height 8
radio input "true"
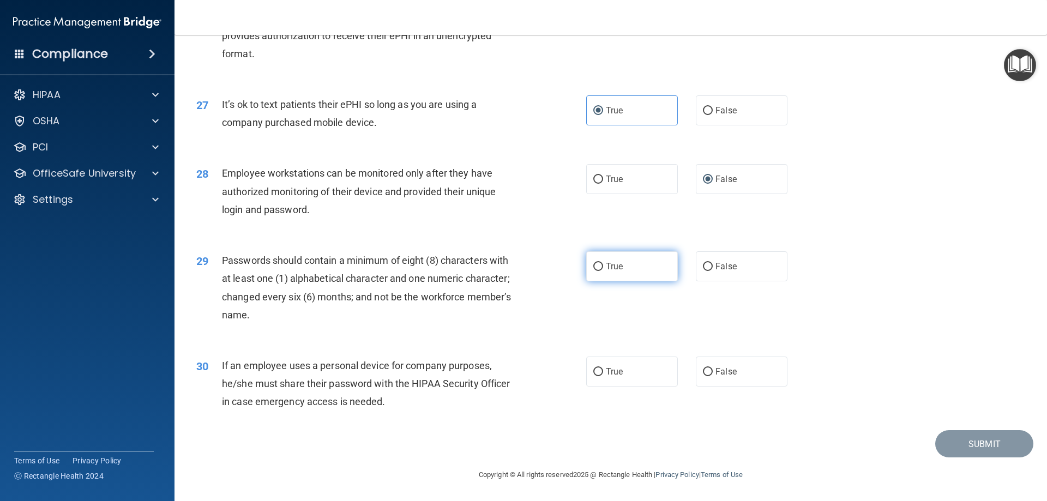
click at [595, 267] on input "True" at bounding box center [598, 267] width 10 height 8
radio input "true"
click at [595, 372] on input "True" at bounding box center [598, 372] width 10 height 8
radio input "true"
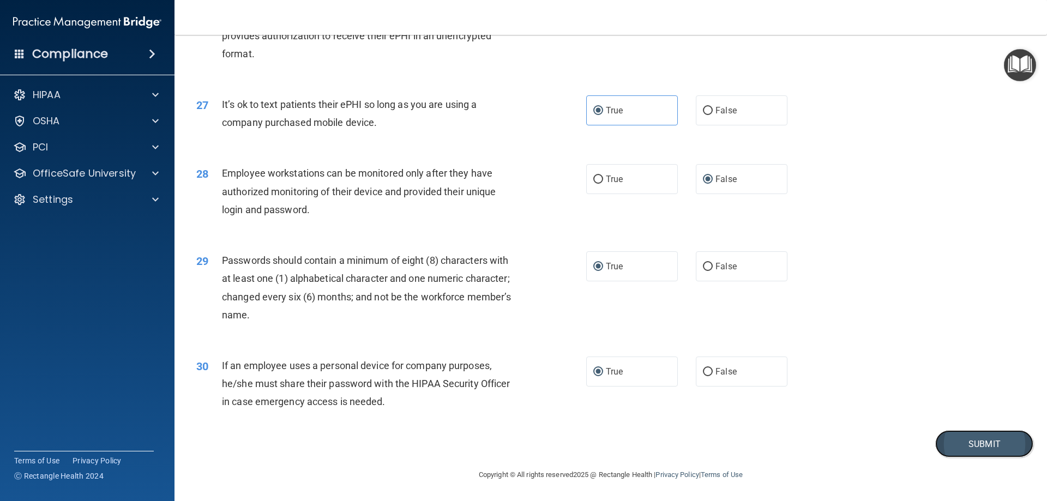
click at [982, 450] on button "Submit" at bounding box center [984, 444] width 98 height 28
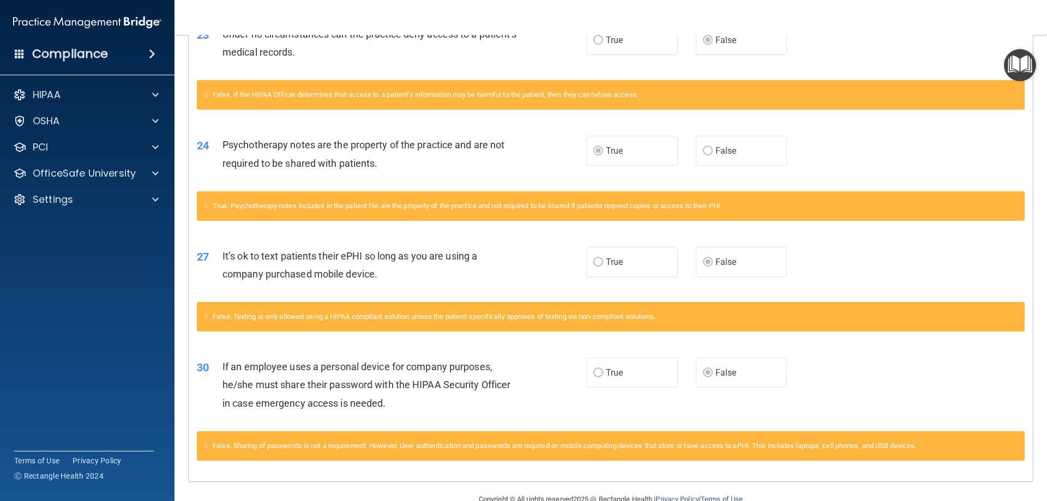
scroll to position [927, 0]
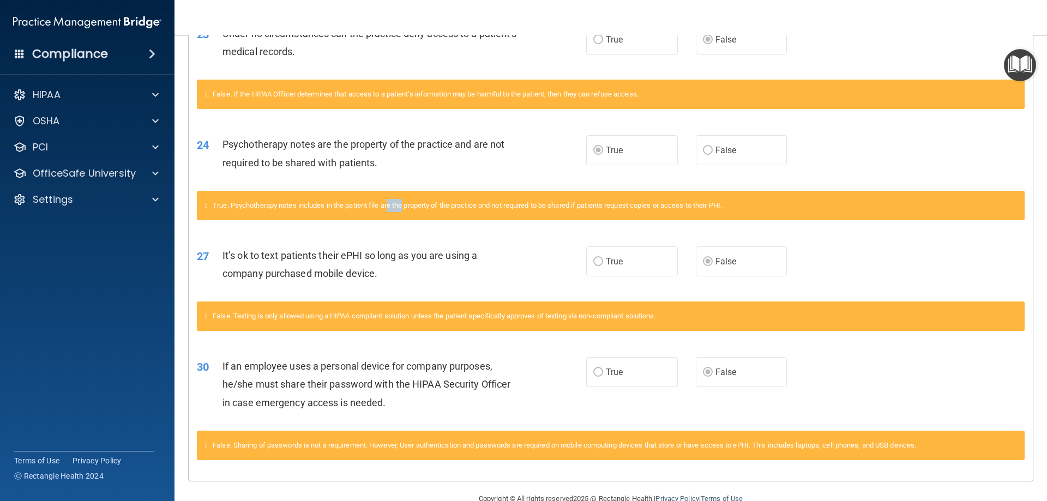
drag, startPoint x: 393, startPoint y: 206, endPoint x: 407, endPoint y: 205, distance: 14.2
click at [407, 205] on span "True. Psychotherapy notes includes in the patient file are the property of the …" at bounding box center [467, 205] width 509 height 8
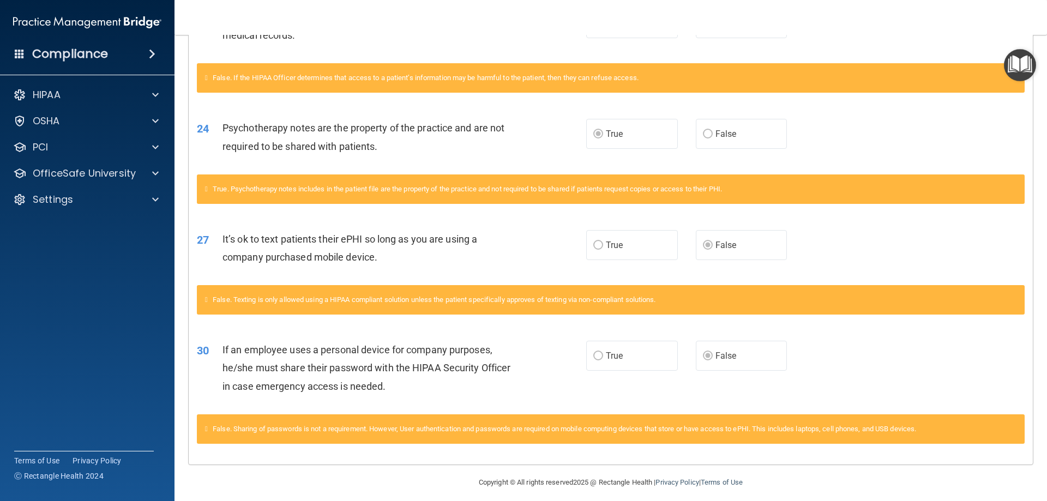
scroll to position [951, 0]
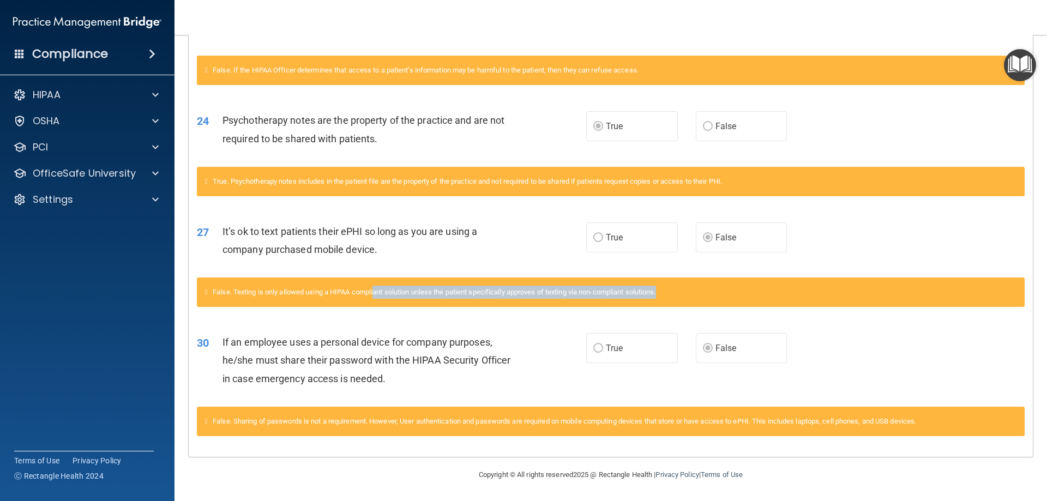
drag, startPoint x: 393, startPoint y: 291, endPoint x: 693, endPoint y: 307, distance: 299.9
click at [688, 309] on div "False. Texting is only allowed using a HIPAA compliant solution unless the pati…" at bounding box center [611, 299] width 844 height 42
click at [667, 286] on div "False. Texting is only allowed using a HIPAA compliant solution unless the pati…" at bounding box center [611, 292] width 828 height 29
click at [656, 293] on span "False. Texting is only allowed using a HIPAA compliant solution unless the pati…" at bounding box center [434, 292] width 443 height 8
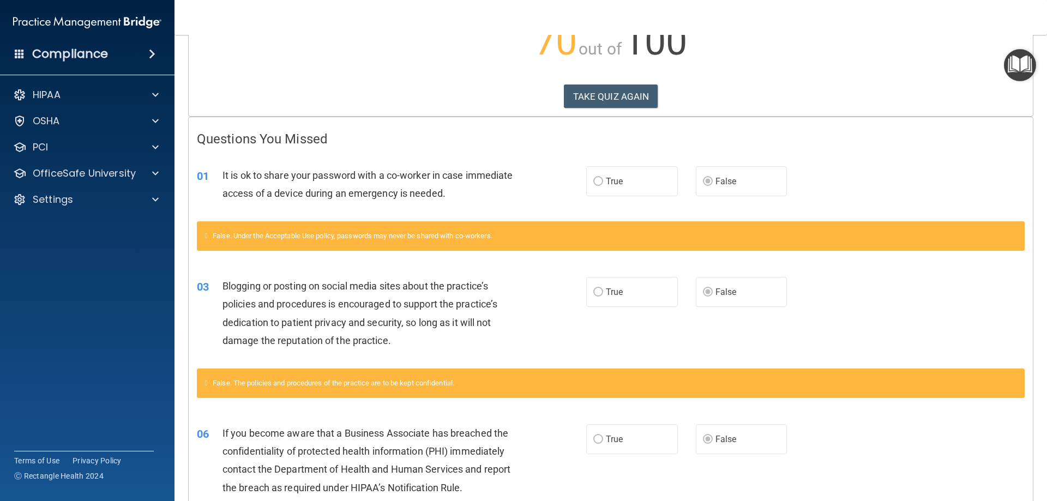
scroll to position [0, 0]
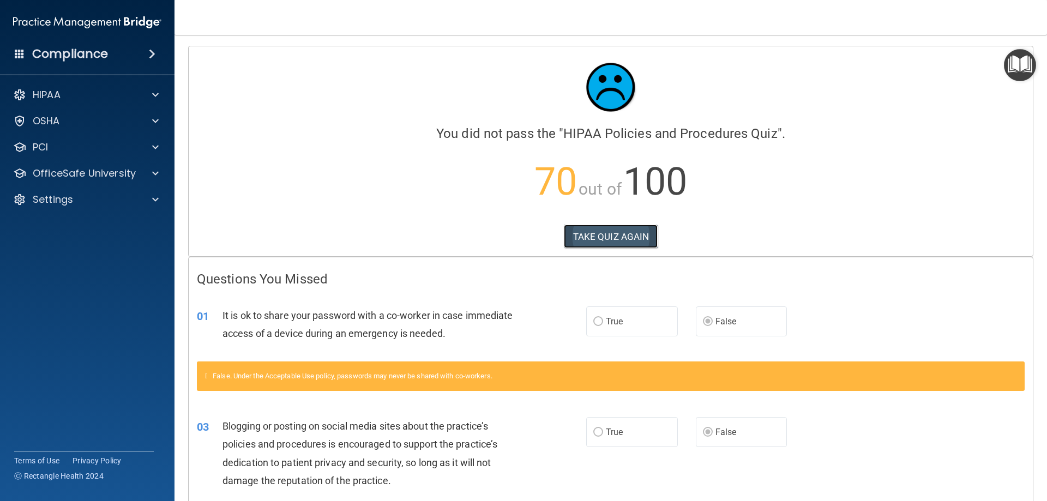
click at [564, 235] on button "TAKE QUIZ AGAIN" at bounding box center [611, 237] width 94 height 24
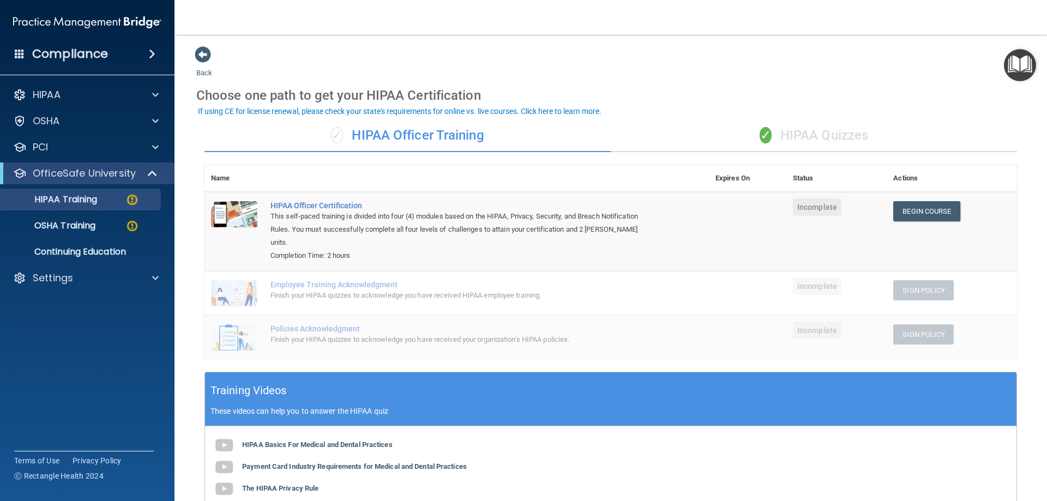
click at [454, 131] on div "✓ HIPAA Officer Training" at bounding box center [408, 135] width 406 height 33
click at [777, 139] on div "✓ HIPAA Quizzes" at bounding box center [814, 135] width 406 height 33
